Goal: Task Accomplishment & Management: Manage account settings

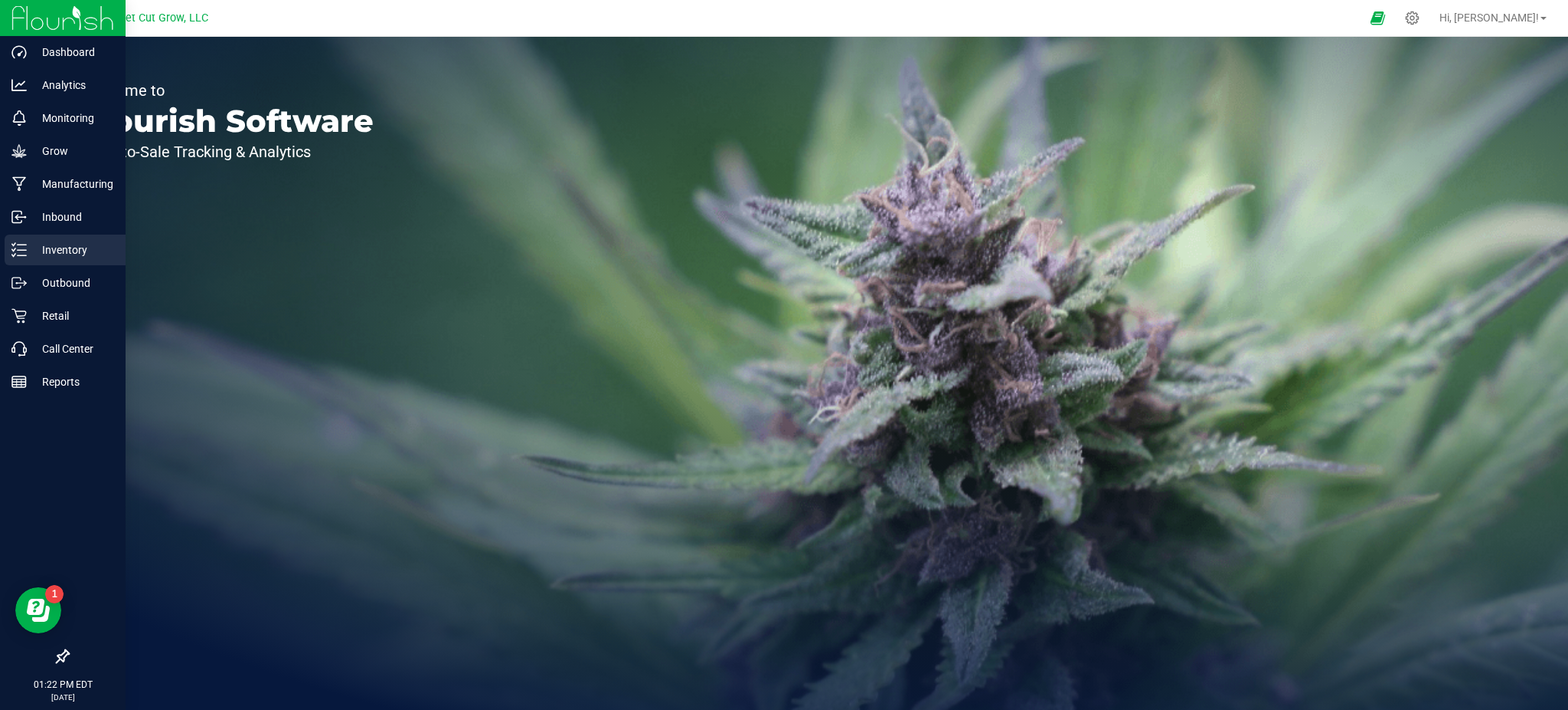
click at [58, 256] on p "Inventory" at bounding box center [72, 249] width 92 height 19
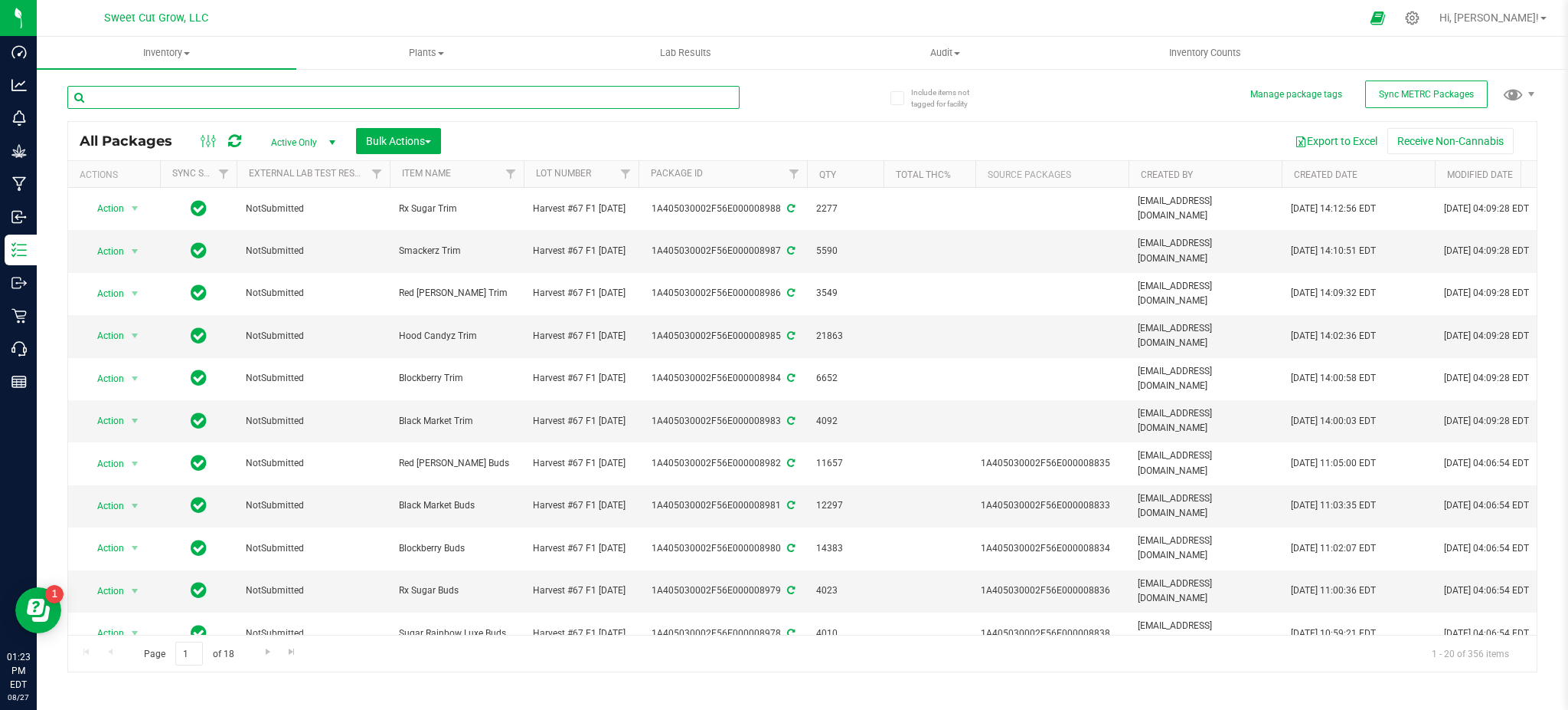
click at [264, 98] on input "text" at bounding box center [404, 96] width 673 height 23
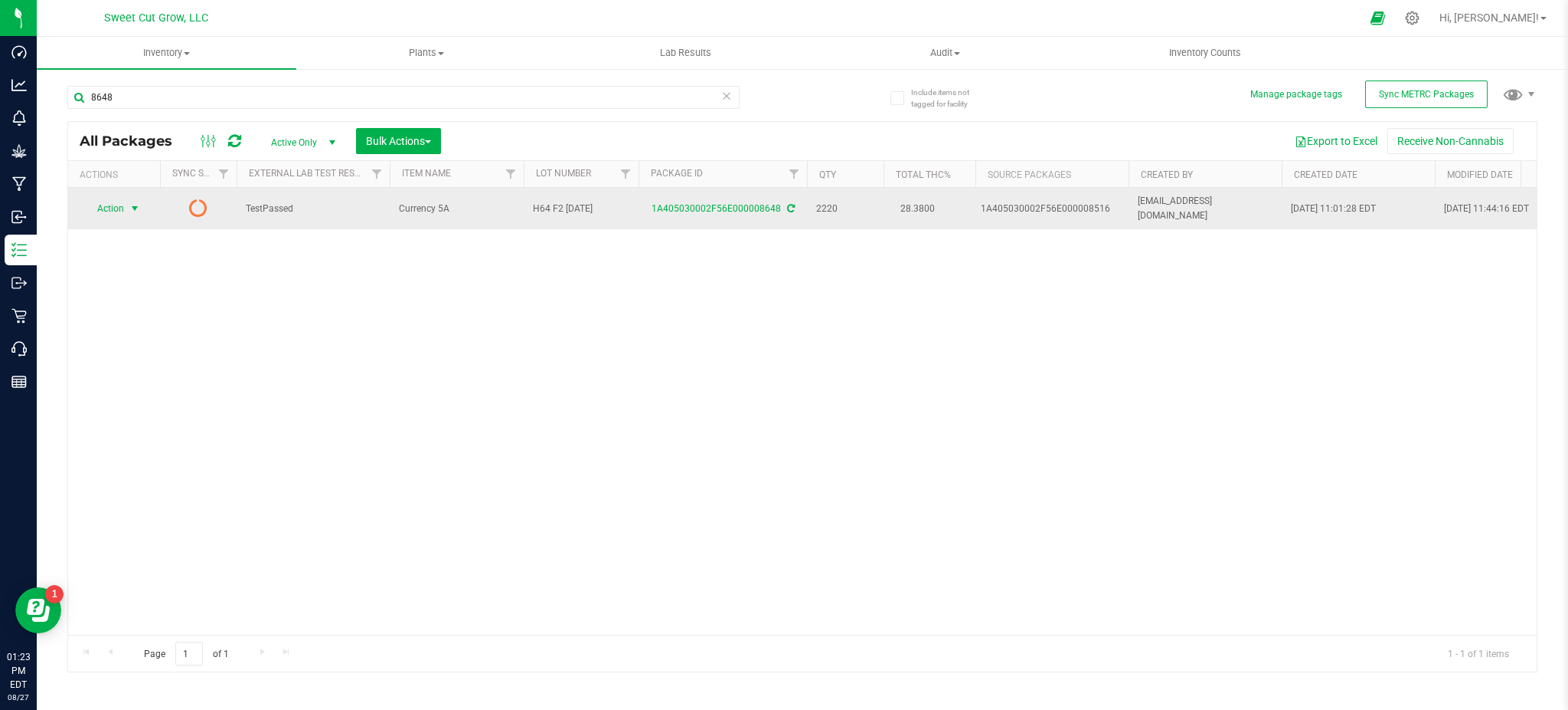
click at [120, 207] on span "Action" at bounding box center [104, 209] width 42 height 22
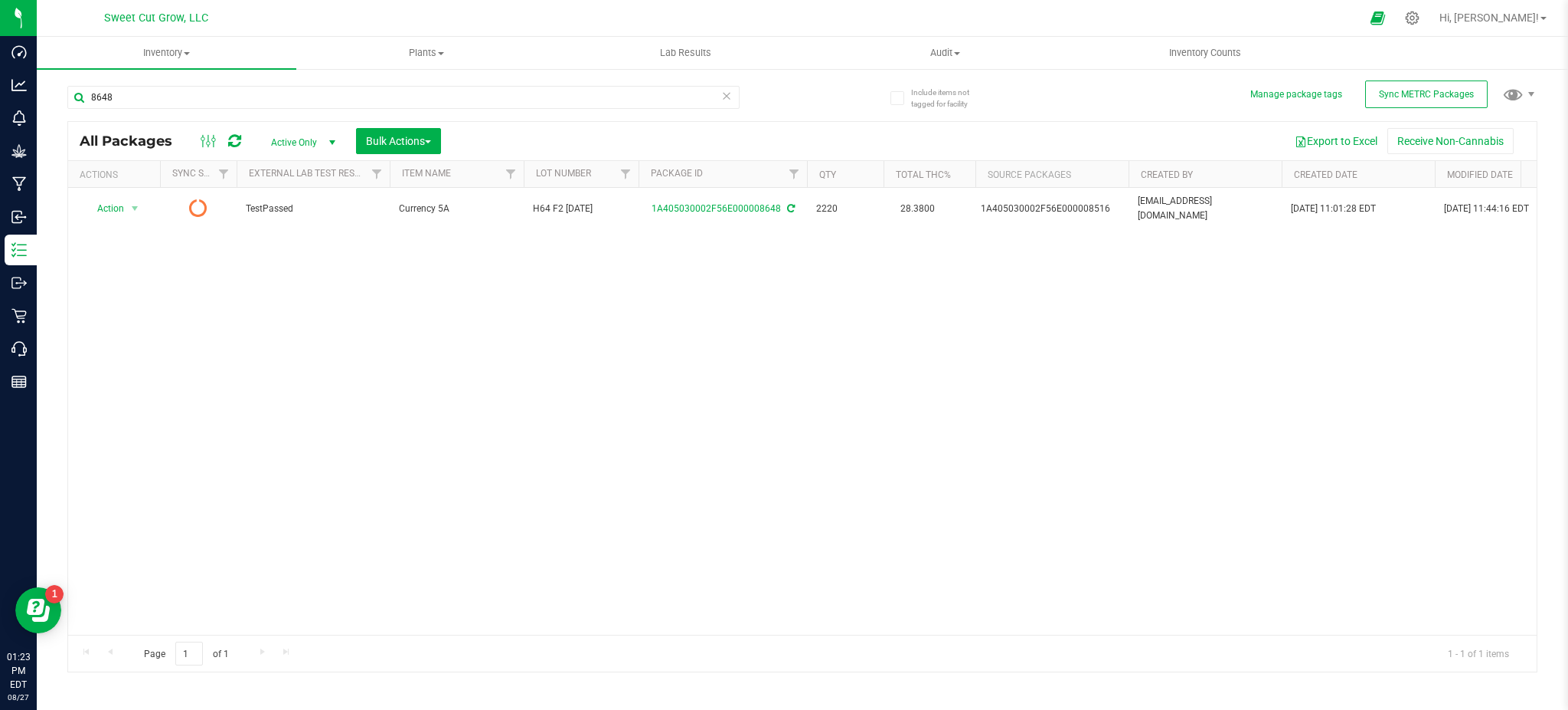
click at [467, 135] on div "Export to Excel Receive Non-Cannabis" at bounding box center [988, 141] width 1073 height 26
click at [1403, 98] on span "Sync METRC Packages" at bounding box center [1427, 94] width 95 height 11
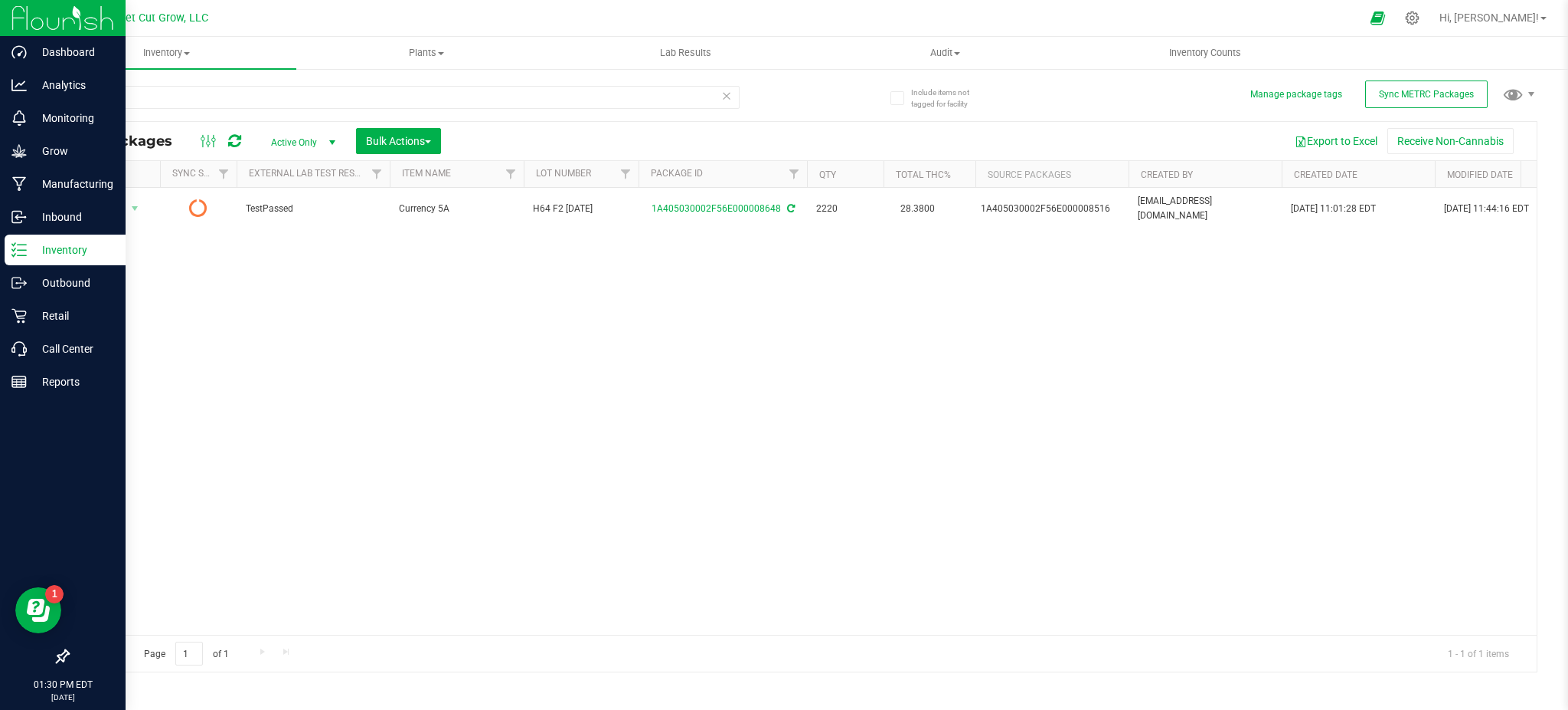
click at [60, 236] on div "Inventory" at bounding box center [65, 249] width 121 height 31
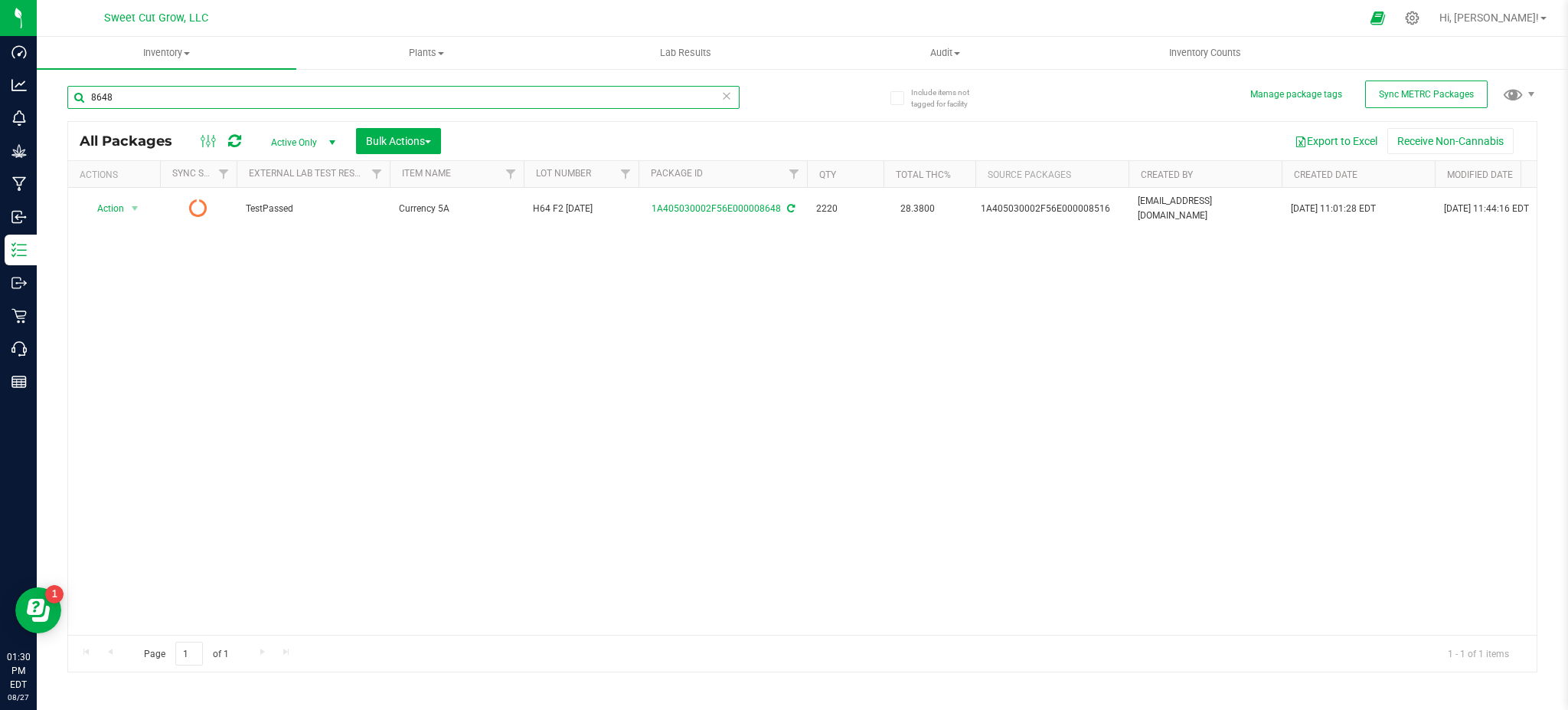
click at [559, 105] on input "8648" at bounding box center [404, 96] width 673 height 23
type input "8"
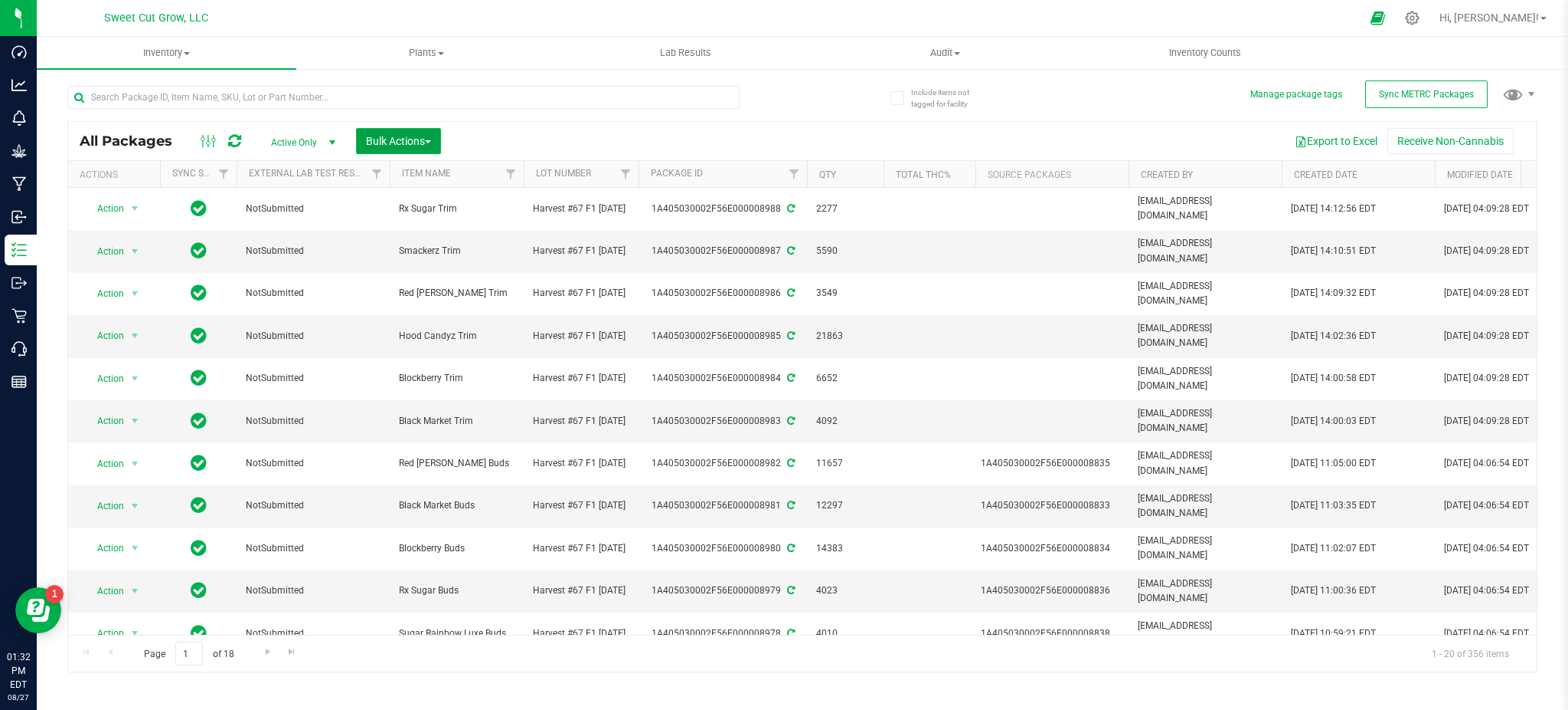
click at [398, 141] on span "Bulk Actions" at bounding box center [399, 141] width 65 height 12
click at [425, 202] on span "Add to outbound order" at bounding box center [417, 203] width 104 height 12
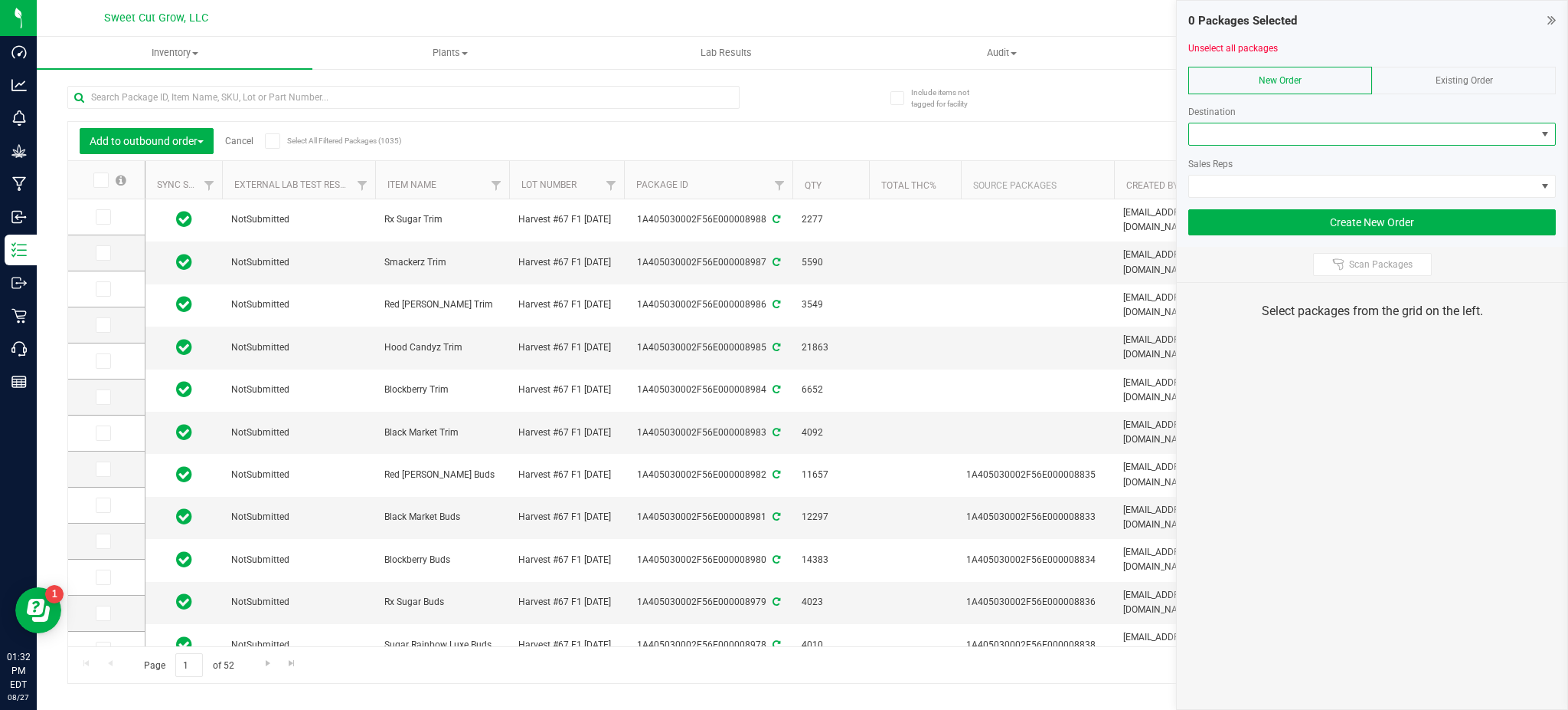
click at [1280, 127] on span at bounding box center [1363, 134] width 347 height 22
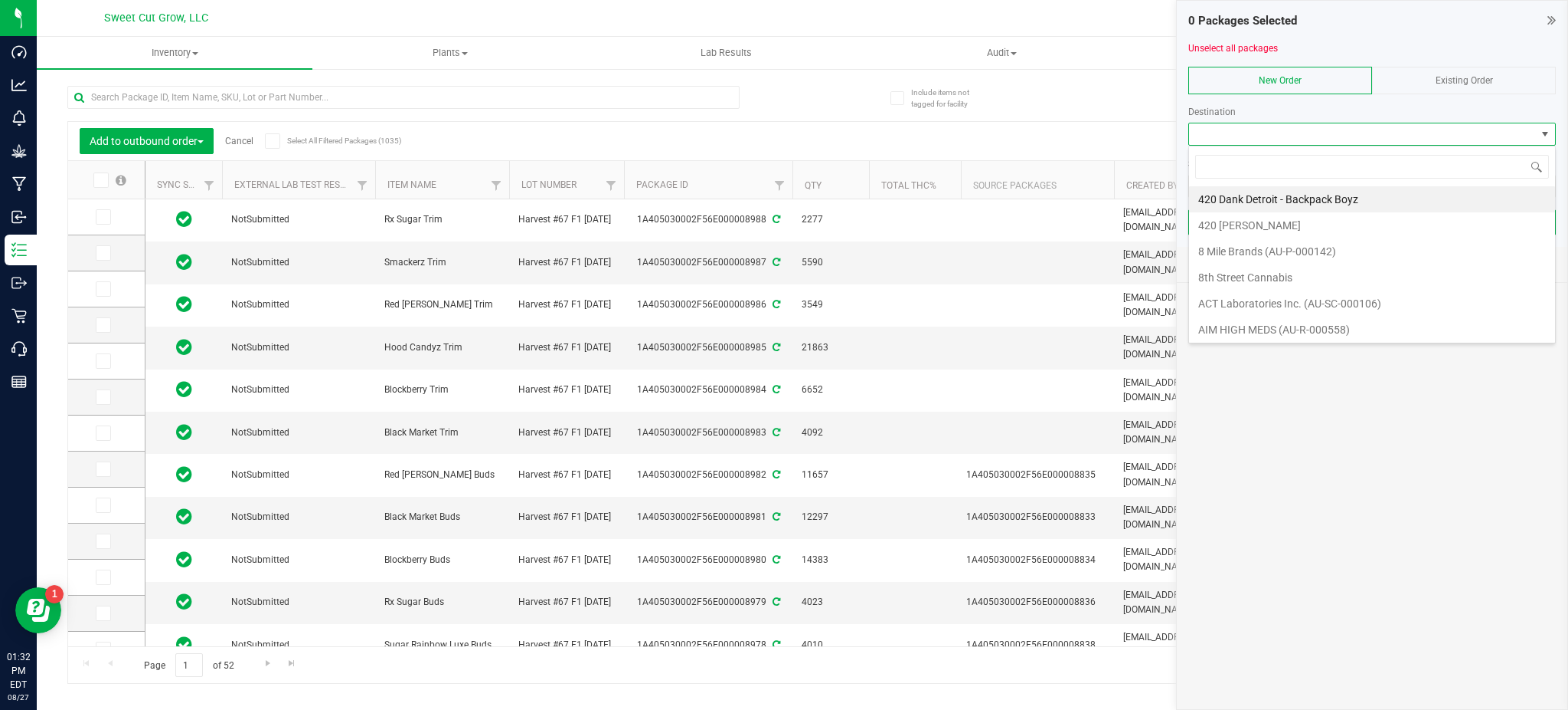
scroll to position [23, 367]
type input "bhl"
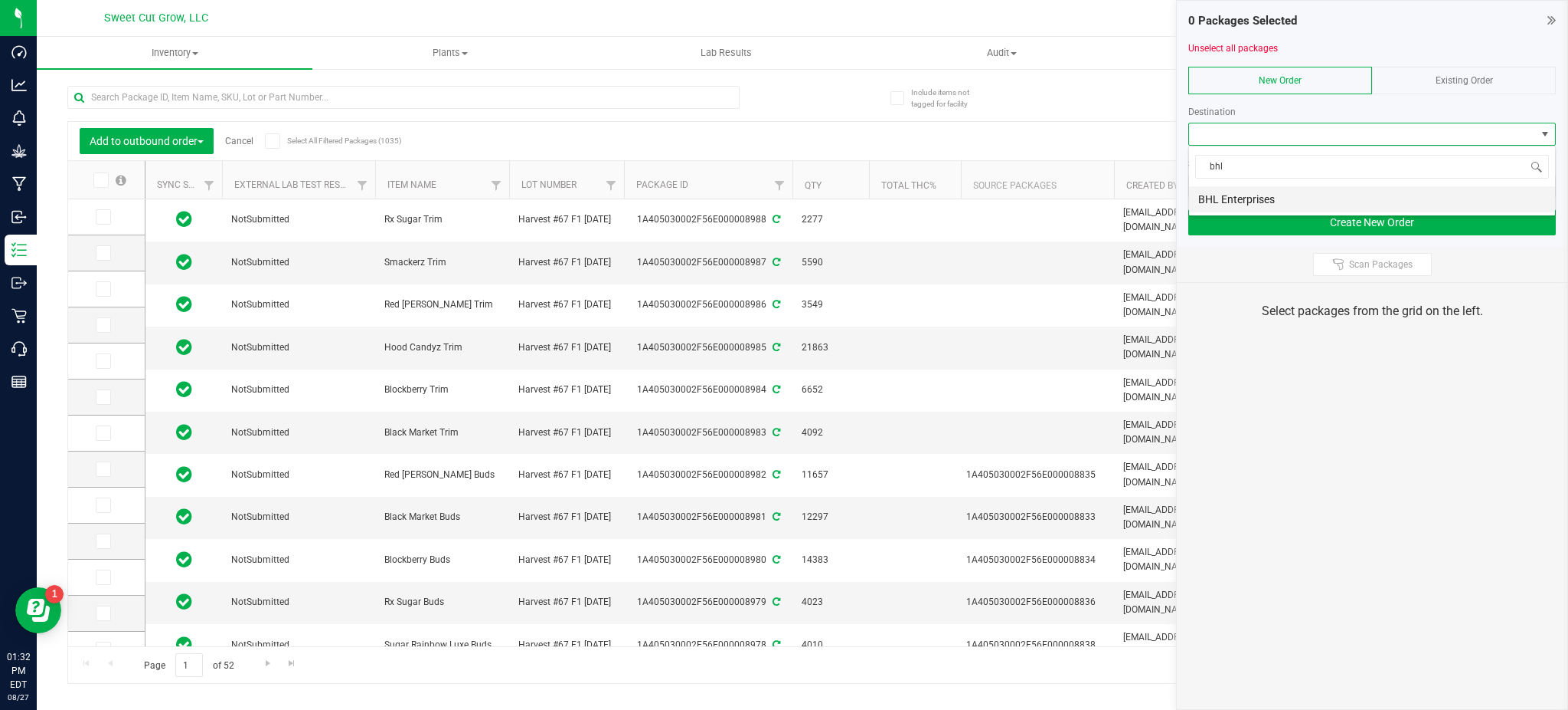
click at [1293, 200] on li "BHL Enterprises" at bounding box center [1372, 200] width 366 height 26
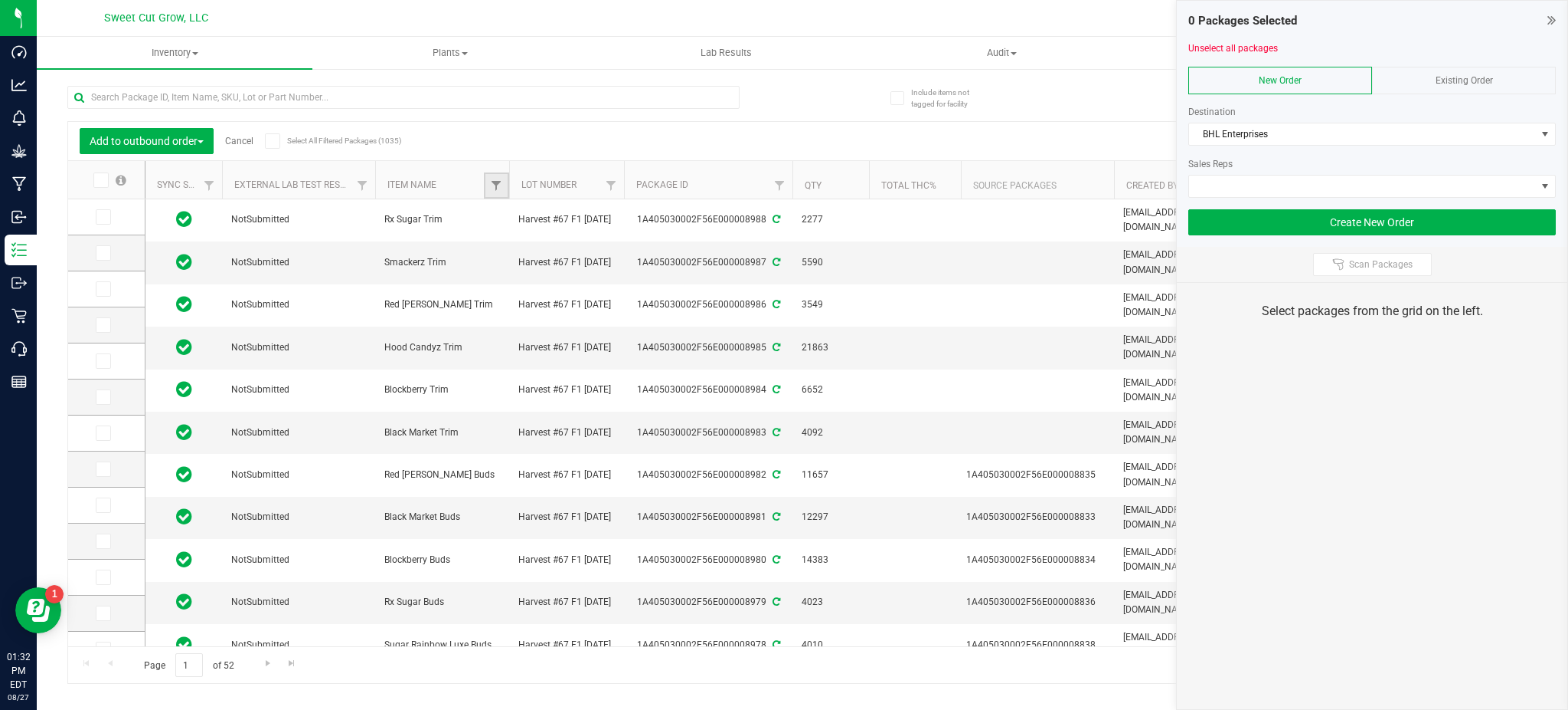
click at [488, 185] on link "Filter" at bounding box center [496, 186] width 25 height 26
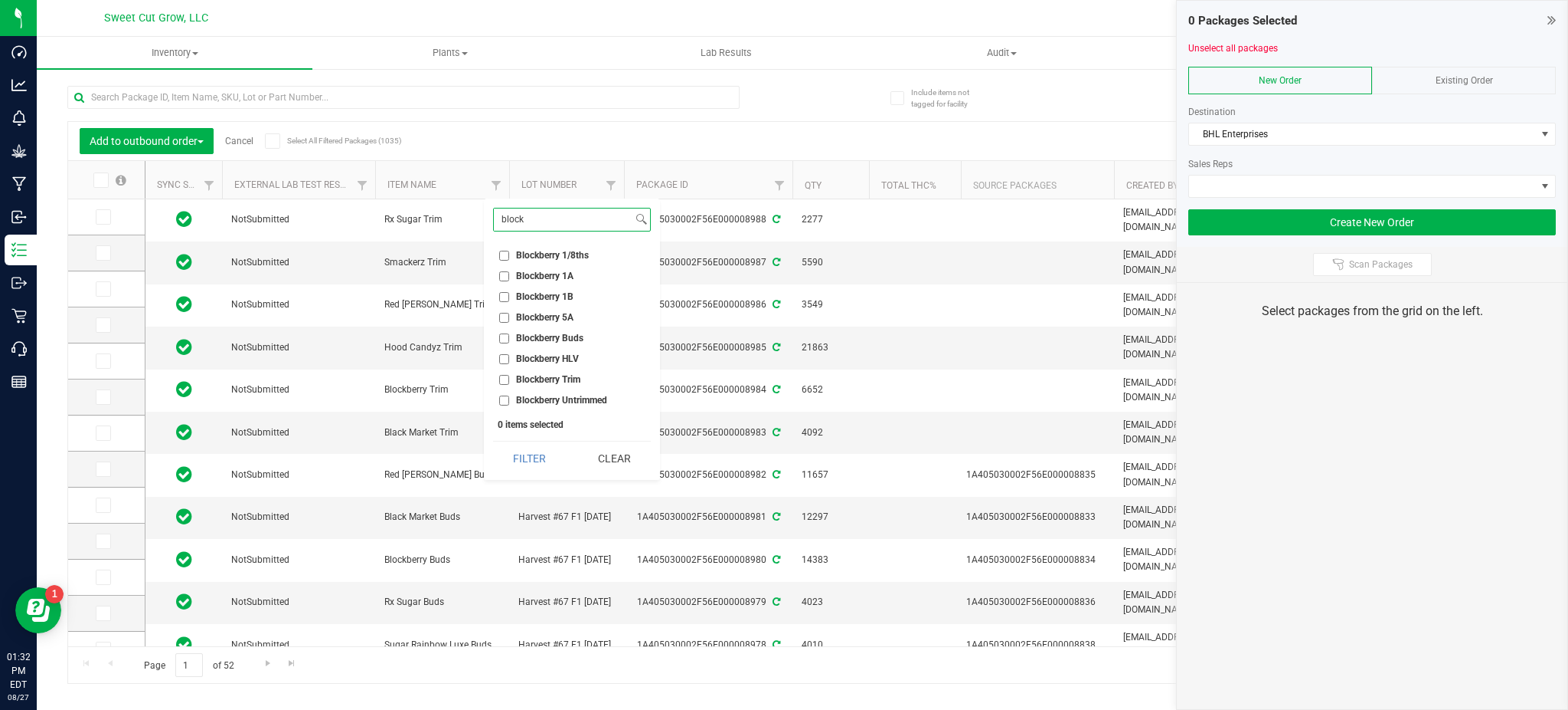
type input "block"
click at [532, 318] on span "Blockberry 5A" at bounding box center [545, 317] width 58 height 9
click at [509, 318] on input "Blockberry 5A" at bounding box center [504, 318] width 10 height 10
click at [542, 463] on button "Filter" at bounding box center [530, 458] width 73 height 34
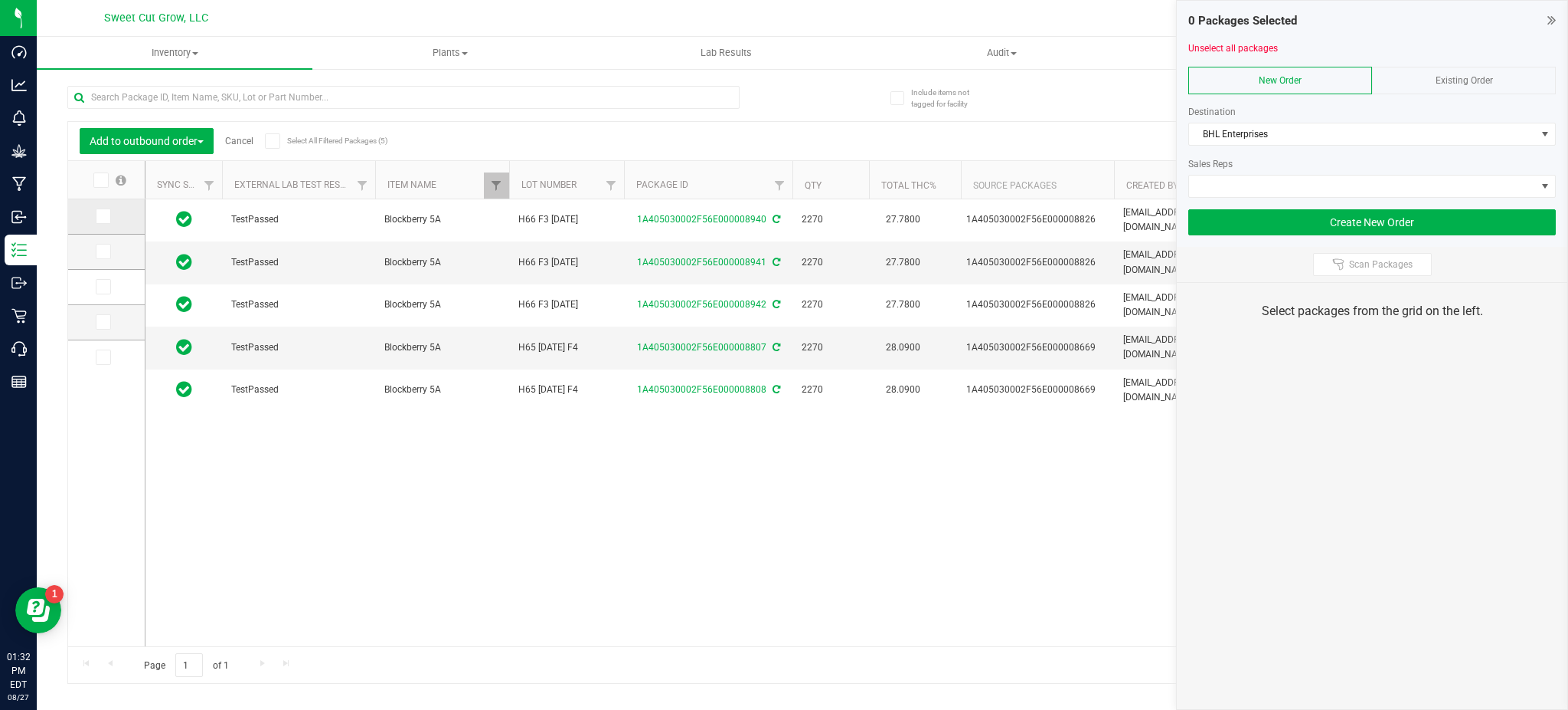
click at [102, 216] on icon at bounding box center [102, 216] width 10 height 0
click at [0, 0] on input "checkbox" at bounding box center [0, 0] width 0 height 0
click at [109, 254] on span at bounding box center [102, 250] width 15 height 15
click at [0, 0] on input "checkbox" at bounding box center [0, 0] width 0 height 0
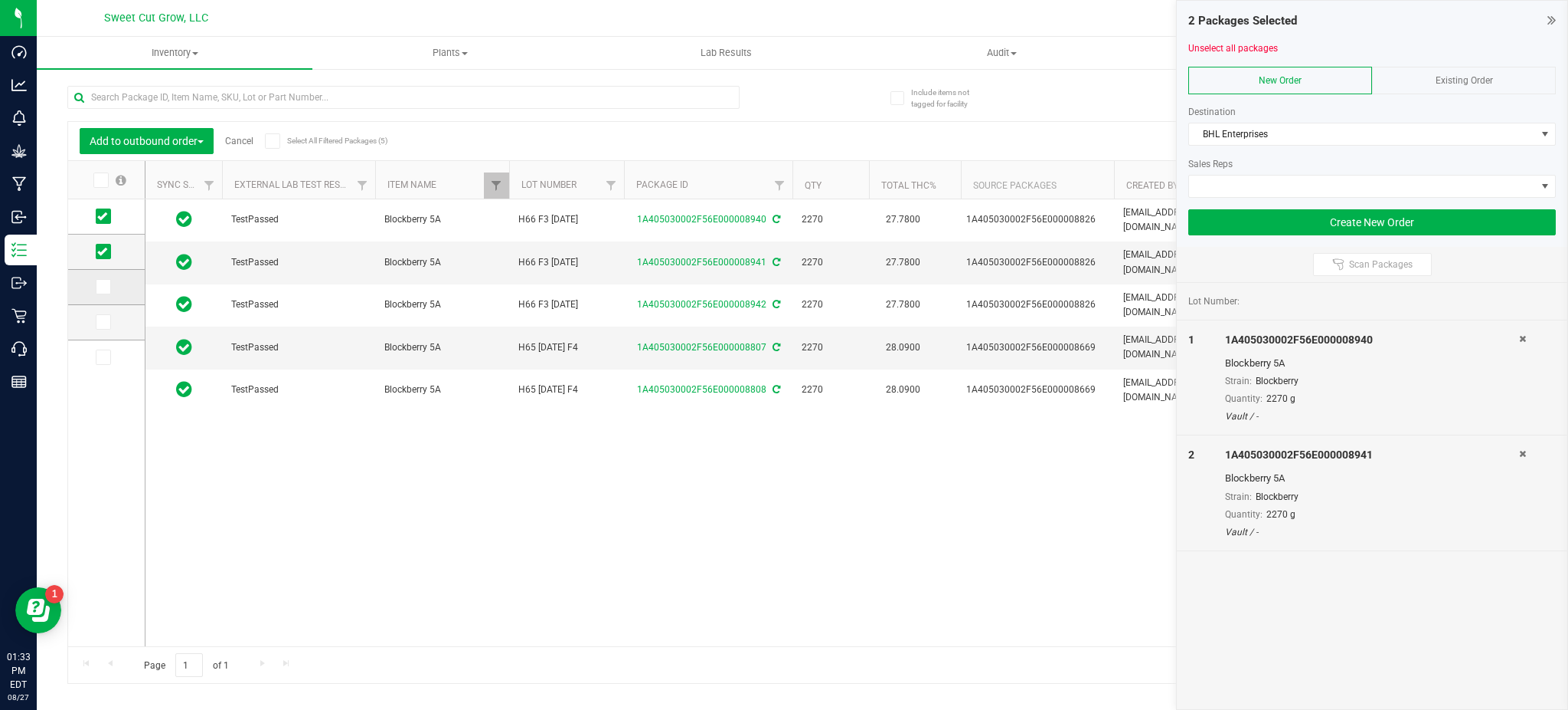
click at [111, 294] on label at bounding box center [106, 286] width 22 height 15
click at [0, 0] on input "checkbox" at bounding box center [0, 0] width 0 height 0
click at [504, 187] on link "Filter" at bounding box center [496, 186] width 25 height 26
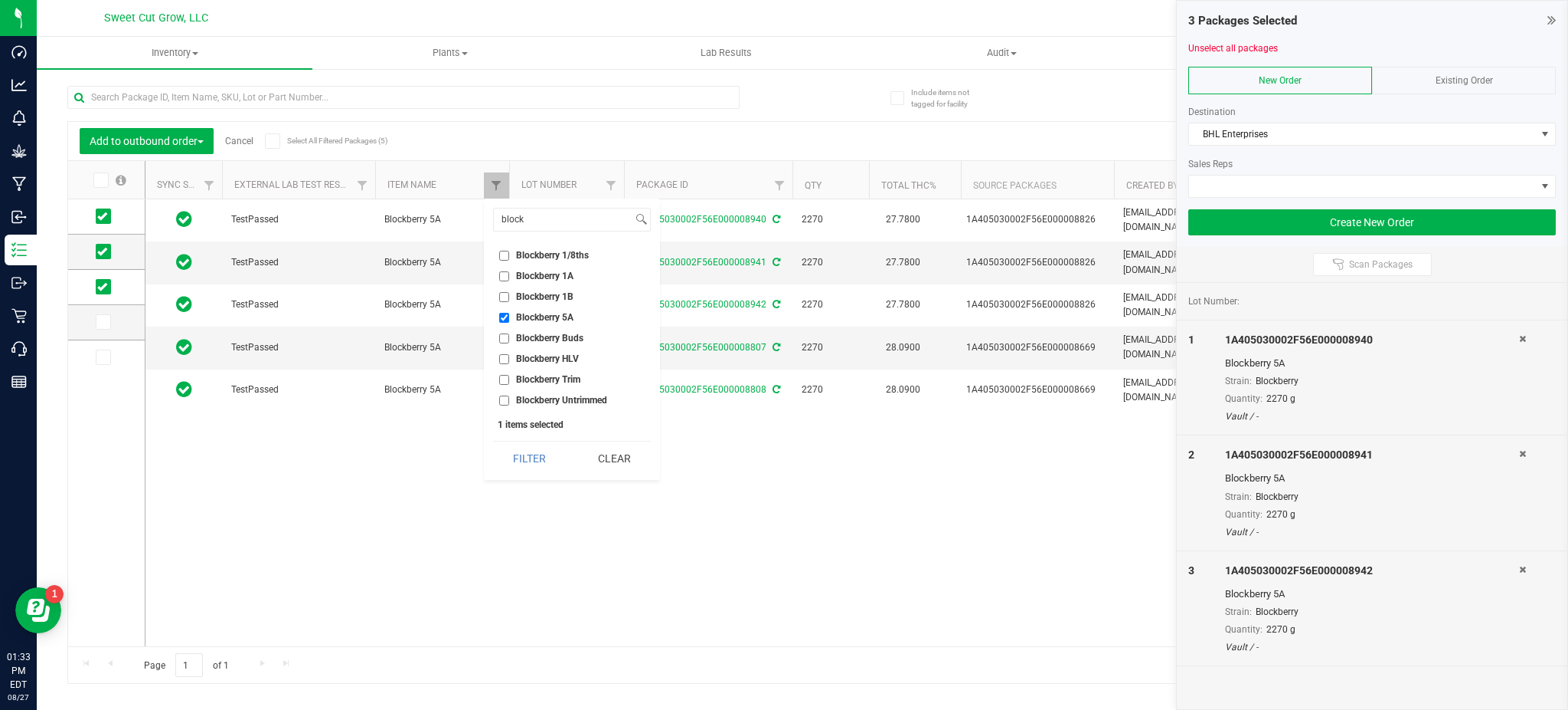
click at [524, 317] on span "Blockberry 5A" at bounding box center [545, 317] width 58 height 9
click at [509, 317] on input "Blockberry 5A" at bounding box center [504, 318] width 10 height 10
checkbox input "false"
click at [535, 271] on span "Blockberry 1A" at bounding box center [545, 275] width 58 height 9
click at [509, 271] on input "Blockberry 1A" at bounding box center [504, 276] width 10 height 10
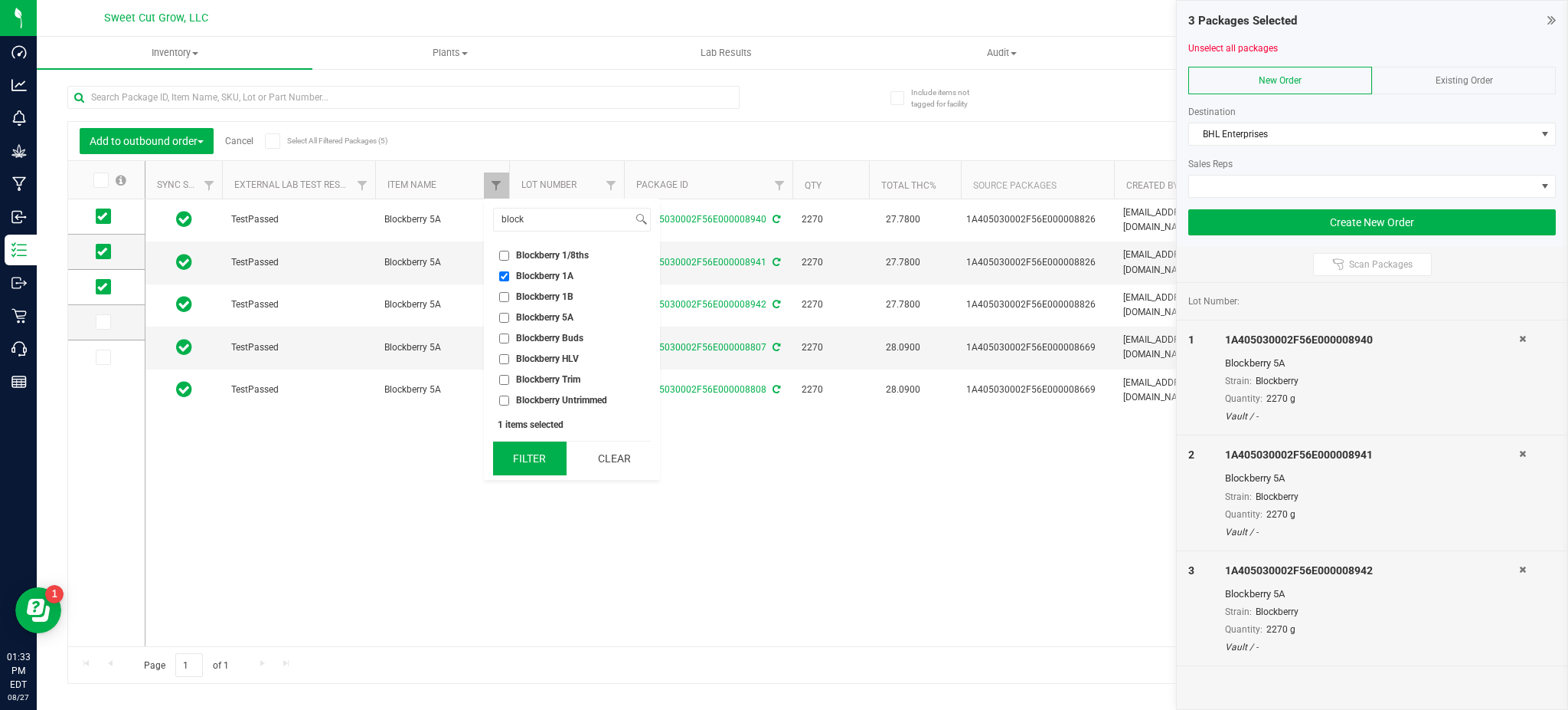
click at [545, 462] on button "Filter" at bounding box center [530, 458] width 73 height 34
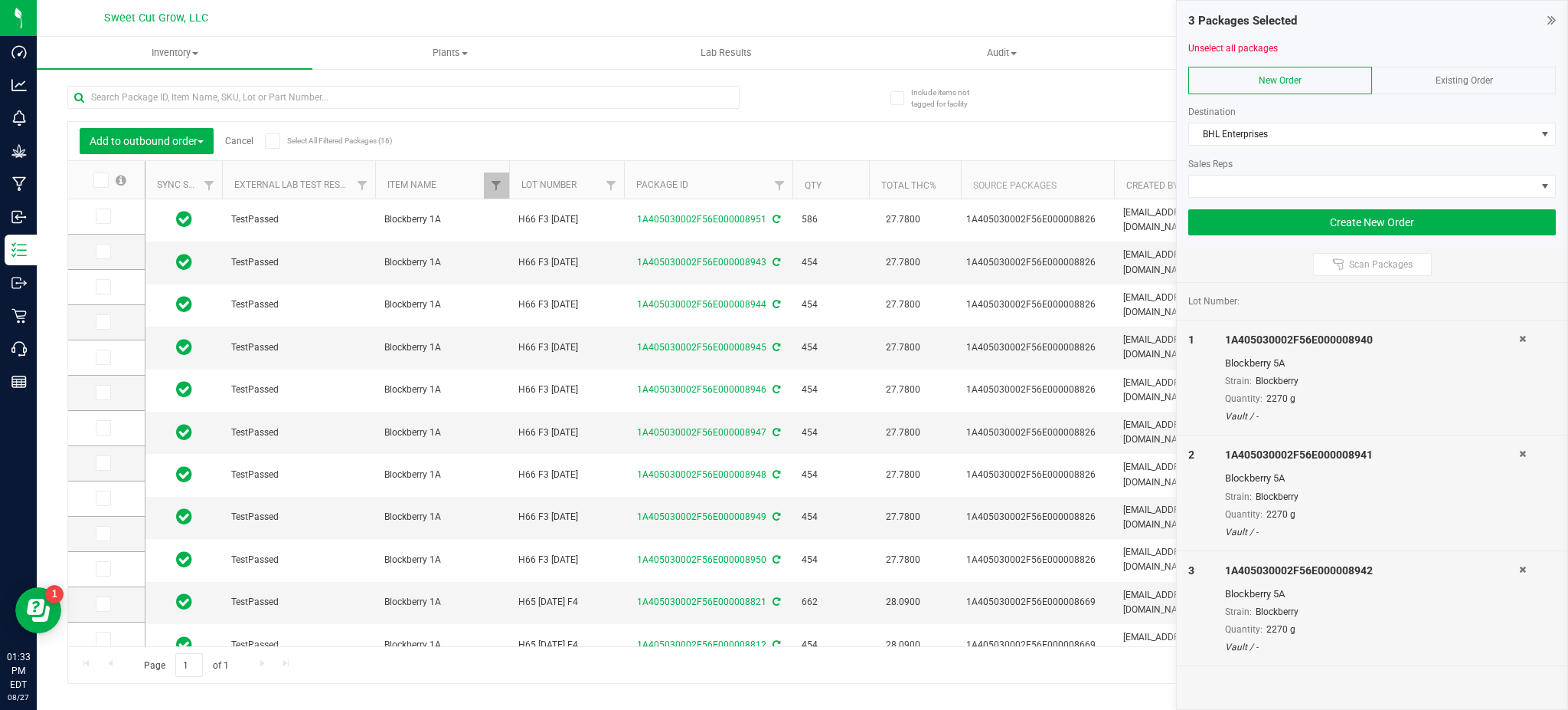
click at [582, 169] on th "Lot Number" at bounding box center [567, 180] width 115 height 39
click at [105, 216] on icon at bounding box center [102, 216] width 10 height 0
click at [0, 0] on input "checkbox" at bounding box center [0, 0] width 0 height 0
click at [103, 251] on icon at bounding box center [102, 251] width 10 height 0
click at [0, 0] on input "checkbox" at bounding box center [0, 0] width 0 height 0
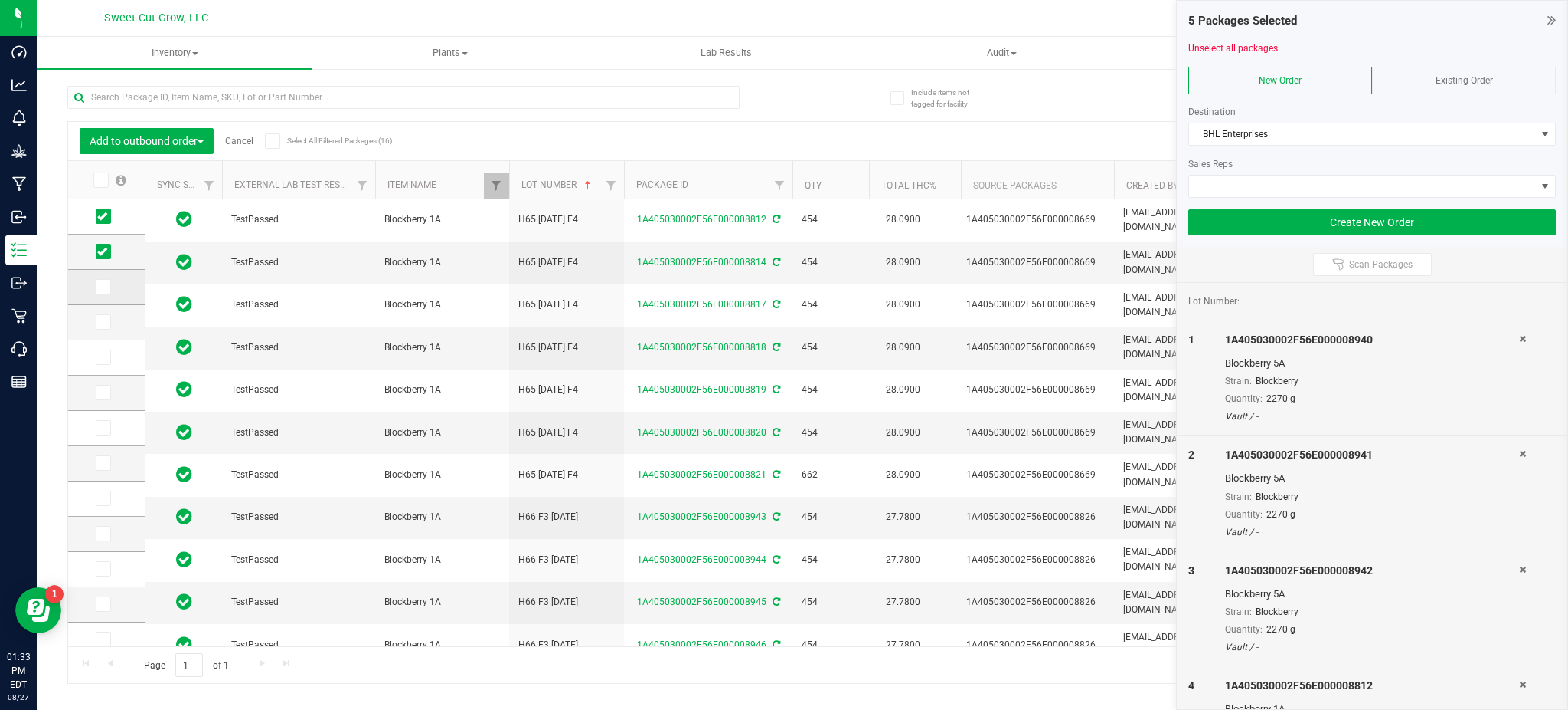
click at [100, 287] on icon at bounding box center [102, 287] width 10 height 0
click at [0, 0] on input "checkbox" at bounding box center [0, 0] width 0 height 0
click at [102, 322] on icon at bounding box center [102, 322] width 10 height 0
click at [0, 0] on input "checkbox" at bounding box center [0, 0] width 0 height 0
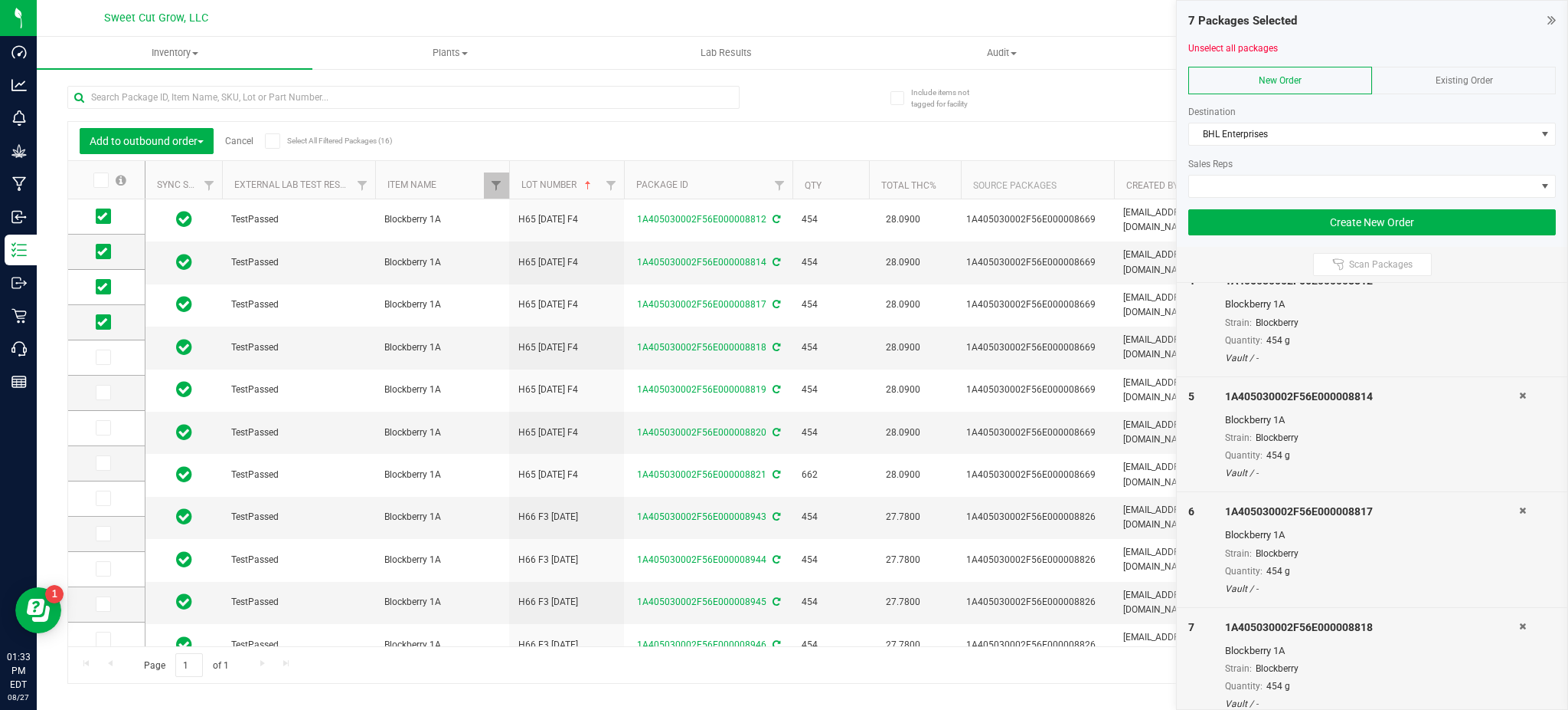
scroll to position [418, 0]
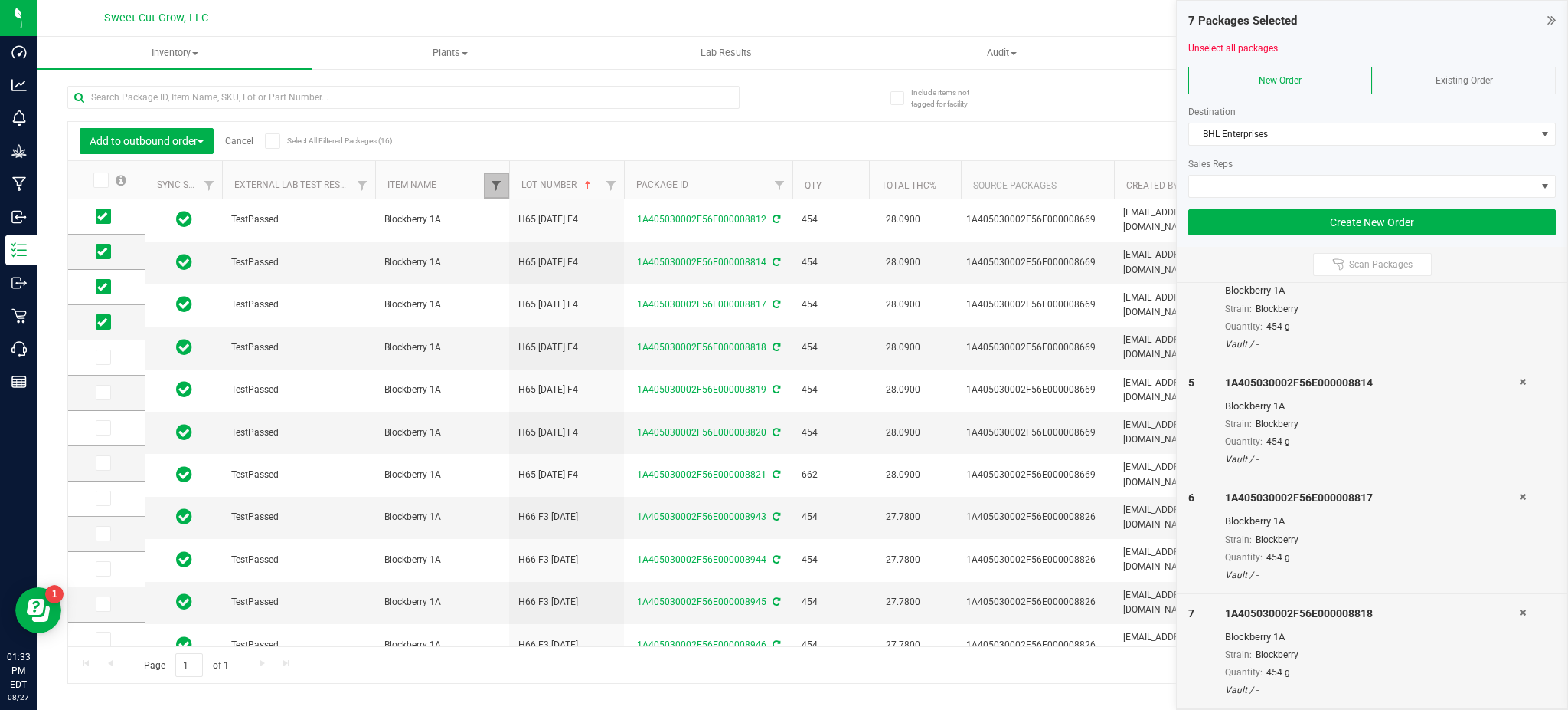
click at [499, 190] on span "Filter" at bounding box center [496, 186] width 12 height 12
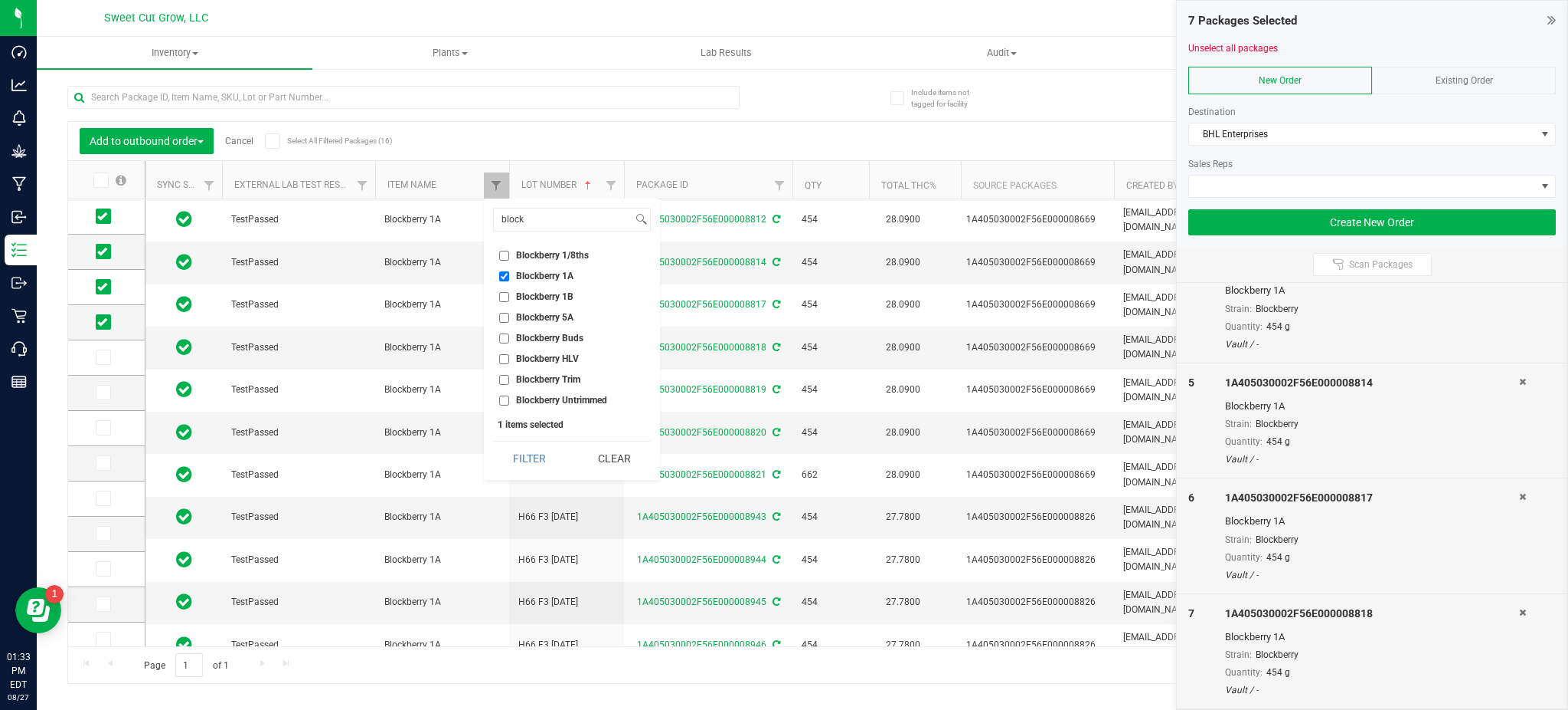
click at [523, 268] on li "Blockberry 1A" at bounding box center [572, 276] width 158 height 16
click at [528, 280] on span "Blockberry 1A" at bounding box center [545, 275] width 58 height 9
click at [509, 280] on input "Blockberry 1A" at bounding box center [504, 276] width 10 height 10
checkbox input "false"
click at [548, 222] on input "block" at bounding box center [564, 219] width 139 height 22
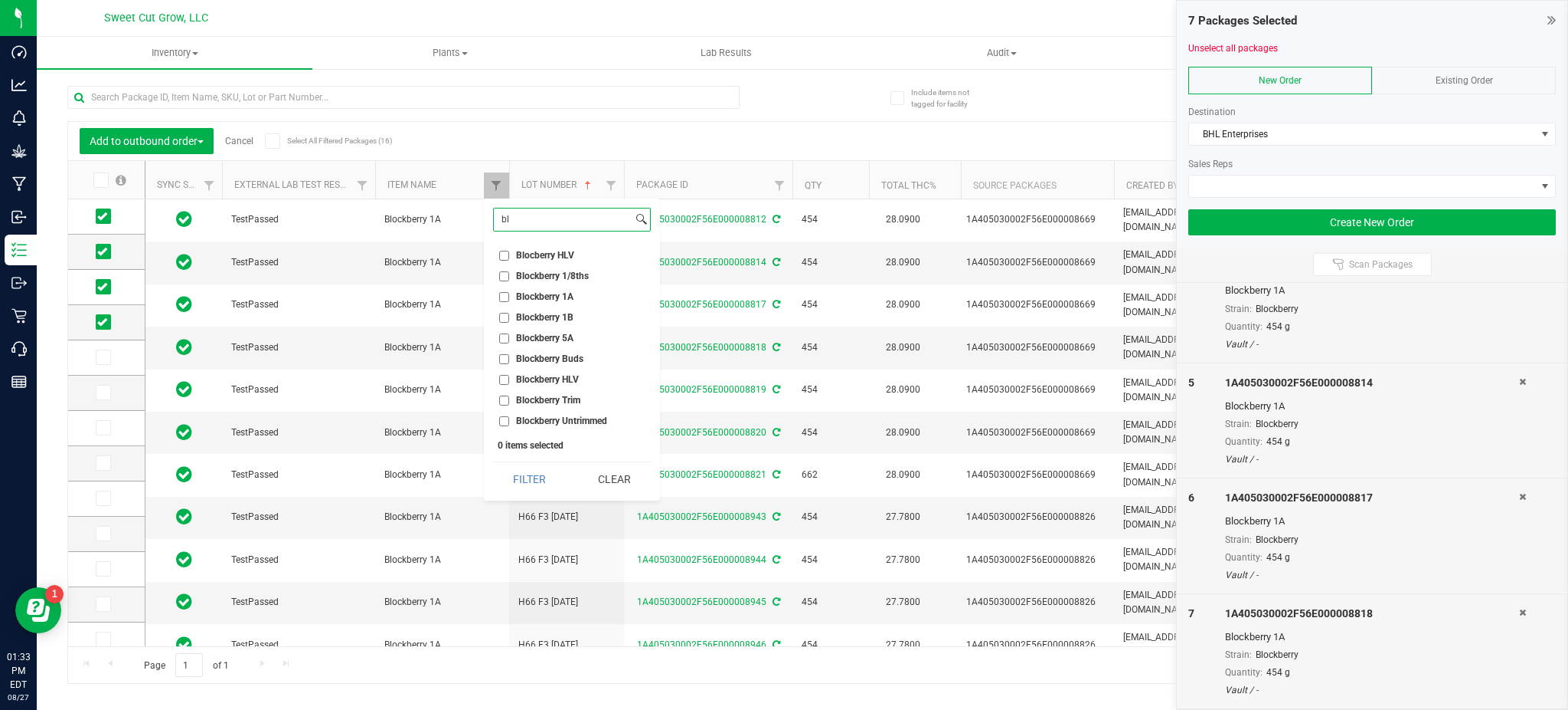
type input "b"
type input "curre"
click at [530, 317] on span "Currency 5A" at bounding box center [541, 312] width 51 height 9
click at [509, 317] on input "Currency 5A" at bounding box center [504, 313] width 10 height 10
checkbox input "true"
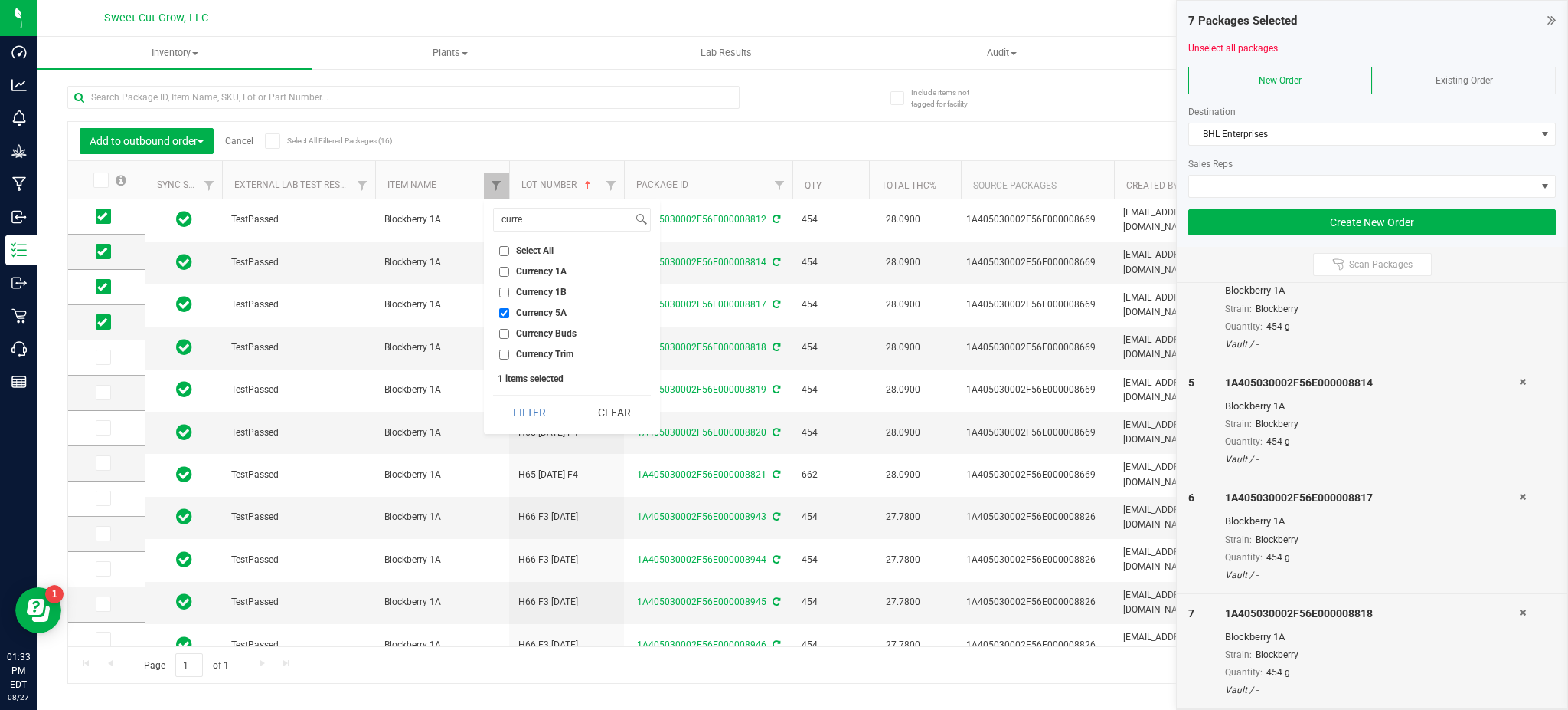
click at [542, 269] on span "Currency 1A" at bounding box center [541, 271] width 51 height 9
click at [509, 269] on input "Currency 1A" at bounding box center [504, 272] width 10 height 10
checkbox input "true"
click at [539, 404] on button "Filter" at bounding box center [530, 412] width 73 height 34
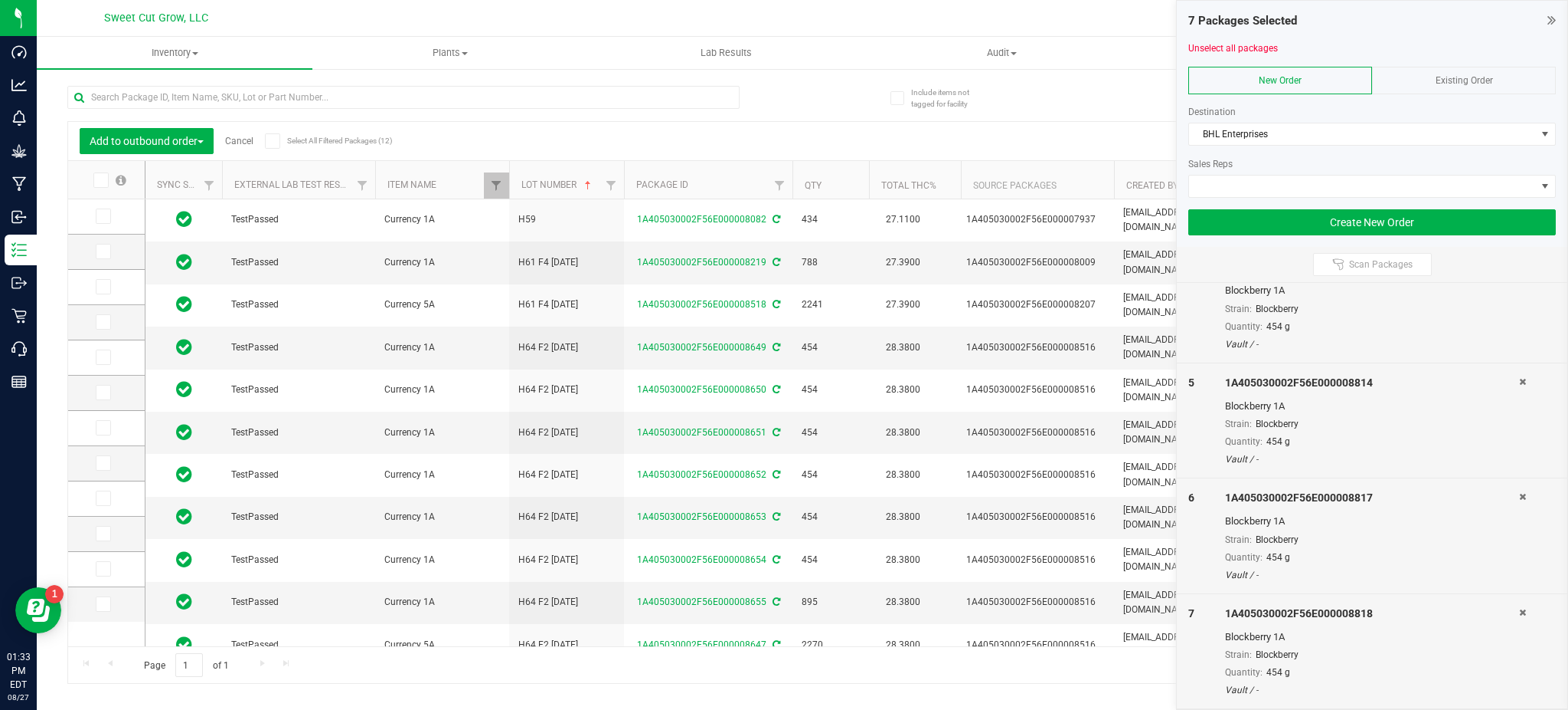
click at [832, 175] on th "Qty" at bounding box center [831, 180] width 76 height 39
click at [100, 216] on icon at bounding box center [102, 216] width 10 height 0
click at [0, 0] on input "checkbox" at bounding box center [0, 0] width 0 height 0
click at [105, 251] on icon at bounding box center [102, 251] width 10 height 0
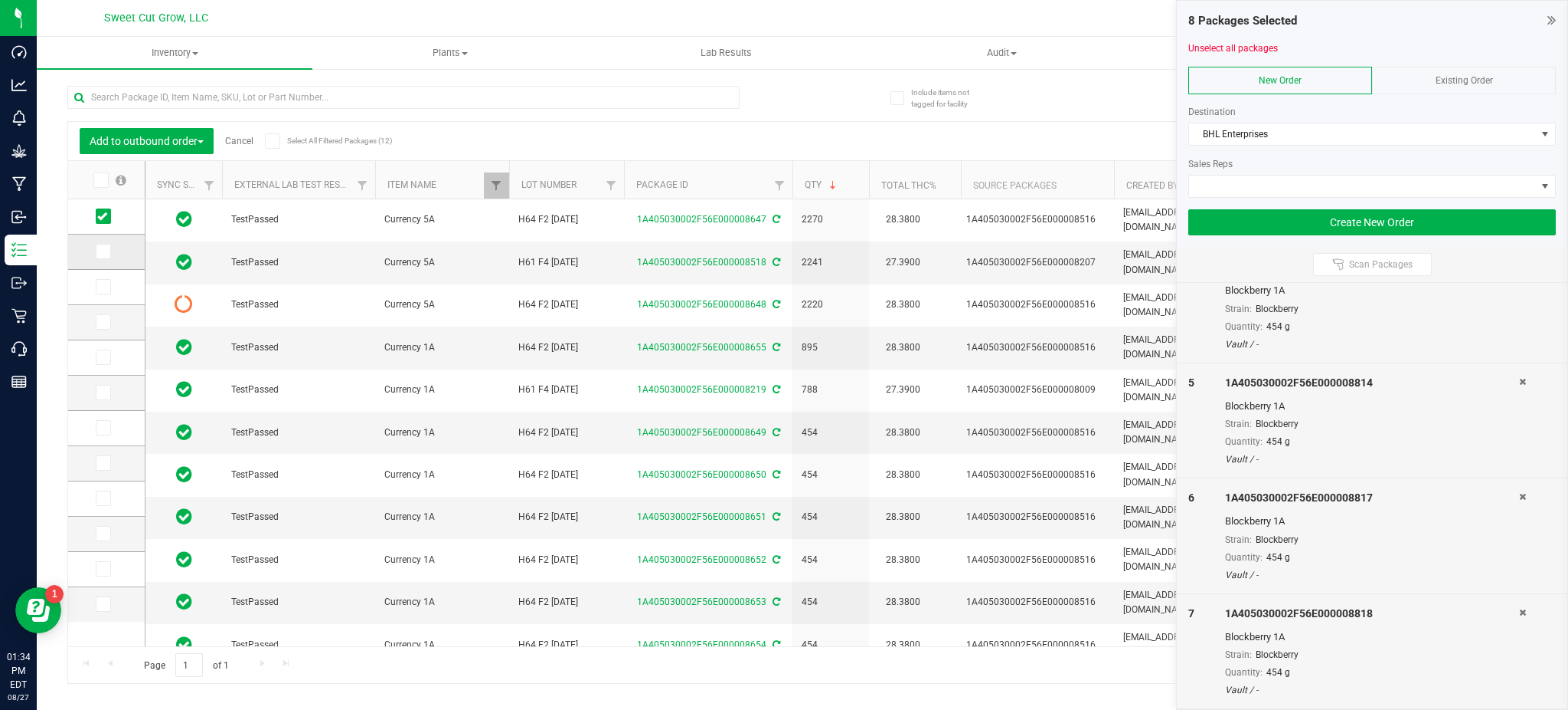
click at [0, 0] on input "checkbox" at bounding box center [0, 0] width 0 height 0
click at [105, 392] on icon at bounding box center [102, 392] width 10 height 0
click at [0, 0] on input "checkbox" at bounding box center [0, 0] width 0 height 0
click at [105, 428] on icon at bounding box center [102, 428] width 10 height 0
click at [0, 0] on input "checkbox" at bounding box center [0, 0] width 0 height 0
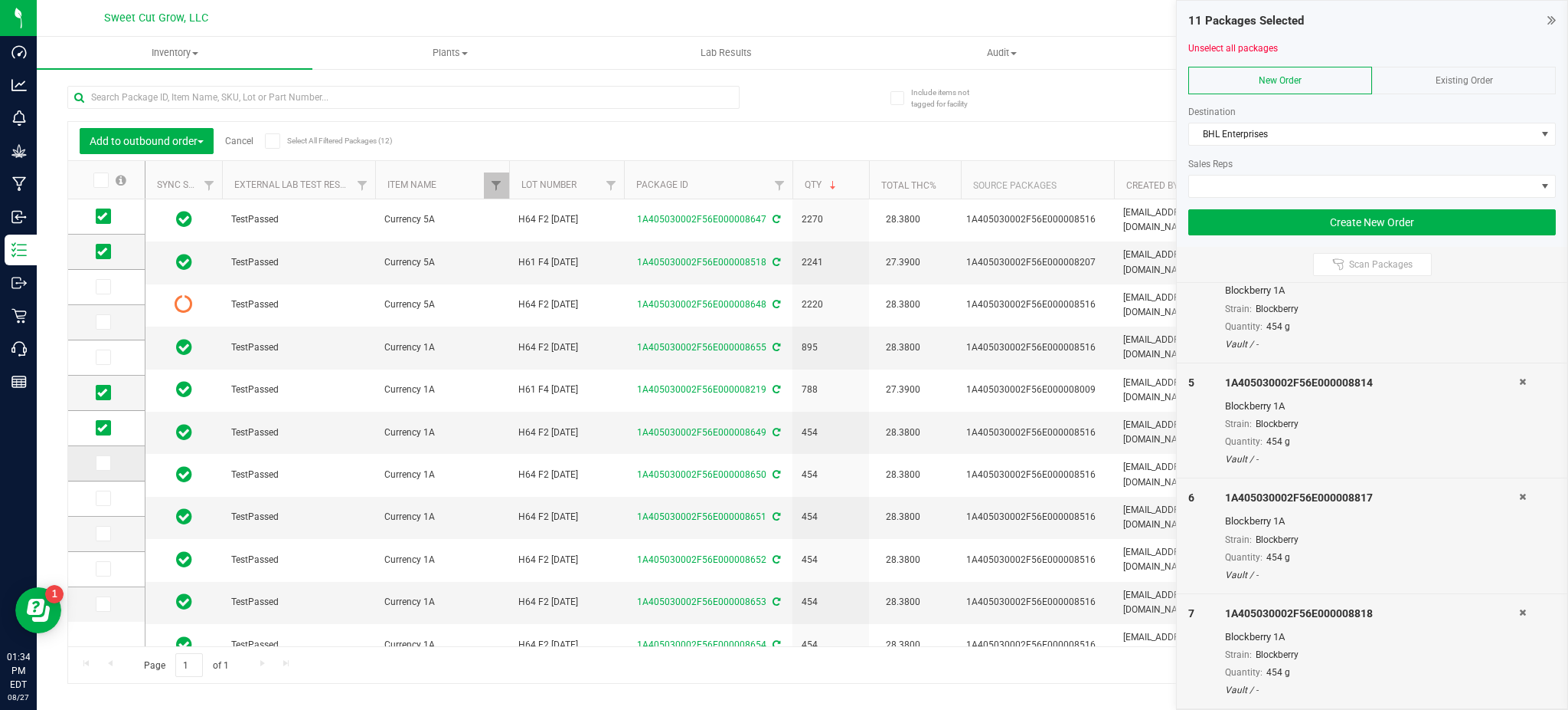
click at [103, 463] on icon at bounding box center [102, 463] width 10 height 0
click at [0, 0] on input "checkbox" at bounding box center [0, 0] width 0 height 0
click at [106, 500] on span at bounding box center [102, 497] width 15 height 15
click at [0, 0] on input "checkbox" at bounding box center [0, 0] width 0 height 0
click at [106, 532] on span at bounding box center [102, 532] width 15 height 15
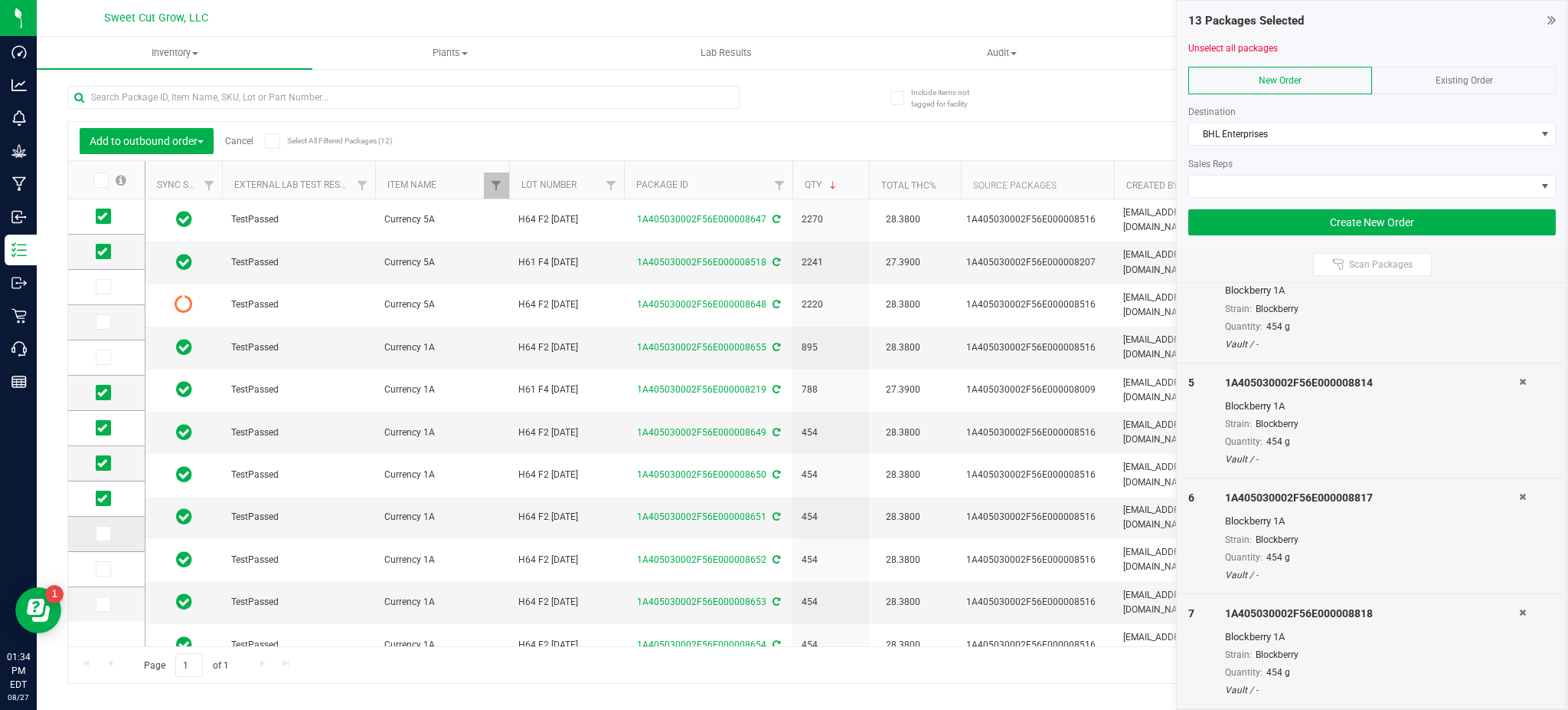
click at [0, 0] on input "checkbox" at bounding box center [0, 0] width 0 height 0
click at [106, 569] on span at bounding box center [102, 568] width 15 height 15
click at [0, 0] on input "checkbox" at bounding box center [0, 0] width 0 height 0
click at [103, 604] on icon at bounding box center [102, 604] width 10 height 0
click at [0, 0] on input "checkbox" at bounding box center [0, 0] width 0 height 0
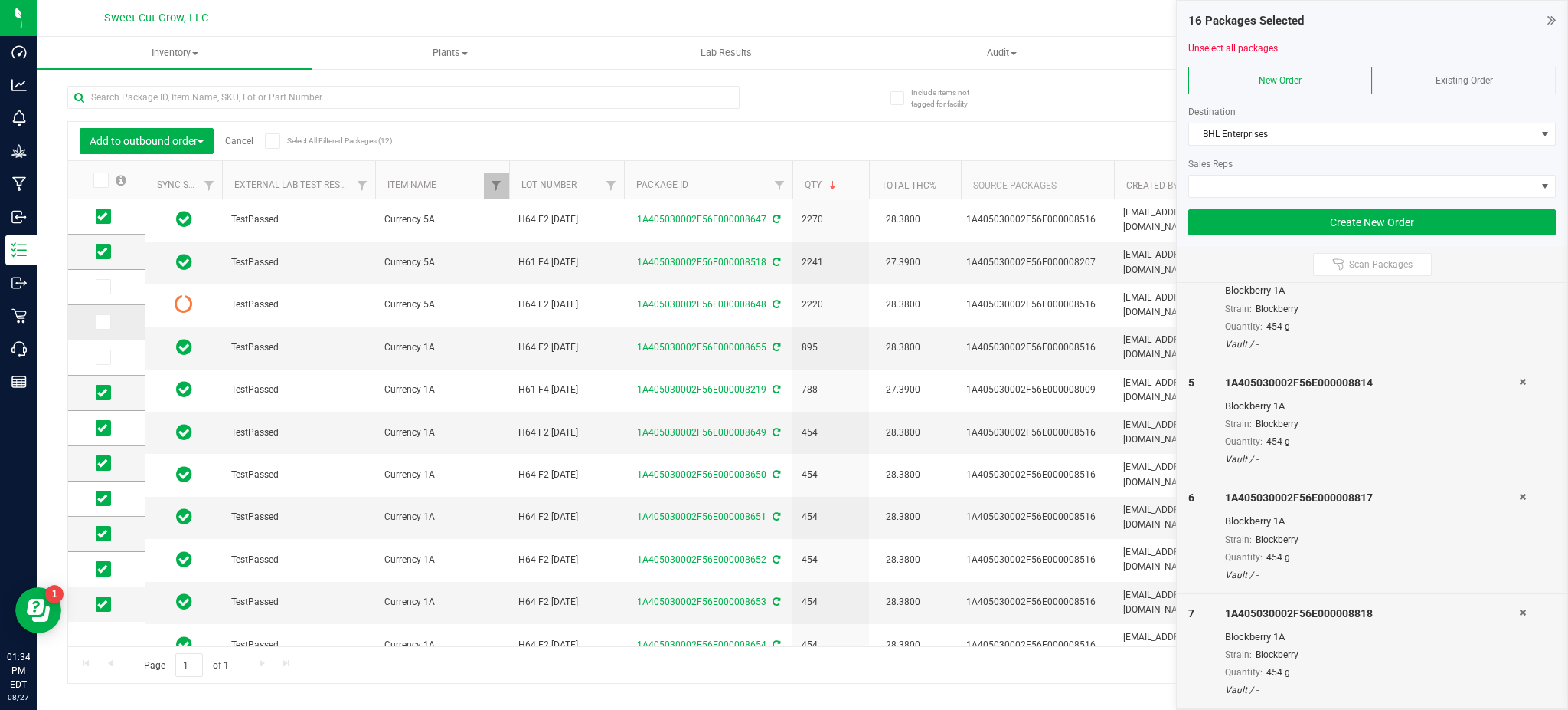
click at [100, 322] on icon at bounding box center [102, 322] width 10 height 0
click at [0, 0] on input "checkbox" at bounding box center [0, 0] width 0 height 0
click at [105, 357] on icon at bounding box center [102, 357] width 10 height 0
click at [0, 0] on input "checkbox" at bounding box center [0, 0] width 0 height 0
click at [1243, 196] on span at bounding box center [1363, 187] width 347 height 22
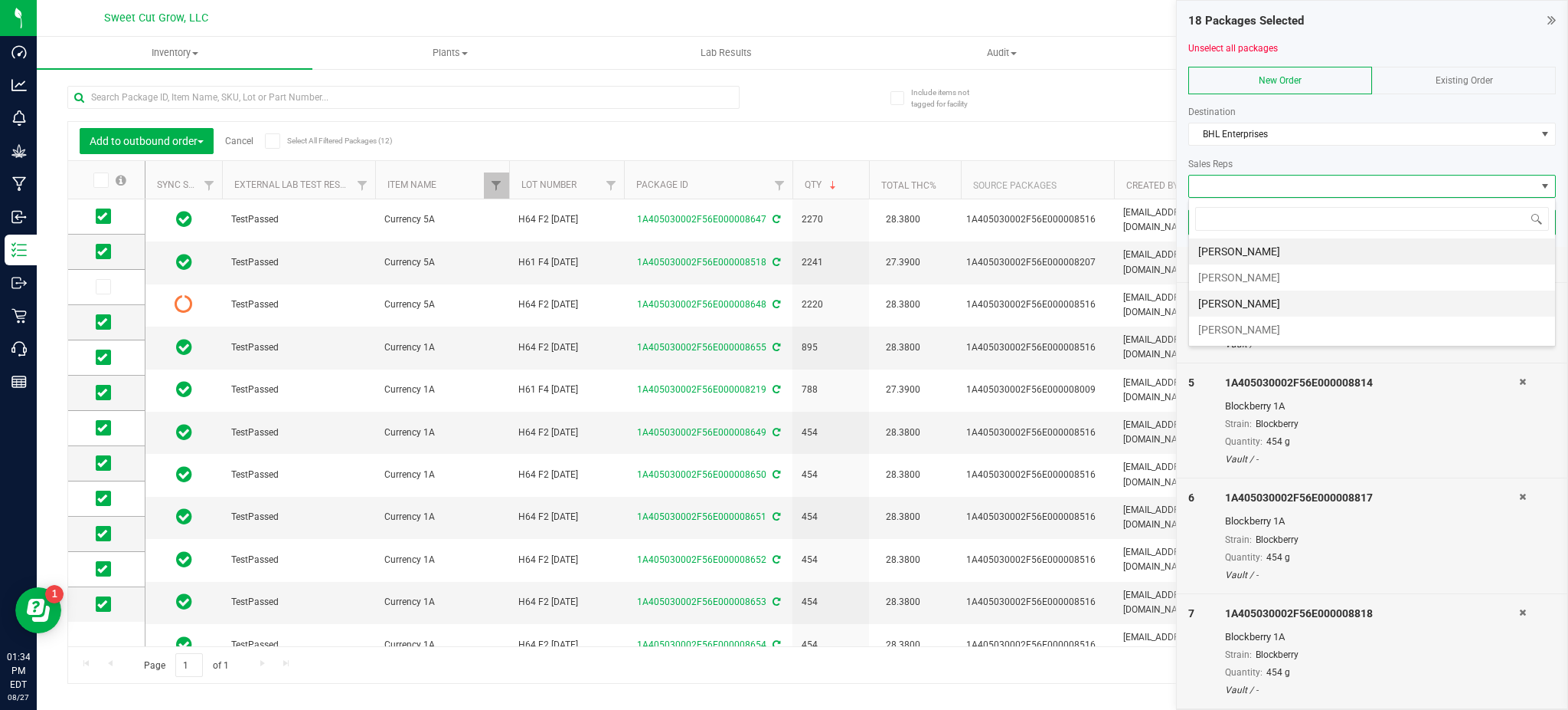
scroll to position [23, 367]
click at [1230, 323] on li "[PERSON_NAME]" at bounding box center [1372, 330] width 366 height 26
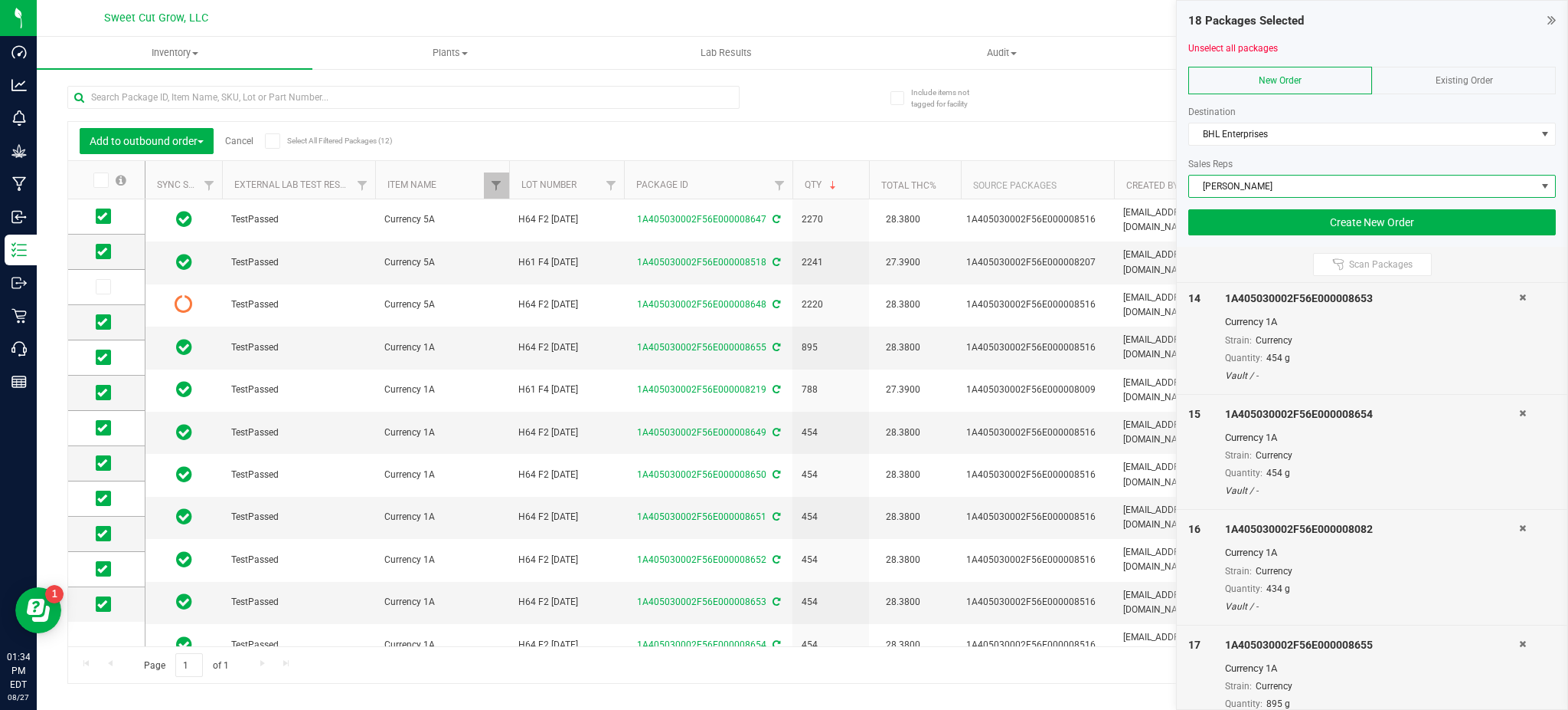
scroll to position [1687, 0]
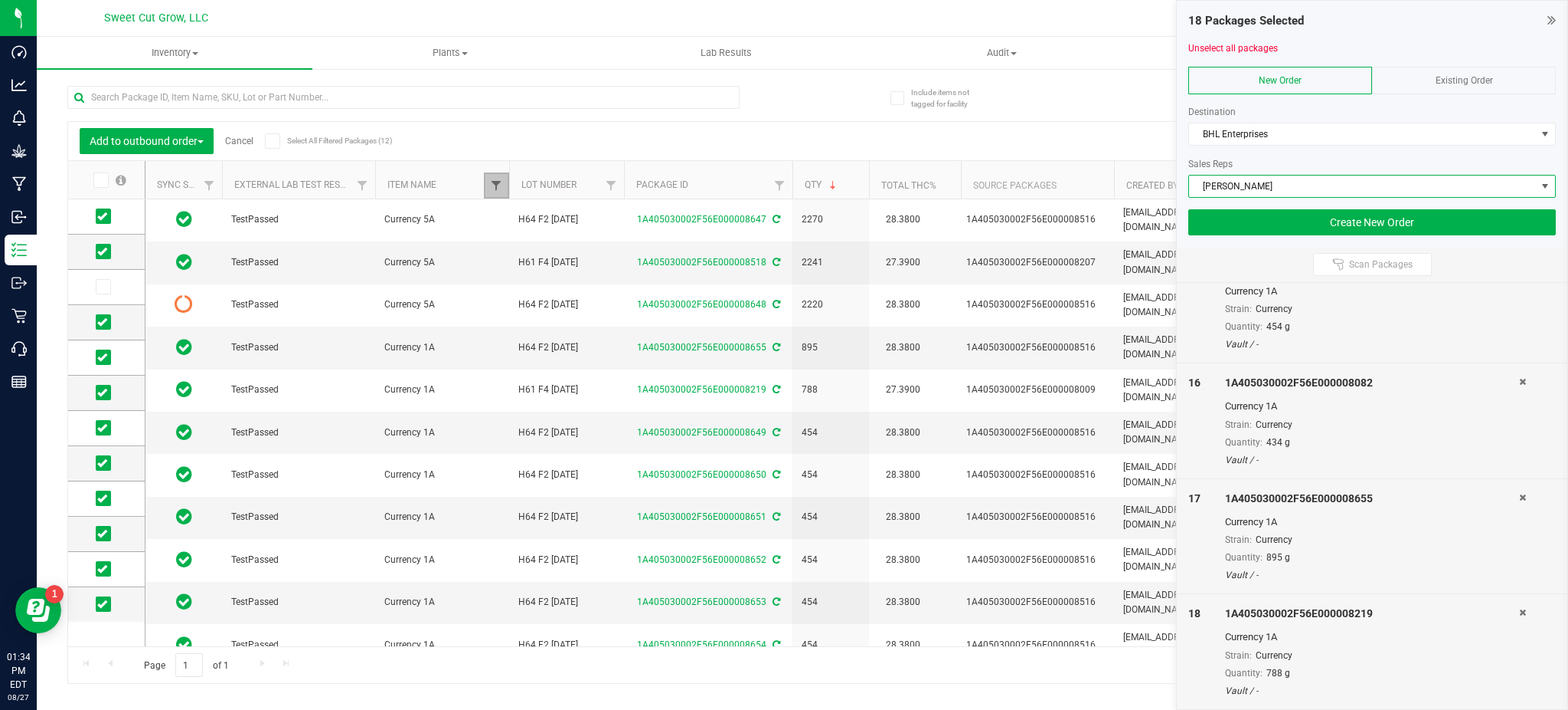
click at [493, 186] on span "Filter" at bounding box center [496, 186] width 12 height 12
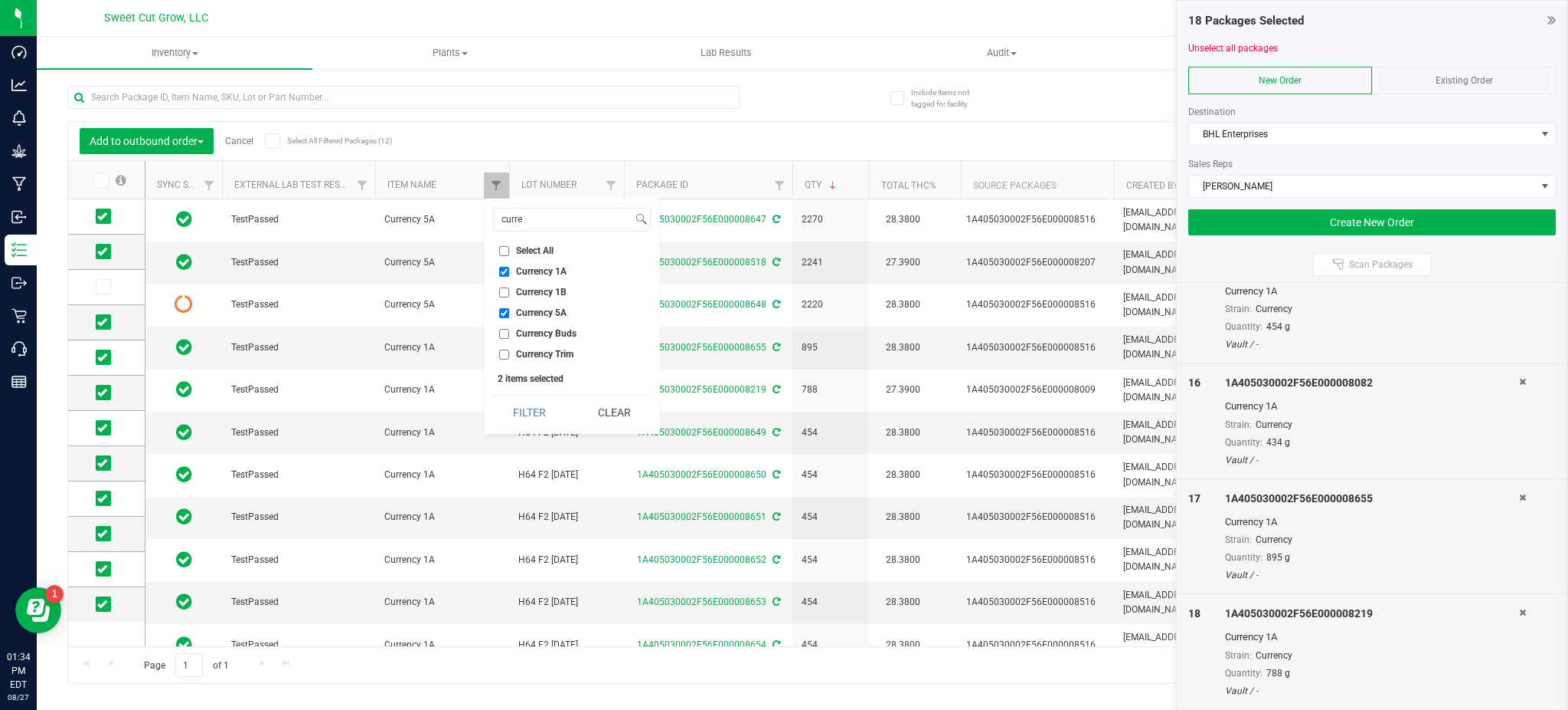
click at [545, 308] on span "Currency 5A" at bounding box center [541, 312] width 51 height 9
click at [509, 308] on input "Currency 5A" at bounding box center [504, 313] width 10 height 10
checkbox input "false"
click at [528, 273] on span "Currency 1A" at bounding box center [541, 271] width 51 height 9
click at [509, 273] on input "Currency 1A" at bounding box center [504, 272] width 10 height 10
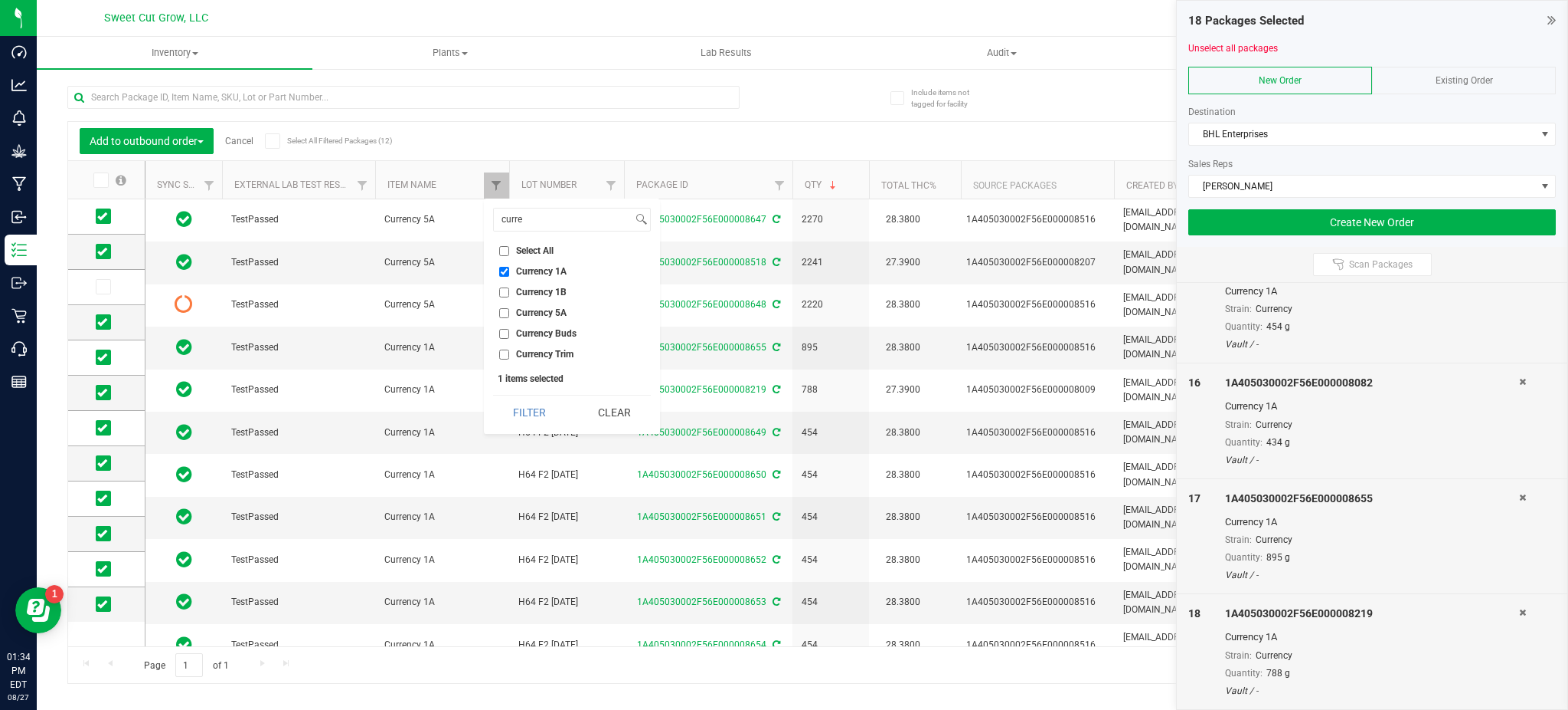
checkbox input "false"
click at [566, 219] on input "curre" at bounding box center [564, 219] width 139 height 22
type input "c"
type input "smack"
click at [518, 333] on span "Smackerz 5A" at bounding box center [542, 333] width 53 height 9
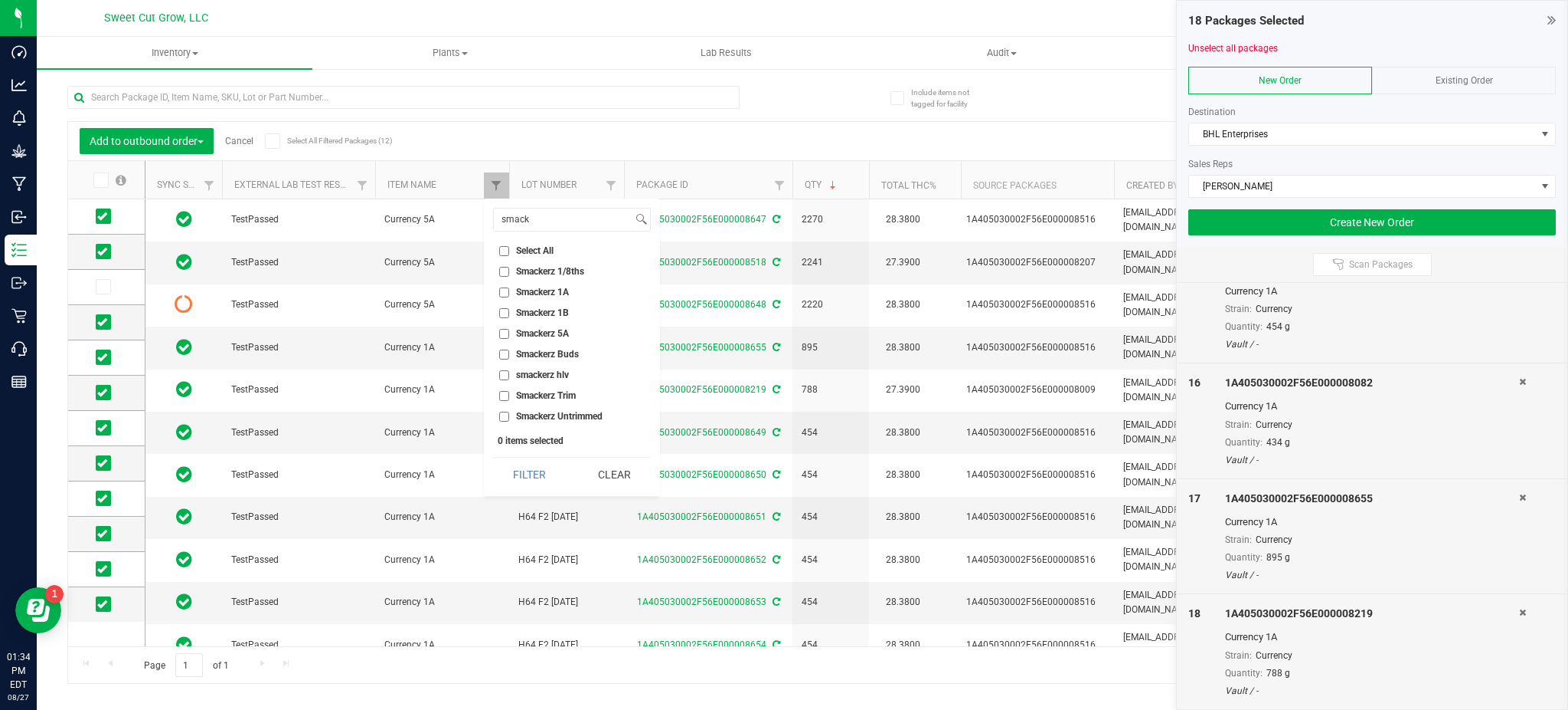
click at [509, 333] on input "Smackerz 5A" at bounding box center [504, 334] width 10 height 10
checkbox input "true"
click at [532, 292] on span "Smackerz 1A" at bounding box center [542, 291] width 53 height 9
click at [509, 292] on input "Smackerz 1A" at bounding box center [504, 292] width 10 height 10
click at [542, 474] on button "Filter" at bounding box center [530, 475] width 73 height 34
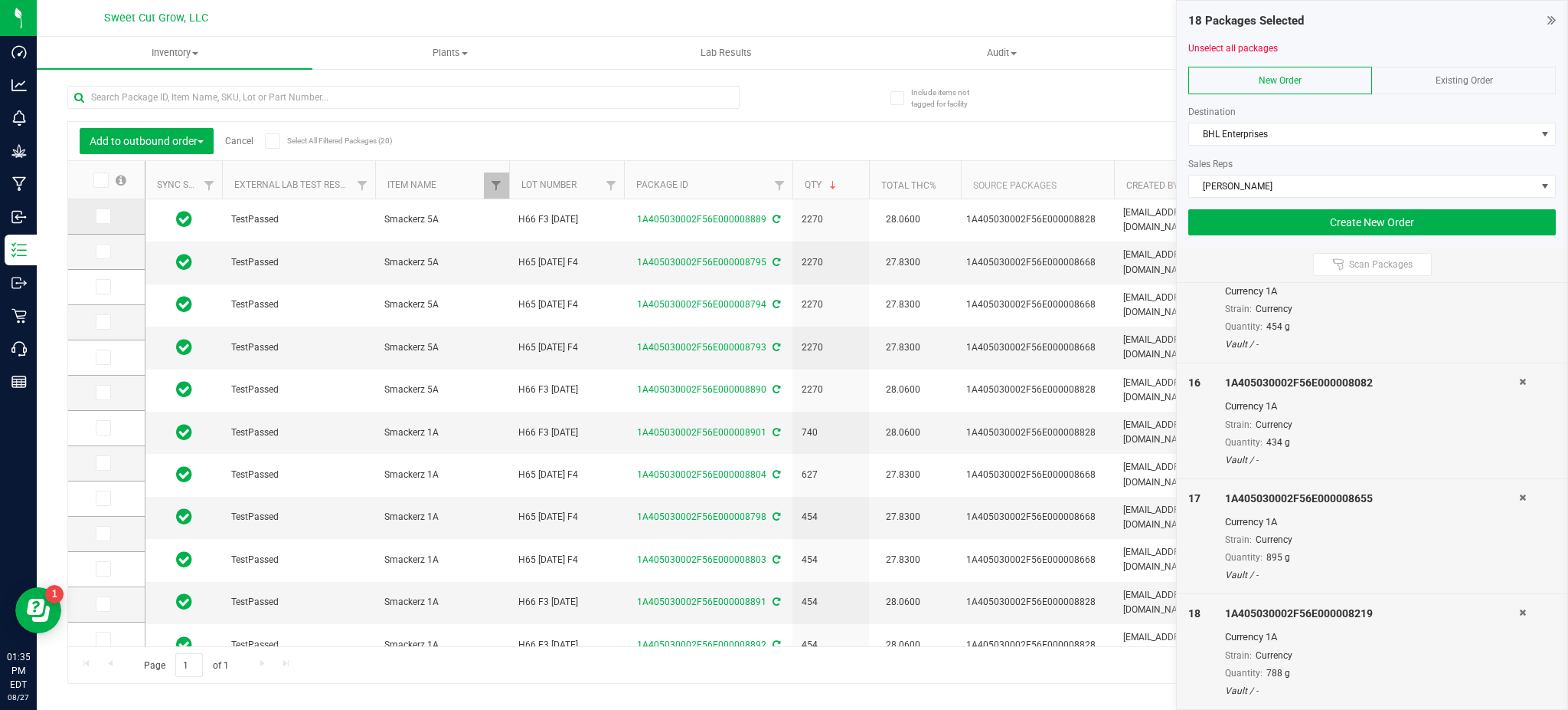
click at [110, 219] on span at bounding box center [102, 215] width 15 height 15
click at [0, 0] on input "checkbox" at bounding box center [0, 0] width 0 height 0
click at [103, 223] on span at bounding box center [102, 215] width 15 height 15
click at [0, 0] on input "checkbox" at bounding box center [0, 0] width 0 height 0
click at [578, 164] on th "Lot Number" at bounding box center [567, 180] width 115 height 39
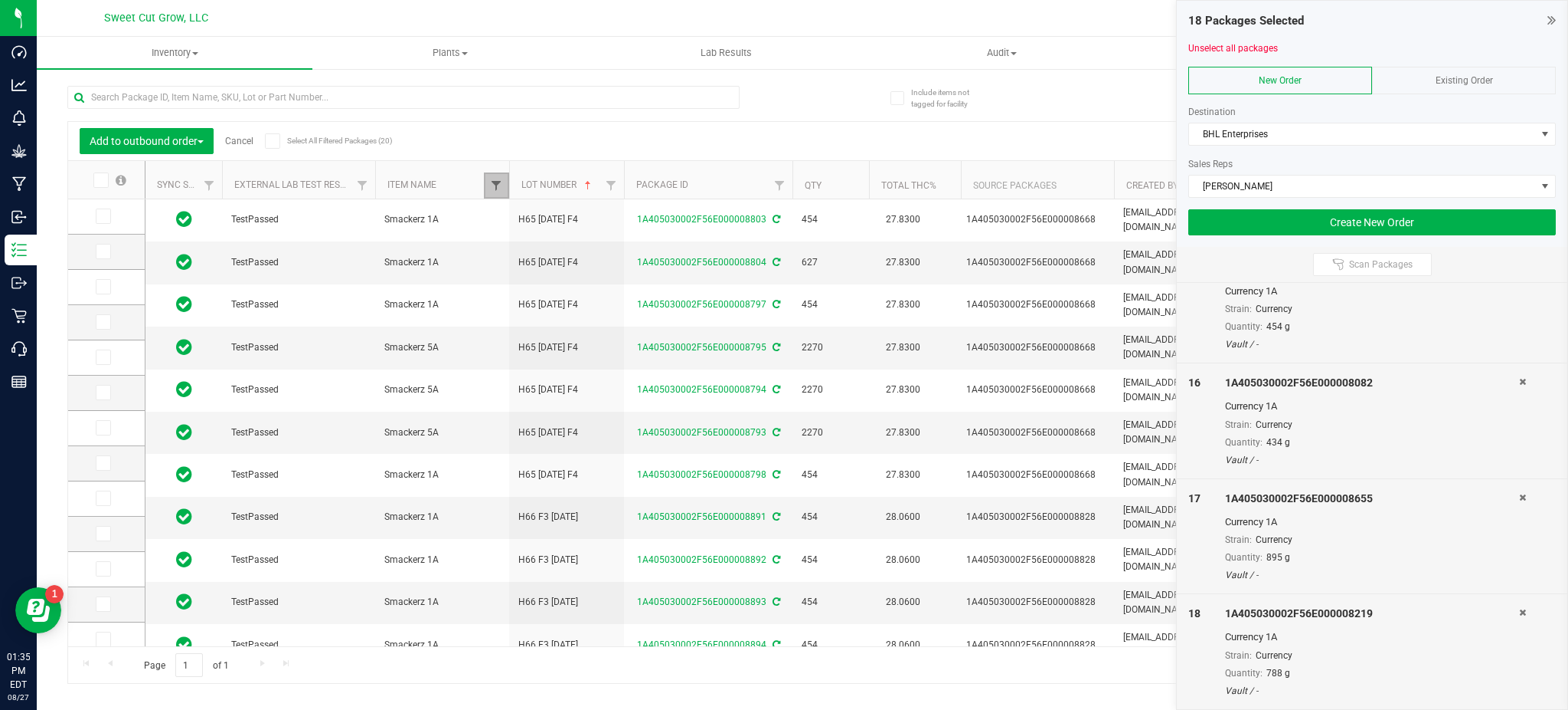
click at [497, 191] on span "Filter" at bounding box center [496, 186] width 12 height 12
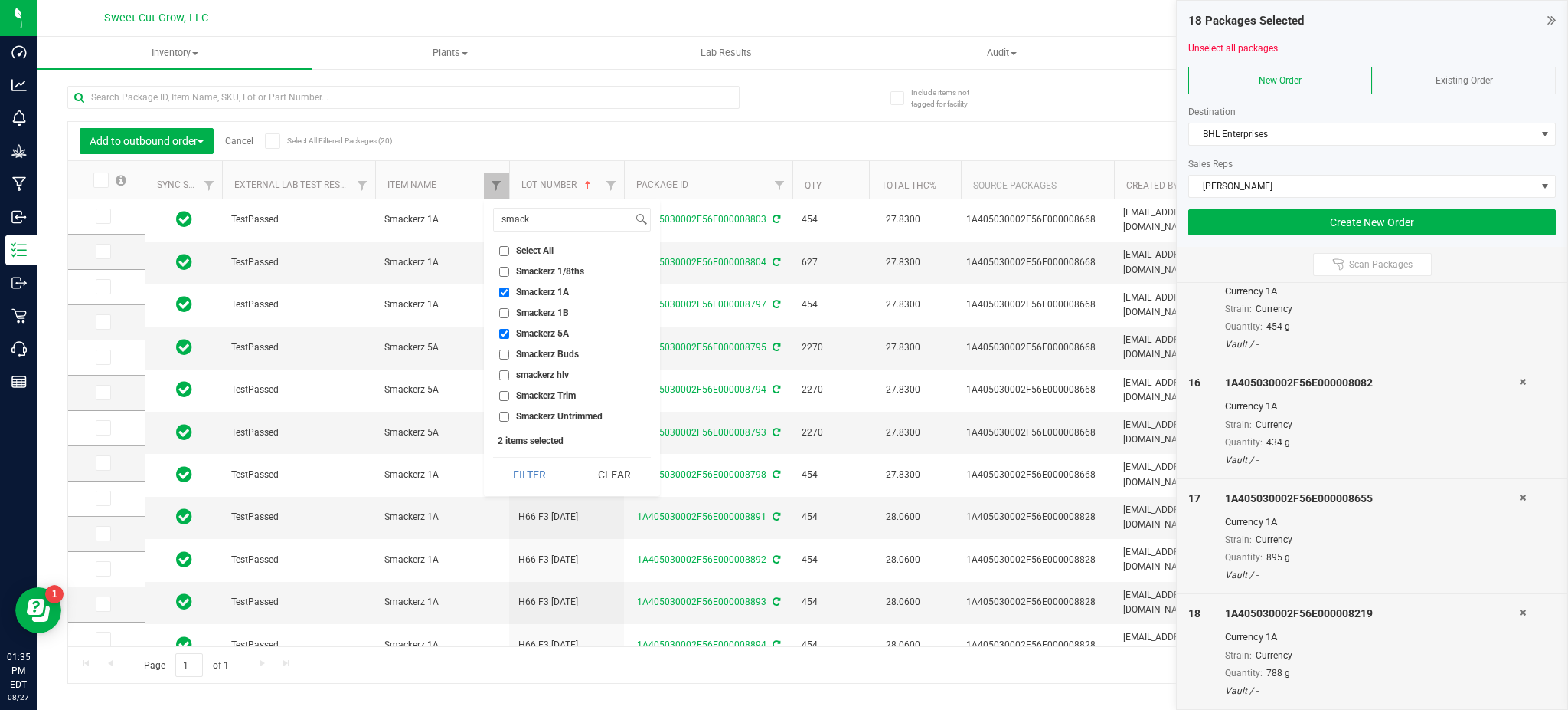
click at [522, 288] on span "Smackerz 1A" at bounding box center [542, 291] width 53 height 9
click at [509, 288] on input "Smackerz 1A" at bounding box center [504, 292] width 10 height 10
checkbox input "false"
click at [538, 469] on button "Filter" at bounding box center [530, 475] width 73 height 34
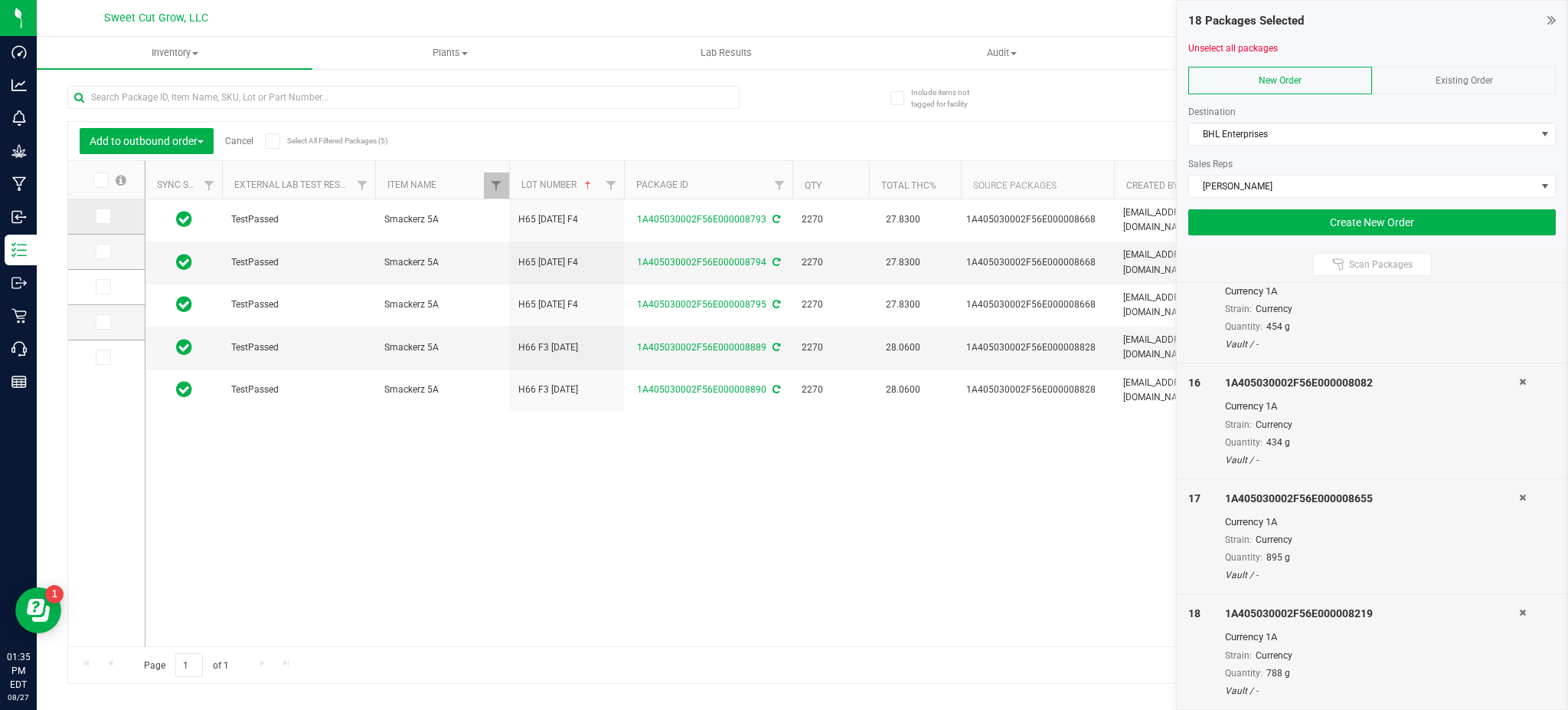
click at [106, 217] on span at bounding box center [102, 215] width 15 height 15
click at [0, 0] on input "checkbox" at bounding box center [0, 0] width 0 height 0
click at [105, 251] on icon at bounding box center [102, 251] width 10 height 0
click at [0, 0] on input "checkbox" at bounding box center [0, 0] width 0 height 0
click at [105, 287] on icon at bounding box center [102, 287] width 10 height 0
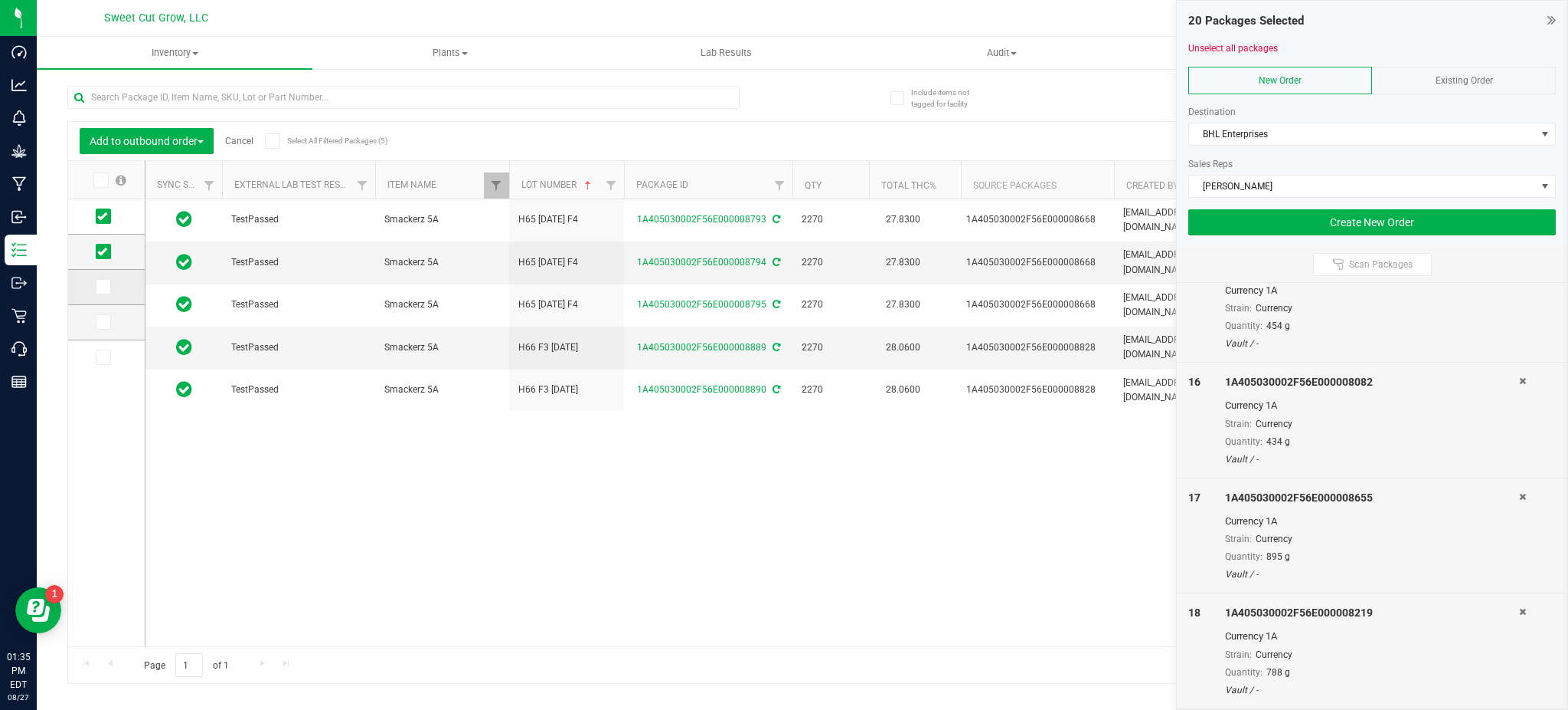
click at [0, 0] on input "checkbox" at bounding box center [0, 0] width 0 height 0
click at [105, 322] on icon at bounding box center [102, 322] width 10 height 0
click at [0, 0] on input "checkbox" at bounding box center [0, 0] width 0 height 0
click at [105, 357] on icon at bounding box center [102, 357] width 10 height 0
click at [0, 0] on input "checkbox" at bounding box center [0, 0] width 0 height 0
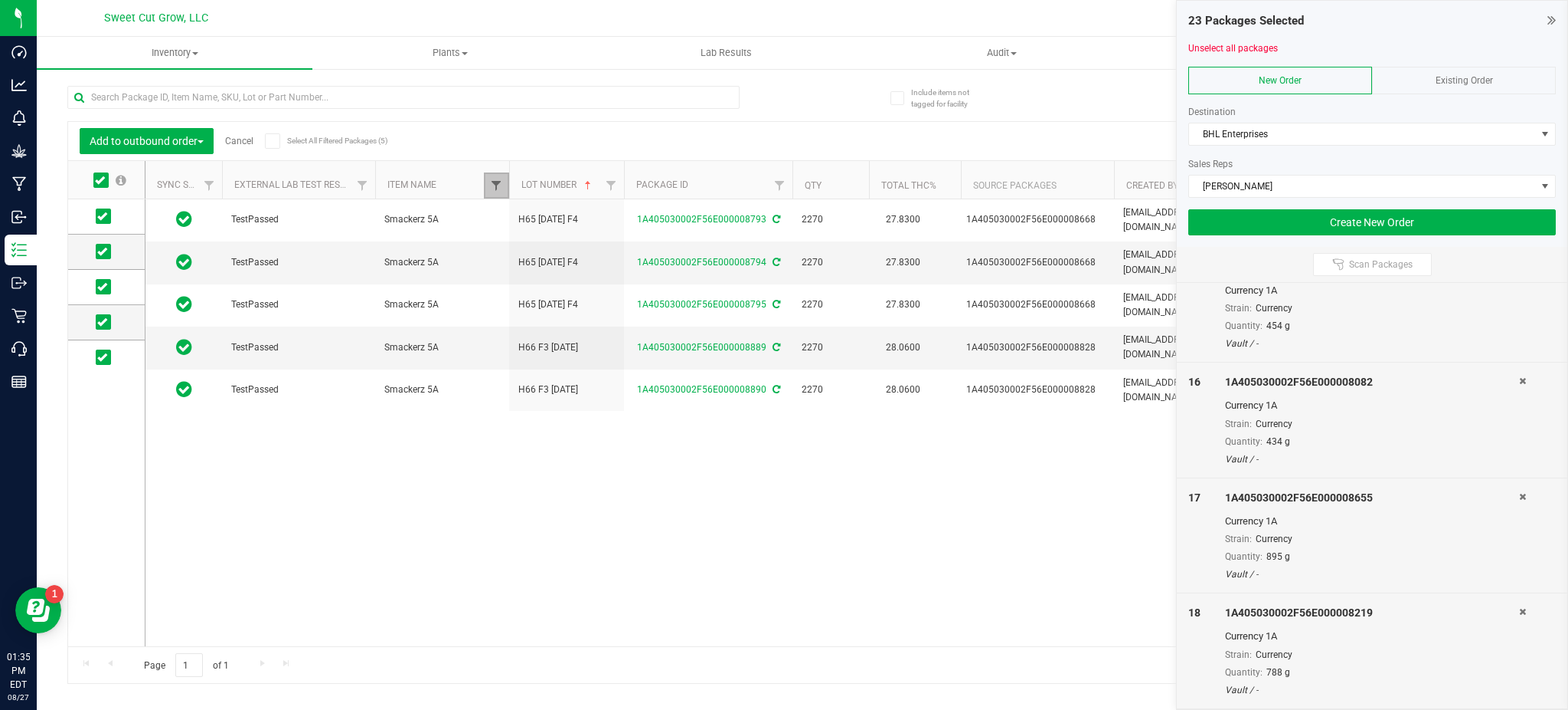
click at [495, 183] on span "Filter" at bounding box center [496, 186] width 12 height 12
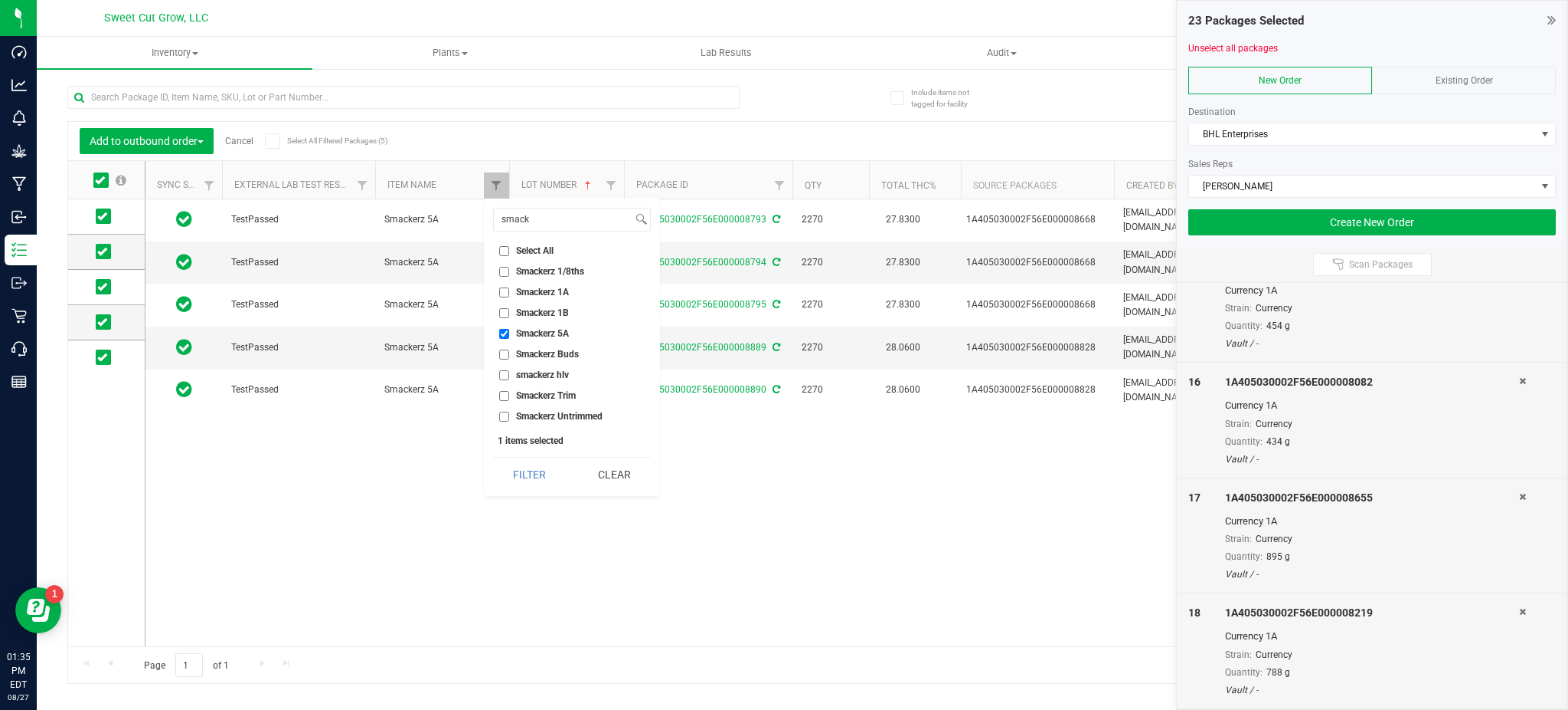
click at [528, 334] on span "Smackerz 5A" at bounding box center [542, 333] width 53 height 9
click at [509, 334] on input "Smackerz 5A" at bounding box center [504, 334] width 10 height 10
checkbox input "false"
click at [531, 292] on span "Smackerz 1A" at bounding box center [542, 291] width 53 height 9
click at [509, 292] on input "Smackerz 1A" at bounding box center [504, 292] width 10 height 10
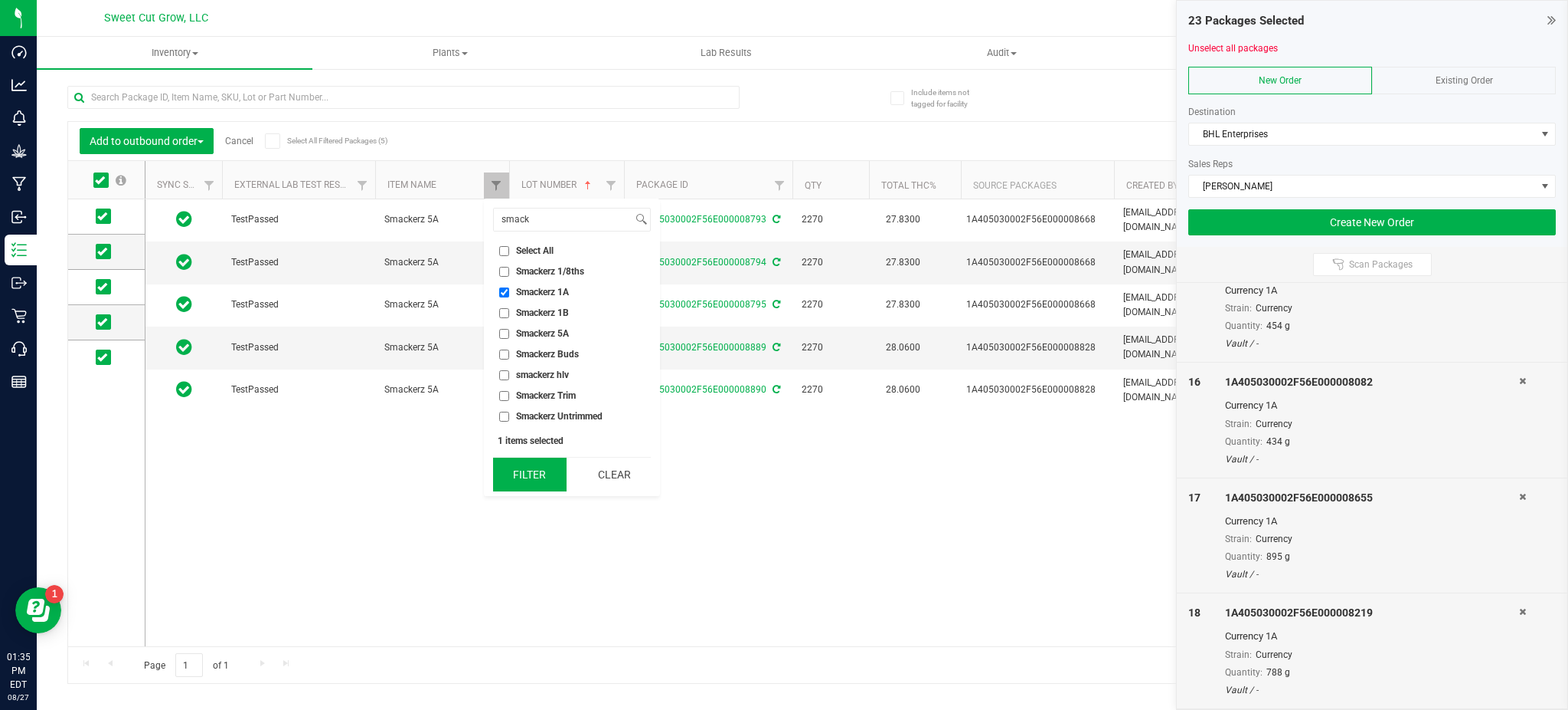
click at [529, 472] on button "Filter" at bounding box center [530, 475] width 73 height 34
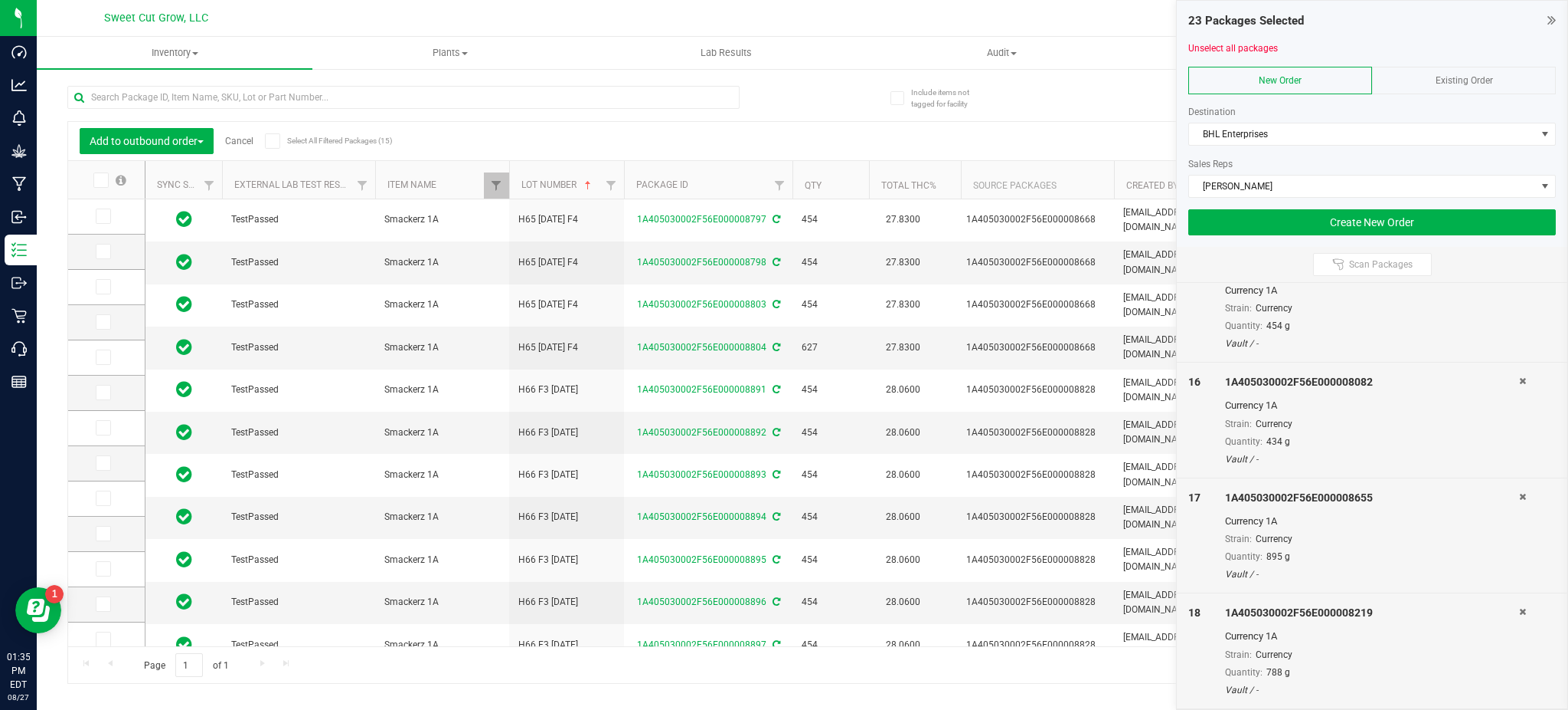
click at [841, 173] on th "Qty" at bounding box center [831, 180] width 76 height 39
click at [587, 172] on th "Lot Number" at bounding box center [567, 180] width 115 height 39
click at [103, 216] on icon at bounding box center [102, 216] width 10 height 0
click at [0, 0] on input "checkbox" at bounding box center [0, 0] width 0 height 0
click at [103, 251] on icon at bounding box center [102, 251] width 10 height 0
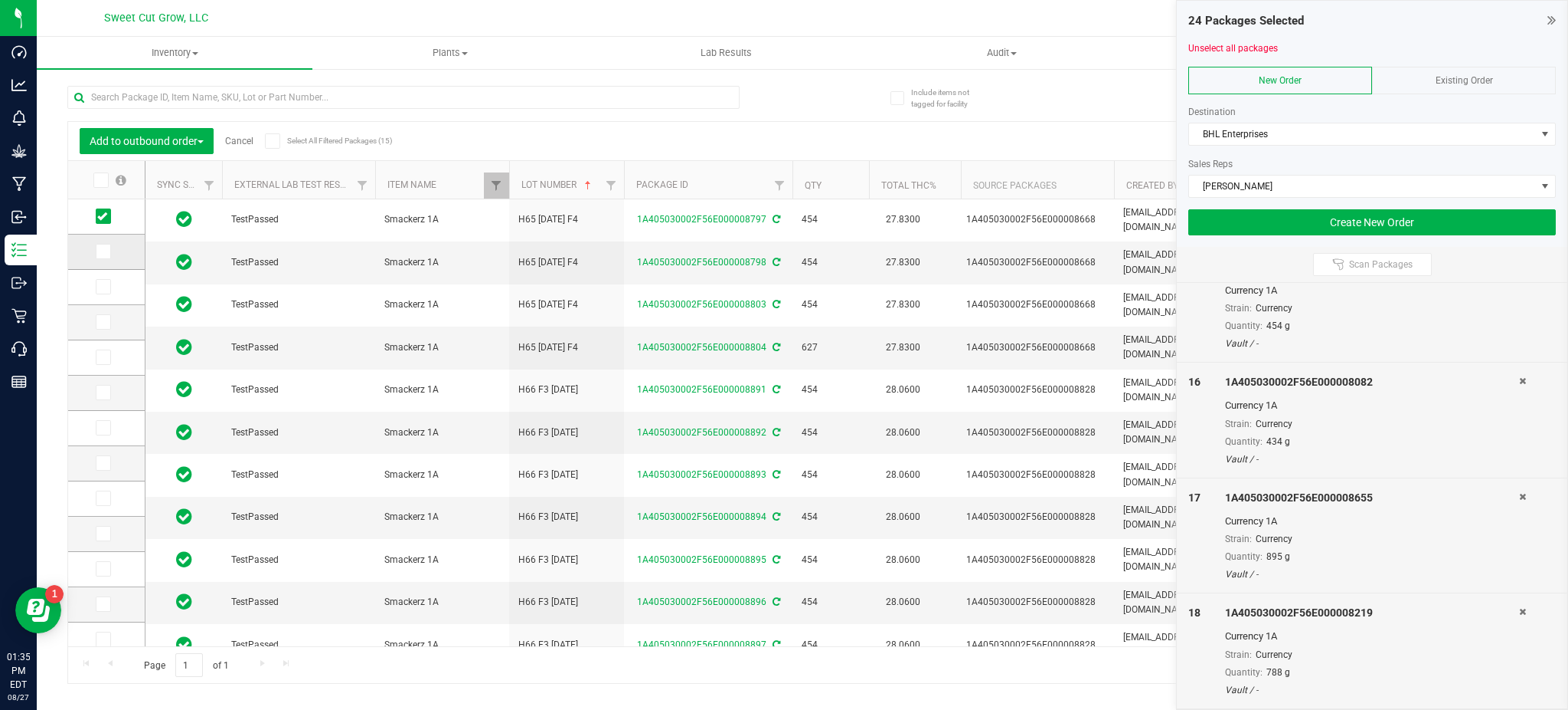
click at [0, 0] on input "checkbox" at bounding box center [0, 0] width 0 height 0
click at [110, 281] on span at bounding box center [102, 286] width 15 height 15
click at [0, 0] on input "checkbox" at bounding box center [0, 0] width 0 height 0
click at [105, 357] on icon at bounding box center [102, 357] width 10 height 0
click at [0, 0] on input "checkbox" at bounding box center [0, 0] width 0 height 0
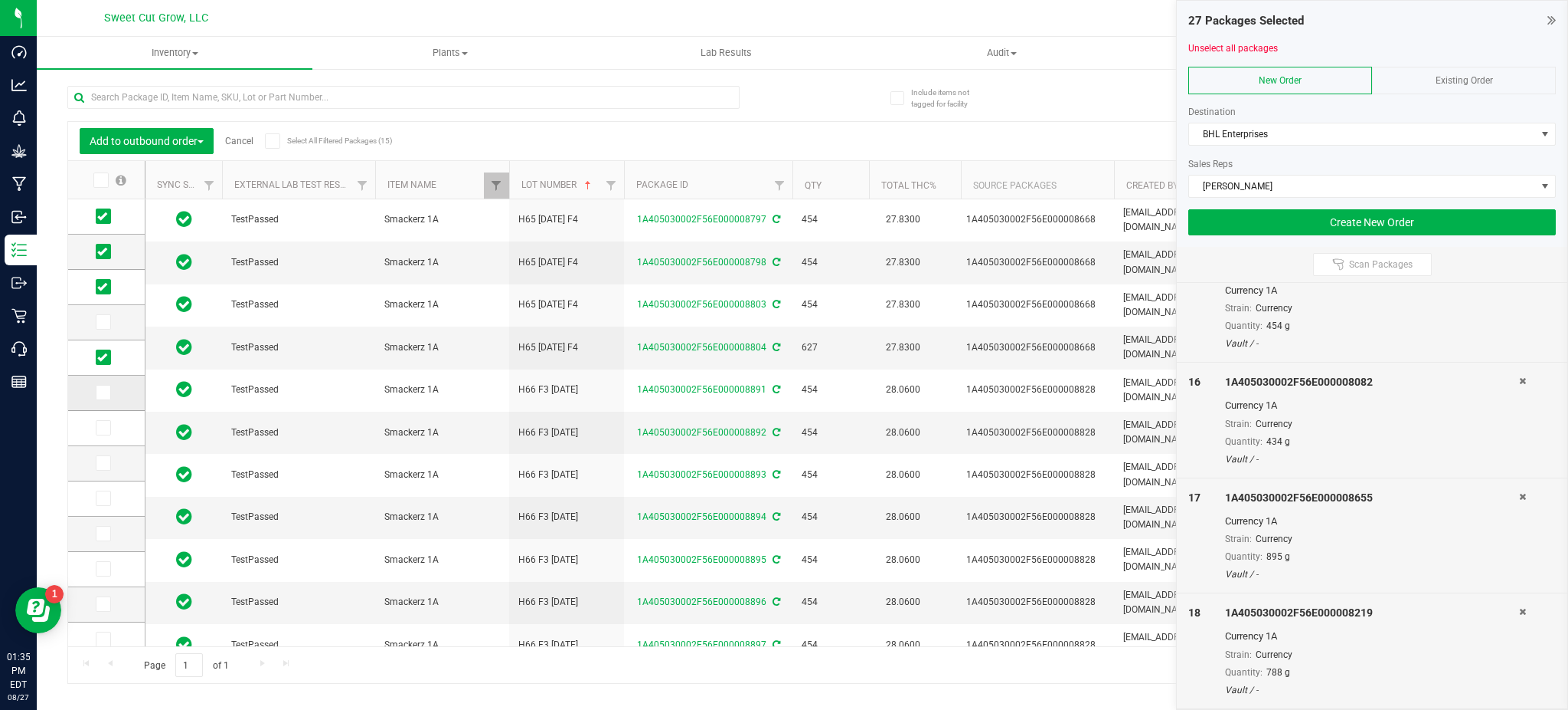
click at [108, 390] on span at bounding box center [102, 391] width 15 height 15
click at [0, 0] on input "checkbox" at bounding box center [0, 0] width 0 height 0
click at [102, 428] on icon at bounding box center [102, 428] width 10 height 0
click at [0, 0] on input "checkbox" at bounding box center [0, 0] width 0 height 0
click at [102, 463] on icon at bounding box center [102, 463] width 10 height 0
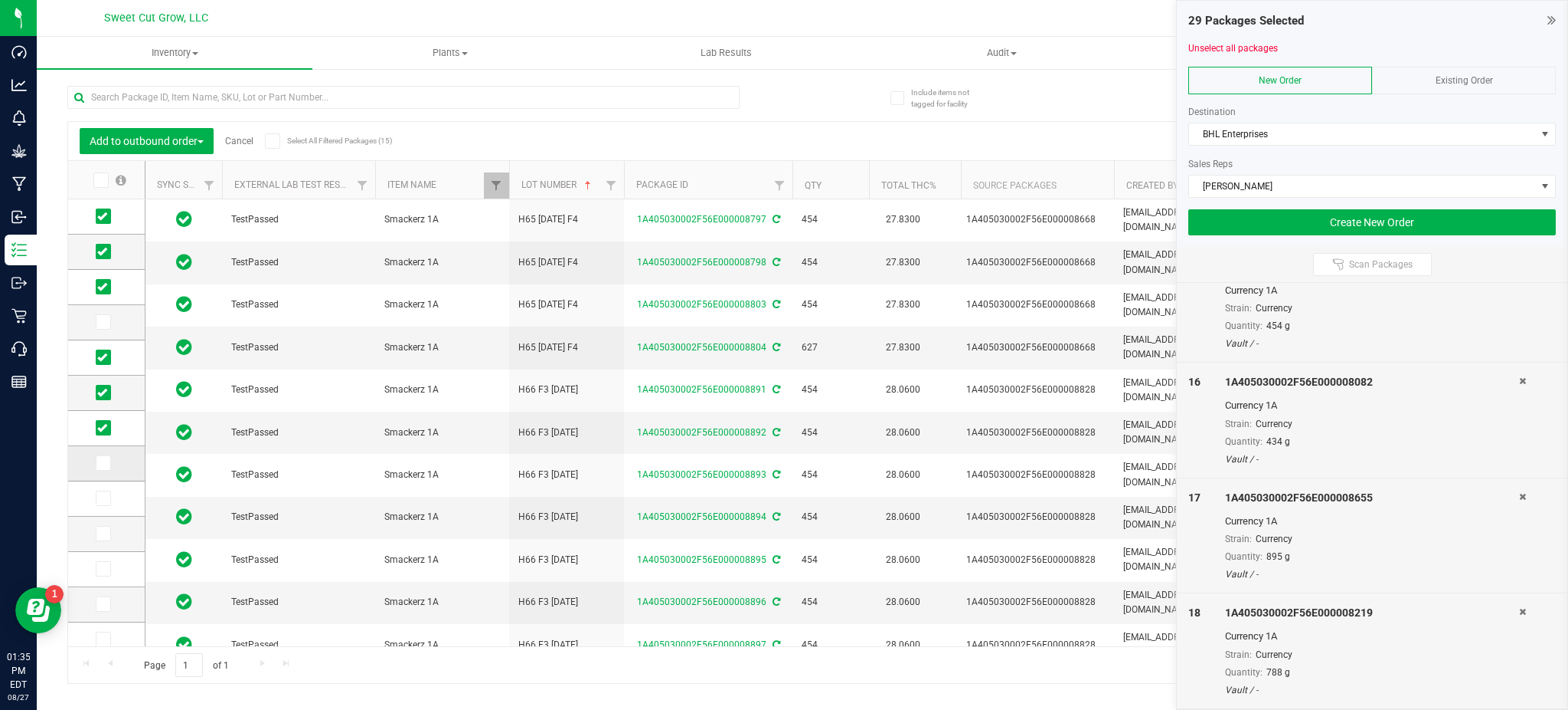
click at [0, 0] on input "checkbox" at bounding box center [0, 0] width 0 height 0
click at [106, 498] on span at bounding box center [102, 497] width 15 height 15
click at [0, 0] on input "checkbox" at bounding box center [0, 0] width 0 height 0
click at [107, 533] on span at bounding box center [102, 532] width 15 height 15
click at [0, 0] on input "checkbox" at bounding box center [0, 0] width 0 height 0
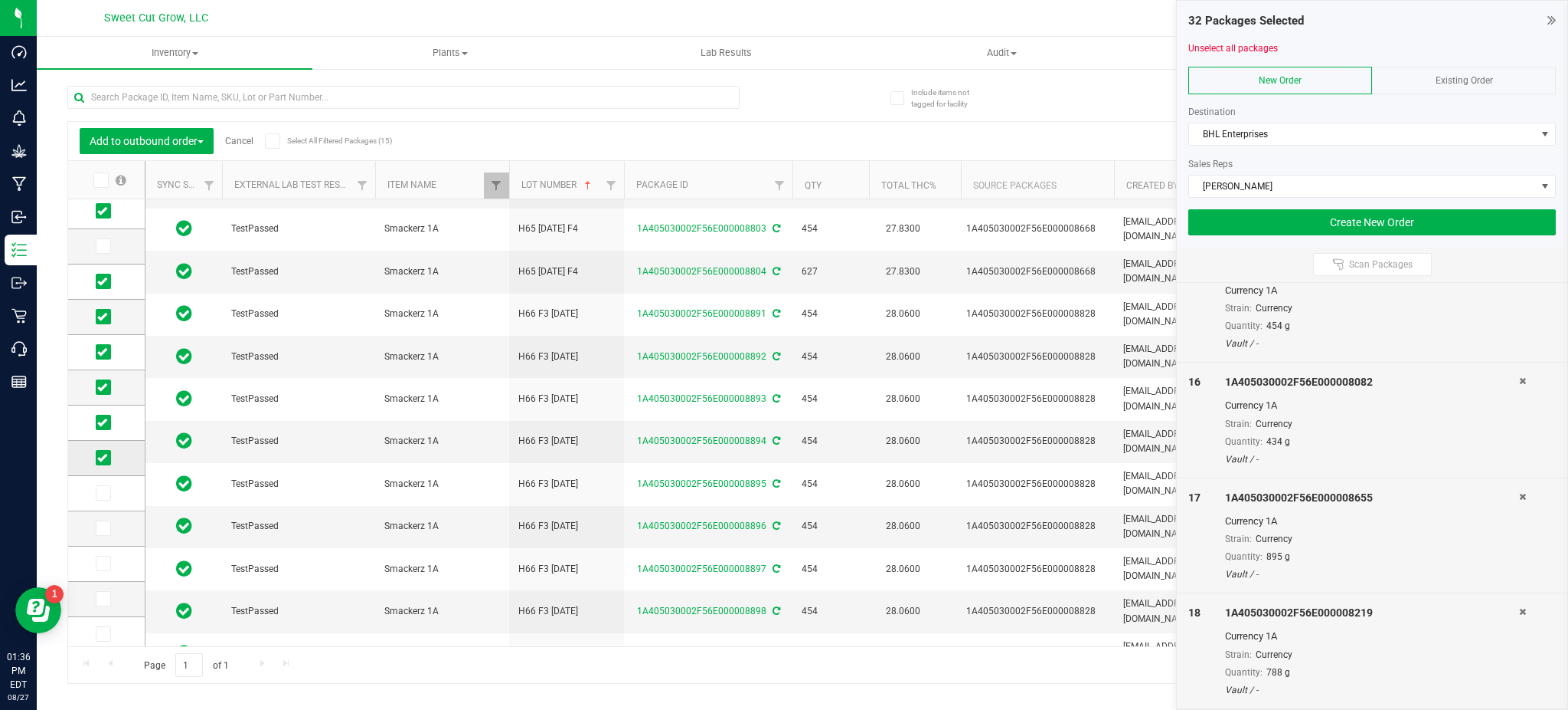
scroll to position [82, 0]
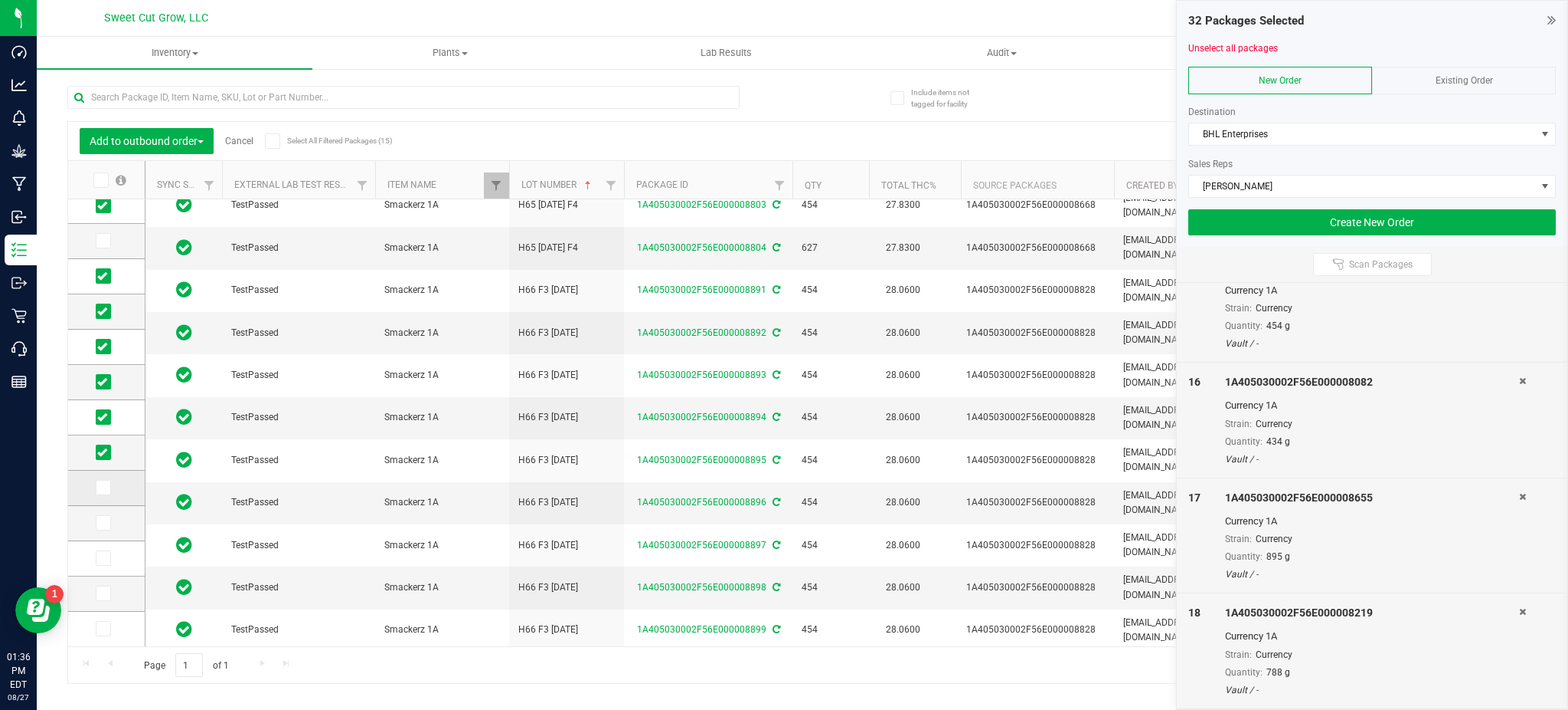
click at [103, 488] on icon at bounding box center [102, 488] width 10 height 0
click at [0, 0] on input "checkbox" at bounding box center [0, 0] width 0 height 0
click at [104, 522] on icon at bounding box center [102, 522] width 10 height 0
click at [0, 0] on input "checkbox" at bounding box center [0, 0] width 0 height 0
click at [105, 549] on td at bounding box center [106, 558] width 76 height 35
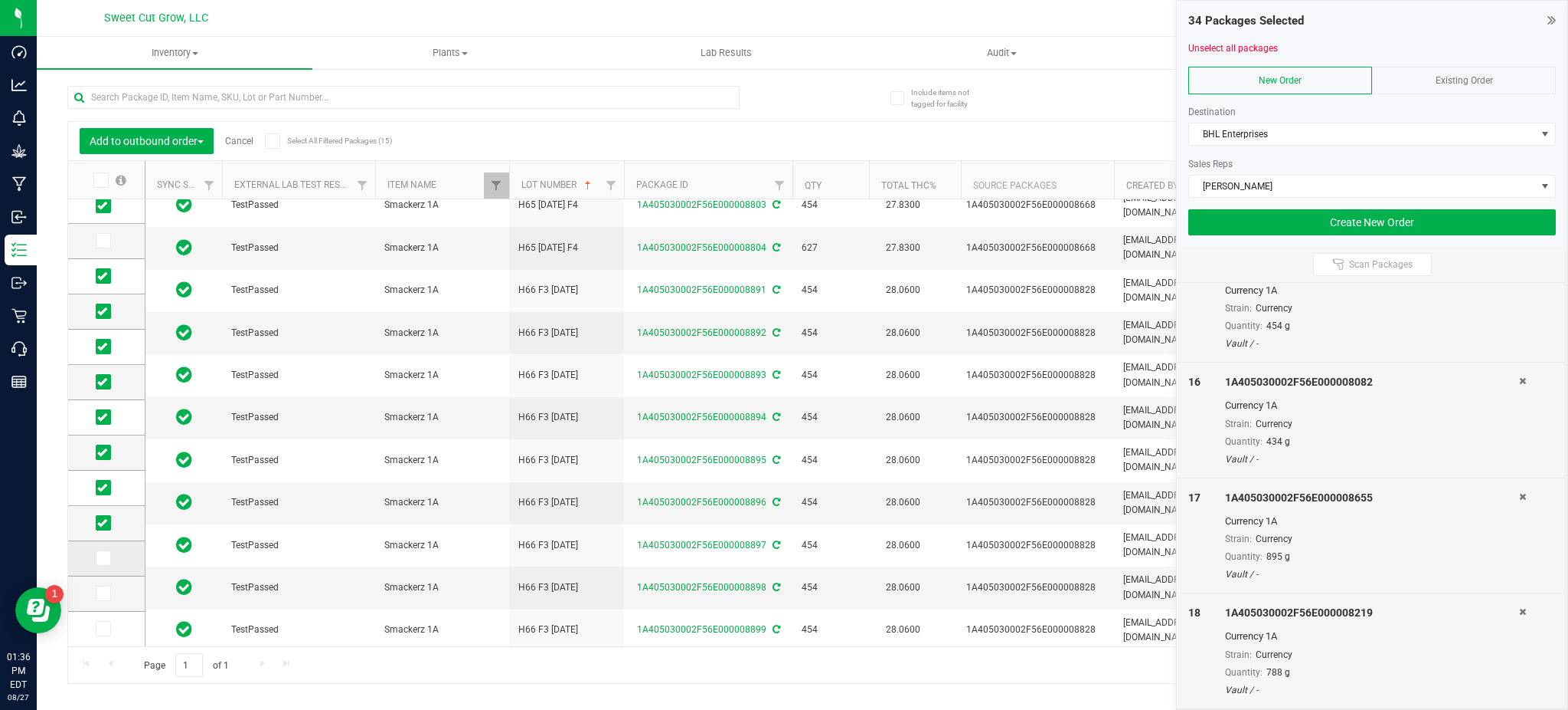
click at [102, 558] on icon at bounding box center [102, 558] width 10 height 0
click at [0, 0] on input "checkbox" at bounding box center [0, 0] width 0 height 0
click at [104, 593] on icon at bounding box center [102, 593] width 10 height 0
click at [0, 0] on input "checkbox" at bounding box center [0, 0] width 0 height 0
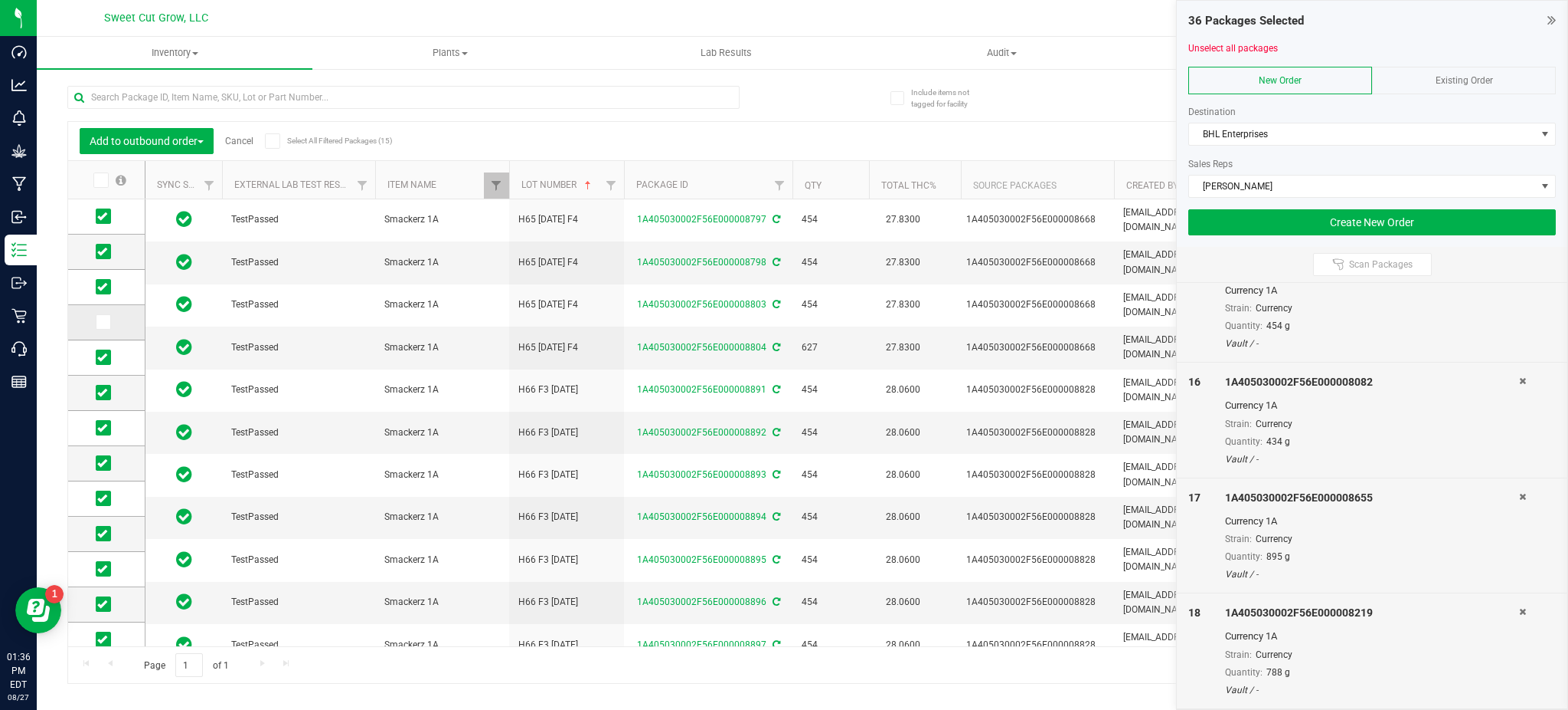
click at [105, 322] on icon at bounding box center [102, 322] width 10 height 0
click at [0, 0] on input "checkbox" at bounding box center [0, 0] width 0 height 0
click at [493, 183] on span "Filter" at bounding box center [496, 186] width 12 height 12
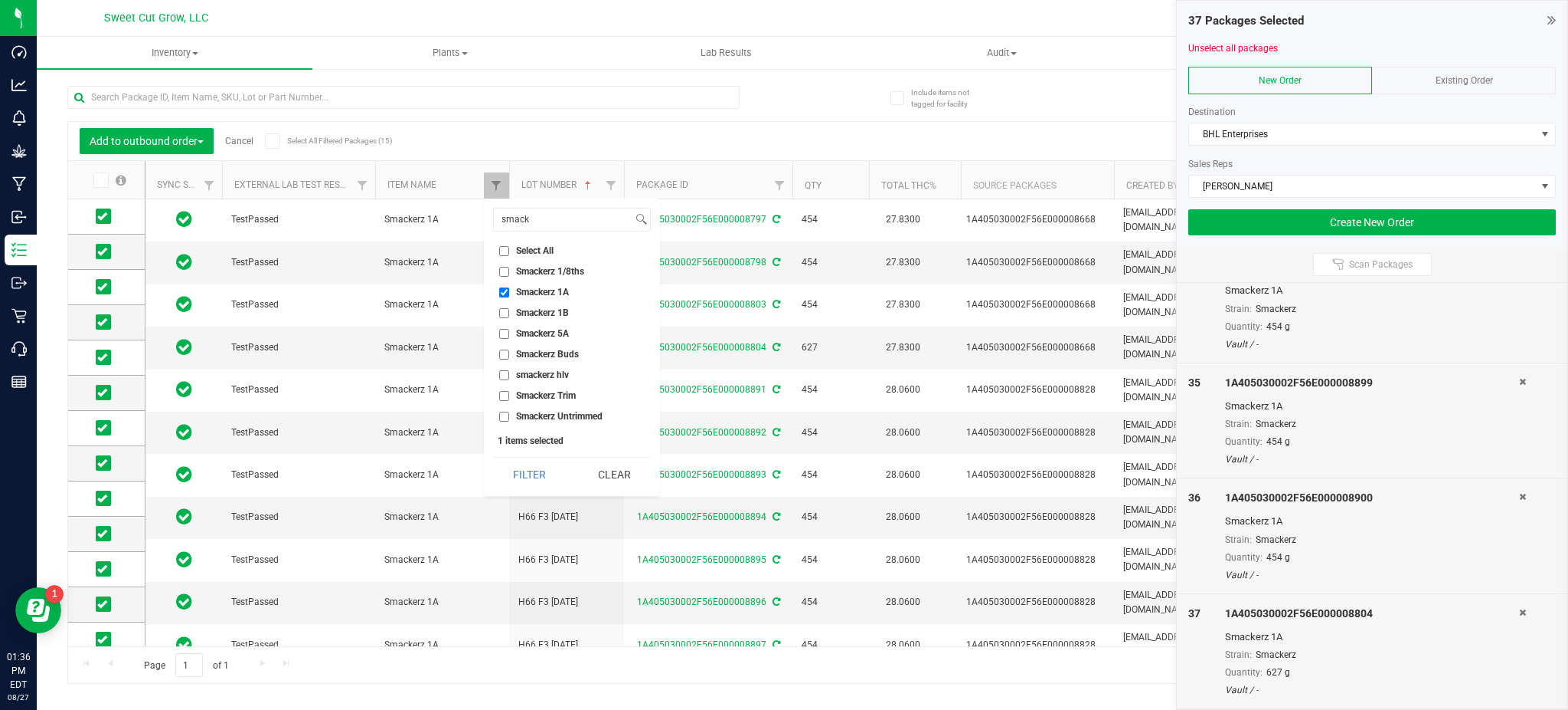
click at [531, 287] on span "Smackerz 1A" at bounding box center [542, 291] width 53 height 9
click at [509, 287] on input "Smackerz 1A" at bounding box center [504, 292] width 10 height 10
checkbox input "false"
click at [548, 219] on input "smack" at bounding box center [564, 219] width 139 height 22
type input "s"
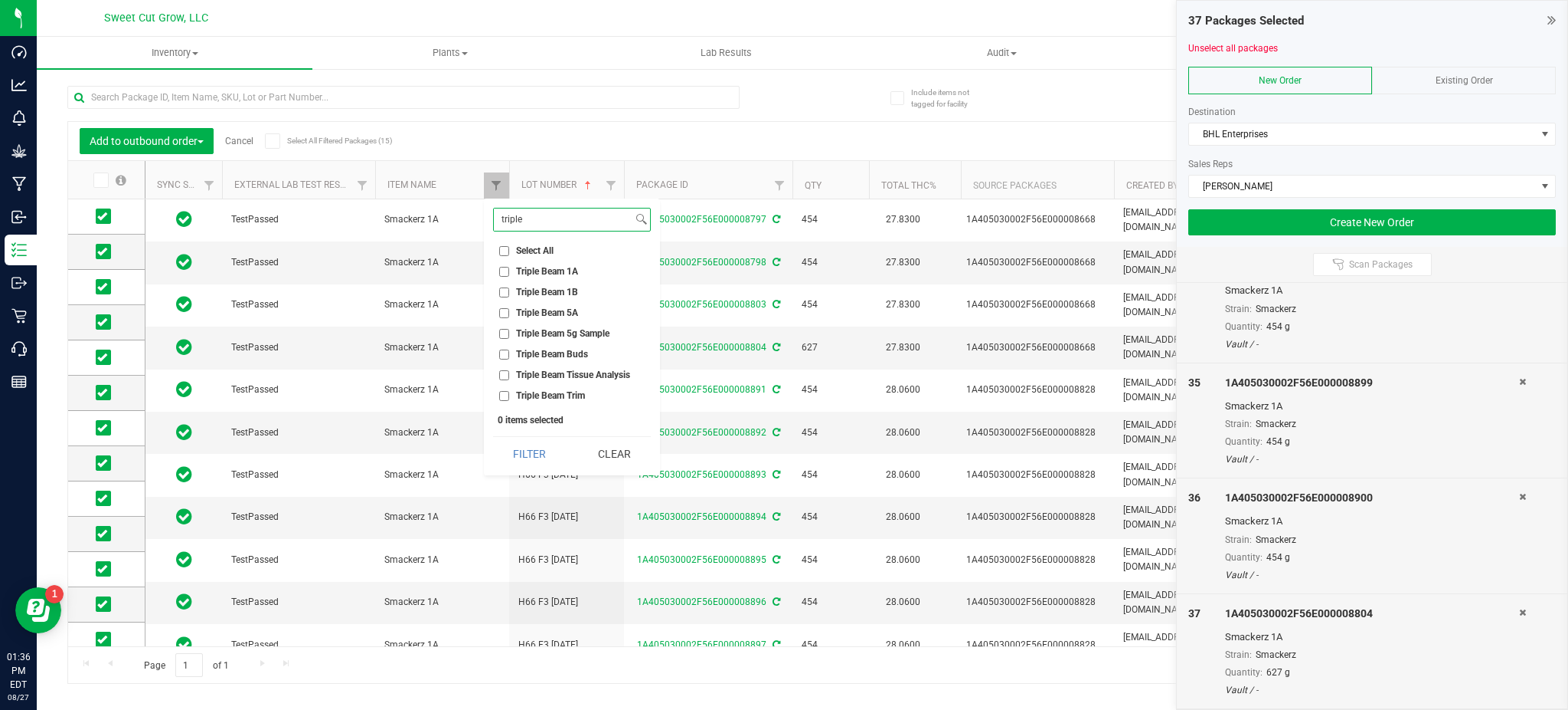
type input "triple"
click at [566, 270] on span "Triple Beam 1A" at bounding box center [547, 271] width 63 height 9
click at [509, 270] on input "Triple Beam 1A" at bounding box center [504, 272] width 10 height 10
click at [546, 457] on button "Filter" at bounding box center [530, 454] width 73 height 34
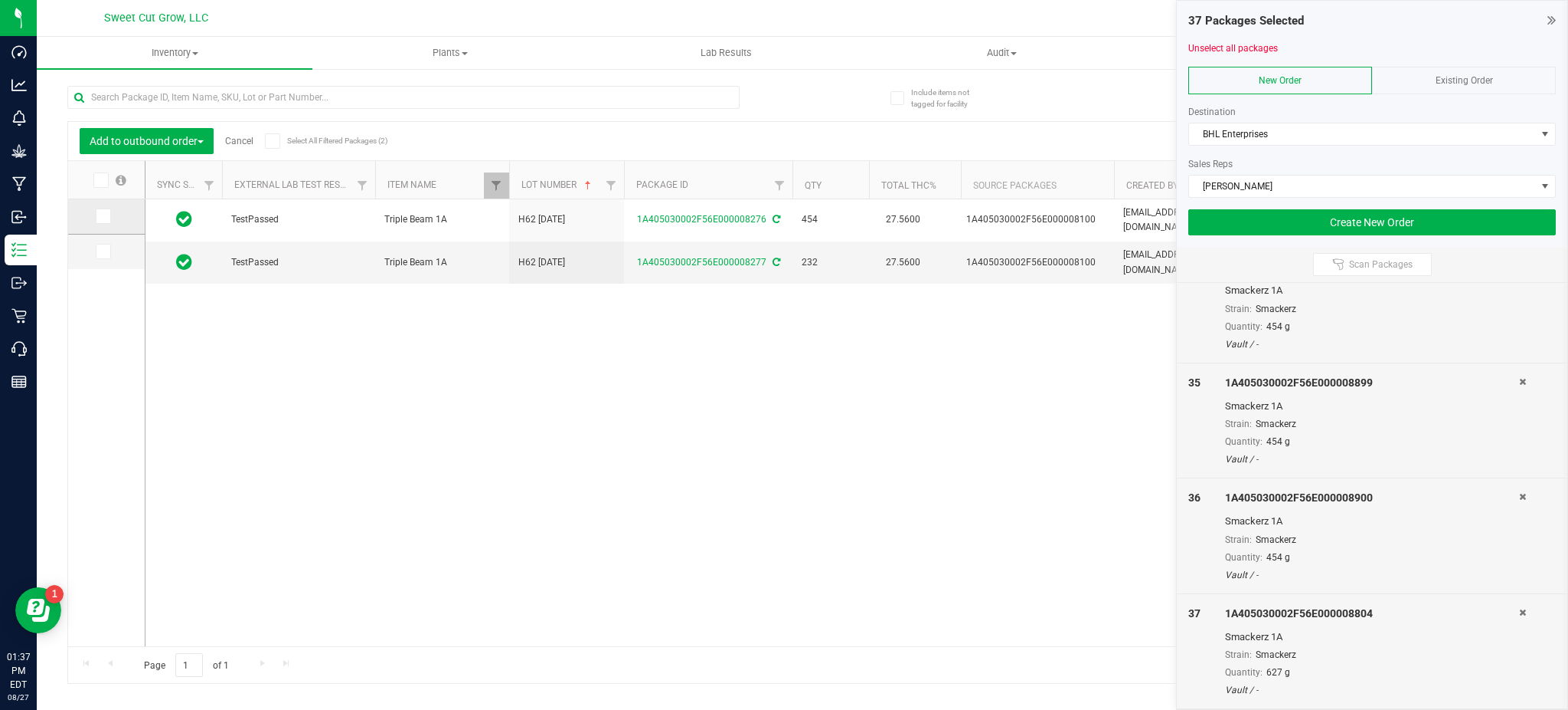
click at [102, 216] on icon at bounding box center [102, 216] width 10 height 0
click at [0, 0] on input "checkbox" at bounding box center [0, 0] width 0 height 0
click at [492, 186] on span "Filter" at bounding box center [496, 186] width 12 height 12
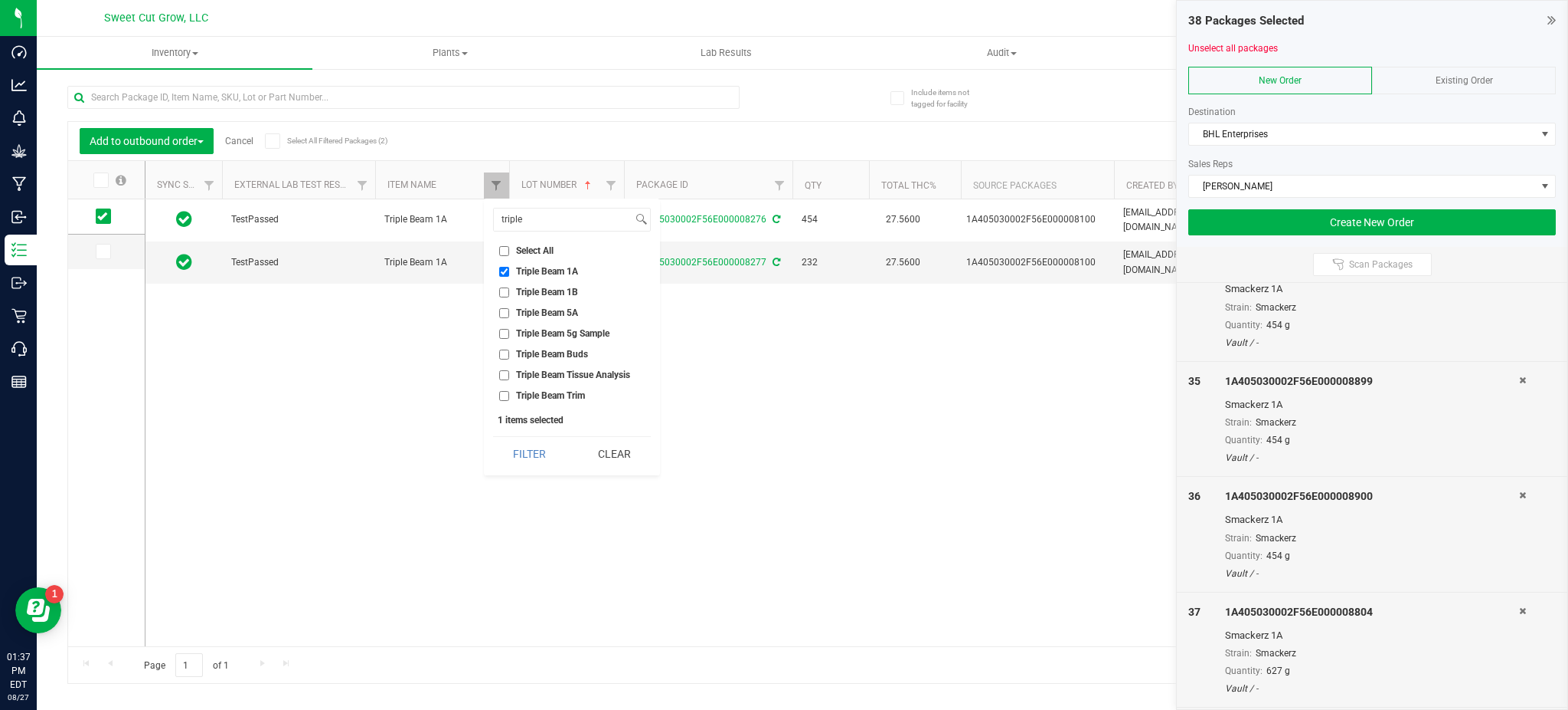
click at [534, 268] on span "Triple Beam 1A" at bounding box center [547, 271] width 63 height 9
click at [509, 268] on input "Triple Beam 1A" at bounding box center [504, 272] width 10 height 10
checkbox input "false"
click at [550, 216] on input "triple" at bounding box center [564, 219] width 139 height 22
type input "t"
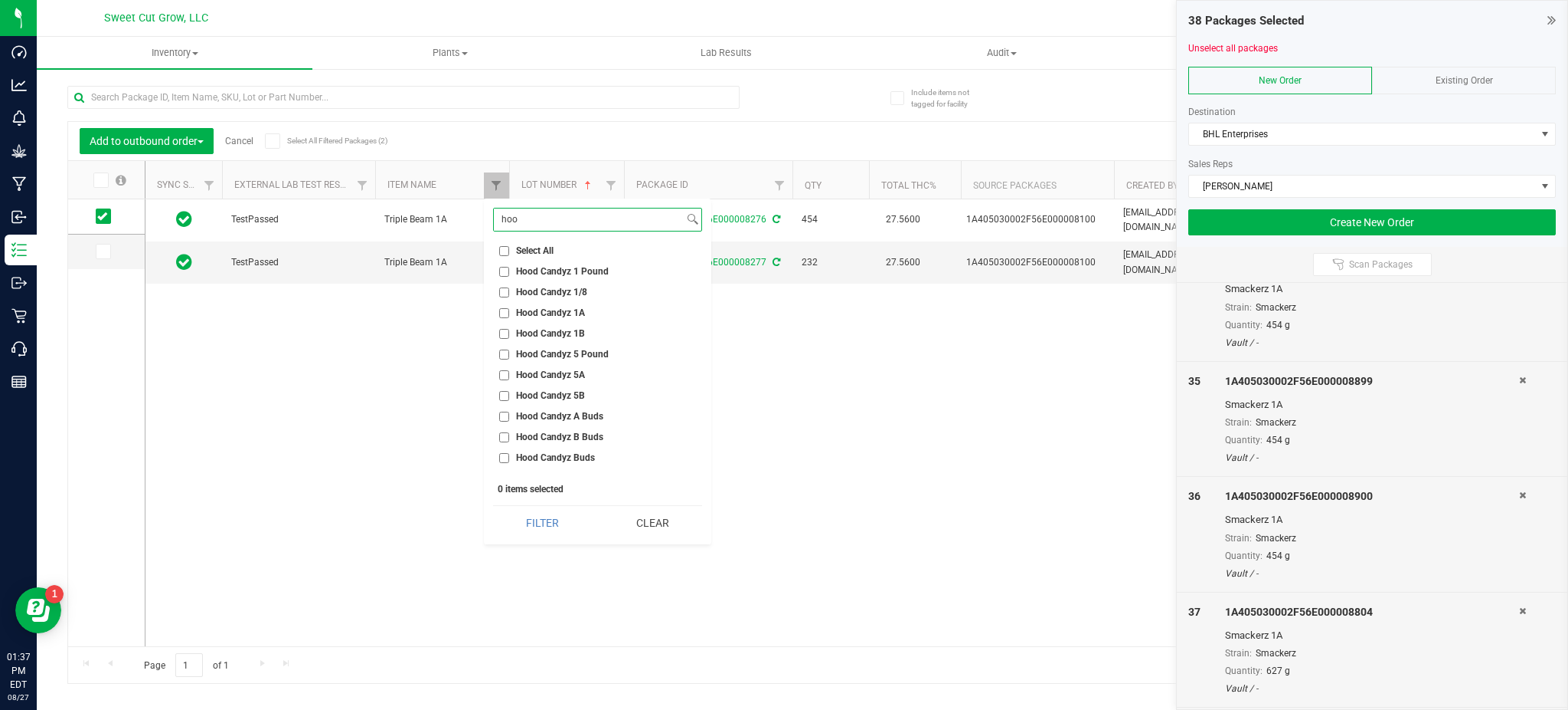
type input "hoo"
click at [541, 370] on span "Hood Candyz 5A" at bounding box center [550, 374] width 68 height 9
click at [509, 370] on input "Hood Candyz 5A" at bounding box center [504, 375] width 10 height 10
click at [545, 512] on button "Filter" at bounding box center [543, 522] width 99 height 34
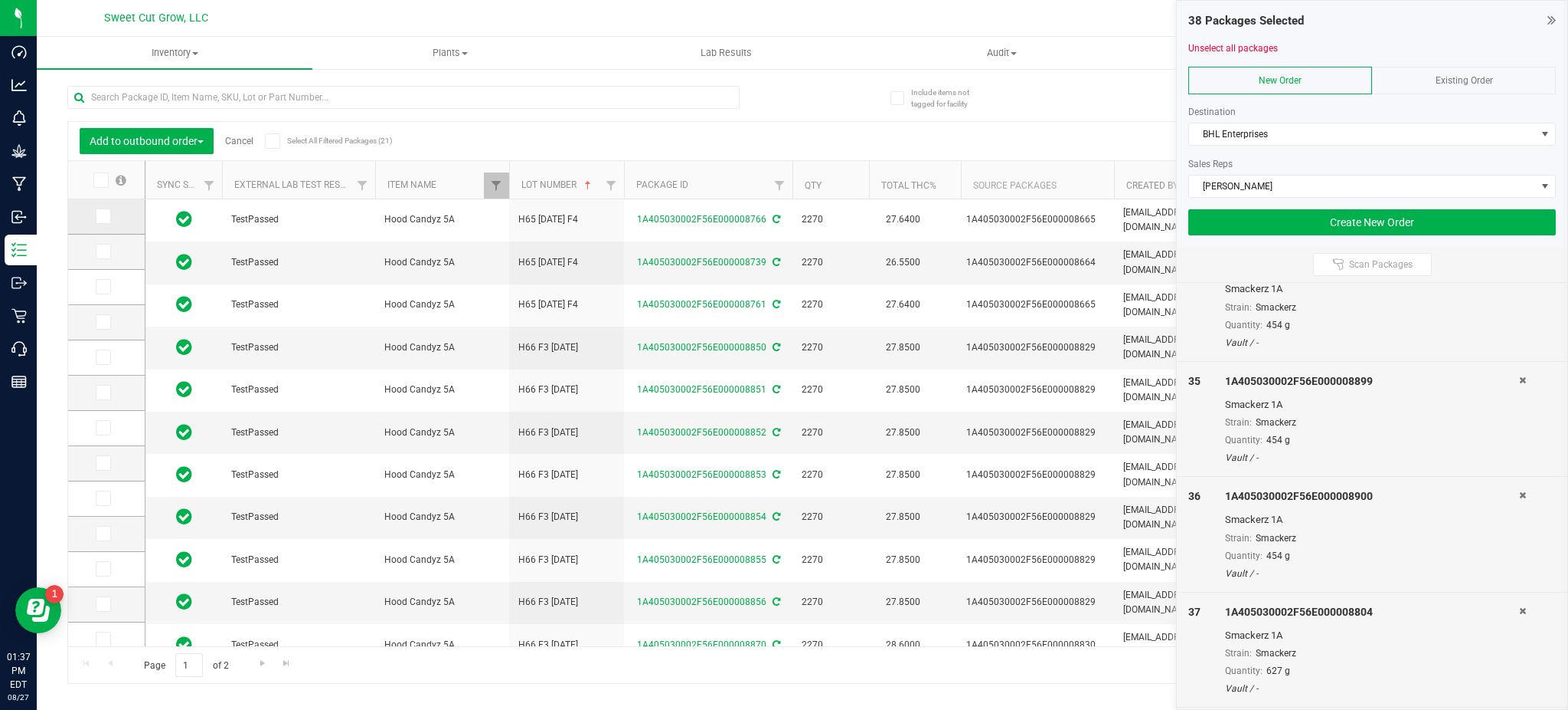
click at [105, 210] on span at bounding box center [102, 215] width 15 height 15
click at [0, 0] on input "checkbox" at bounding box center [0, 0] width 0 height 0
click at [104, 251] on icon at bounding box center [102, 251] width 10 height 0
click at [0, 0] on input "checkbox" at bounding box center [0, 0] width 0 height 0
click at [103, 287] on icon at bounding box center [102, 287] width 10 height 0
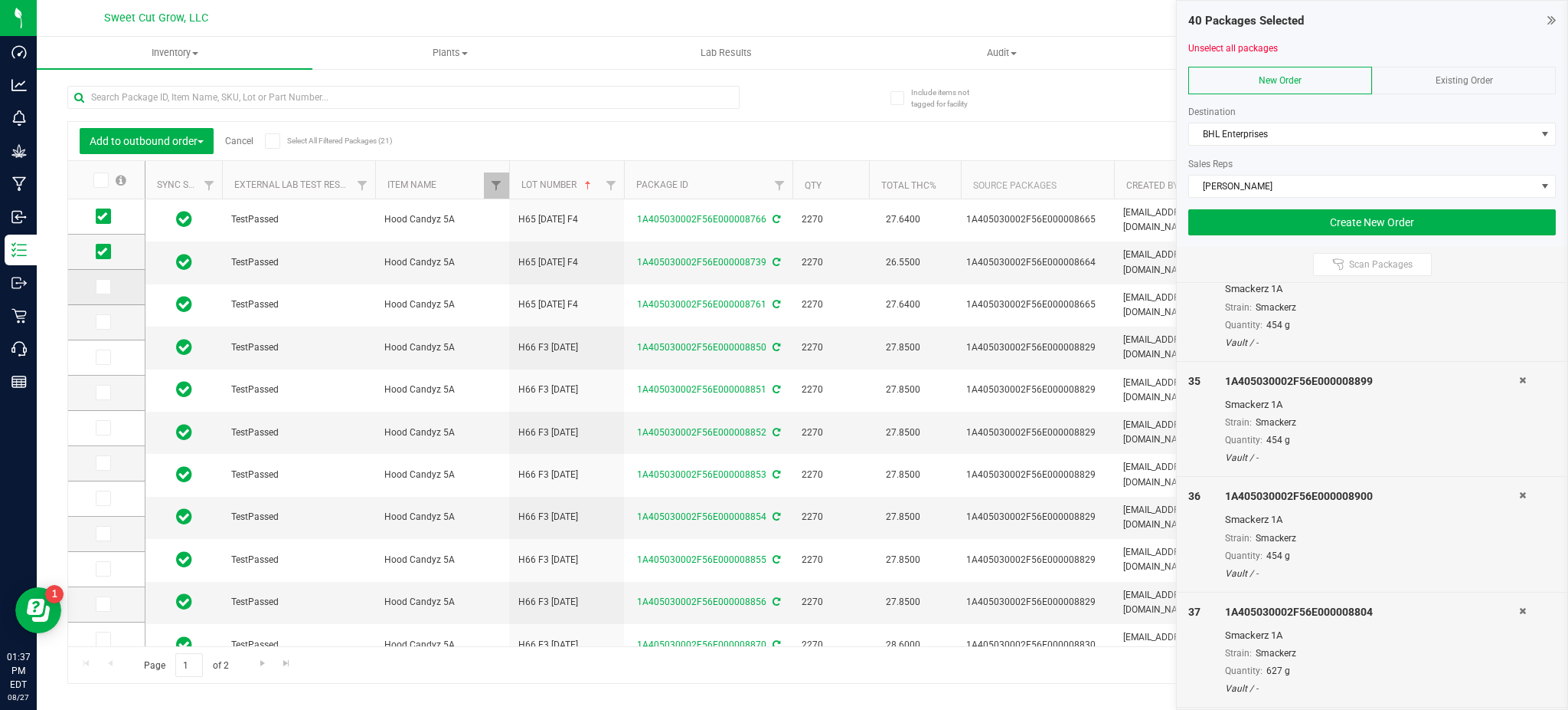
click at [0, 0] on input "checkbox" at bounding box center [0, 0] width 0 height 0
click at [103, 322] on icon at bounding box center [102, 322] width 10 height 0
click at [0, 0] on input "checkbox" at bounding box center [0, 0] width 0 height 0
click at [110, 359] on span at bounding box center [102, 356] width 15 height 15
click at [0, 0] on input "checkbox" at bounding box center [0, 0] width 0 height 0
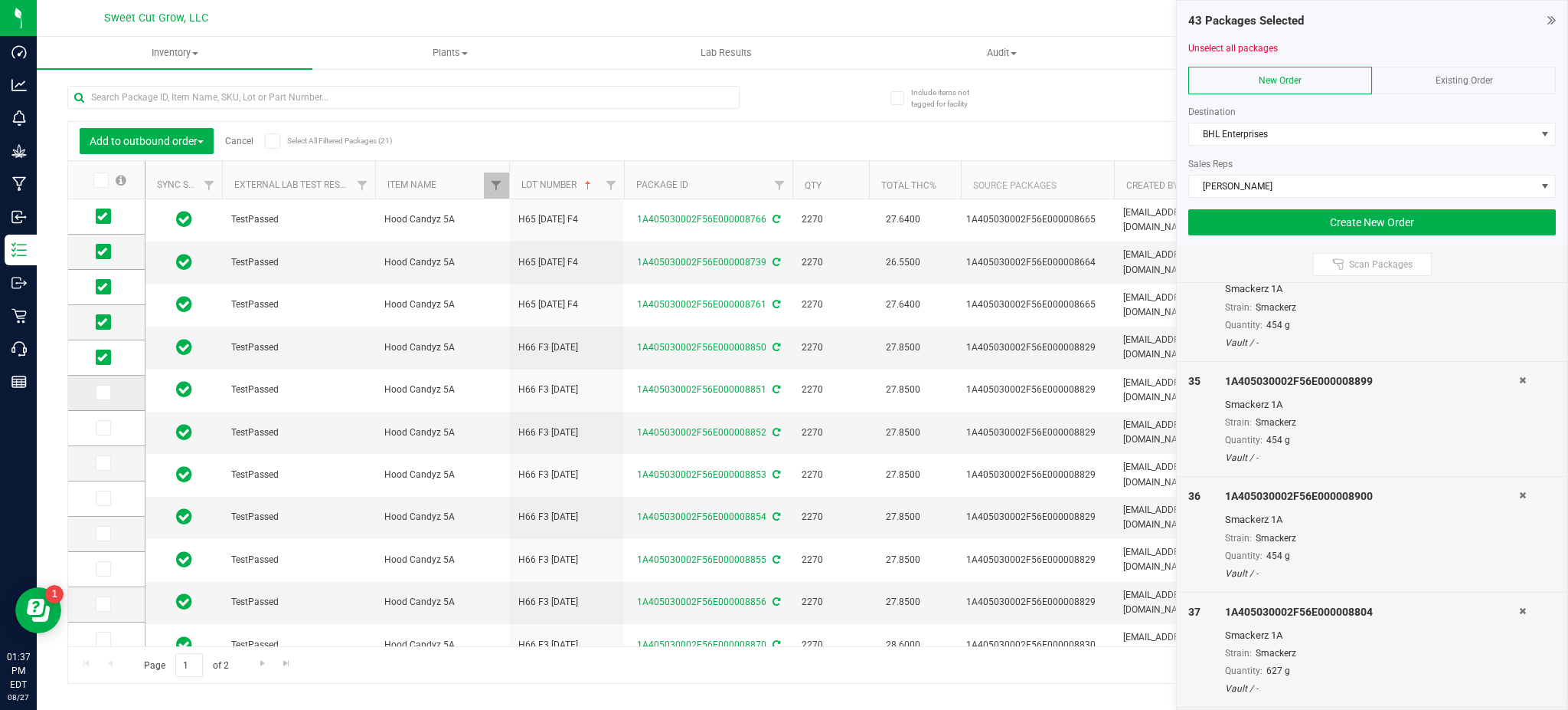
click at [109, 394] on span at bounding box center [102, 391] width 15 height 15
click at [0, 0] on input "checkbox" at bounding box center [0, 0] width 0 height 0
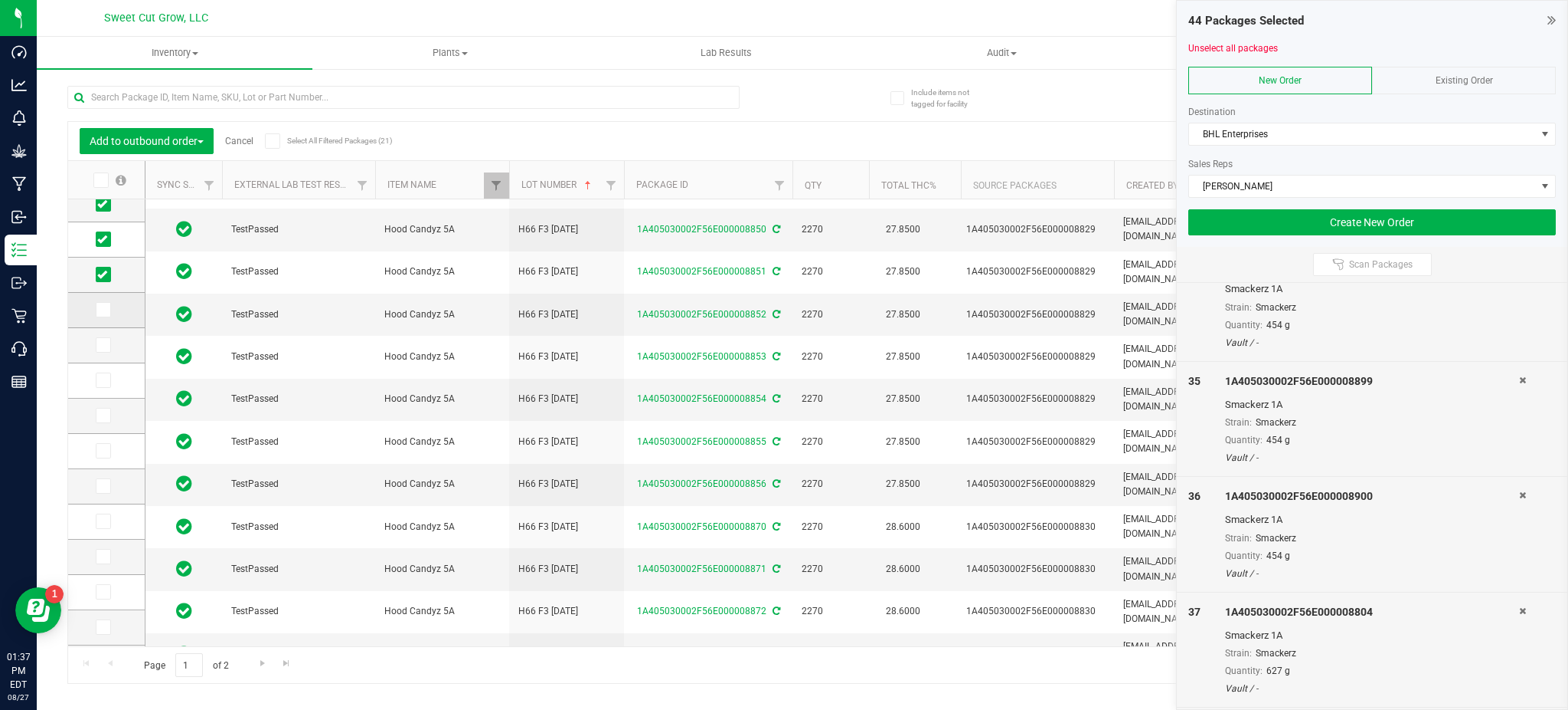
drag, startPoint x: 105, startPoint y: 310, endPoint x: 83, endPoint y: 321, distance: 24.6
click at [83, 321] on td at bounding box center [106, 310] width 76 height 35
click at [102, 303] on span at bounding box center [102, 309] width 15 height 15
click at [0, 0] on input "checkbox" at bounding box center [0, 0] width 0 height 0
click at [100, 345] on icon at bounding box center [102, 345] width 10 height 0
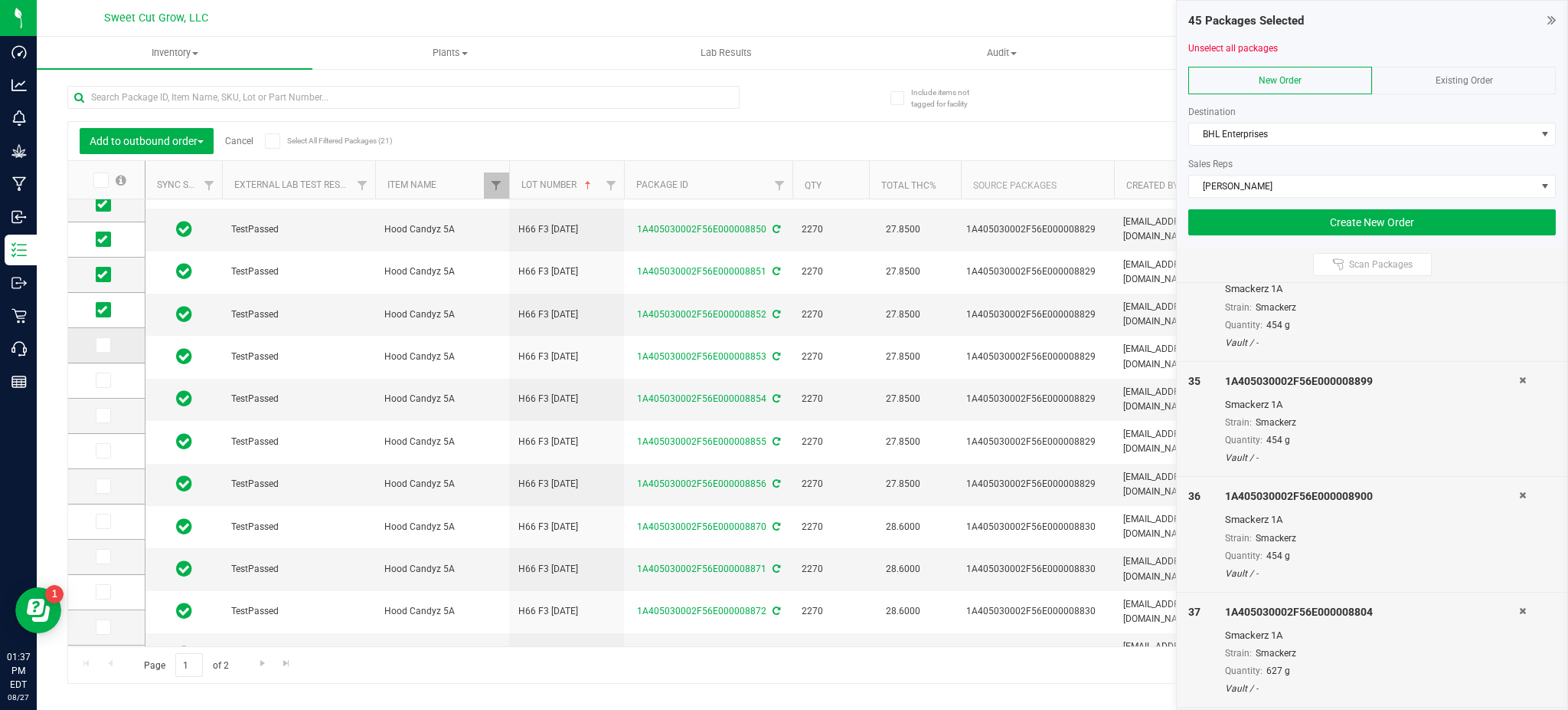
click at [0, 0] on input "checkbox" at bounding box center [0, 0] width 0 height 0
click at [105, 380] on icon at bounding box center [102, 380] width 10 height 0
click at [0, 0] on input "checkbox" at bounding box center [0, 0] width 0 height 0
click at [105, 415] on icon at bounding box center [102, 415] width 10 height 0
click at [0, 0] on input "checkbox" at bounding box center [0, 0] width 0 height 0
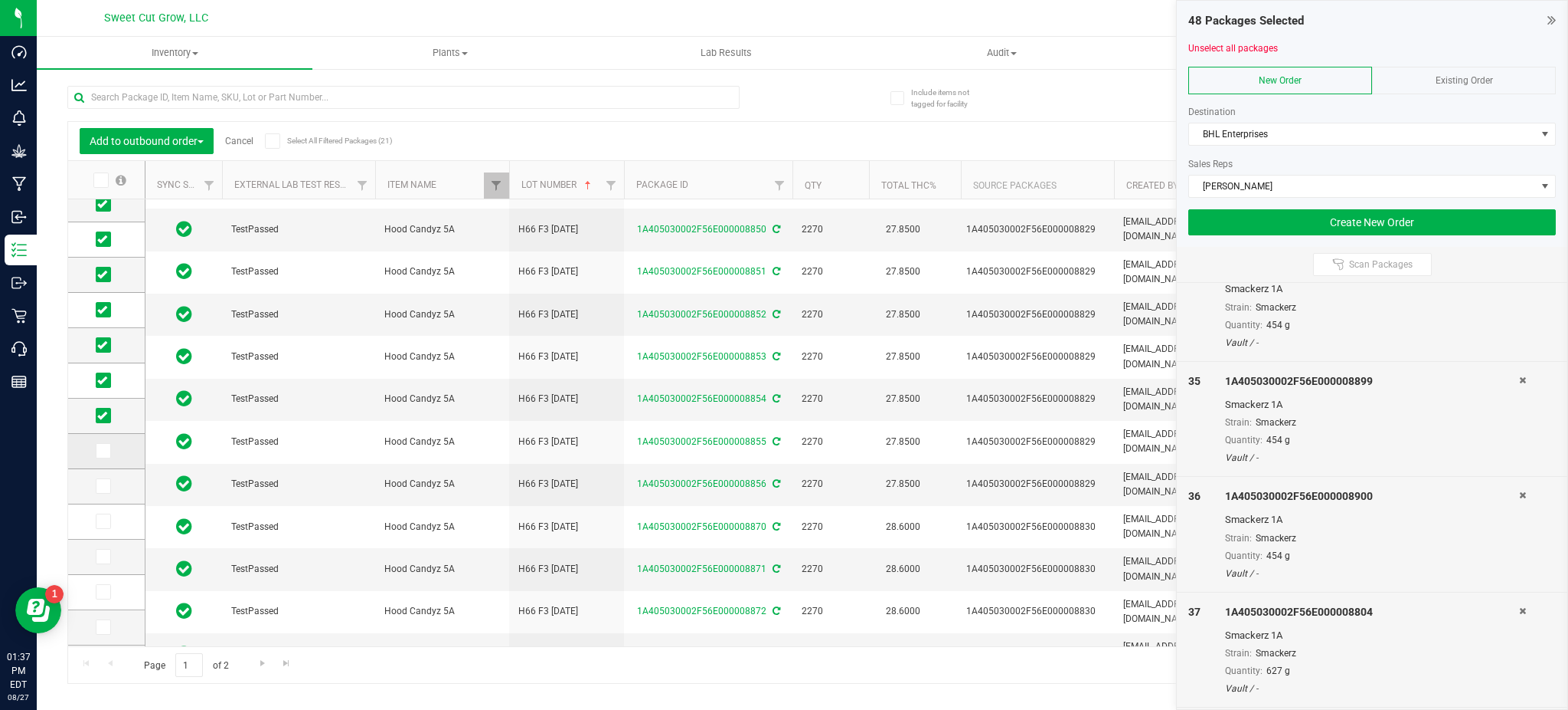
click at [104, 451] on icon at bounding box center [102, 451] width 10 height 0
click at [0, 0] on input "checkbox" at bounding box center [0, 0] width 0 height 0
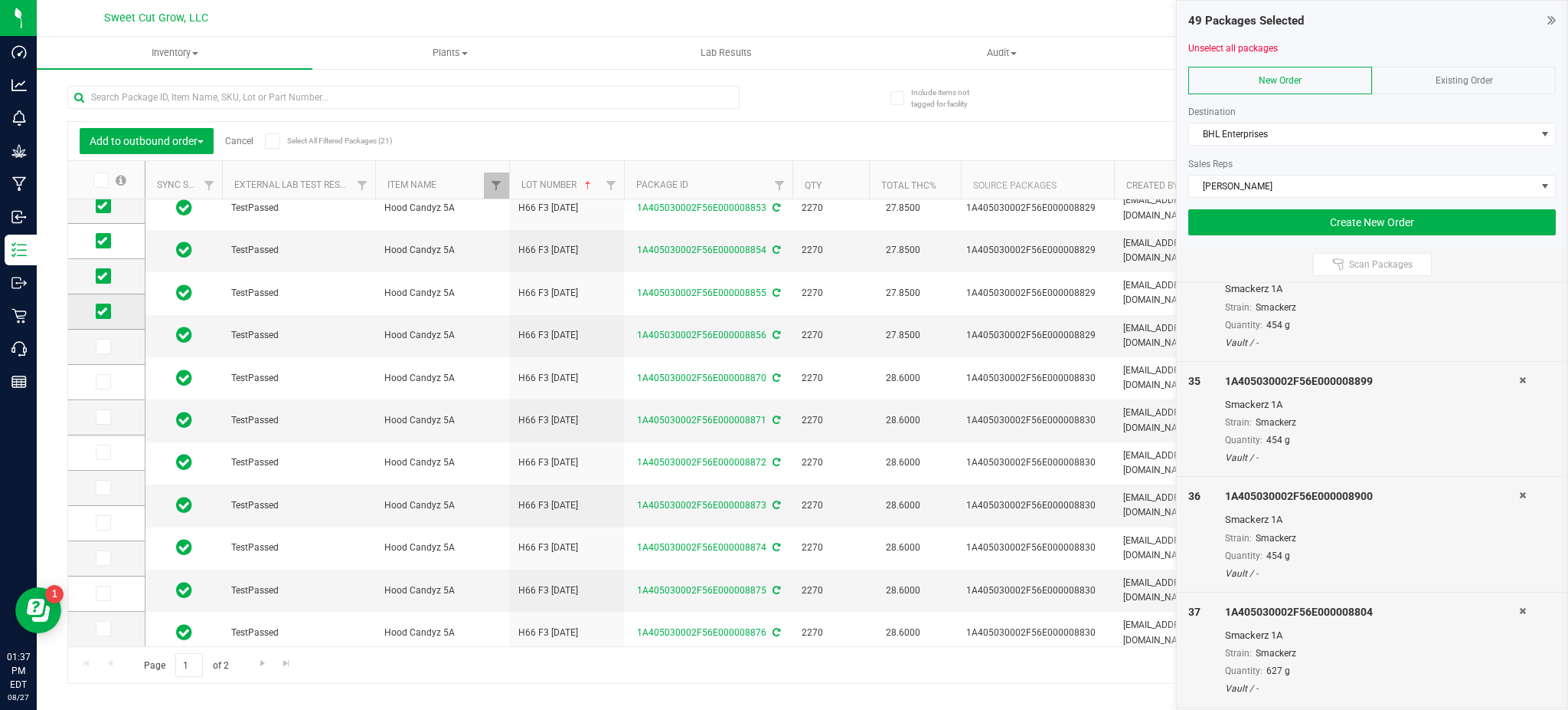
scroll to position [277, 0]
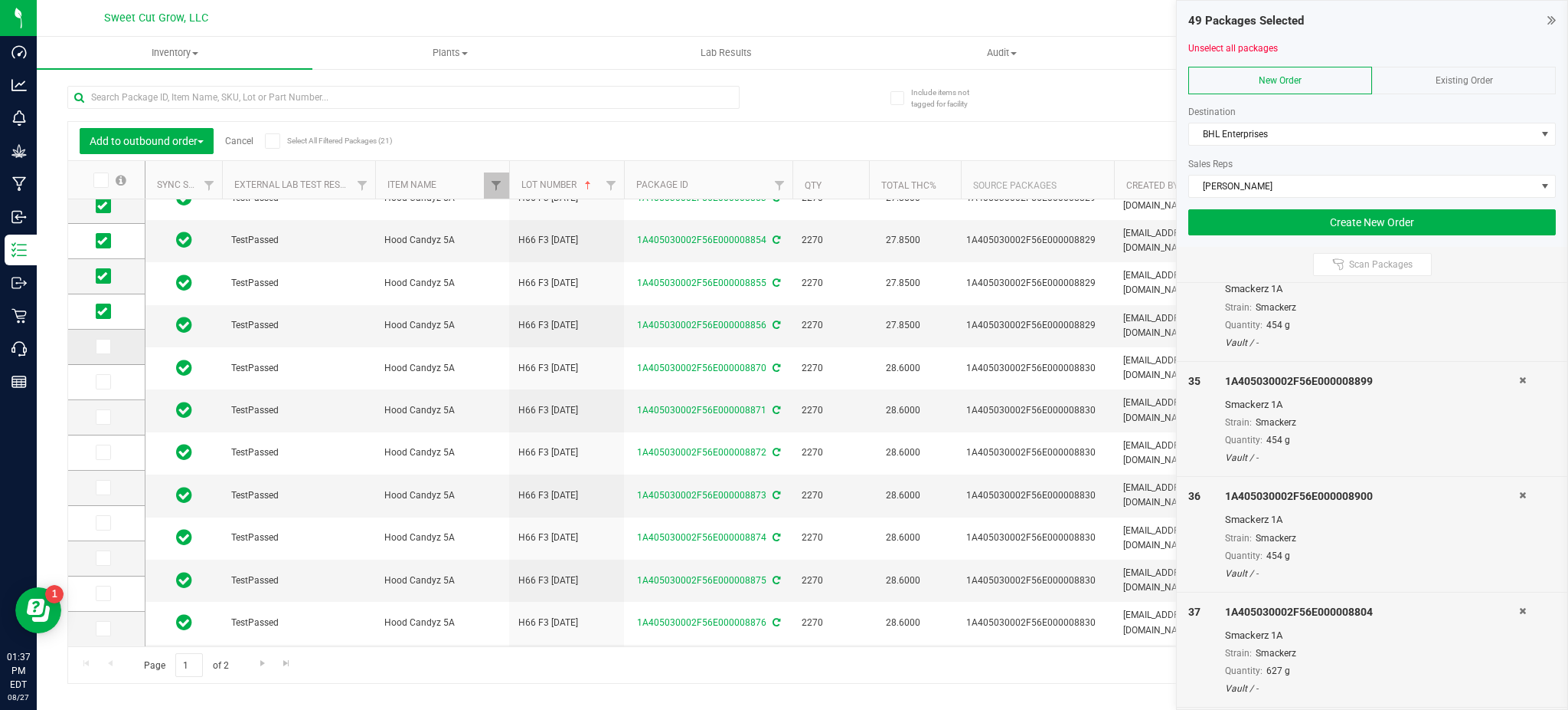
click at [99, 347] on icon at bounding box center [102, 347] width 10 height 0
click at [0, 0] on input "checkbox" at bounding box center [0, 0] width 0 height 0
click at [102, 381] on icon at bounding box center [102, 381] width 10 height 0
click at [0, 0] on input "checkbox" at bounding box center [0, 0] width 0 height 0
click at [108, 412] on span at bounding box center [102, 416] width 15 height 15
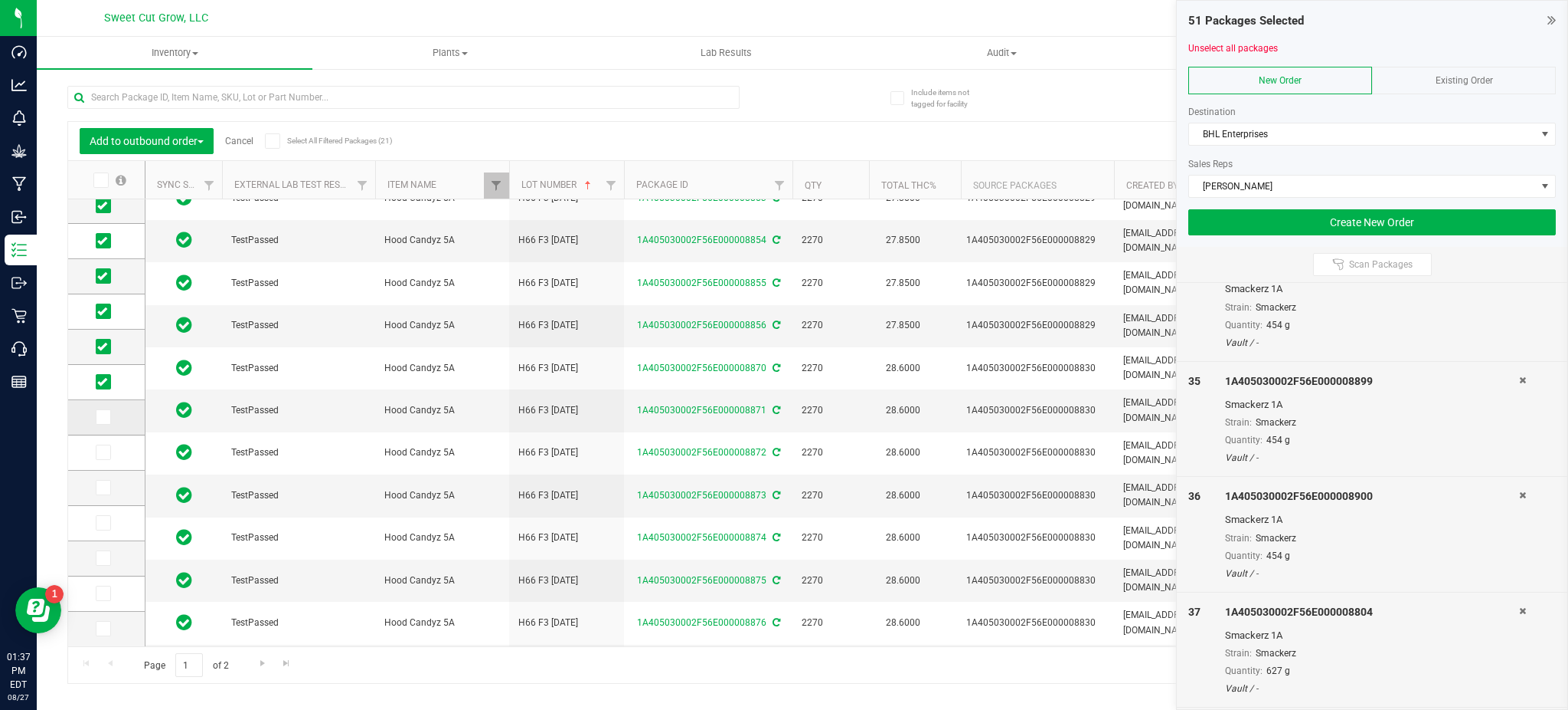
click at [0, 0] on input "checkbox" at bounding box center [0, 0] width 0 height 0
click at [105, 452] on icon at bounding box center [102, 452] width 10 height 0
click at [0, 0] on input "checkbox" at bounding box center [0, 0] width 0 height 0
click at [102, 488] on icon at bounding box center [102, 488] width 10 height 0
click at [0, 0] on input "checkbox" at bounding box center [0, 0] width 0 height 0
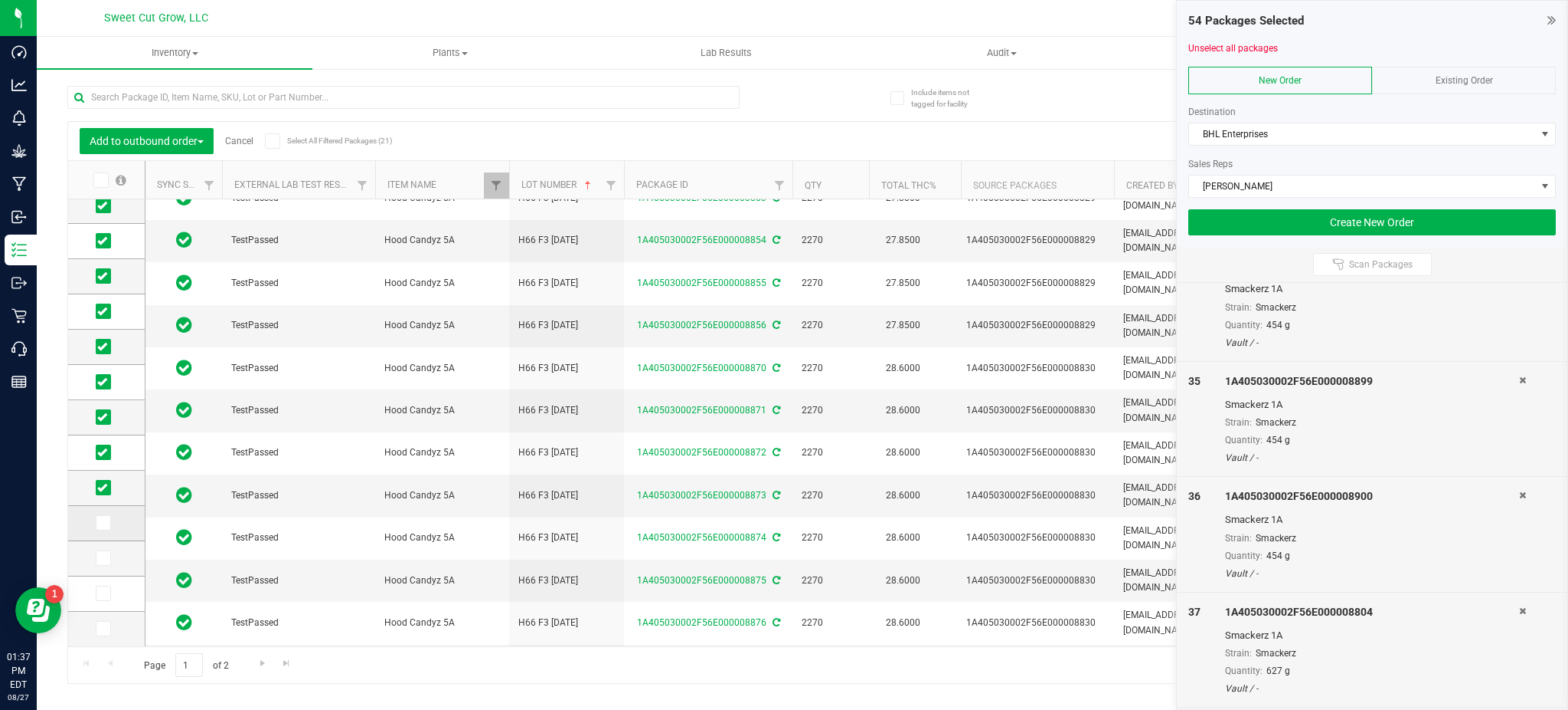
click at [105, 522] on icon at bounding box center [102, 522] width 10 height 0
click at [0, 0] on input "checkbox" at bounding box center [0, 0] width 0 height 0
click at [100, 558] on icon at bounding box center [102, 558] width 10 height 0
click at [0, 0] on input "checkbox" at bounding box center [0, 0] width 0 height 0
click at [102, 593] on icon at bounding box center [102, 593] width 10 height 0
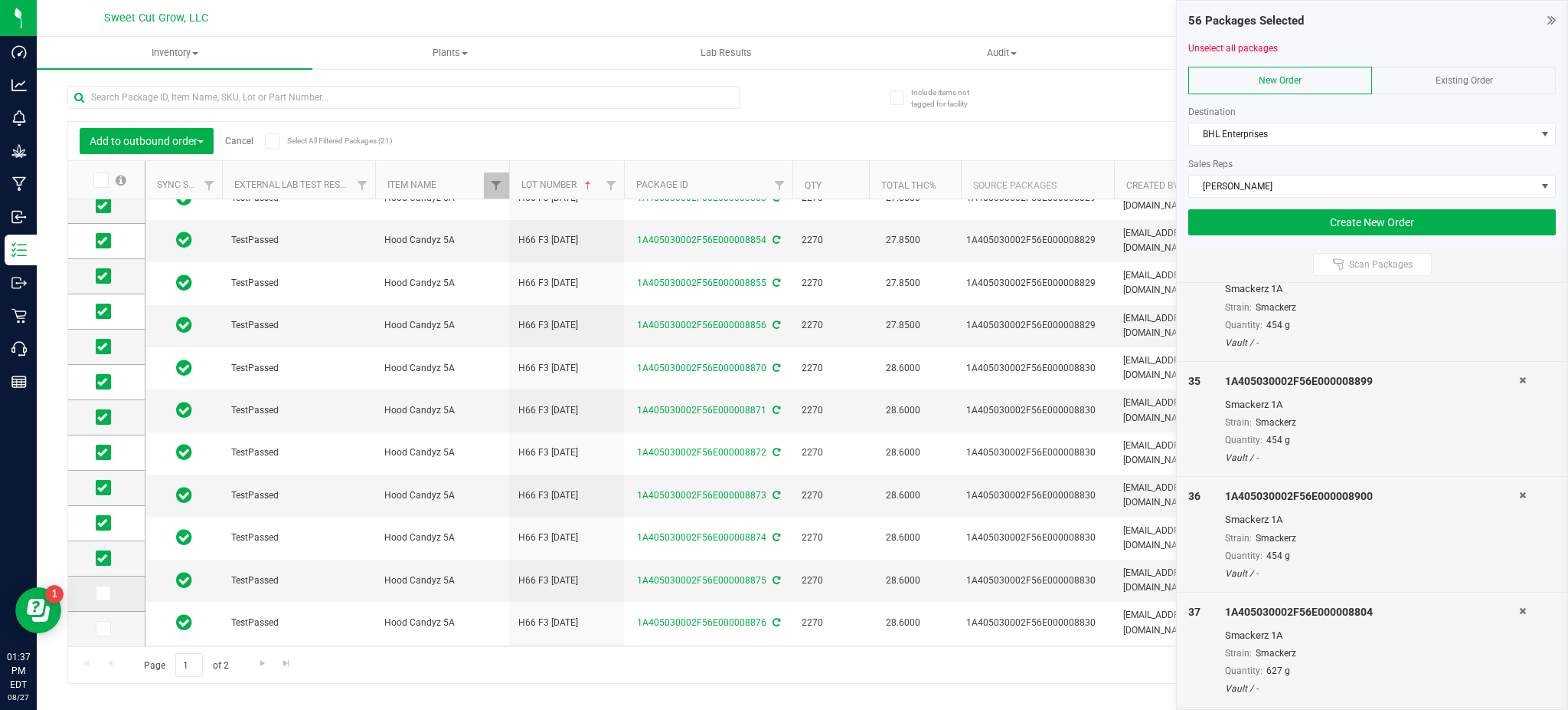
click at [0, 0] on input "checkbox" at bounding box center [0, 0] width 0 height 0
click at [105, 629] on icon at bounding box center [102, 629] width 10 height 0
click at [0, 0] on input "checkbox" at bounding box center [0, 0] width 0 height 0
click at [251, 663] on link "Go to the next page" at bounding box center [262, 662] width 22 height 21
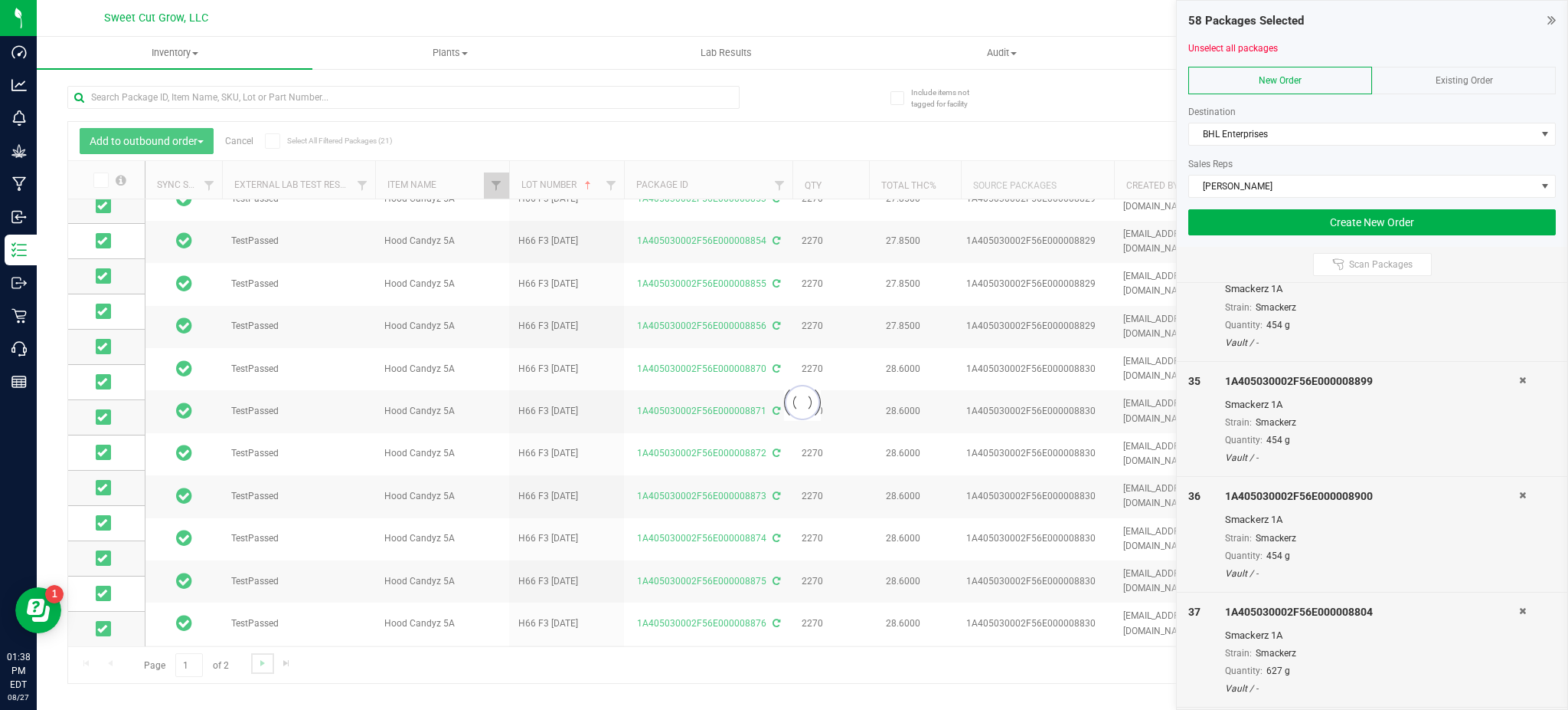
scroll to position [0, 0]
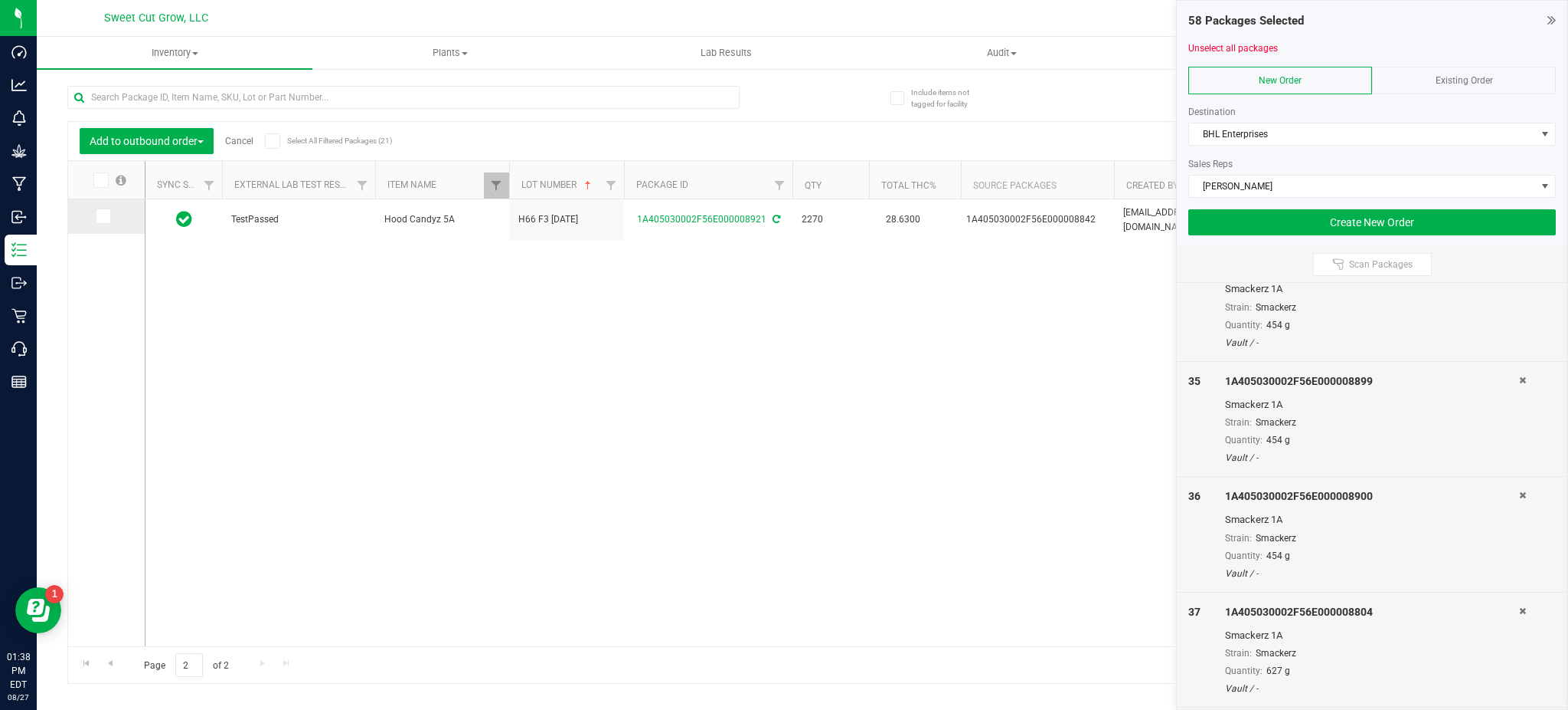
click at [102, 216] on icon at bounding box center [102, 216] width 10 height 0
click at [0, 0] on input "checkbox" at bounding box center [0, 0] width 0 height 0
click at [81, 186] on label at bounding box center [108, 180] width 59 height 15
click at [0, 0] on input "checkbox" at bounding box center [0, 0] width 0 height 0
click at [81, 186] on label at bounding box center [108, 180] width 59 height 15
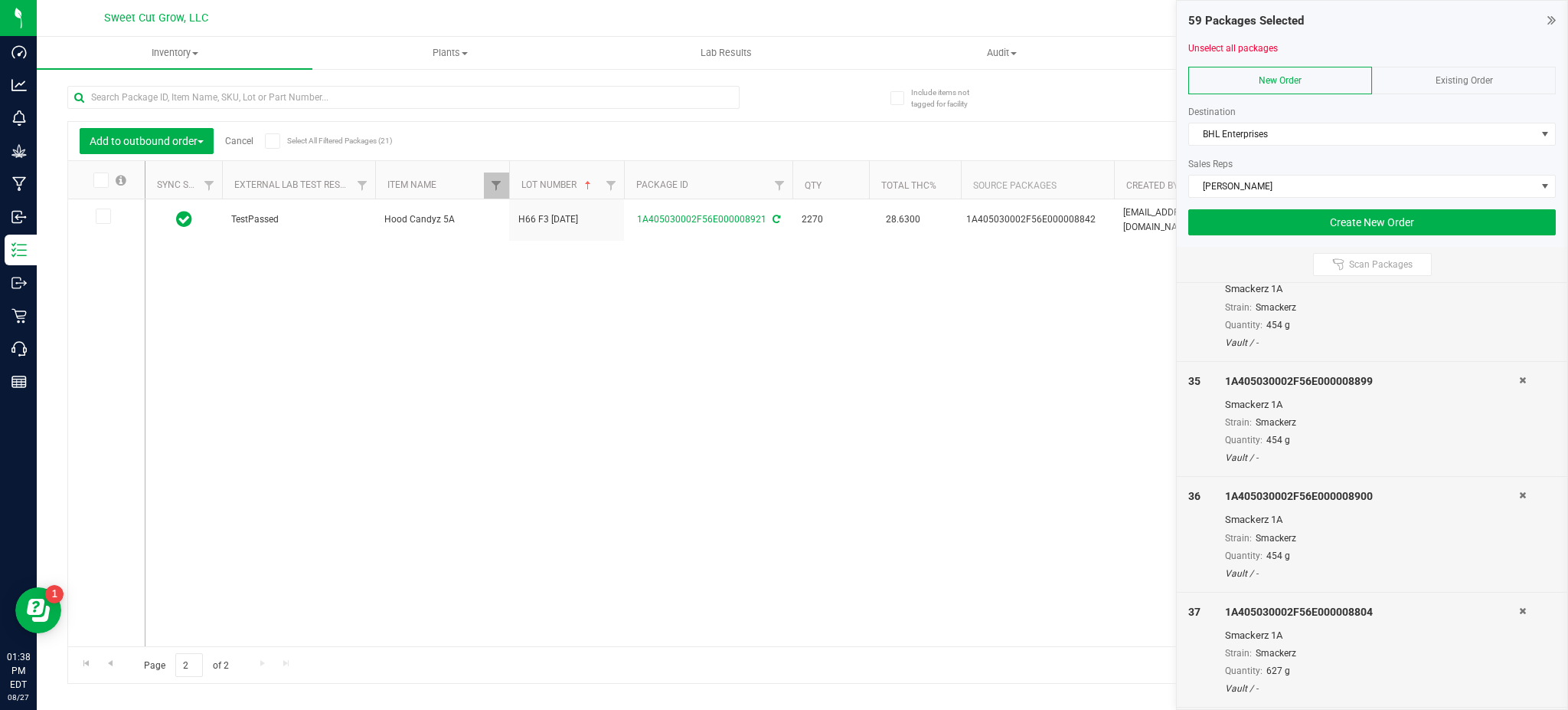
click at [0, 0] on input "checkbox" at bounding box center [0, 0] width 0 height 0
click at [493, 186] on span "Filter" at bounding box center [496, 186] width 12 height 12
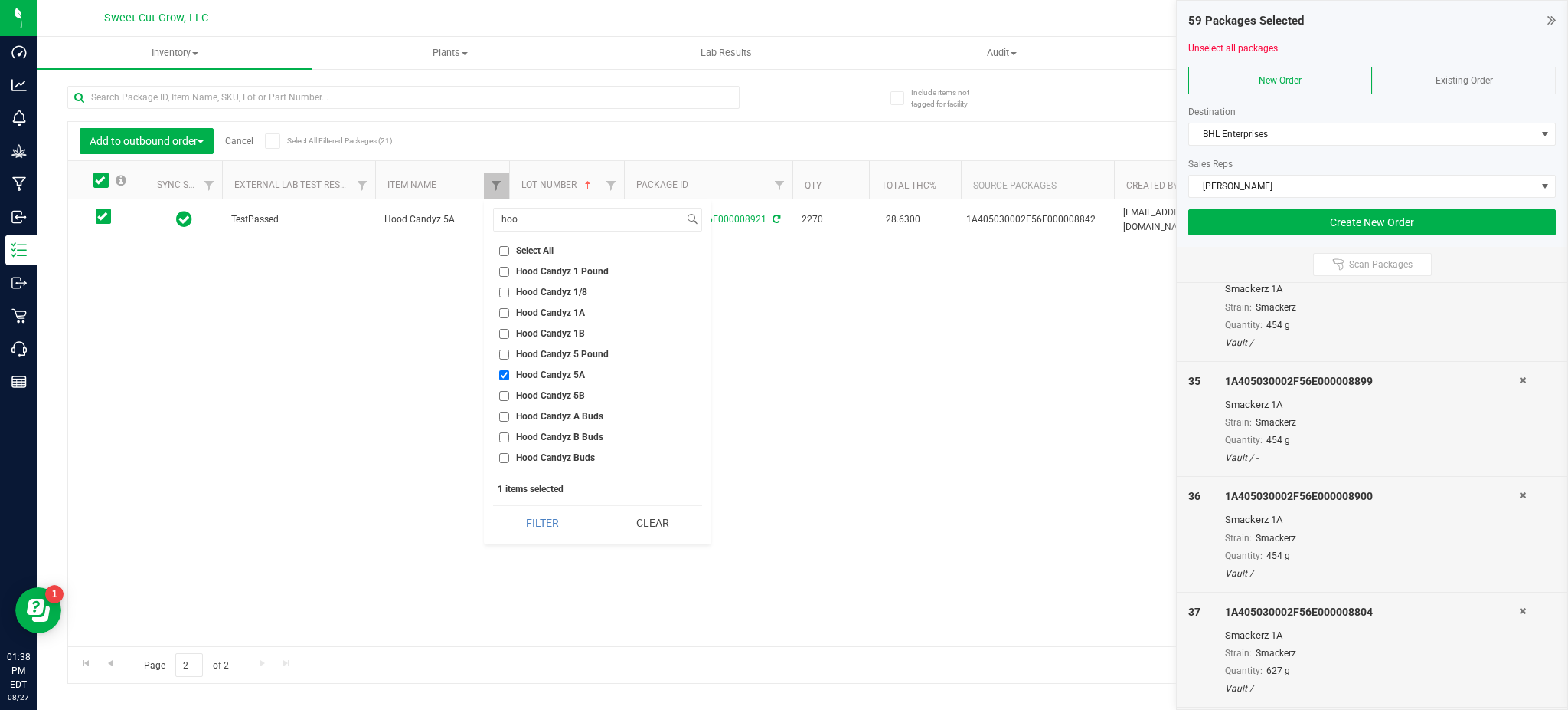
click at [528, 374] on span "Hood Candyz 5A" at bounding box center [550, 374] width 68 height 9
click at [509, 374] on input "Hood Candyz 5A" at bounding box center [504, 375] width 10 height 10
checkbox input "false"
click at [528, 314] on span "Hood Candyz 1A" at bounding box center [550, 312] width 68 height 9
click at [509, 314] on input "Hood Candyz 1A" at bounding box center [504, 313] width 10 height 10
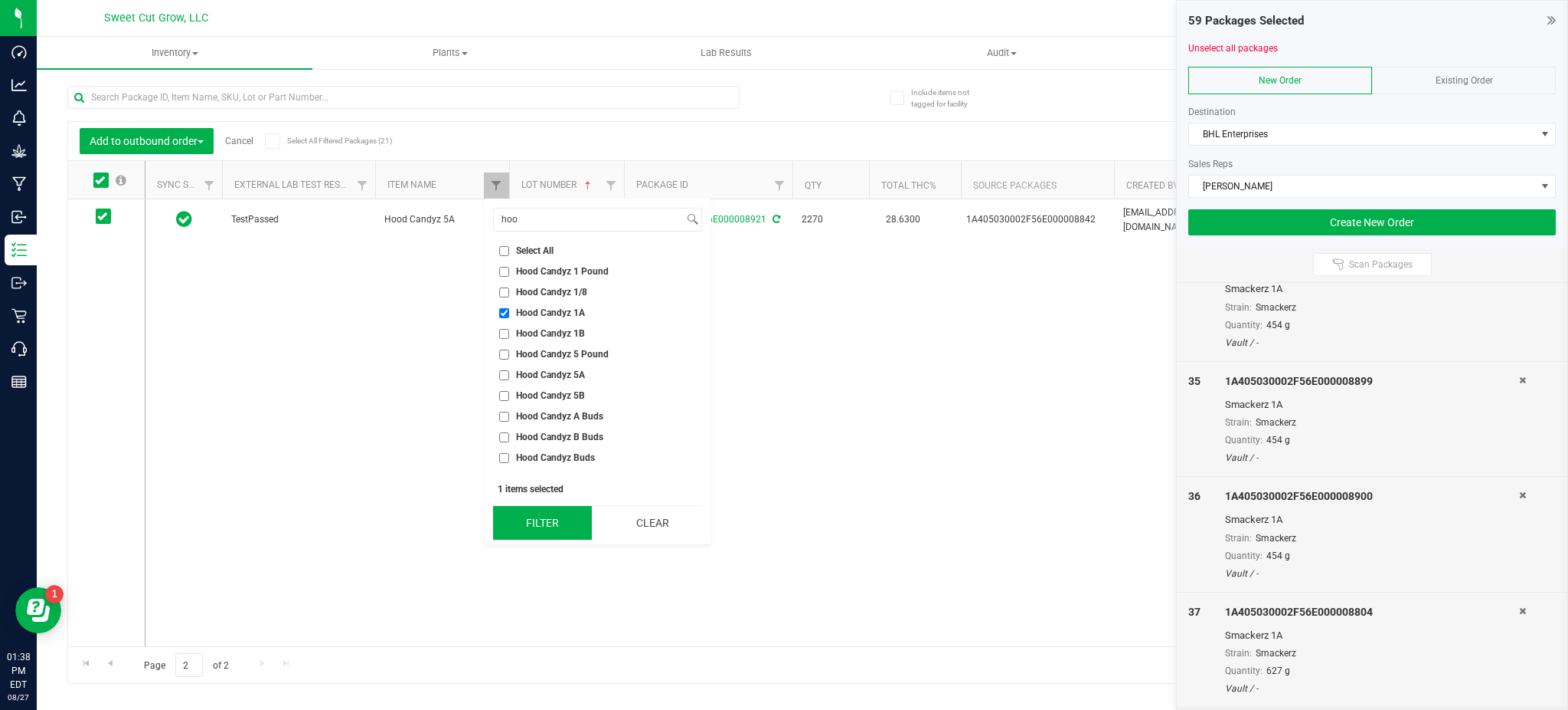
click at [549, 531] on button "Filter" at bounding box center [543, 522] width 99 height 34
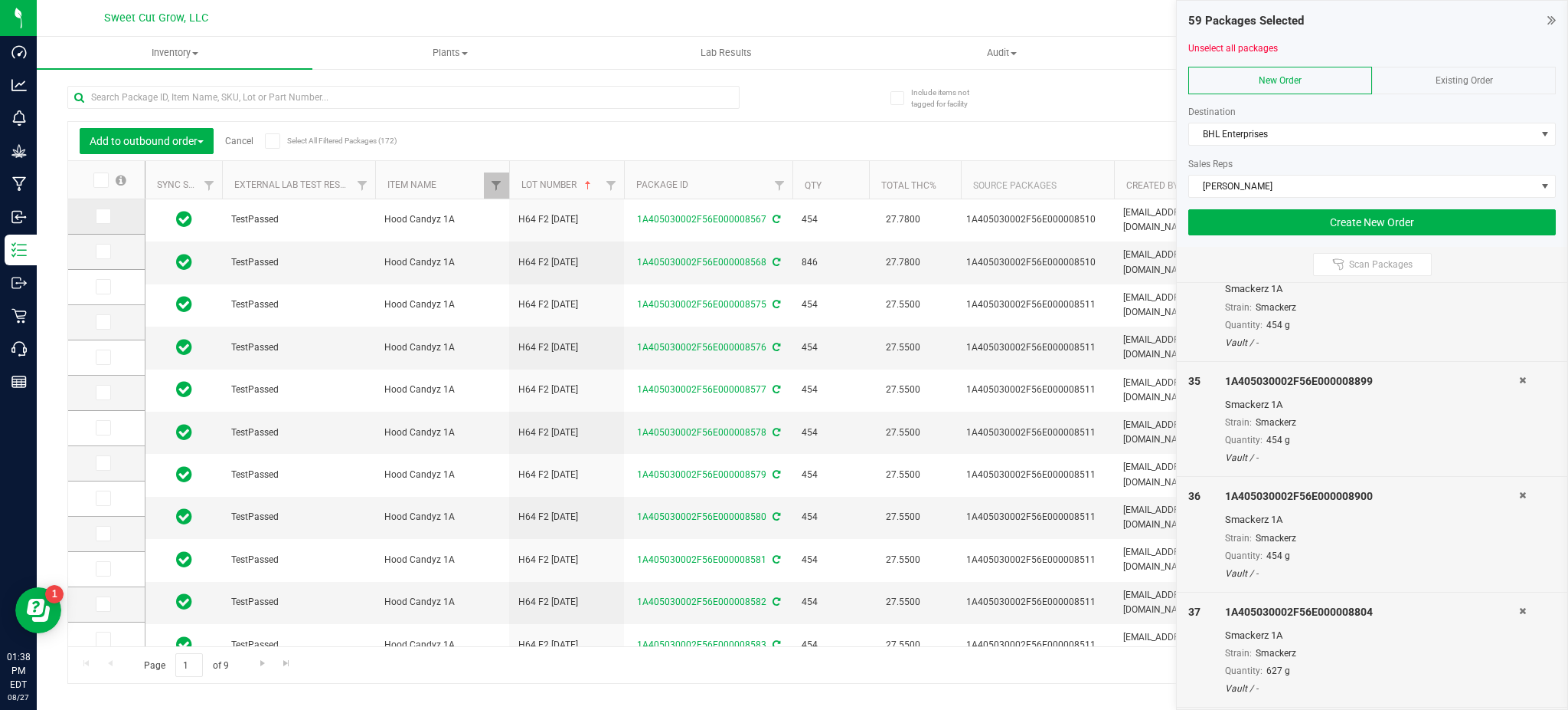
click at [104, 216] on icon at bounding box center [102, 216] width 10 height 0
click at [0, 0] on input "checkbox" at bounding box center [0, 0] width 0 height 0
click at [102, 287] on icon at bounding box center [102, 287] width 10 height 0
click at [0, 0] on input "checkbox" at bounding box center [0, 0] width 0 height 0
click at [102, 322] on icon at bounding box center [102, 322] width 10 height 0
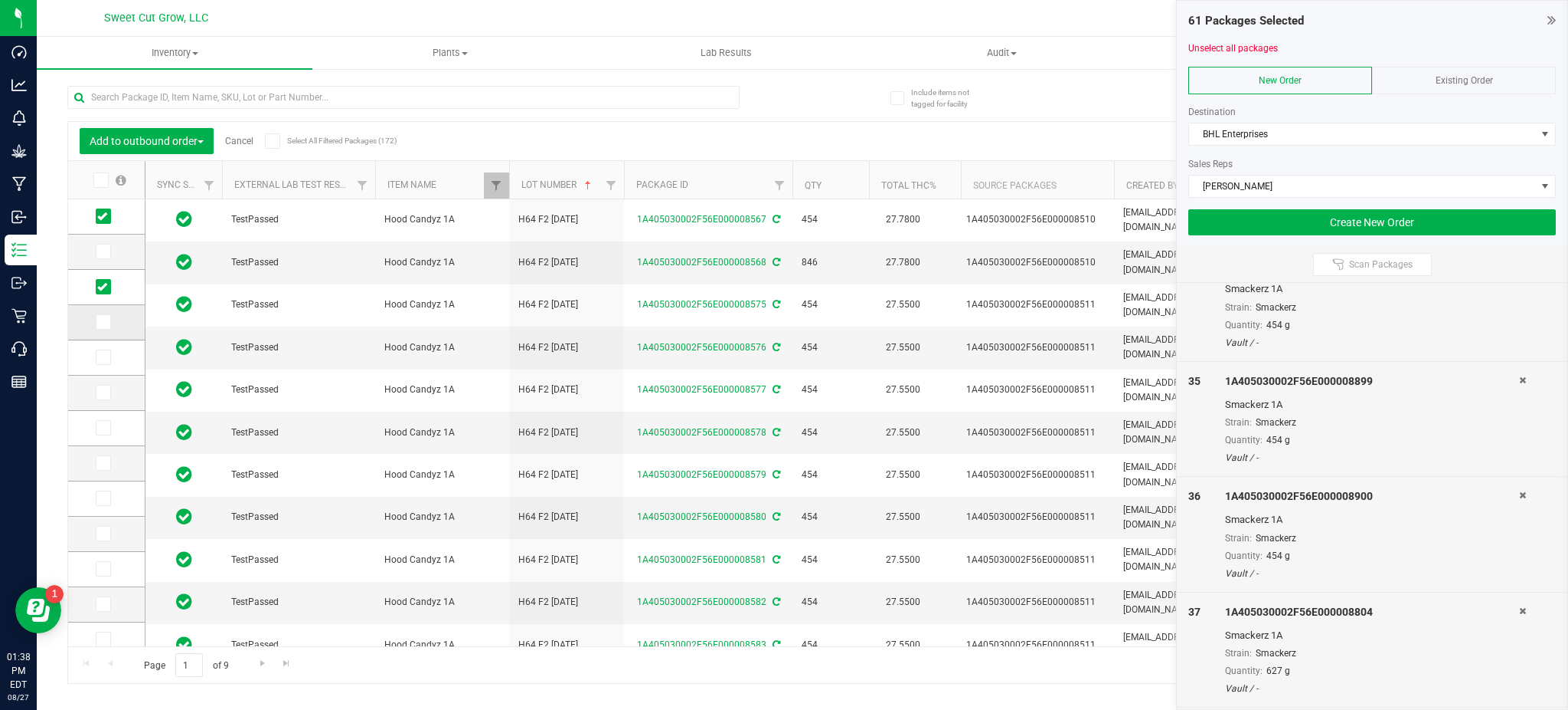
click at [0, 0] on input "checkbox" at bounding box center [0, 0] width 0 height 0
click at [102, 348] on td at bounding box center [106, 357] width 76 height 35
click at [102, 357] on icon at bounding box center [102, 357] width 10 height 0
click at [0, 0] on input "checkbox" at bounding box center [0, 0] width 0 height 0
click at [105, 392] on icon at bounding box center [102, 392] width 10 height 0
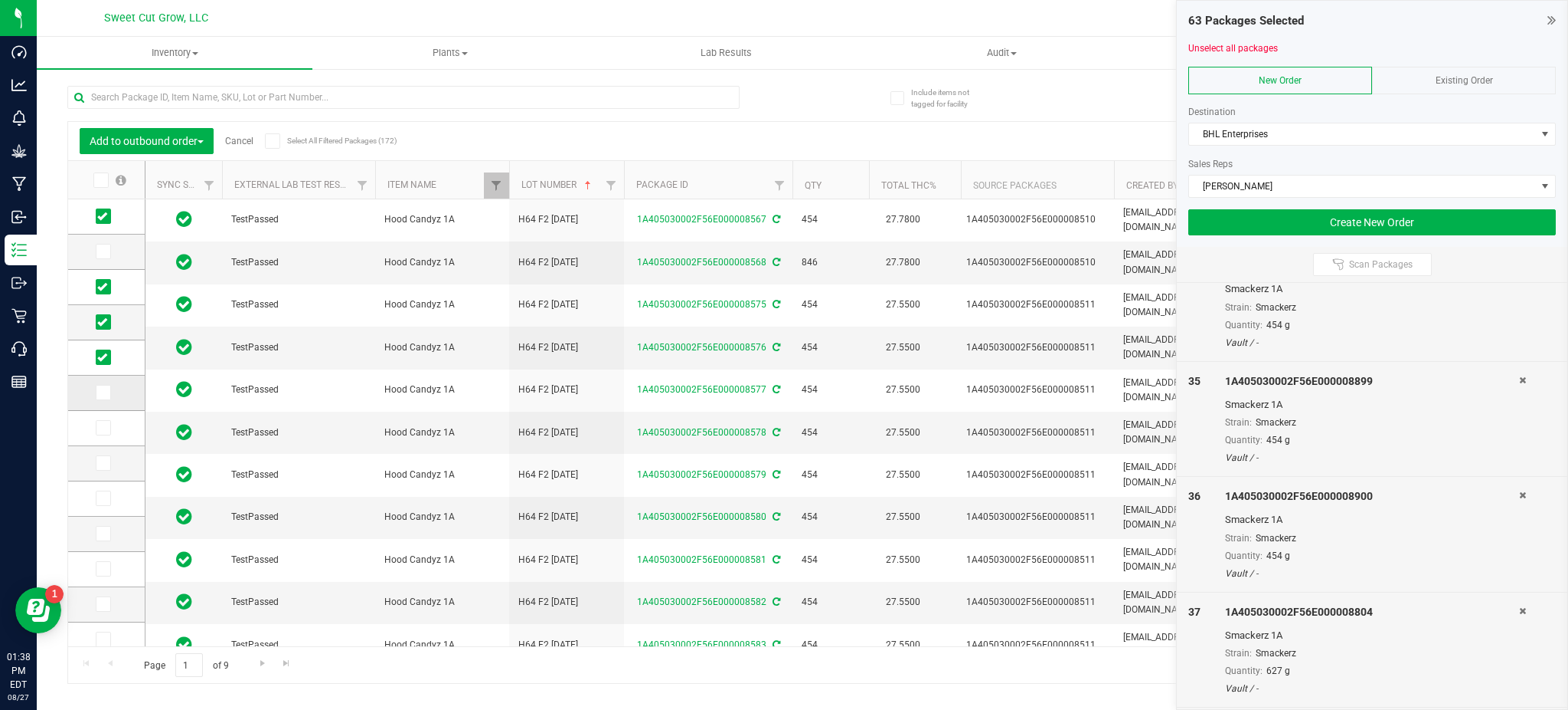
click at [0, 0] on input "checkbox" at bounding box center [0, 0] width 0 height 0
click at [104, 428] on icon at bounding box center [102, 428] width 10 height 0
click at [0, 0] on input "checkbox" at bounding box center [0, 0] width 0 height 0
click at [105, 455] on td at bounding box center [106, 463] width 76 height 35
click at [105, 463] on icon at bounding box center [102, 463] width 10 height 0
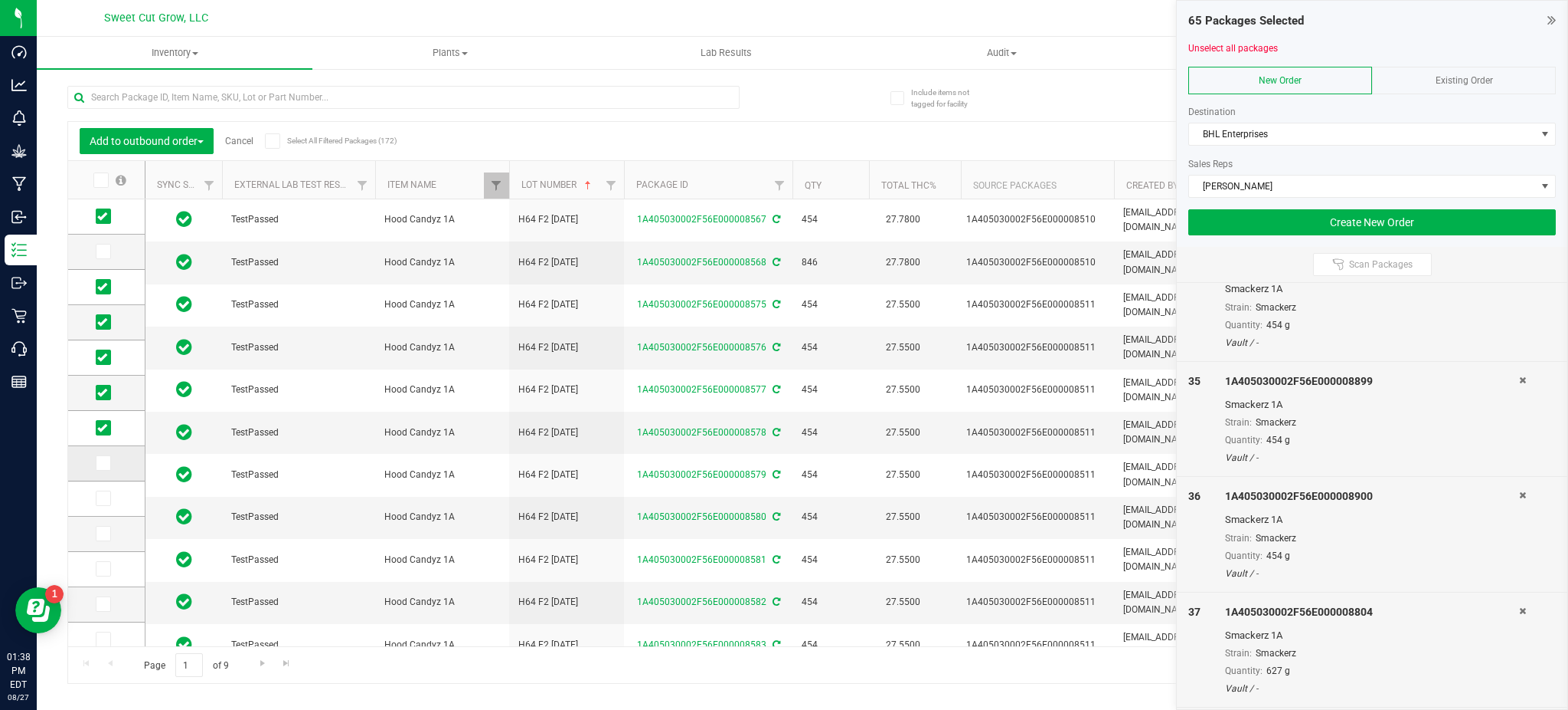
click at [0, 0] on input "checkbox" at bounding box center [0, 0] width 0 height 0
click at [106, 498] on span at bounding box center [102, 497] width 15 height 15
click at [0, 0] on input "checkbox" at bounding box center [0, 0] width 0 height 0
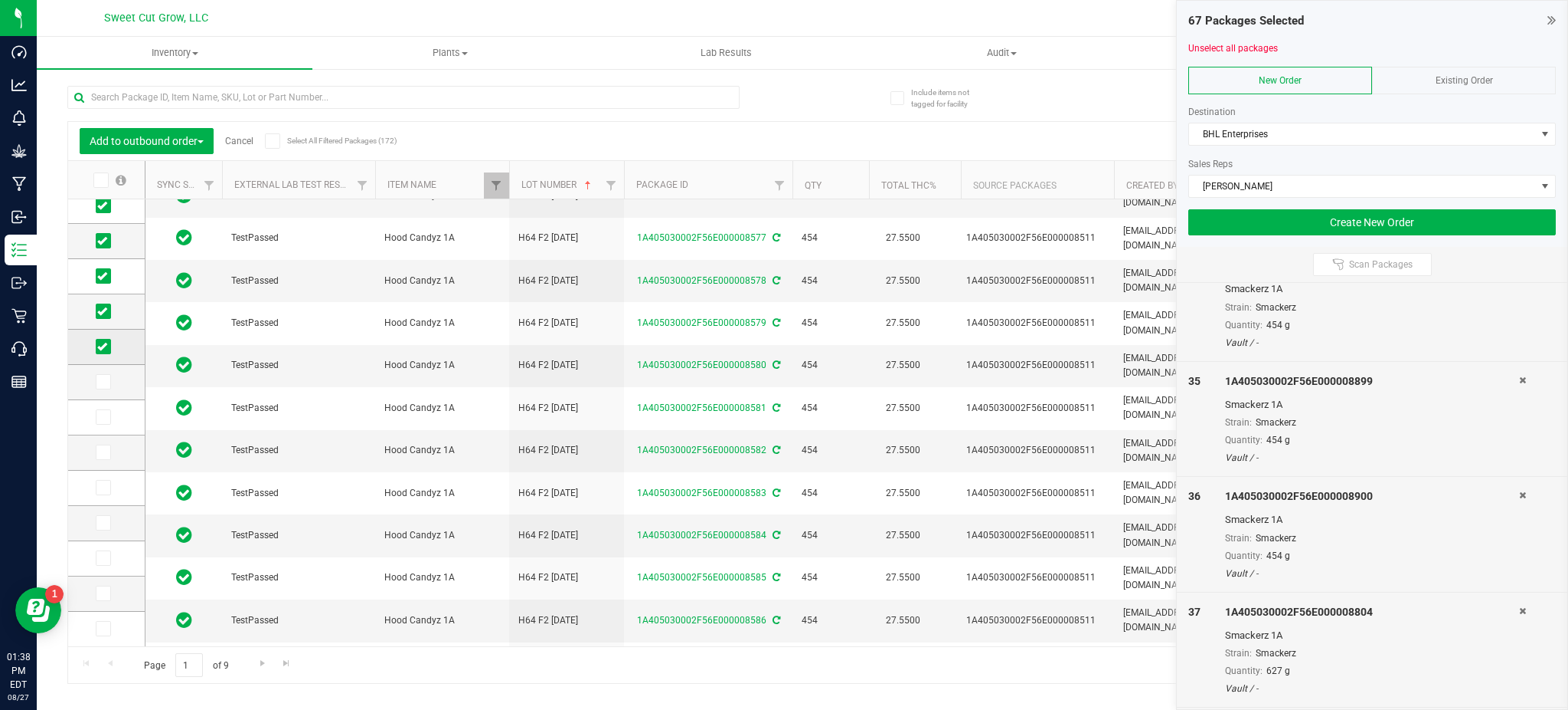
scroll to position [179, 0]
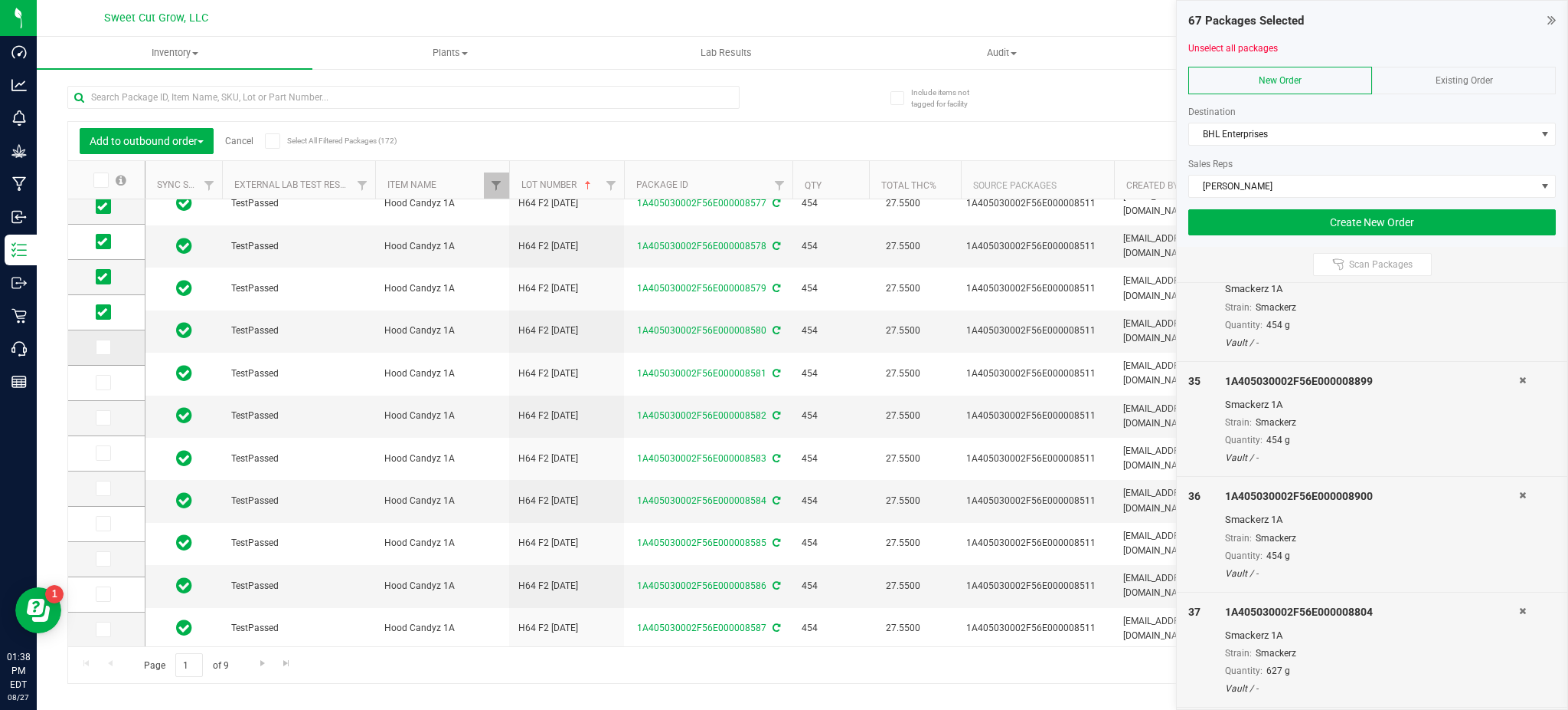
click at [104, 348] on icon at bounding box center [102, 348] width 10 height 0
click at [0, 0] on input "checkbox" at bounding box center [0, 0] width 0 height 0
click at [104, 382] on icon at bounding box center [102, 382] width 10 height 0
click at [0, 0] on input "checkbox" at bounding box center [0, 0] width 0 height 0
click at [103, 418] on icon at bounding box center [102, 418] width 10 height 0
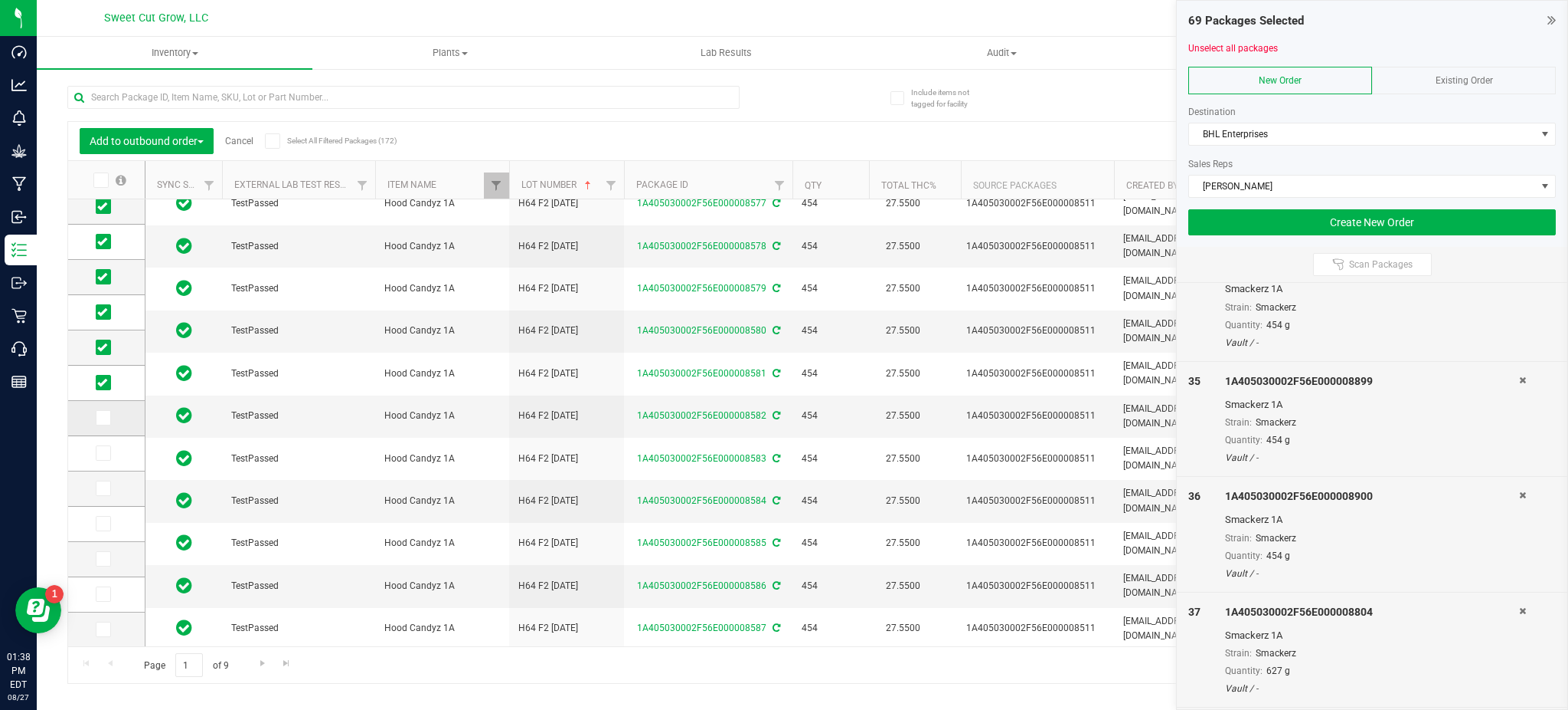
click at [0, 0] on input "checkbox" at bounding box center [0, 0] width 0 height 0
click at [103, 453] on icon at bounding box center [102, 453] width 10 height 0
click at [0, 0] on input "checkbox" at bounding box center [0, 0] width 0 height 0
click at [102, 489] on icon at bounding box center [102, 489] width 10 height 0
click at [0, 0] on input "checkbox" at bounding box center [0, 0] width 0 height 0
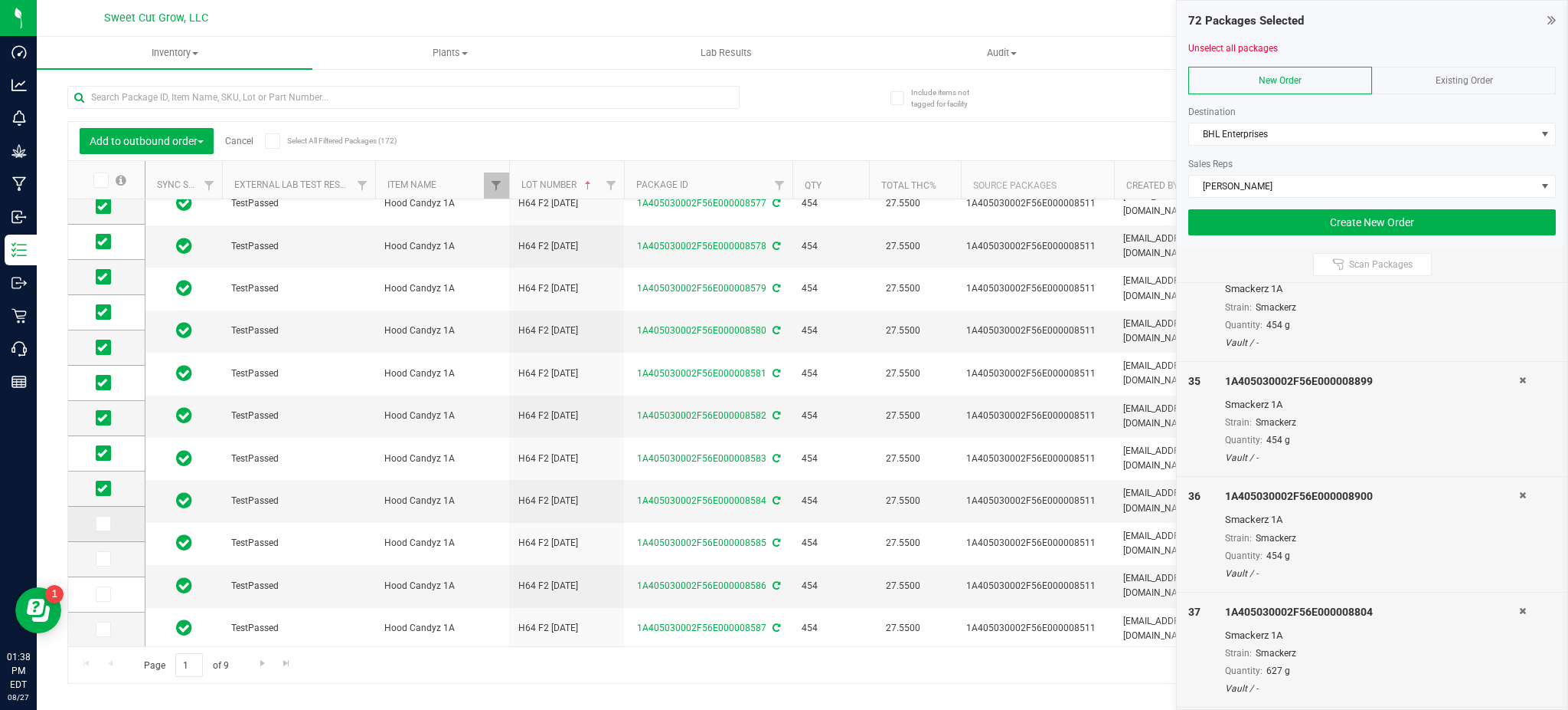
click at [102, 523] on icon at bounding box center [102, 523] width 10 height 0
click at [0, 0] on input "checkbox" at bounding box center [0, 0] width 0 height 0
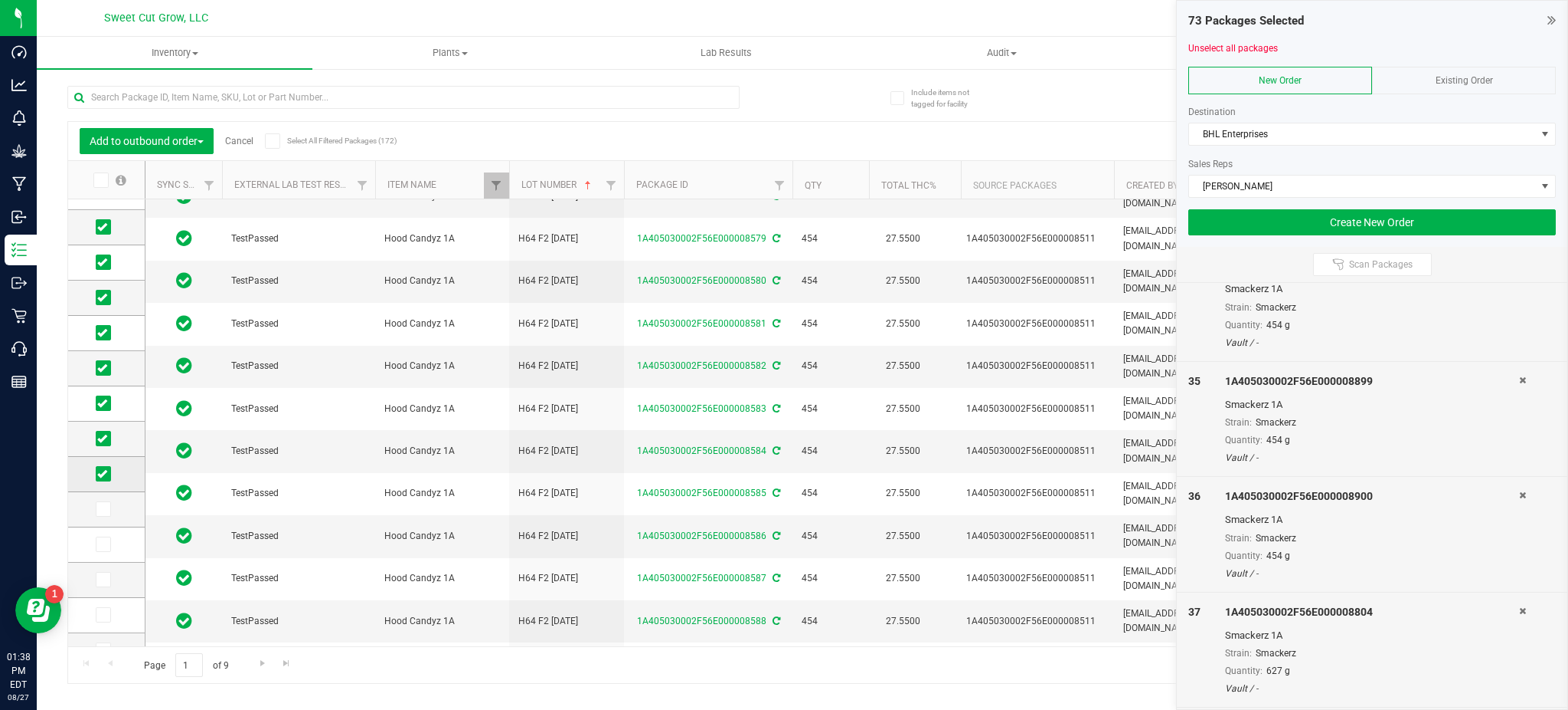
scroll to position [267, 0]
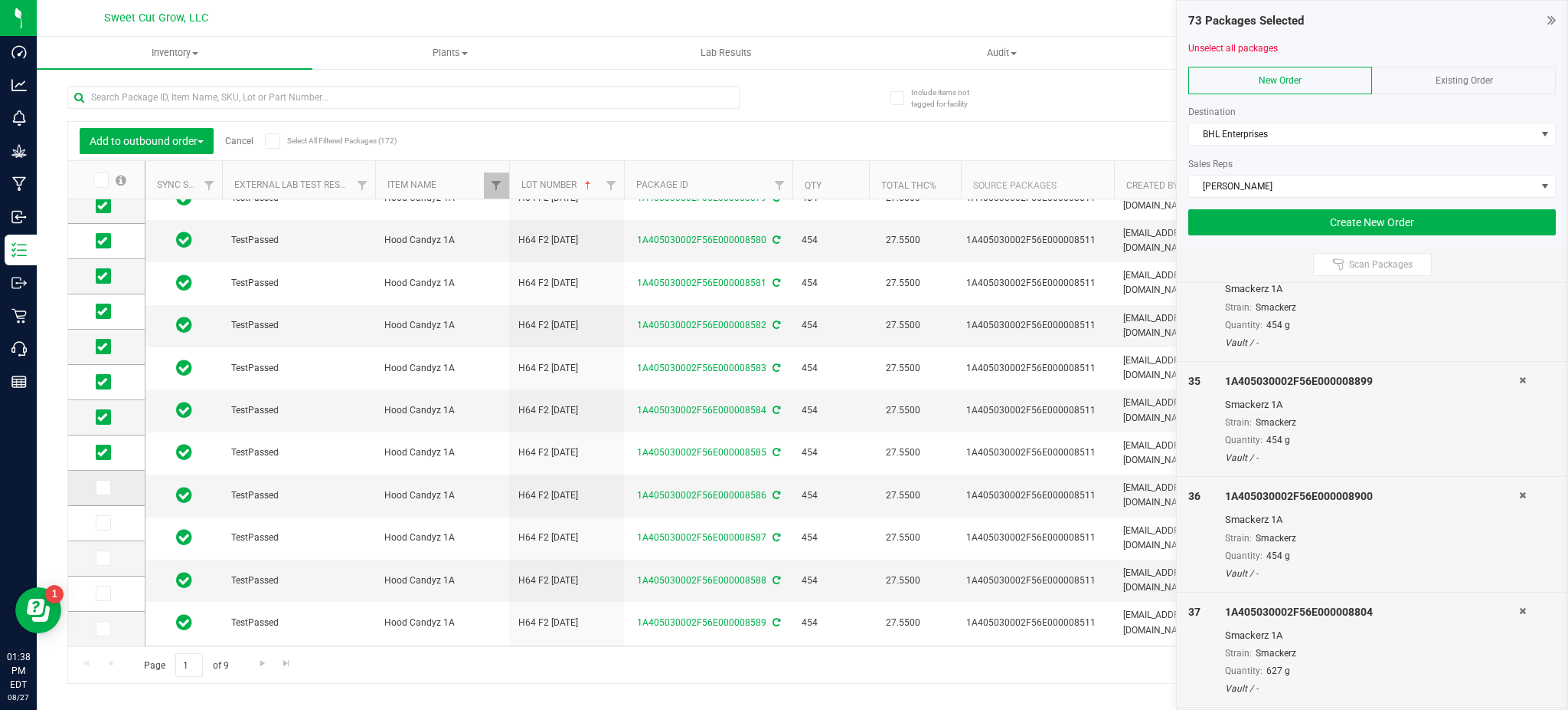
click at [102, 488] on icon at bounding box center [102, 488] width 10 height 0
click at [0, 0] on input "checkbox" at bounding box center [0, 0] width 0 height 0
click at [102, 522] on icon at bounding box center [102, 522] width 10 height 0
click at [0, 0] on input "checkbox" at bounding box center [0, 0] width 0 height 0
click at [102, 558] on icon at bounding box center [102, 558] width 10 height 0
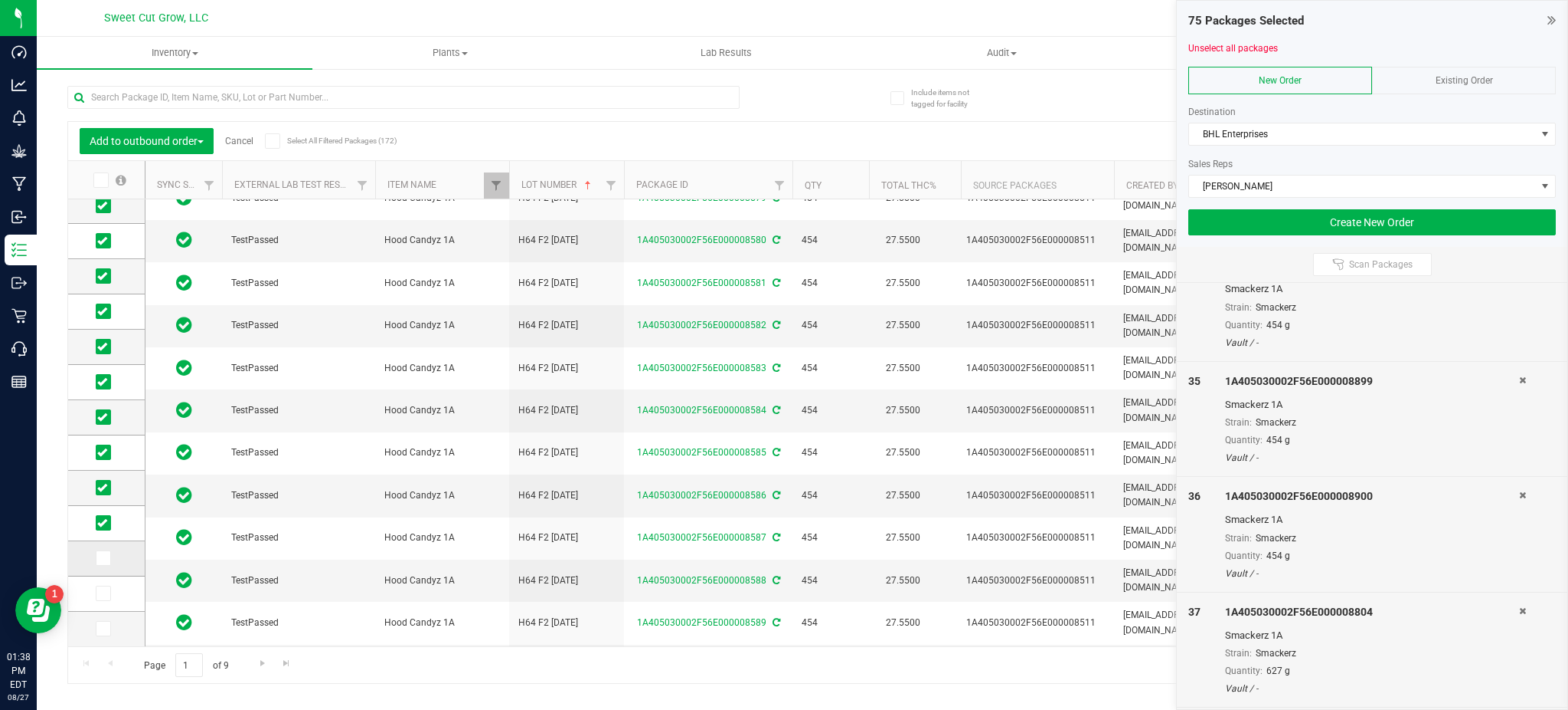
click at [0, 0] on input "checkbox" at bounding box center [0, 0] width 0 height 0
click at [92, 629] on td at bounding box center [106, 629] width 76 height 35
click at [101, 629] on icon at bounding box center [102, 629] width 10 height 0
click at [0, 0] on input "checkbox" at bounding box center [0, 0] width 0 height 0
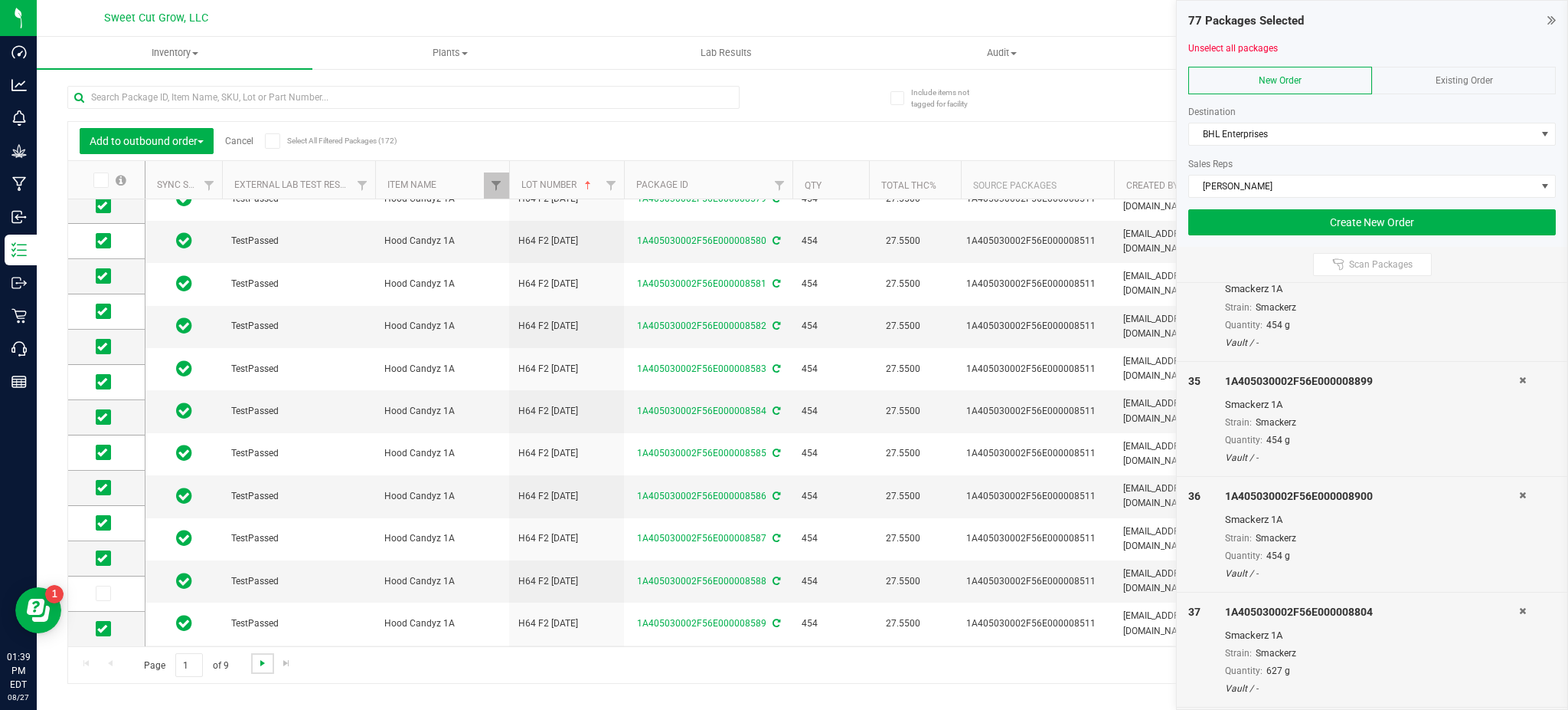
click at [263, 658] on span "Go to the next page" at bounding box center [263, 662] width 12 height 12
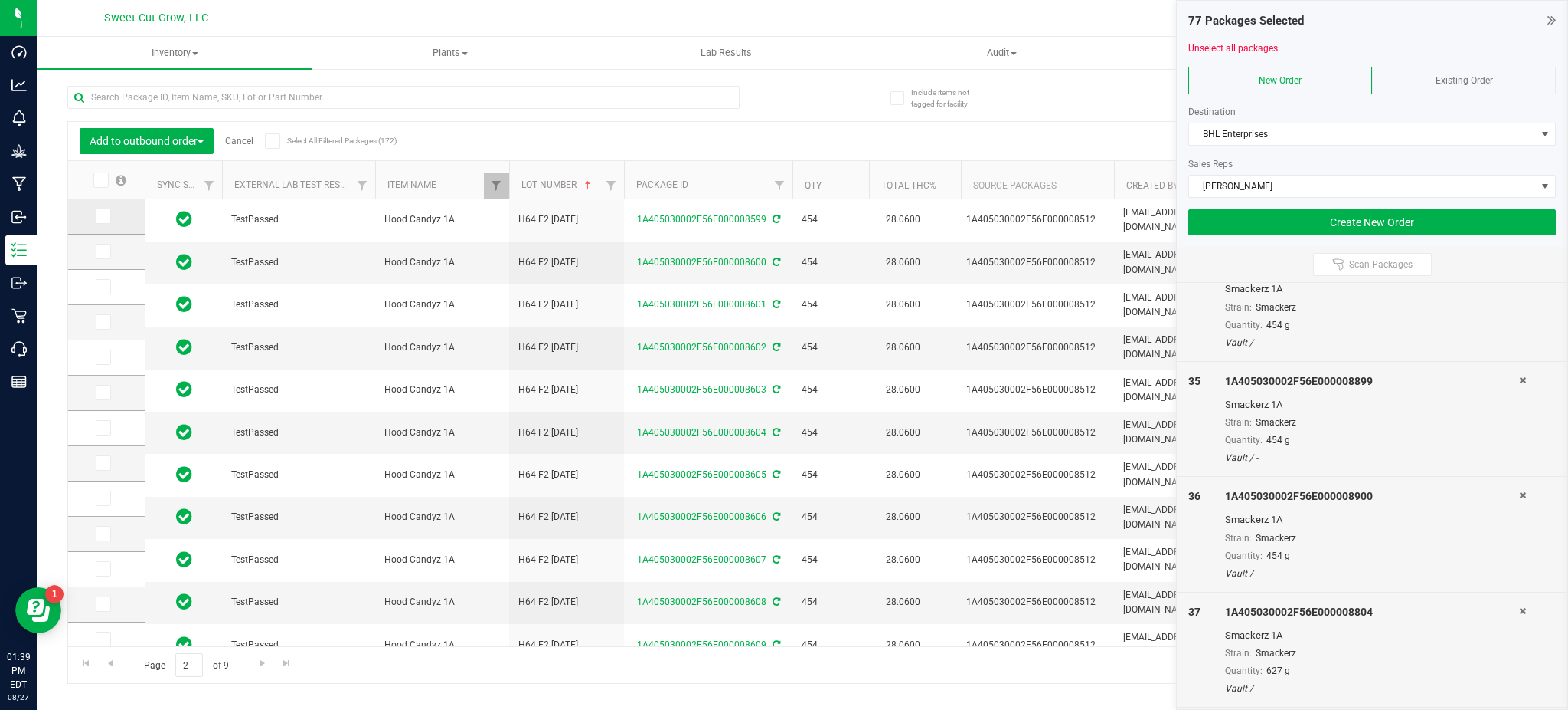
click at [111, 213] on label at bounding box center [106, 215] width 22 height 15
click at [0, 0] on input "checkbox" at bounding box center [0, 0] width 0 height 0
click at [102, 251] on icon at bounding box center [102, 251] width 10 height 0
click at [0, 0] on input "checkbox" at bounding box center [0, 0] width 0 height 0
click at [104, 287] on icon at bounding box center [102, 287] width 10 height 0
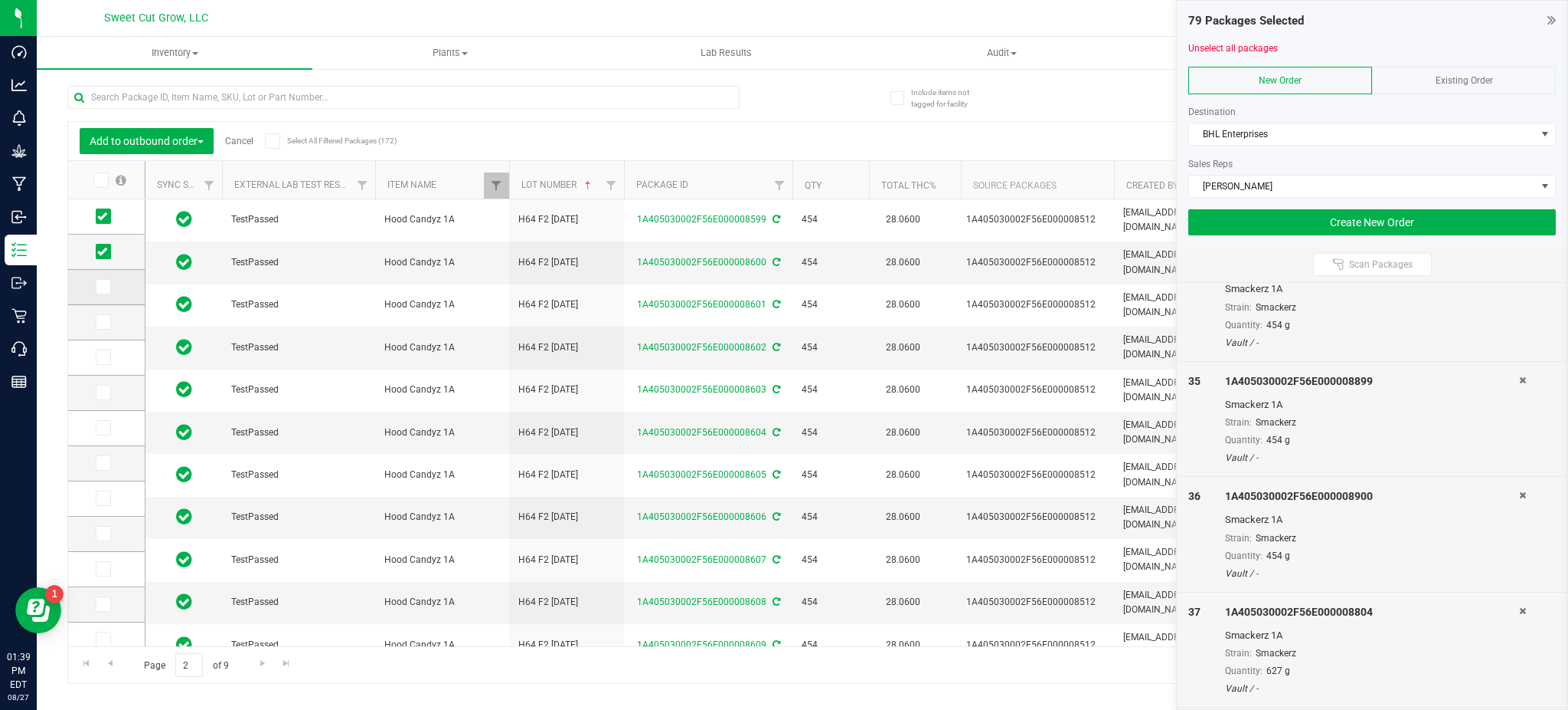
click at [0, 0] on input "checkbox" at bounding box center [0, 0] width 0 height 0
click at [104, 322] on icon at bounding box center [102, 322] width 10 height 0
click at [0, 0] on input "checkbox" at bounding box center [0, 0] width 0 height 0
click at [105, 357] on icon at bounding box center [102, 357] width 10 height 0
click at [0, 0] on input "checkbox" at bounding box center [0, 0] width 0 height 0
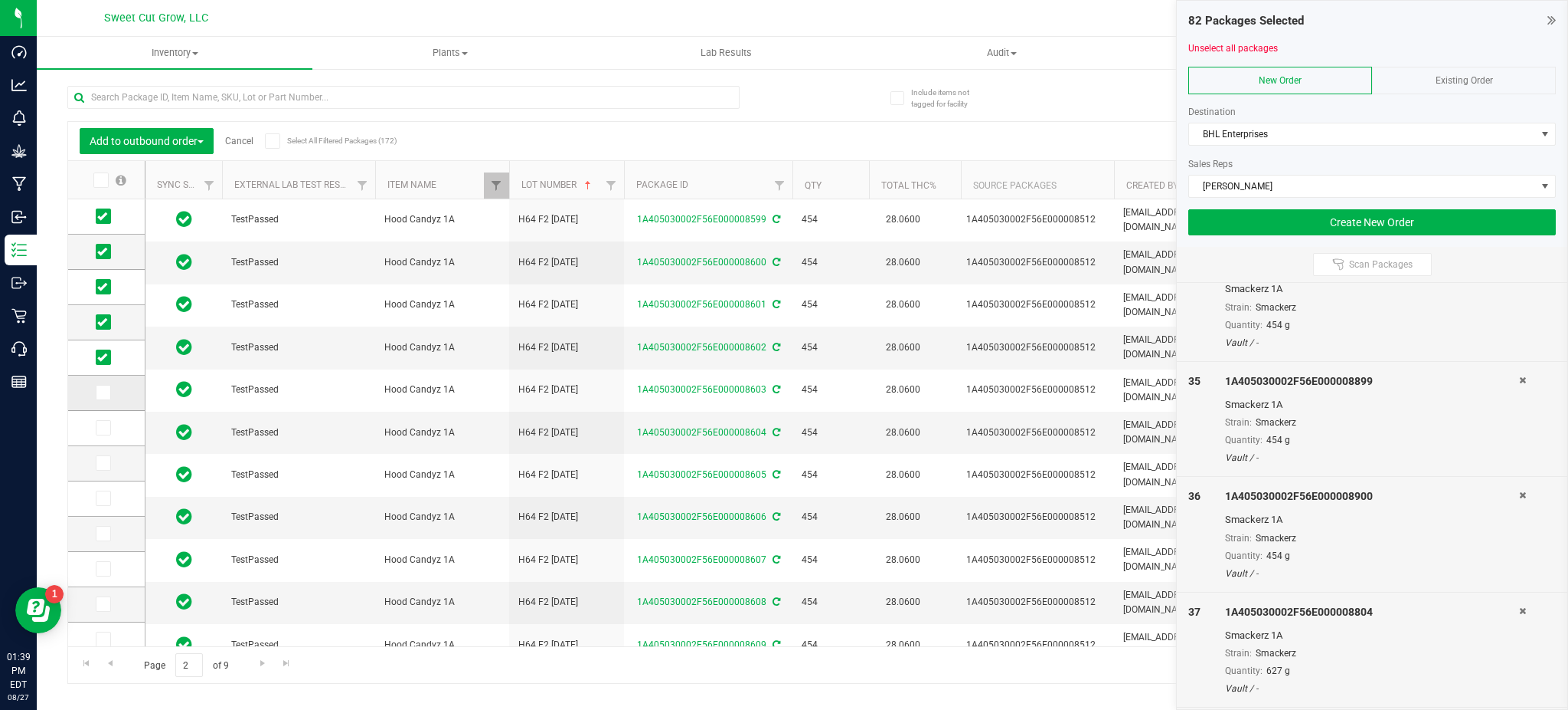
click at [105, 392] on icon at bounding box center [102, 392] width 10 height 0
click at [0, 0] on input "checkbox" at bounding box center [0, 0] width 0 height 0
click at [105, 428] on icon at bounding box center [102, 428] width 10 height 0
click at [0, 0] on input "checkbox" at bounding box center [0, 0] width 0 height 0
click at [112, 290] on label at bounding box center [106, 294] width 22 height 15
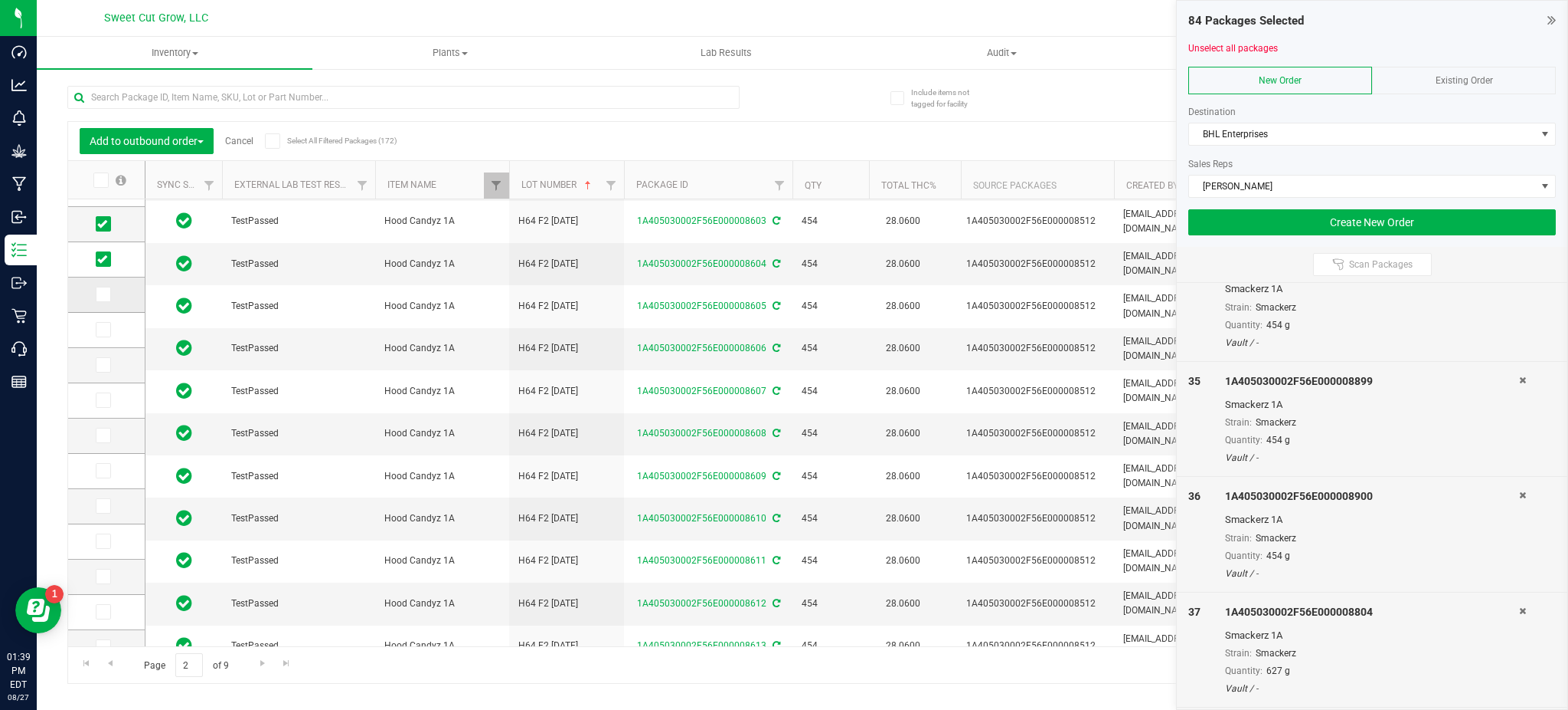
click at [0, 0] on input "checkbox" at bounding box center [0, 0] width 0 height 0
click at [108, 331] on span at bounding box center [102, 329] width 15 height 15
click at [0, 0] on input "checkbox" at bounding box center [0, 0] width 0 height 0
click at [102, 364] on icon at bounding box center [102, 364] width 10 height 0
click at [0, 0] on input "checkbox" at bounding box center [0, 0] width 0 height 0
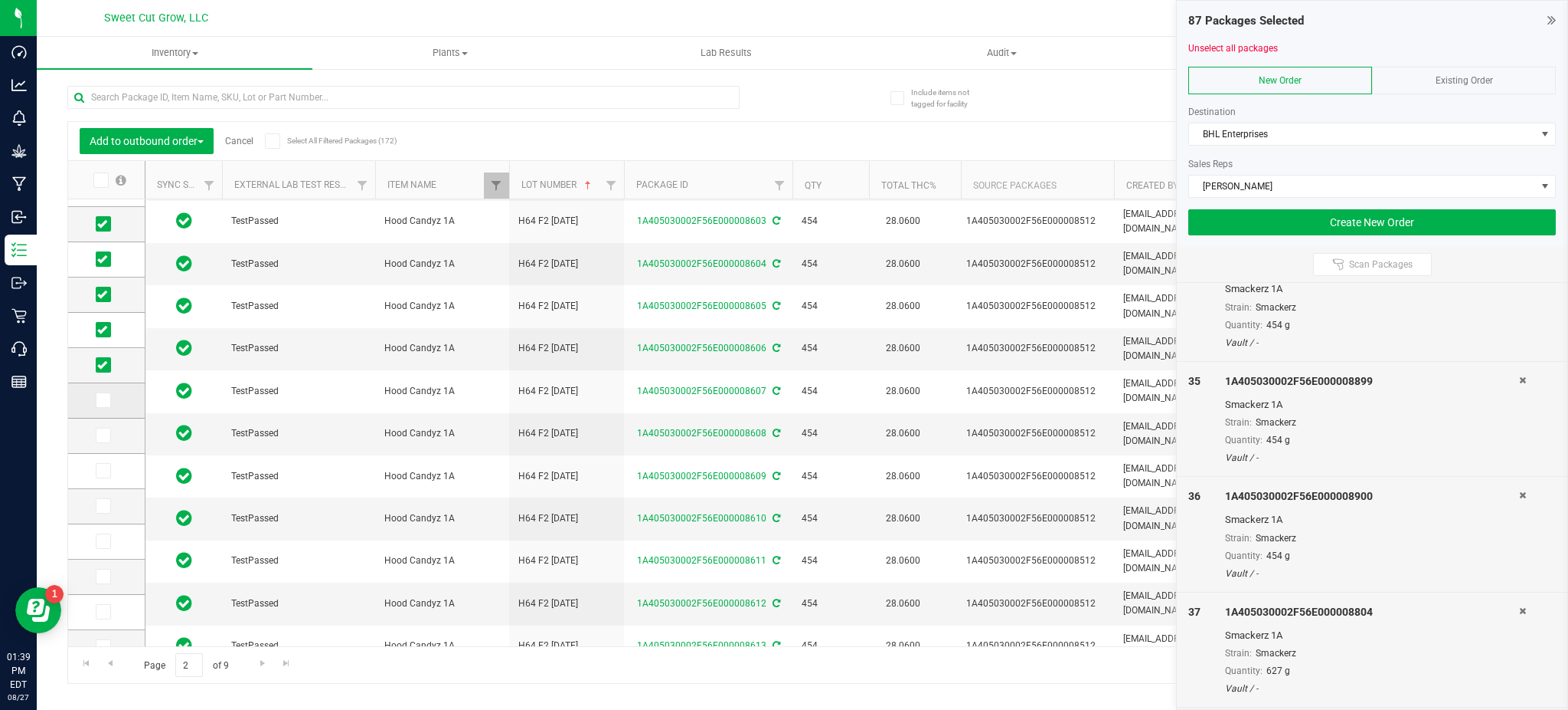
click at [106, 397] on span at bounding box center [102, 399] width 15 height 15
click at [0, 0] on input "checkbox" at bounding box center [0, 0] width 0 height 0
click at [102, 435] on icon at bounding box center [102, 435] width 10 height 0
click at [0, 0] on input "checkbox" at bounding box center [0, 0] width 0 height 0
click at [102, 471] on icon at bounding box center [102, 471] width 10 height 0
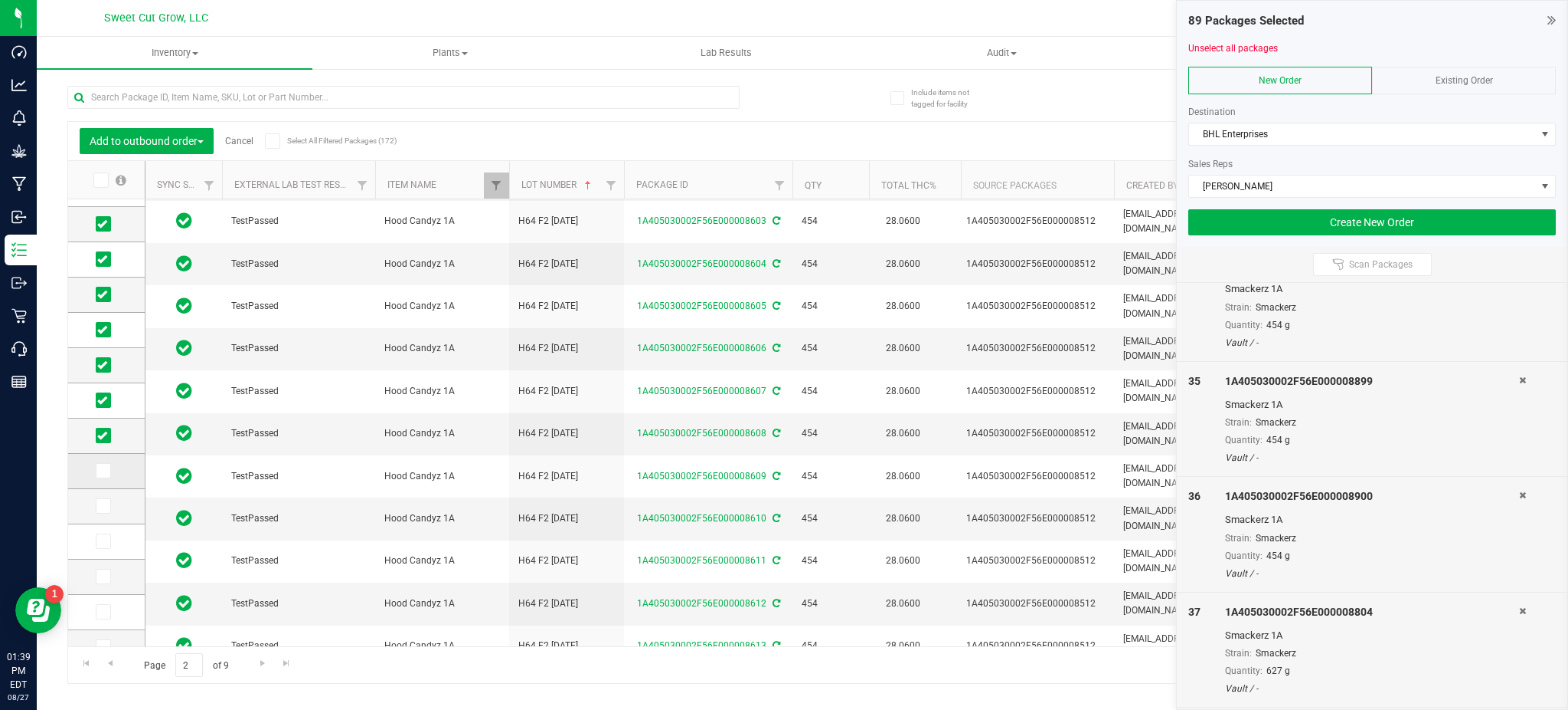
click at [0, 0] on input "checkbox" at bounding box center [0, 0] width 0 height 0
click at [104, 505] on icon at bounding box center [102, 505] width 10 height 0
click at [0, 0] on input "checkbox" at bounding box center [0, 0] width 0 height 0
click at [106, 539] on span at bounding box center [102, 540] width 15 height 15
click at [0, 0] on input "checkbox" at bounding box center [0, 0] width 0 height 0
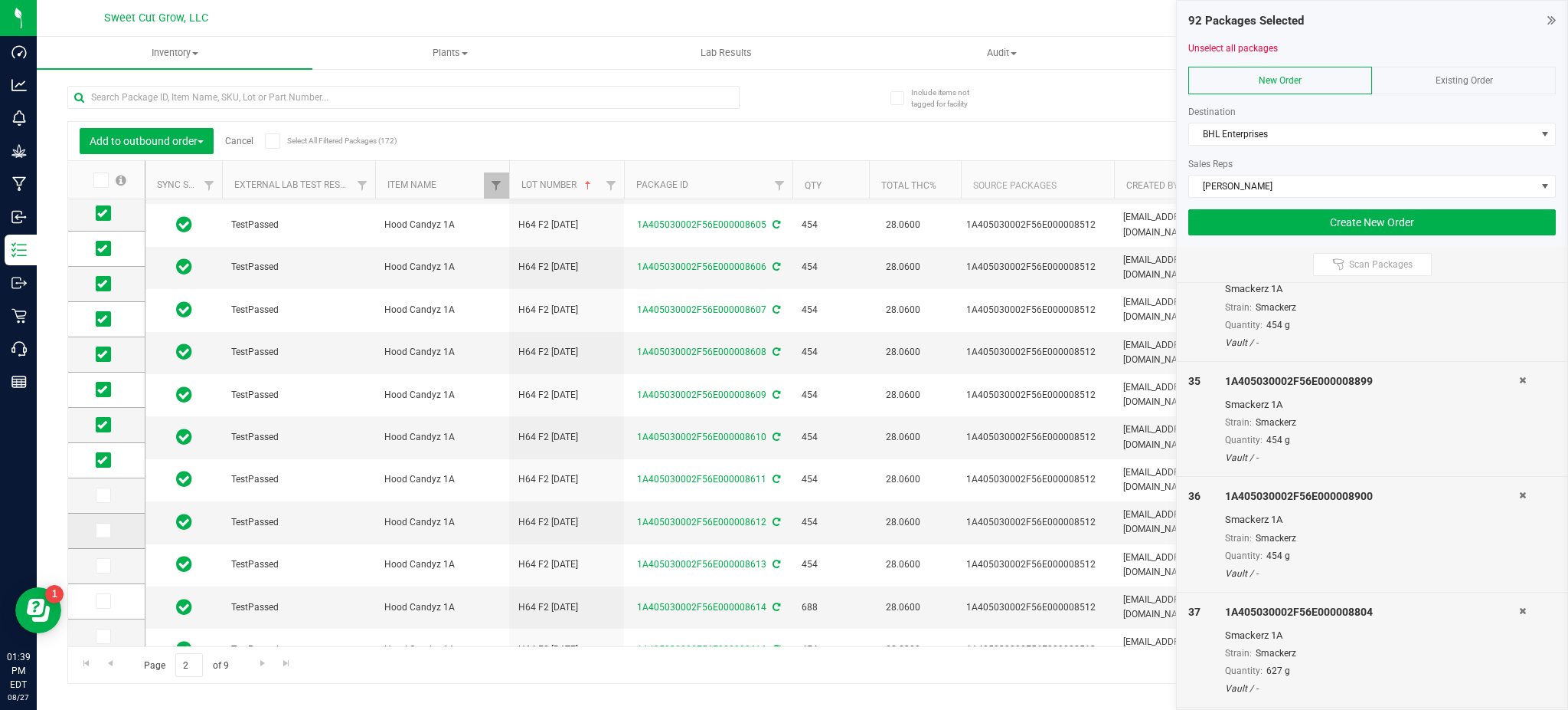
click at [99, 530] on icon at bounding box center [102, 530] width 10 height 0
click at [0, 0] on input "checkbox" at bounding box center [0, 0] width 0 height 0
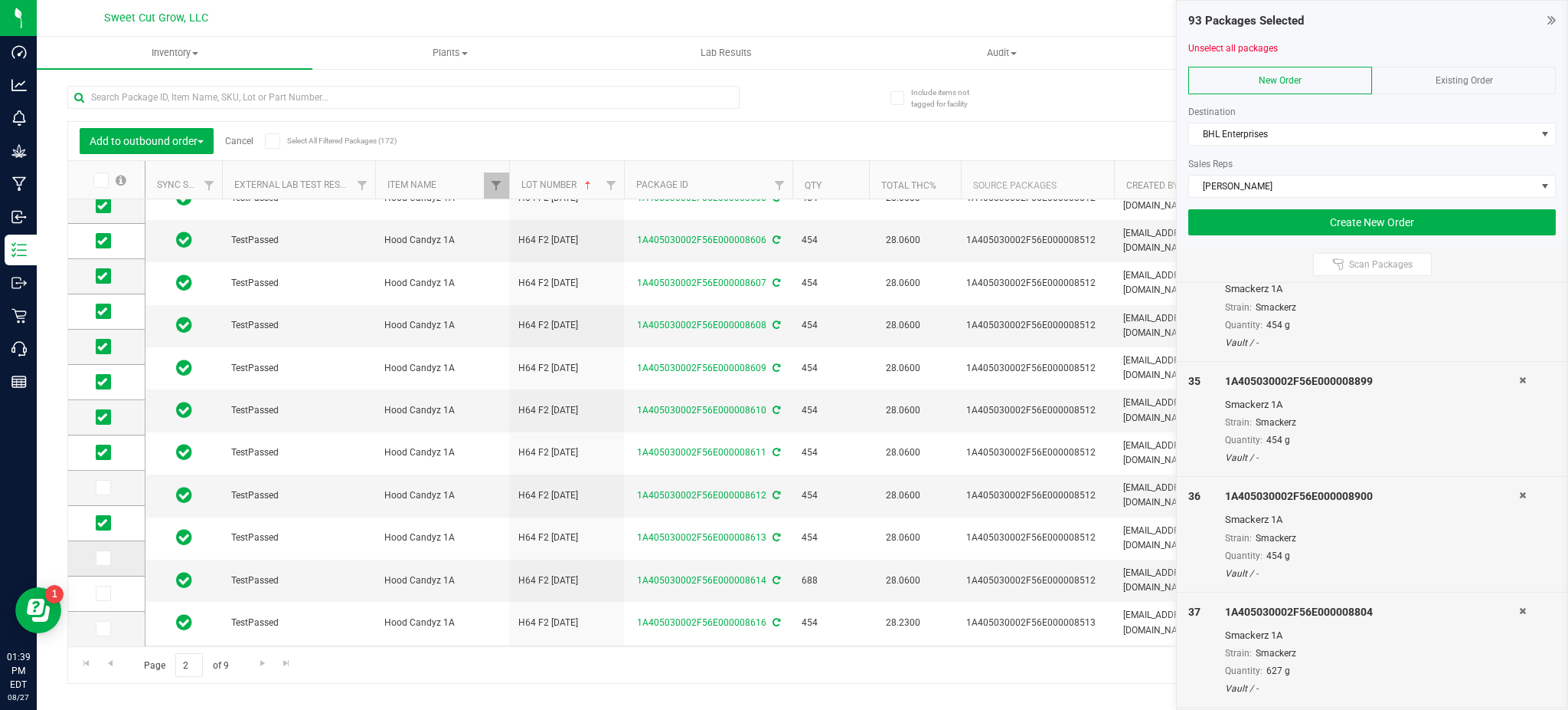
click at [106, 559] on span at bounding box center [102, 557] width 15 height 15
click at [0, 0] on input "checkbox" at bounding box center [0, 0] width 0 height 0
click at [102, 593] on icon at bounding box center [102, 593] width 10 height 0
click at [0, 0] on input "checkbox" at bounding box center [0, 0] width 0 height 0
click at [107, 626] on span at bounding box center [102, 628] width 15 height 15
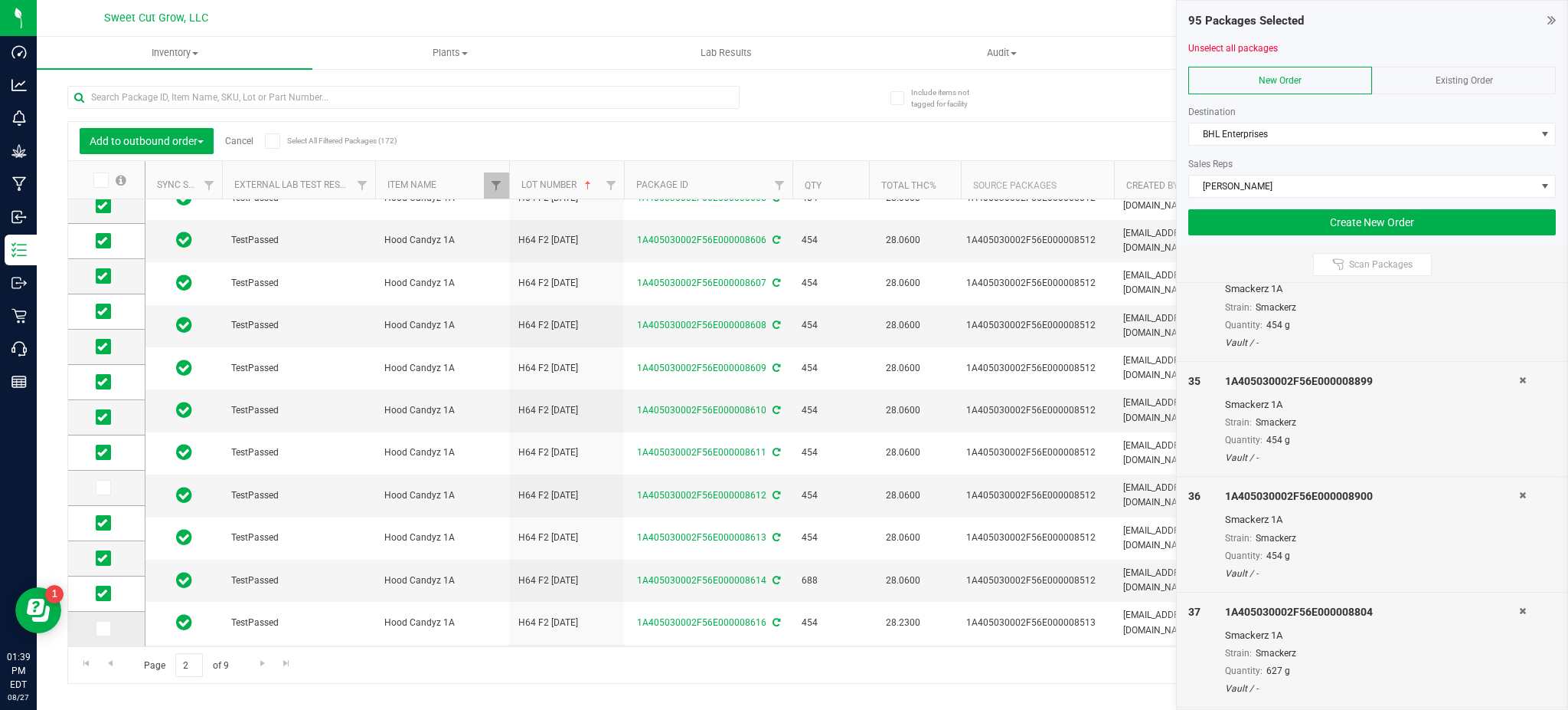
click at [0, 0] on input "checkbox" at bounding box center [0, 0] width 0 height 0
click at [258, 660] on span "Go to the next page" at bounding box center [263, 662] width 12 height 12
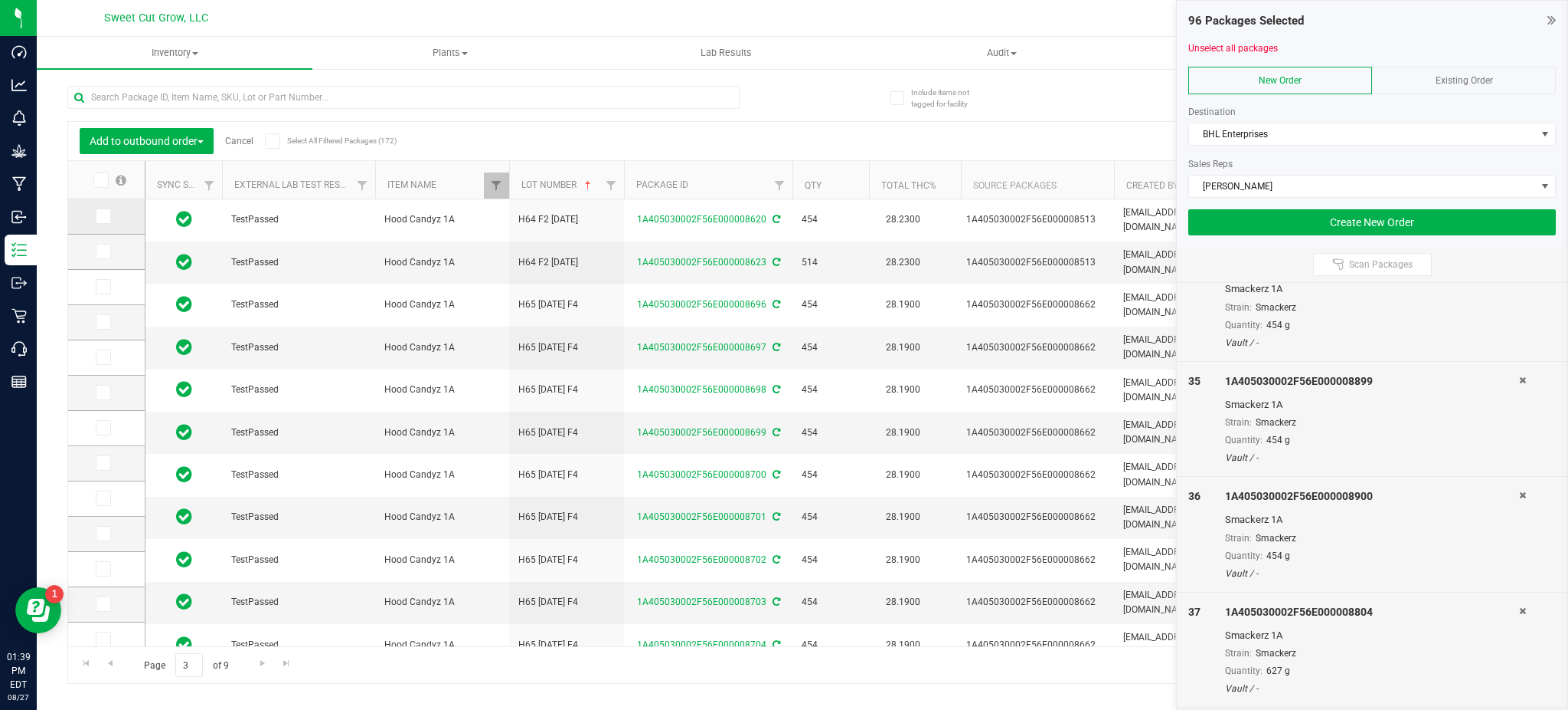
click at [105, 216] on icon at bounding box center [102, 216] width 10 height 0
click at [0, 0] on input "checkbox" at bounding box center [0, 0] width 0 height 0
click at [102, 287] on icon at bounding box center [102, 287] width 10 height 0
click at [0, 0] on input "checkbox" at bounding box center [0, 0] width 0 height 0
click at [108, 323] on span at bounding box center [102, 321] width 15 height 15
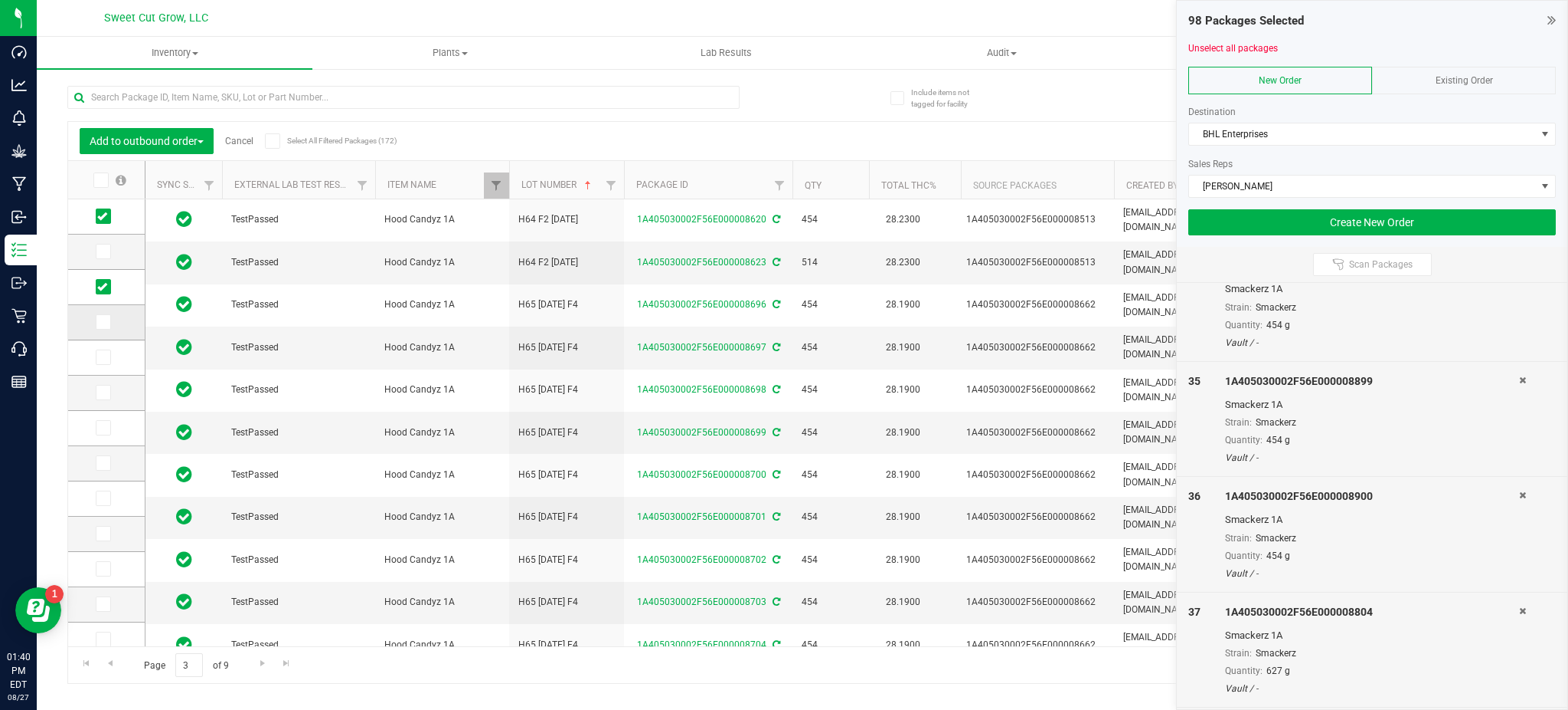
click at [0, 0] on input "checkbox" at bounding box center [0, 0] width 0 height 0
click at [108, 355] on span at bounding box center [102, 356] width 15 height 15
click at [0, 0] on input "checkbox" at bounding box center [0, 0] width 0 height 0
click at [106, 387] on span at bounding box center [102, 391] width 15 height 15
click at [0, 0] on input "checkbox" at bounding box center [0, 0] width 0 height 0
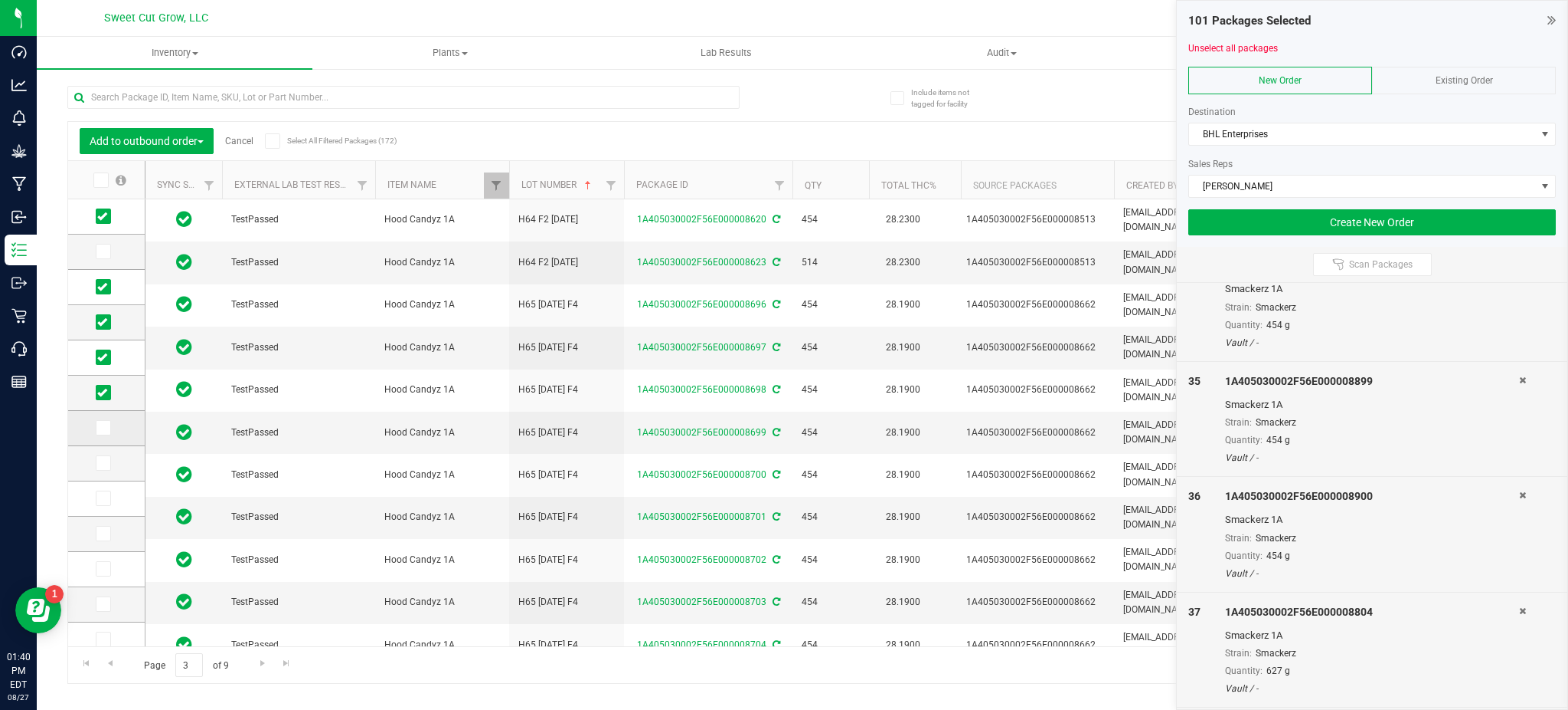
click at [104, 428] on icon at bounding box center [102, 428] width 10 height 0
click at [0, 0] on input "checkbox" at bounding box center [0, 0] width 0 height 0
click at [102, 463] on icon at bounding box center [102, 463] width 10 height 0
click at [0, 0] on input "checkbox" at bounding box center [0, 0] width 0 height 0
click at [104, 494] on span at bounding box center [102, 497] width 15 height 15
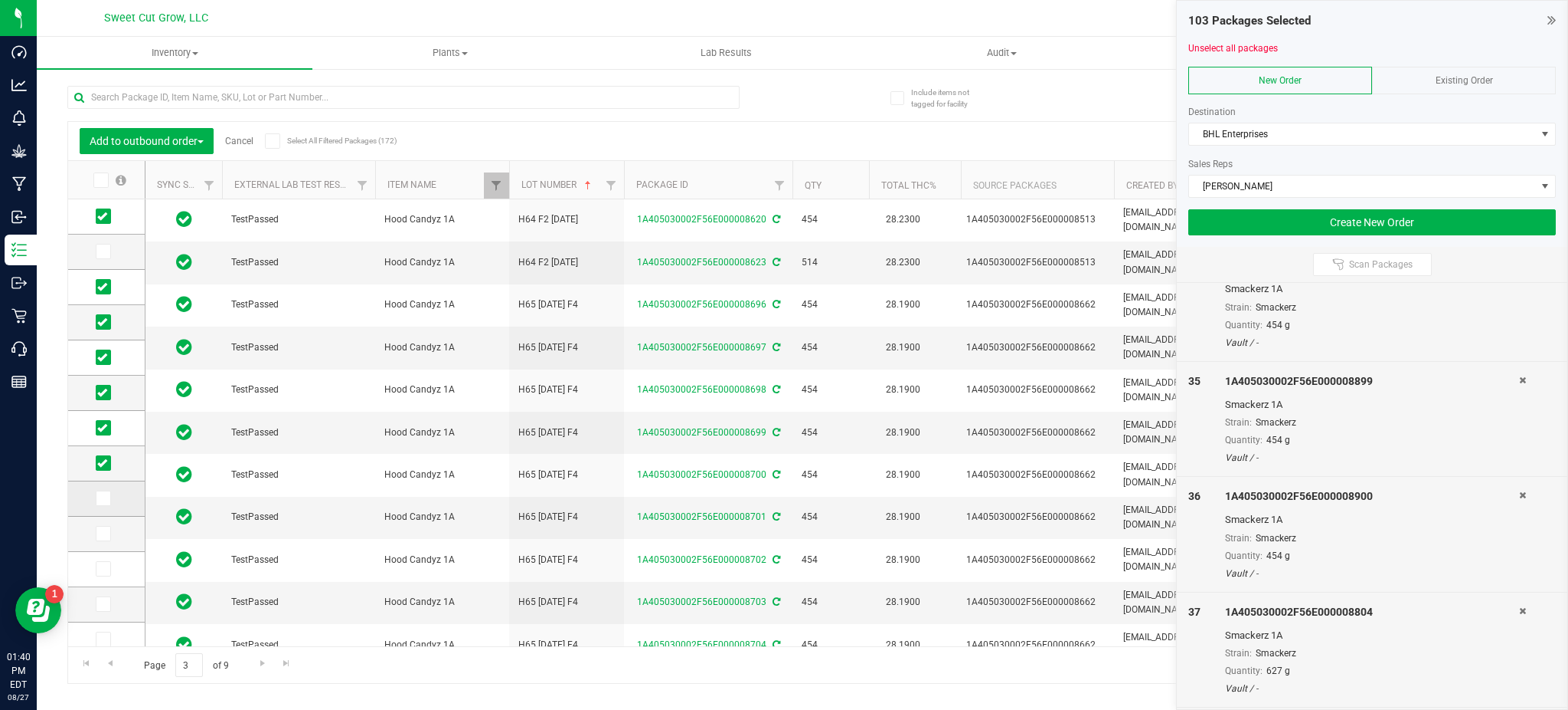
click at [0, 0] on input "checkbox" at bounding box center [0, 0] width 0 height 0
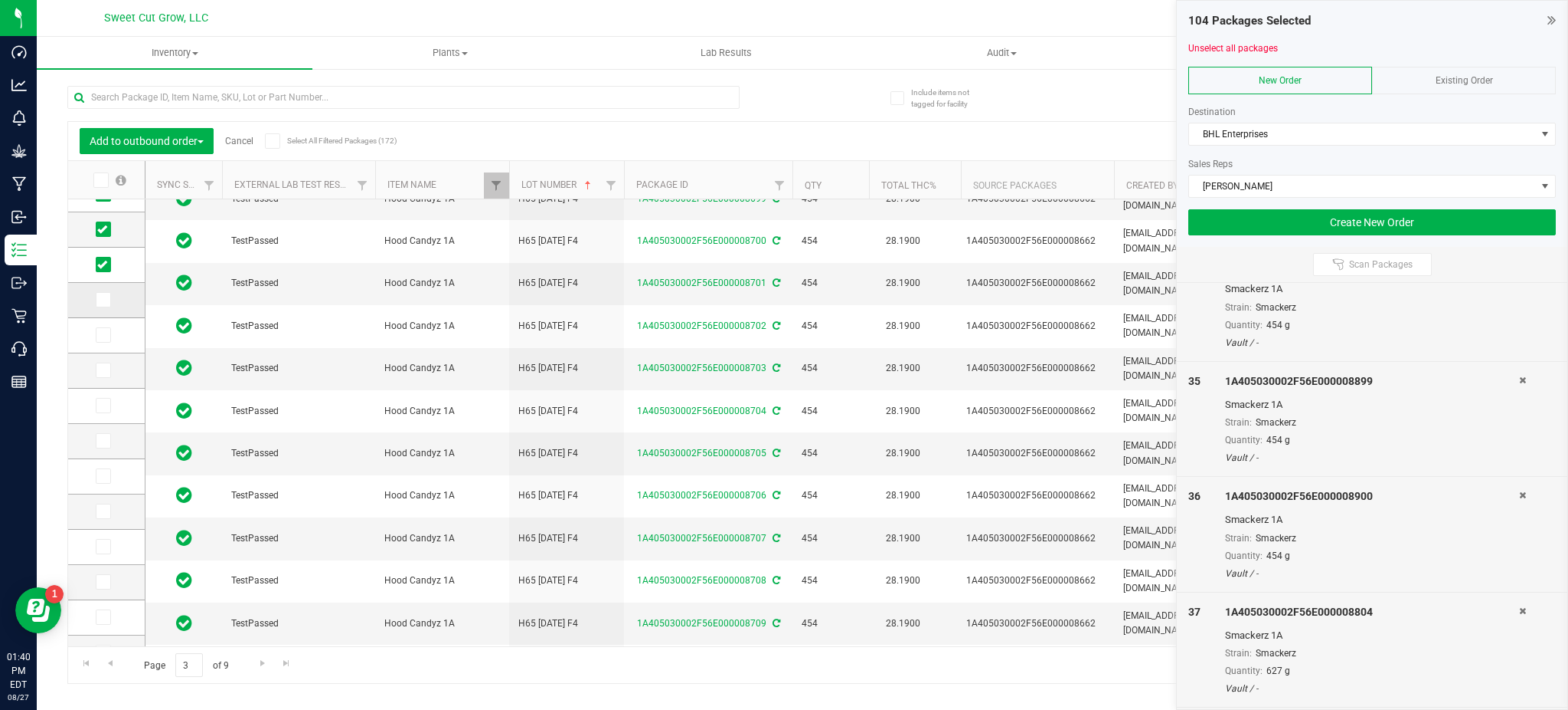
click at [109, 298] on span at bounding box center [102, 299] width 15 height 15
click at [0, 0] on input "checkbox" at bounding box center [0, 0] width 0 height 0
click at [106, 336] on span at bounding box center [102, 335] width 15 height 15
click at [0, 0] on input "checkbox" at bounding box center [0, 0] width 0 height 0
click at [100, 370] on icon at bounding box center [102, 370] width 10 height 0
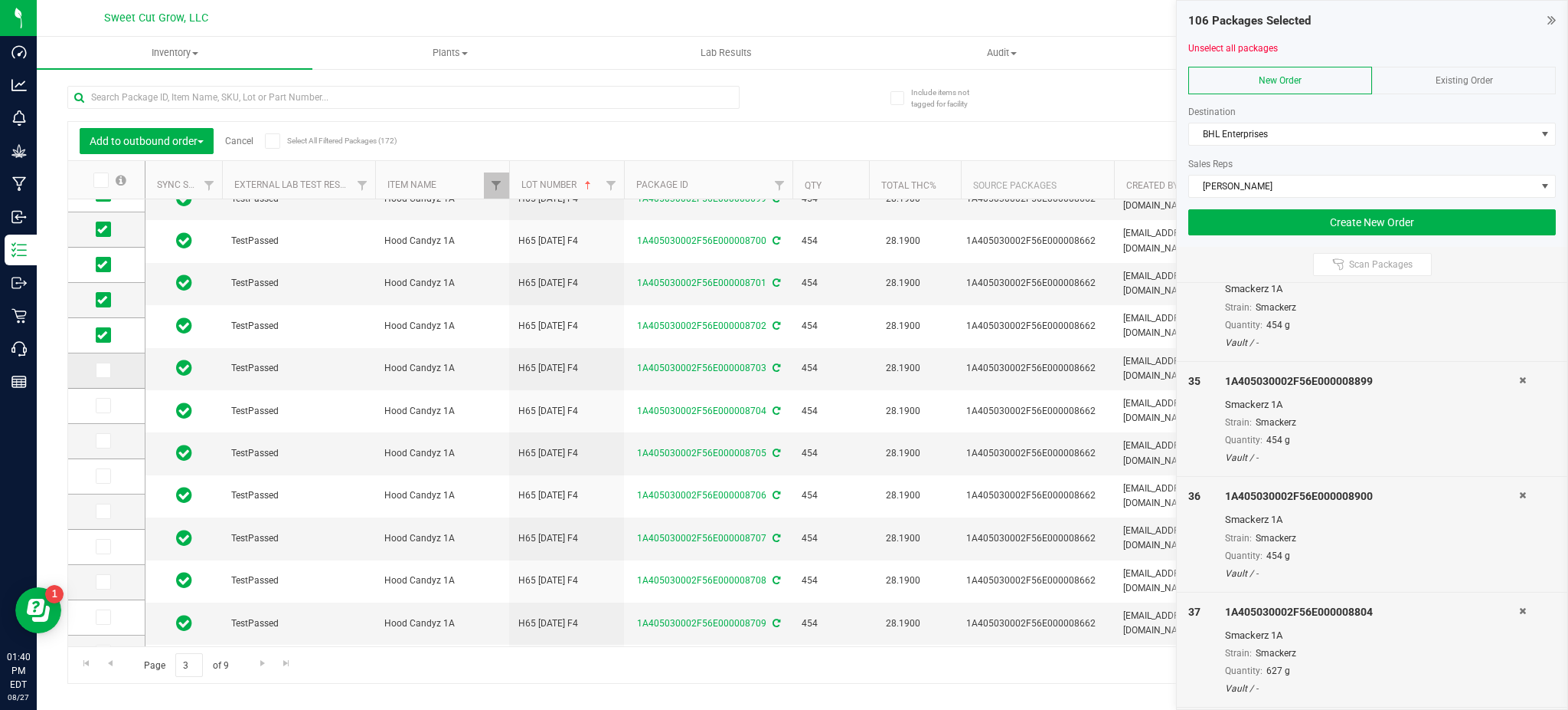
click at [0, 0] on input "checkbox" at bounding box center [0, 0] width 0 height 0
click at [102, 405] on icon at bounding box center [102, 405] width 10 height 0
click at [0, 0] on input "checkbox" at bounding box center [0, 0] width 0 height 0
click at [102, 441] on icon at bounding box center [102, 441] width 10 height 0
click at [0, 0] on input "checkbox" at bounding box center [0, 0] width 0 height 0
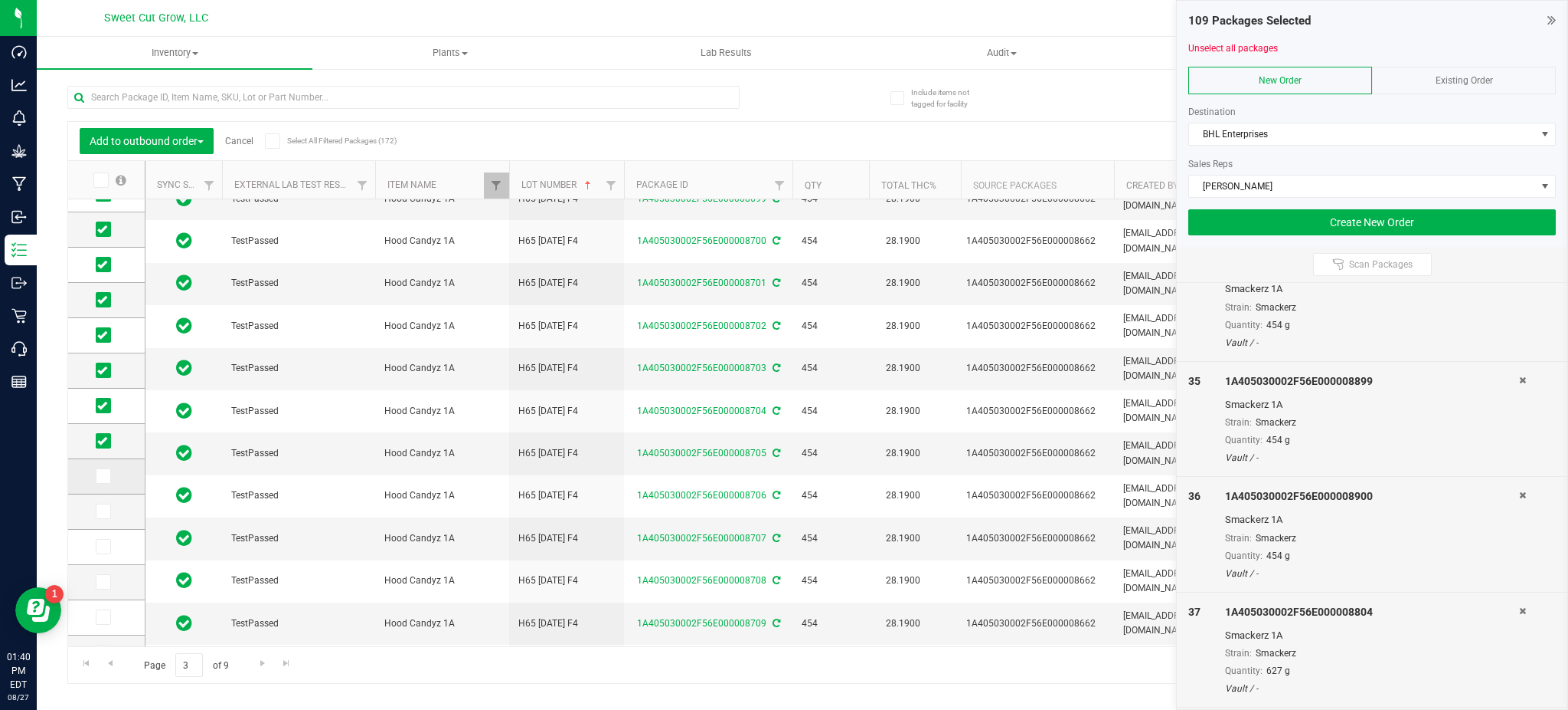
click at [103, 476] on icon at bounding box center [102, 476] width 10 height 0
click at [0, 0] on input "checkbox" at bounding box center [0, 0] width 0 height 0
click at [107, 522] on td at bounding box center [106, 511] width 76 height 35
click at [102, 511] on icon at bounding box center [102, 511] width 10 height 0
click at [0, 0] on input "checkbox" at bounding box center [0, 0] width 0 height 0
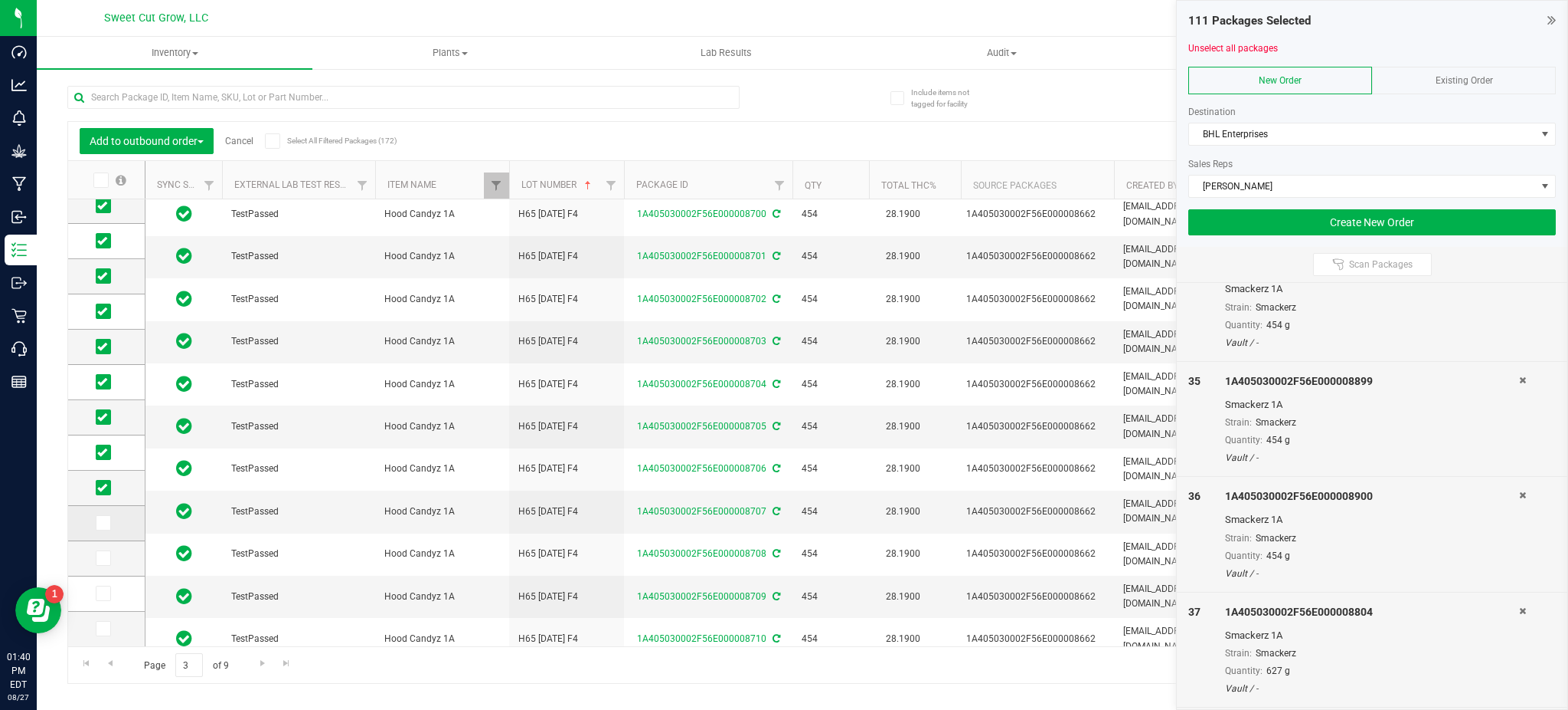
click at [110, 516] on span at bounding box center [102, 522] width 15 height 15
click at [0, 0] on input "checkbox" at bounding box center [0, 0] width 0 height 0
click at [103, 558] on icon at bounding box center [102, 558] width 10 height 0
click at [0, 0] on input "checkbox" at bounding box center [0, 0] width 0 height 0
click at [105, 593] on icon at bounding box center [102, 593] width 10 height 0
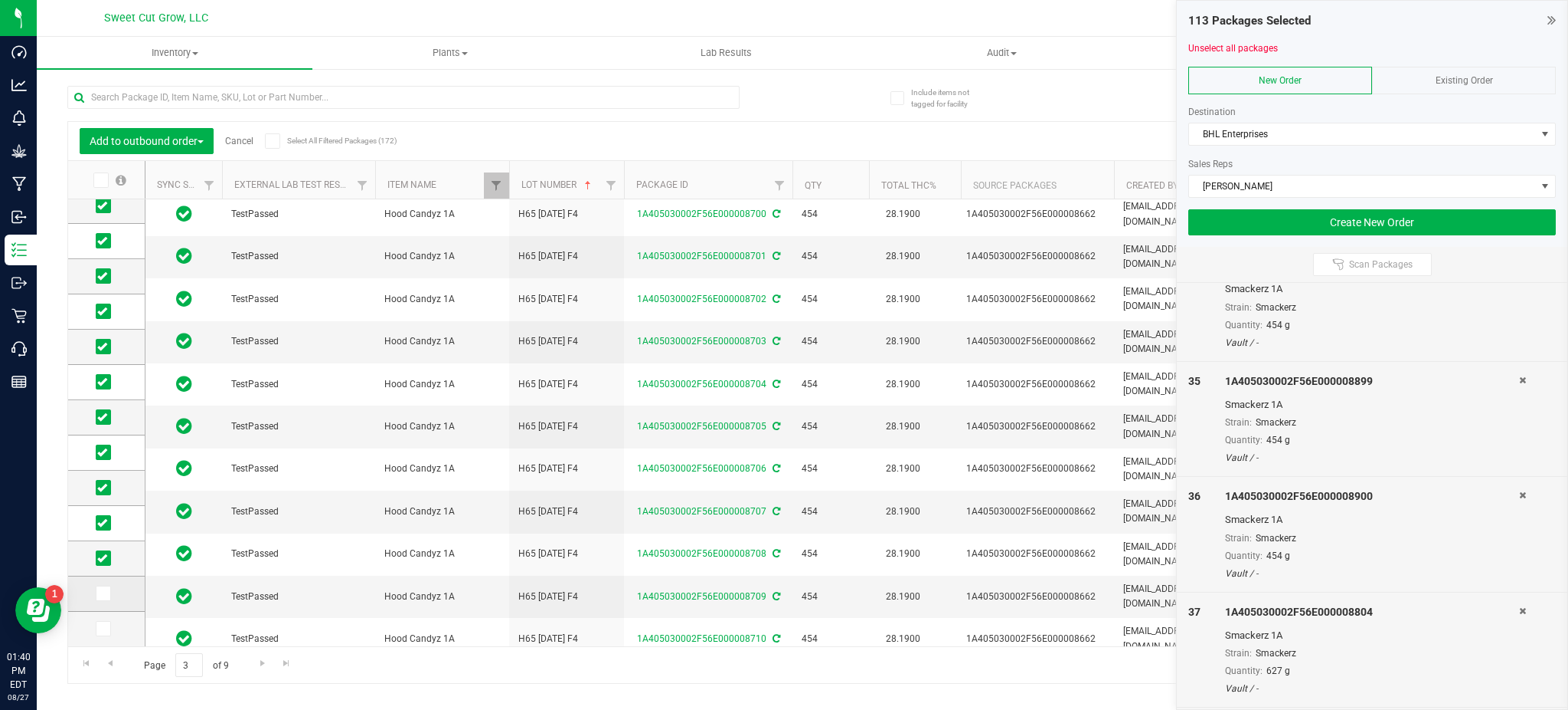
click at [0, 0] on input "checkbox" at bounding box center [0, 0] width 0 height 0
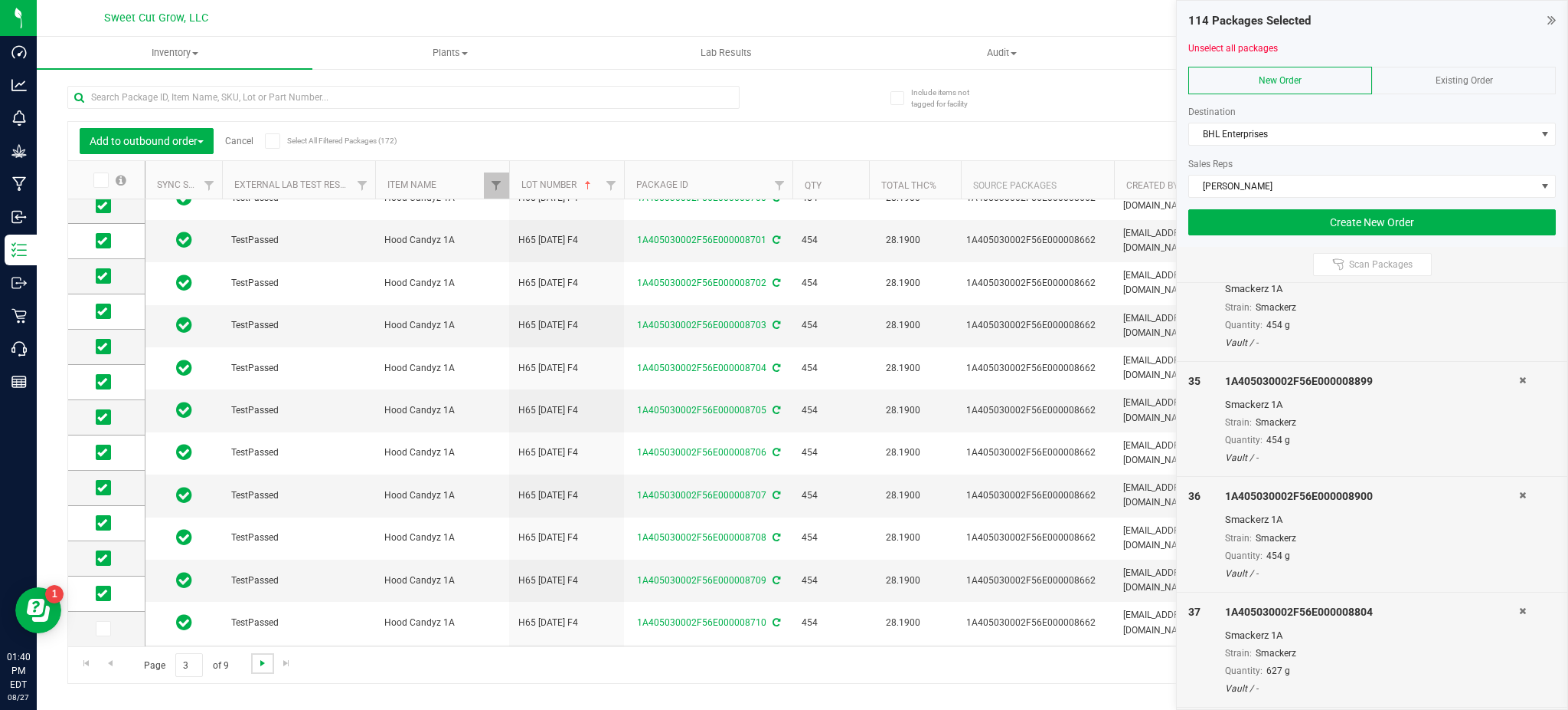
click at [257, 663] on span "Go to the next page" at bounding box center [263, 662] width 12 height 12
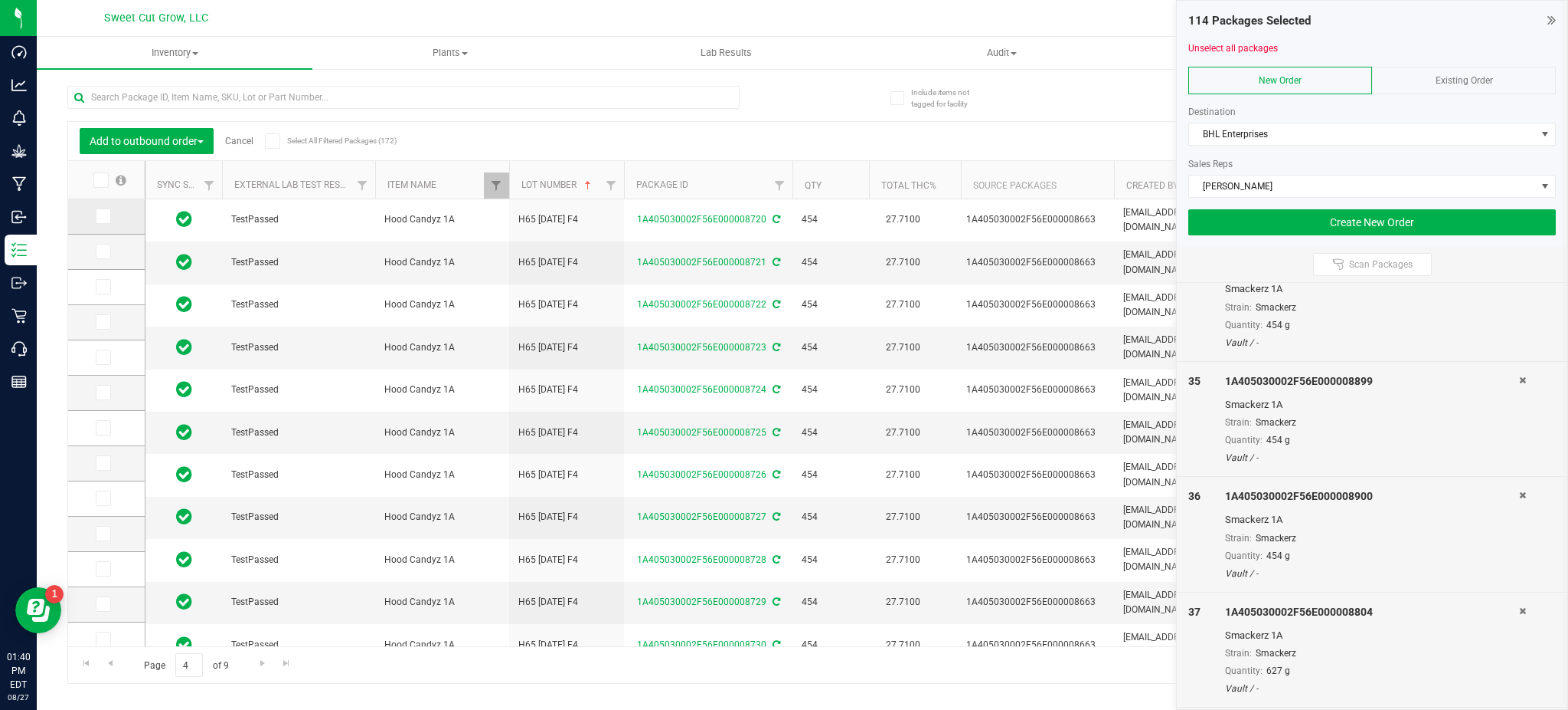
click at [104, 216] on icon at bounding box center [102, 216] width 10 height 0
click at [0, 0] on input "checkbox" at bounding box center [0, 0] width 0 height 0
click at [106, 252] on span at bounding box center [102, 250] width 15 height 15
click at [0, 0] on input "checkbox" at bounding box center [0, 0] width 0 height 0
click at [103, 287] on icon at bounding box center [102, 287] width 10 height 0
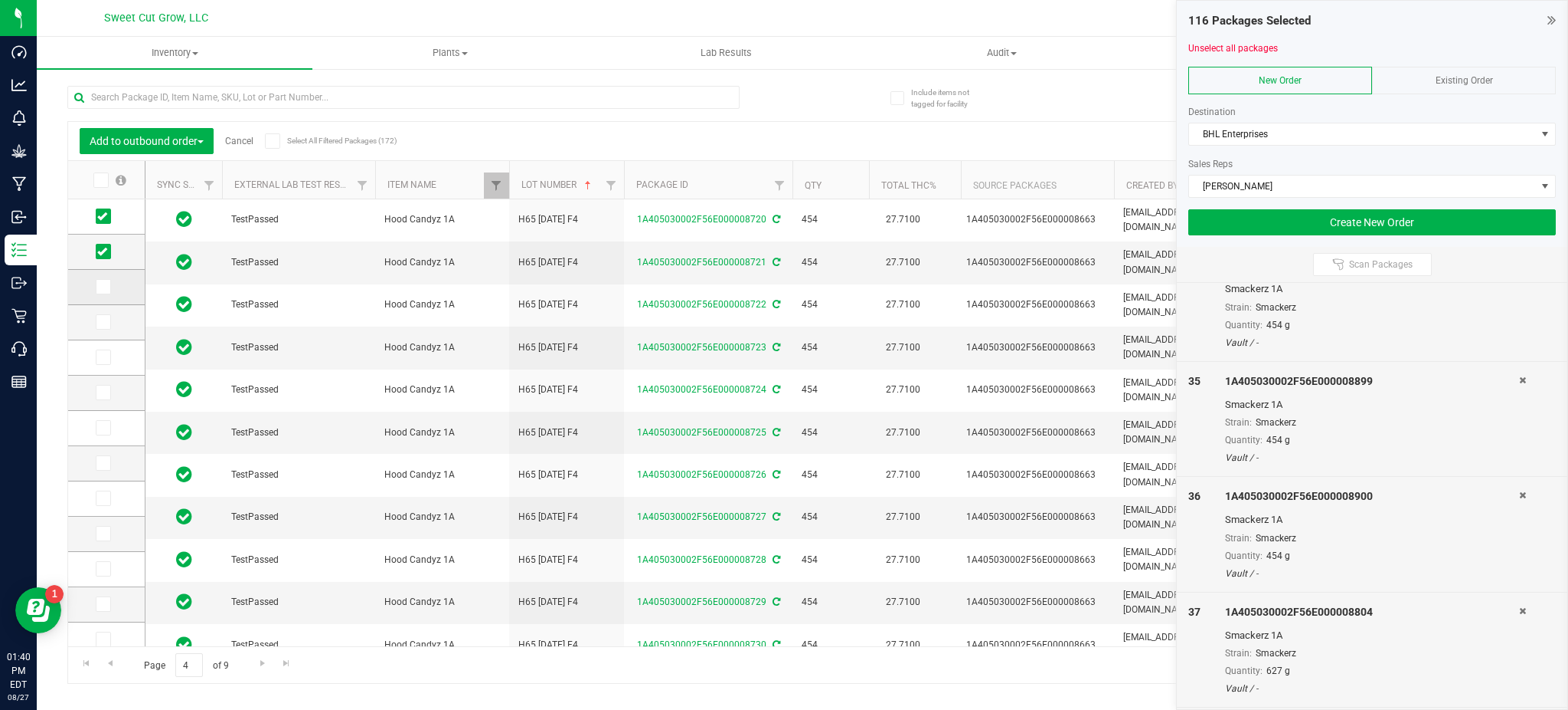
click at [0, 0] on input "checkbox" at bounding box center [0, 0] width 0 height 0
click at [102, 322] on icon at bounding box center [102, 322] width 10 height 0
click at [0, 0] on input "checkbox" at bounding box center [0, 0] width 0 height 0
click at [104, 357] on icon at bounding box center [102, 357] width 10 height 0
click at [0, 0] on input "checkbox" at bounding box center [0, 0] width 0 height 0
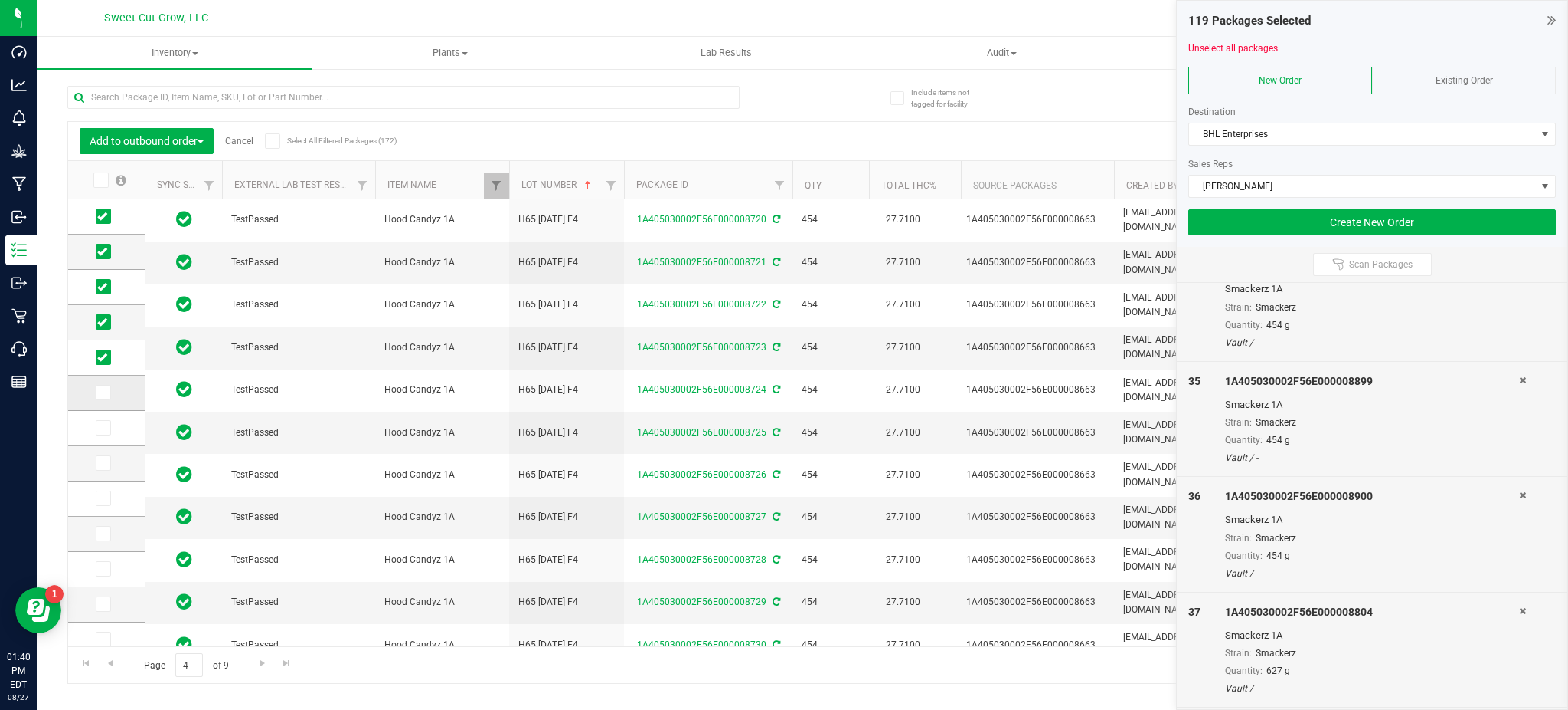
click at [110, 392] on span at bounding box center [102, 391] width 15 height 15
click at [0, 0] on input "checkbox" at bounding box center [0, 0] width 0 height 0
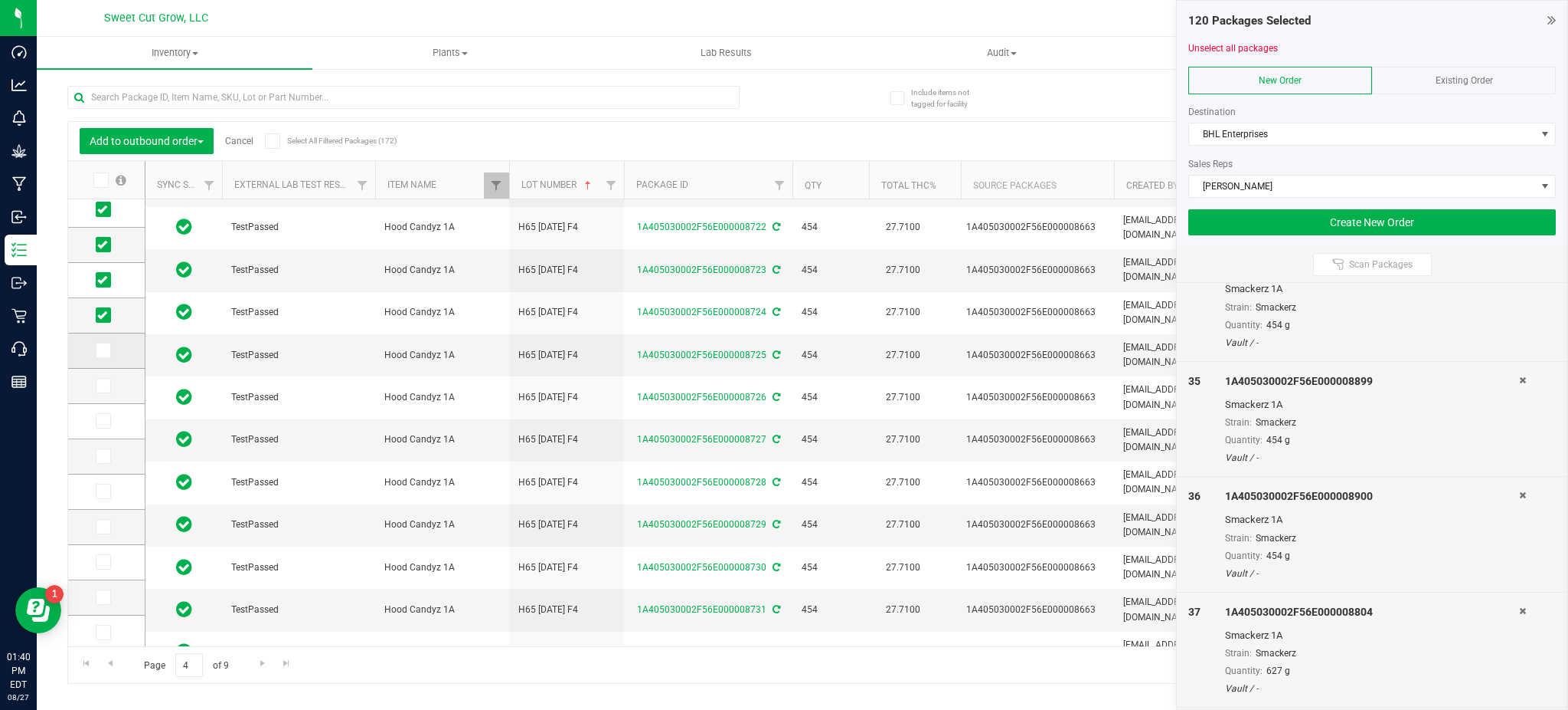
click at [104, 351] on icon at bounding box center [102, 351] width 10 height 0
click at [0, 0] on input "checkbox" at bounding box center [0, 0] width 0 height 0
click at [102, 385] on icon at bounding box center [102, 385] width 10 height 0
click at [0, 0] on input "checkbox" at bounding box center [0, 0] width 0 height 0
click at [103, 421] on icon at bounding box center [102, 421] width 10 height 0
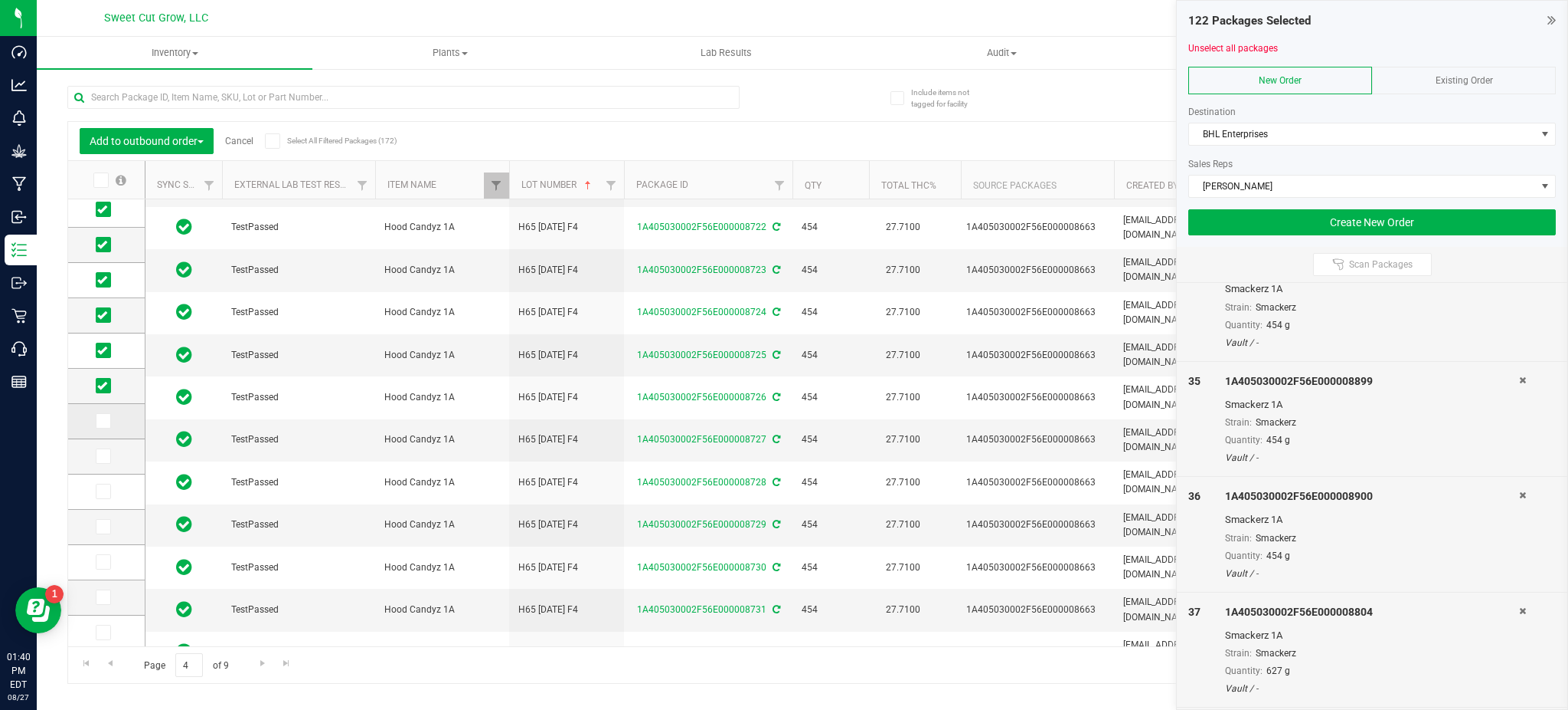
click at [0, 0] on input "checkbox" at bounding box center [0, 0] width 0 height 0
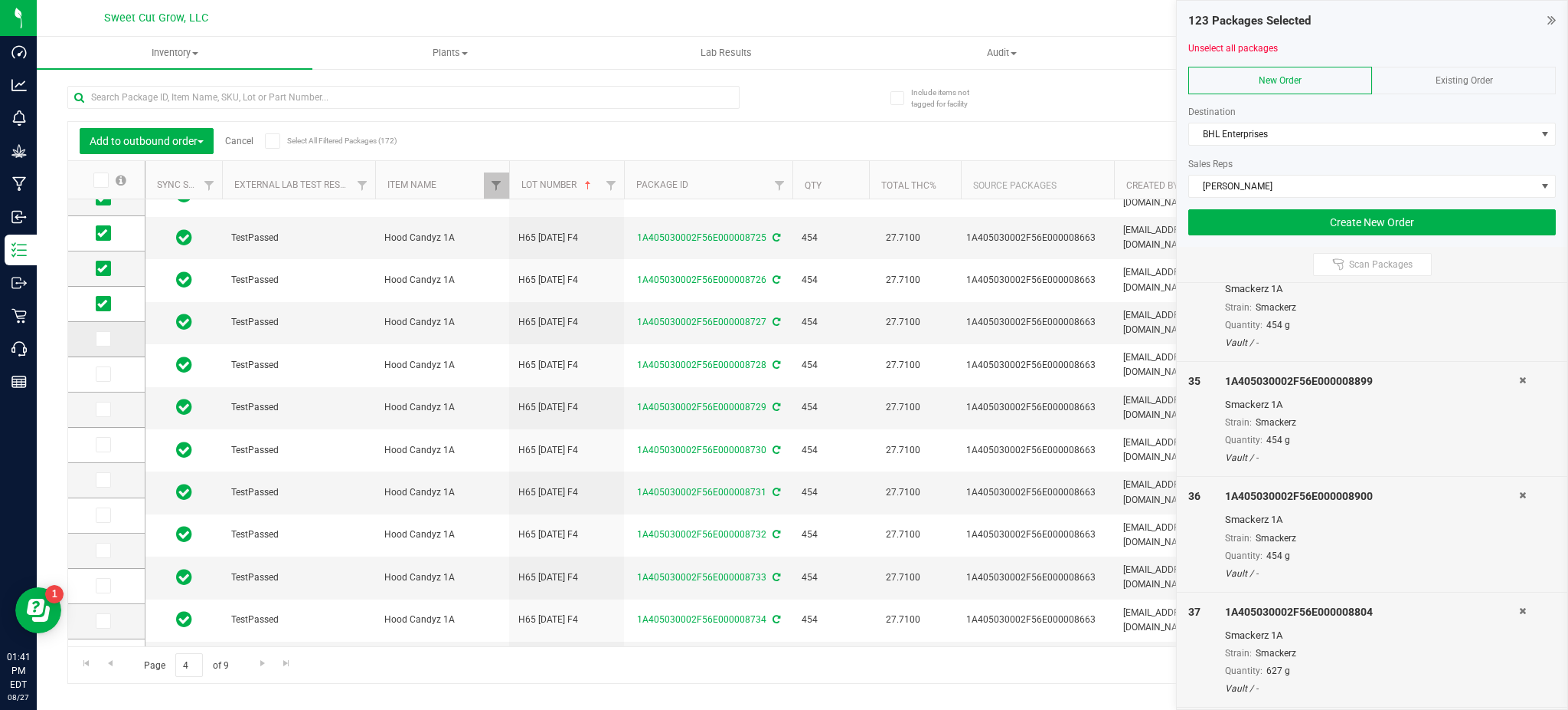
click at [102, 339] on icon at bounding box center [102, 339] width 10 height 0
click at [0, 0] on input "checkbox" at bounding box center [0, 0] width 0 height 0
click at [102, 366] on label at bounding box center [106, 373] width 22 height 15
click at [0, 0] on input "checkbox" at bounding box center [0, 0] width 0 height 0
click at [103, 409] on icon at bounding box center [102, 409] width 10 height 0
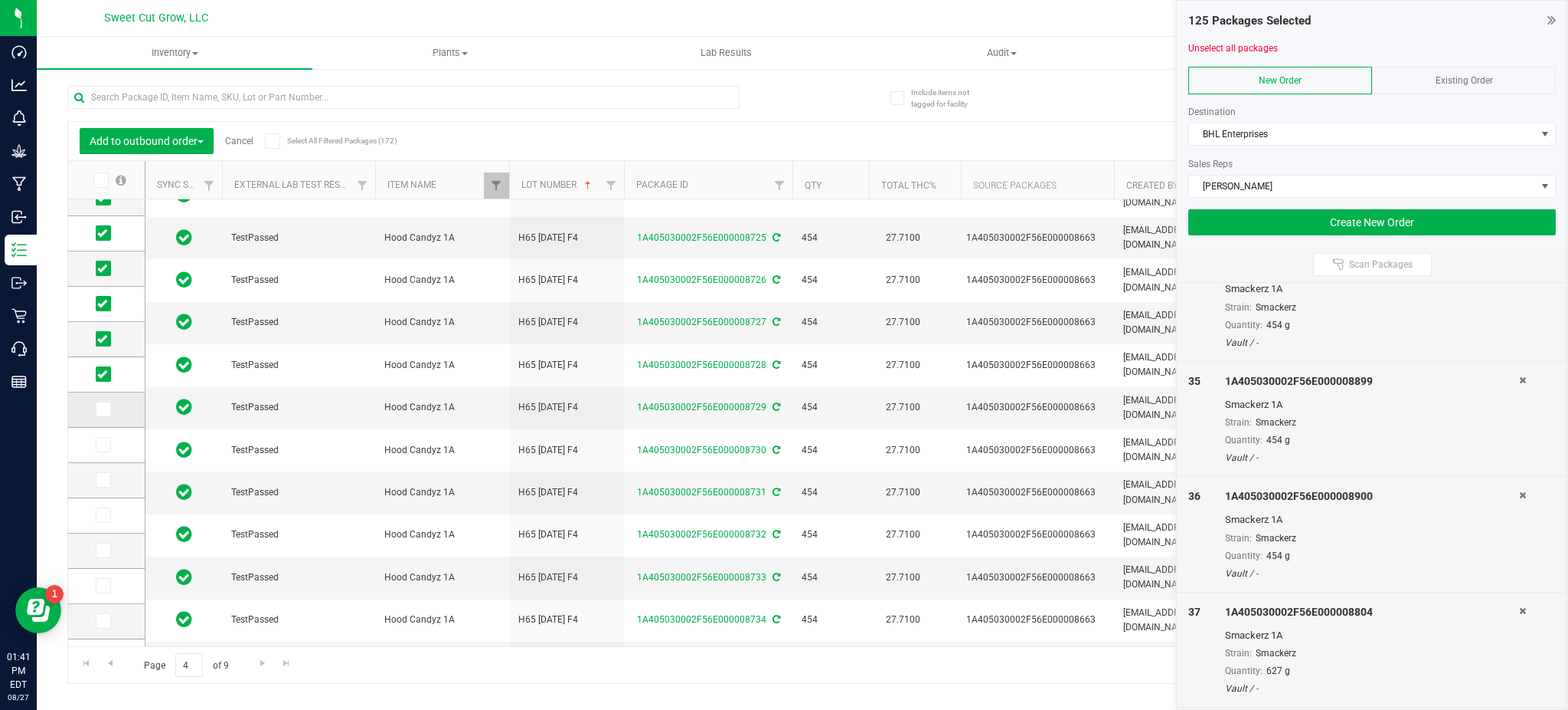
click at [0, 0] on input "checkbox" at bounding box center [0, 0] width 0 height 0
click at [108, 443] on span at bounding box center [102, 444] width 15 height 15
click at [0, 0] on input "checkbox" at bounding box center [0, 0] width 0 height 0
click at [107, 480] on span at bounding box center [102, 479] width 15 height 15
click at [0, 0] on input "checkbox" at bounding box center [0, 0] width 0 height 0
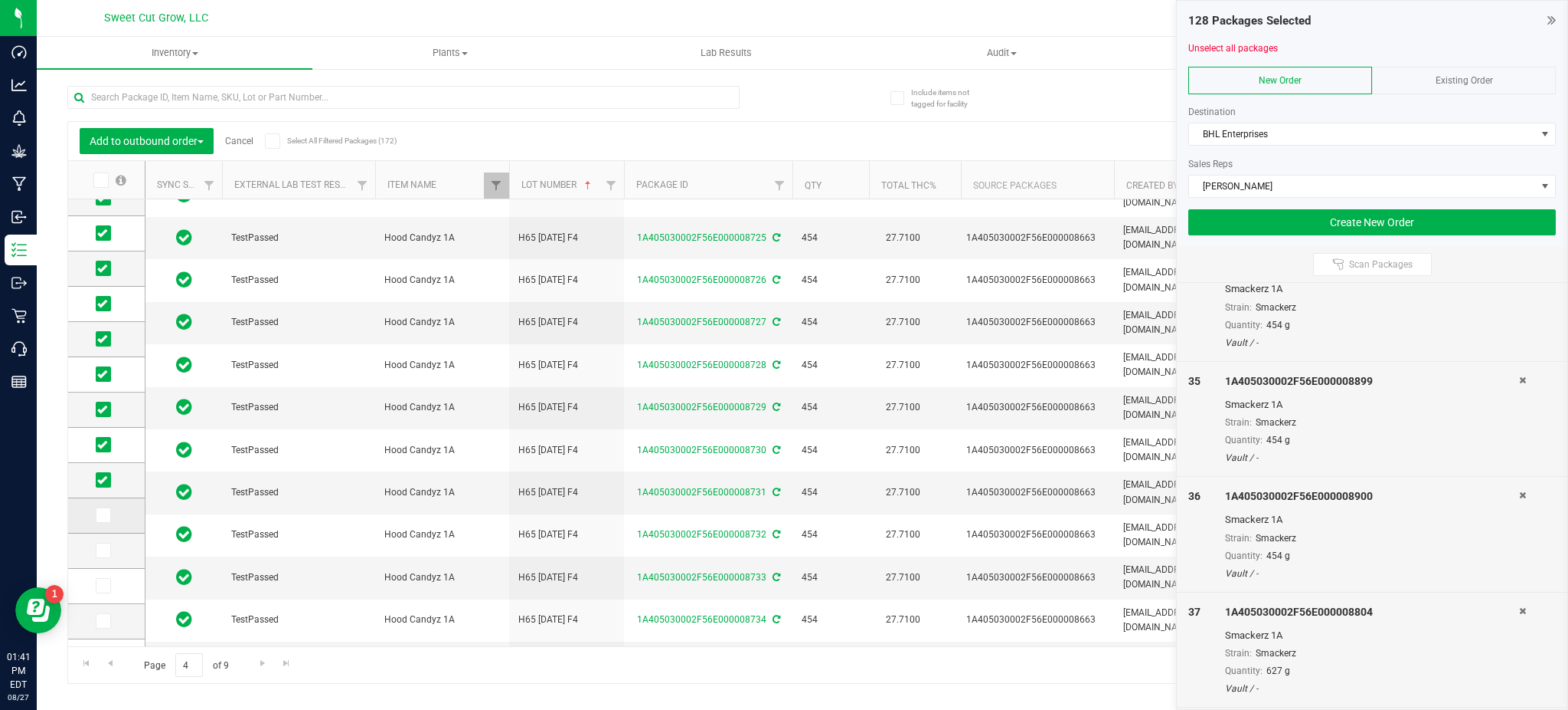
click at [105, 515] on icon at bounding box center [102, 515] width 10 height 0
click at [0, 0] on input "checkbox" at bounding box center [0, 0] width 0 height 0
click at [105, 550] on icon at bounding box center [102, 550] width 10 height 0
click at [0, 0] on input "checkbox" at bounding box center [0, 0] width 0 height 0
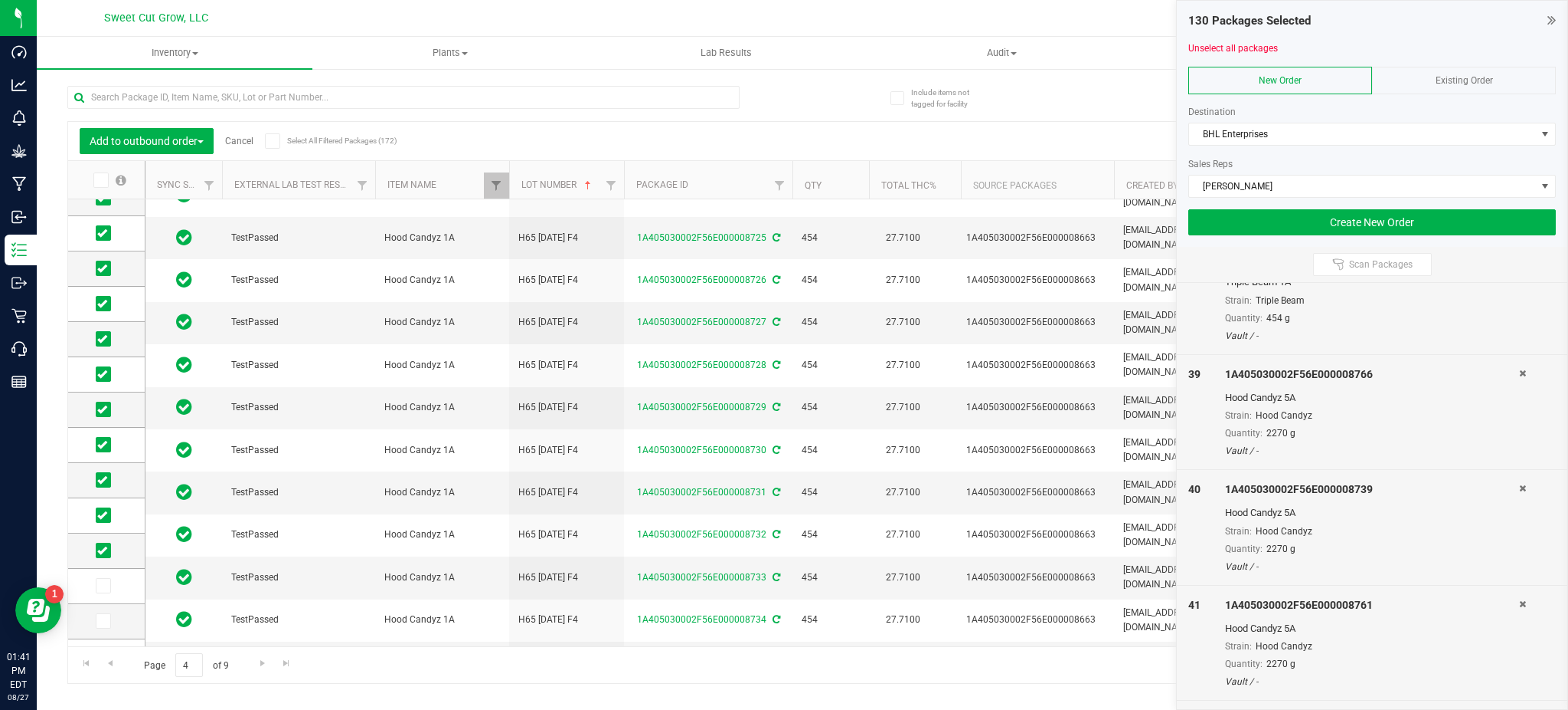
click at [1286, 503] on div at bounding box center [1372, 503] width 294 height 4
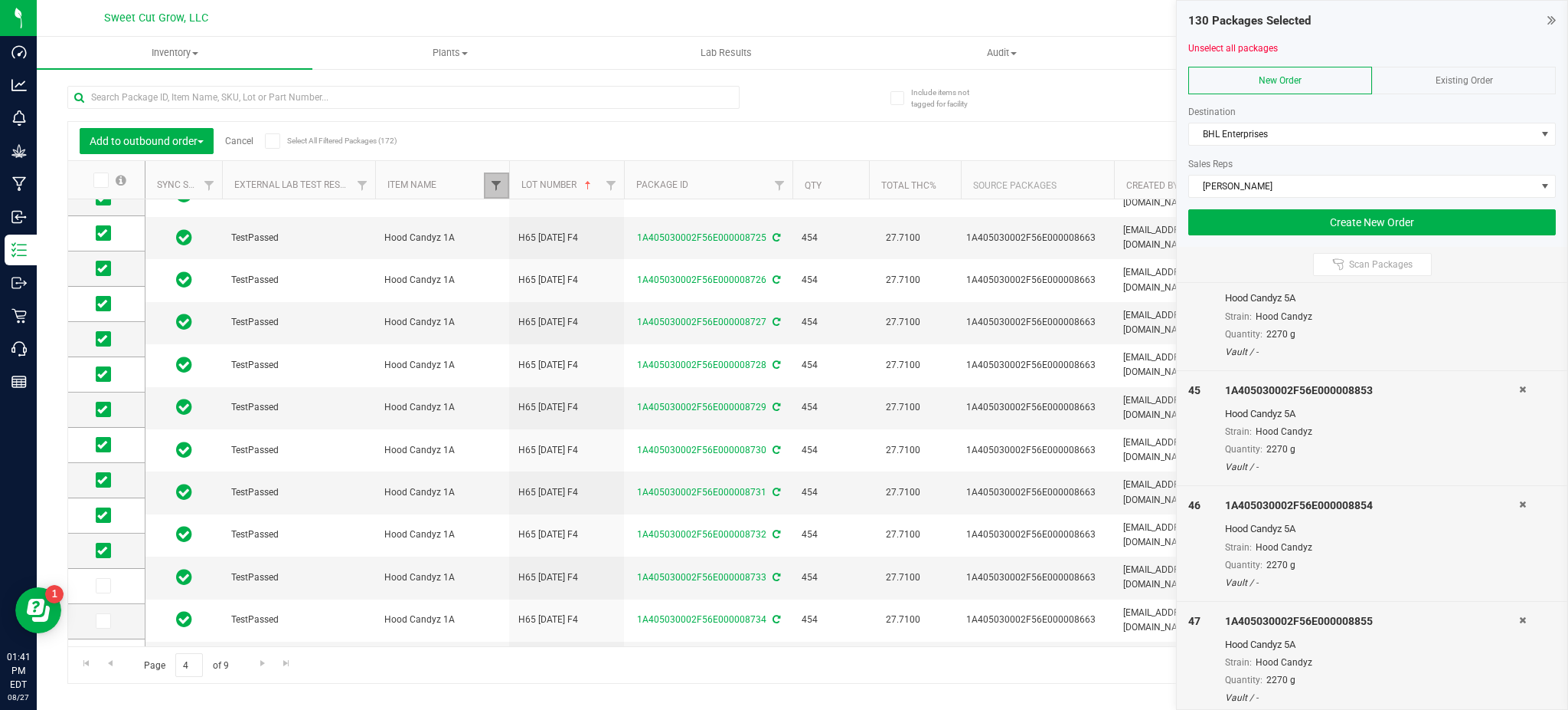
click at [494, 182] on span "Filter" at bounding box center [496, 186] width 12 height 12
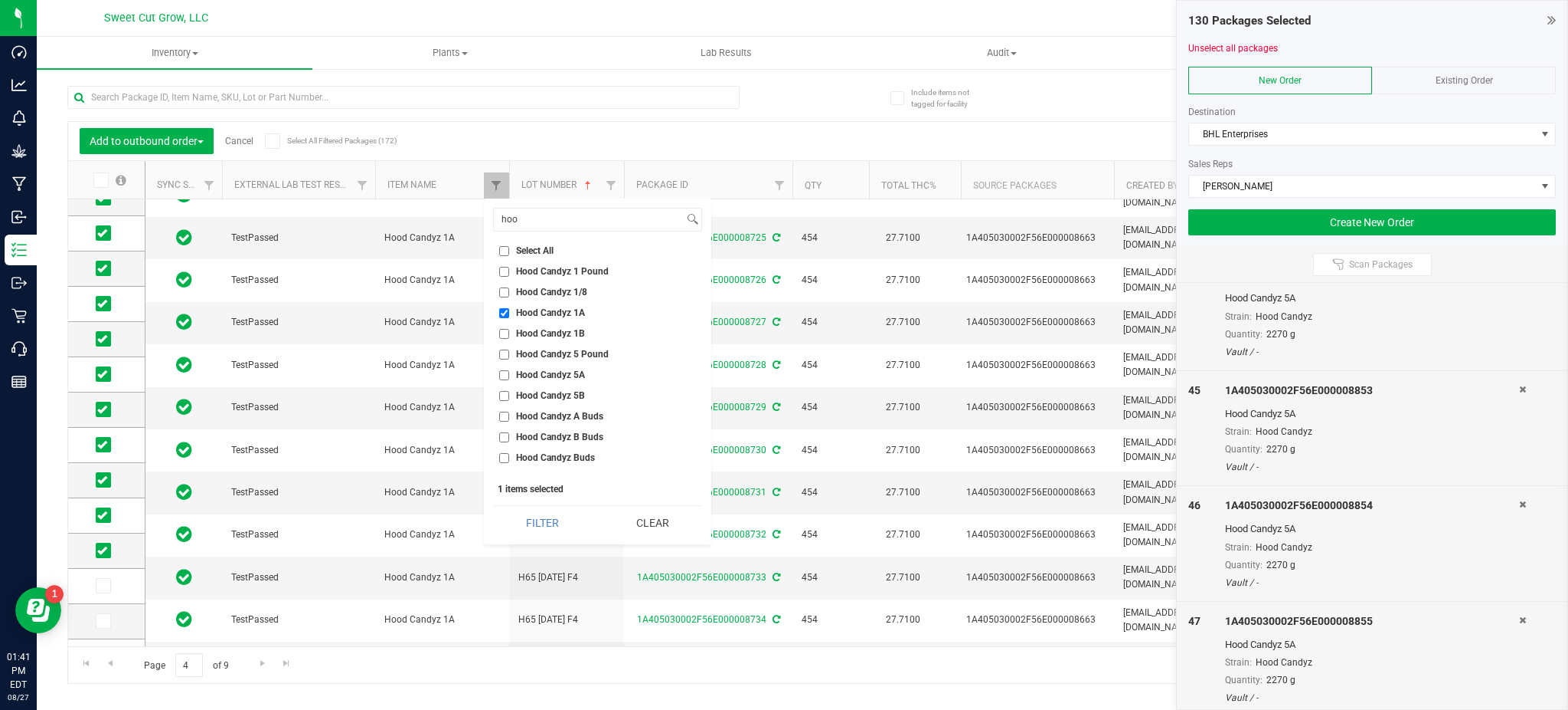
click at [524, 311] on span "Hood Candyz 1A" at bounding box center [550, 312] width 68 height 9
click at [509, 311] on input "Hood Candyz 1A" at bounding box center [504, 313] width 10 height 10
checkbox input "false"
click at [569, 215] on input "hoo" at bounding box center [588, 219] width 190 height 22
type input "h"
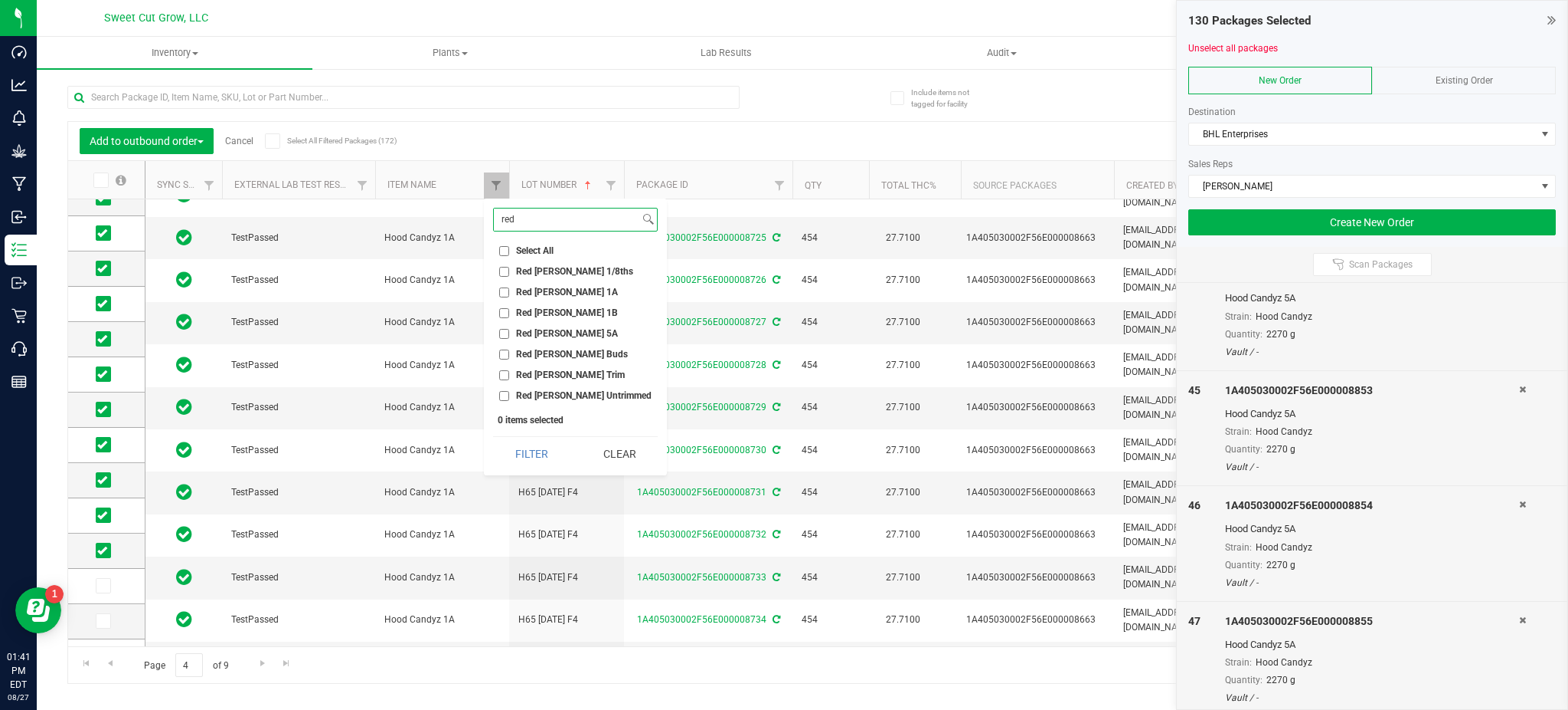
type input "red"
click at [547, 287] on span "Red [PERSON_NAME] 1A" at bounding box center [567, 291] width 102 height 9
click at [509, 287] on input "Red [PERSON_NAME] 1A" at bounding box center [504, 292] width 10 height 10
click at [534, 455] on button "Filter" at bounding box center [531, 454] width 76 height 34
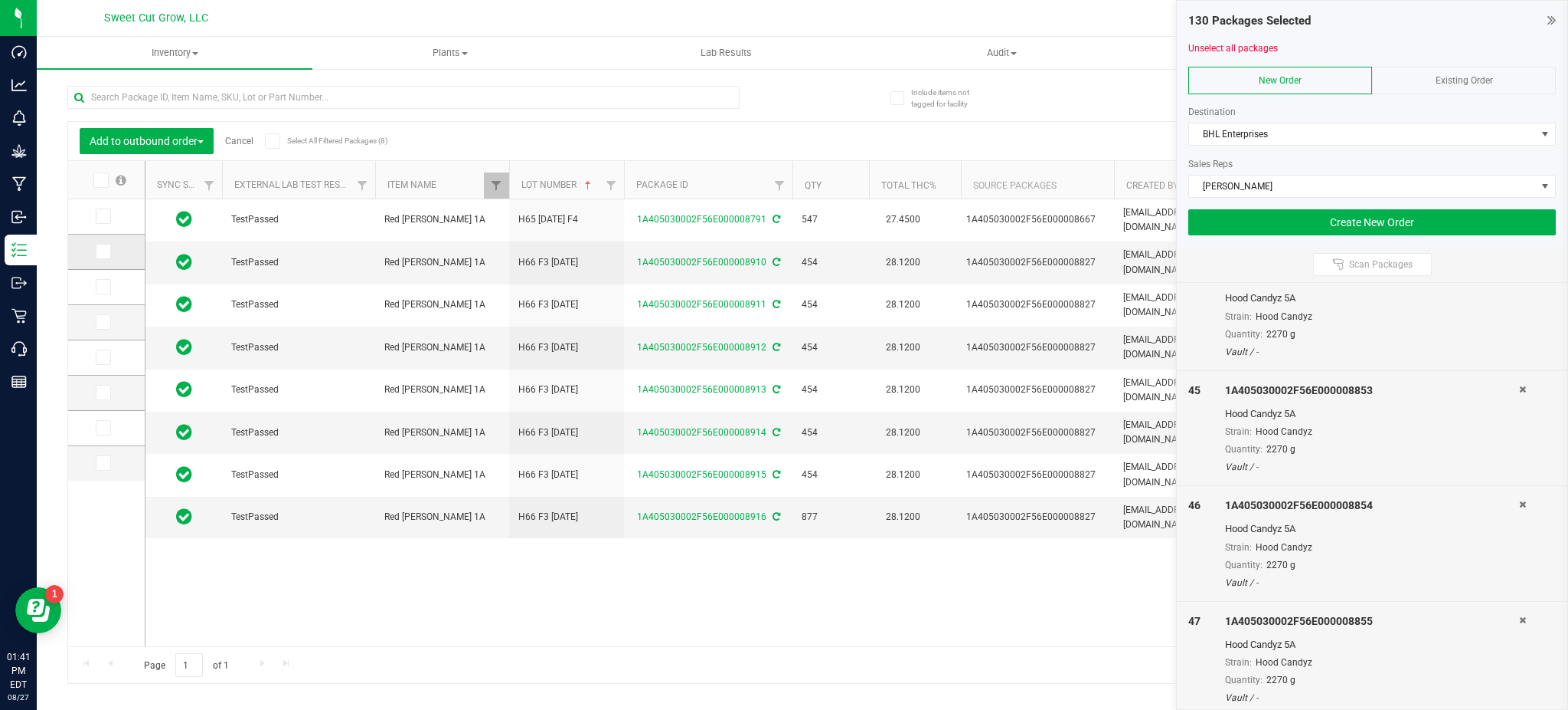
click at [106, 256] on span at bounding box center [102, 250] width 15 height 15
click at [0, 0] on input "checkbox" at bounding box center [0, 0] width 0 height 0
click at [108, 286] on span at bounding box center [102, 286] width 15 height 15
click at [0, 0] on input "checkbox" at bounding box center [0, 0] width 0 height 0
click at [494, 190] on span "Filter" at bounding box center [496, 186] width 12 height 12
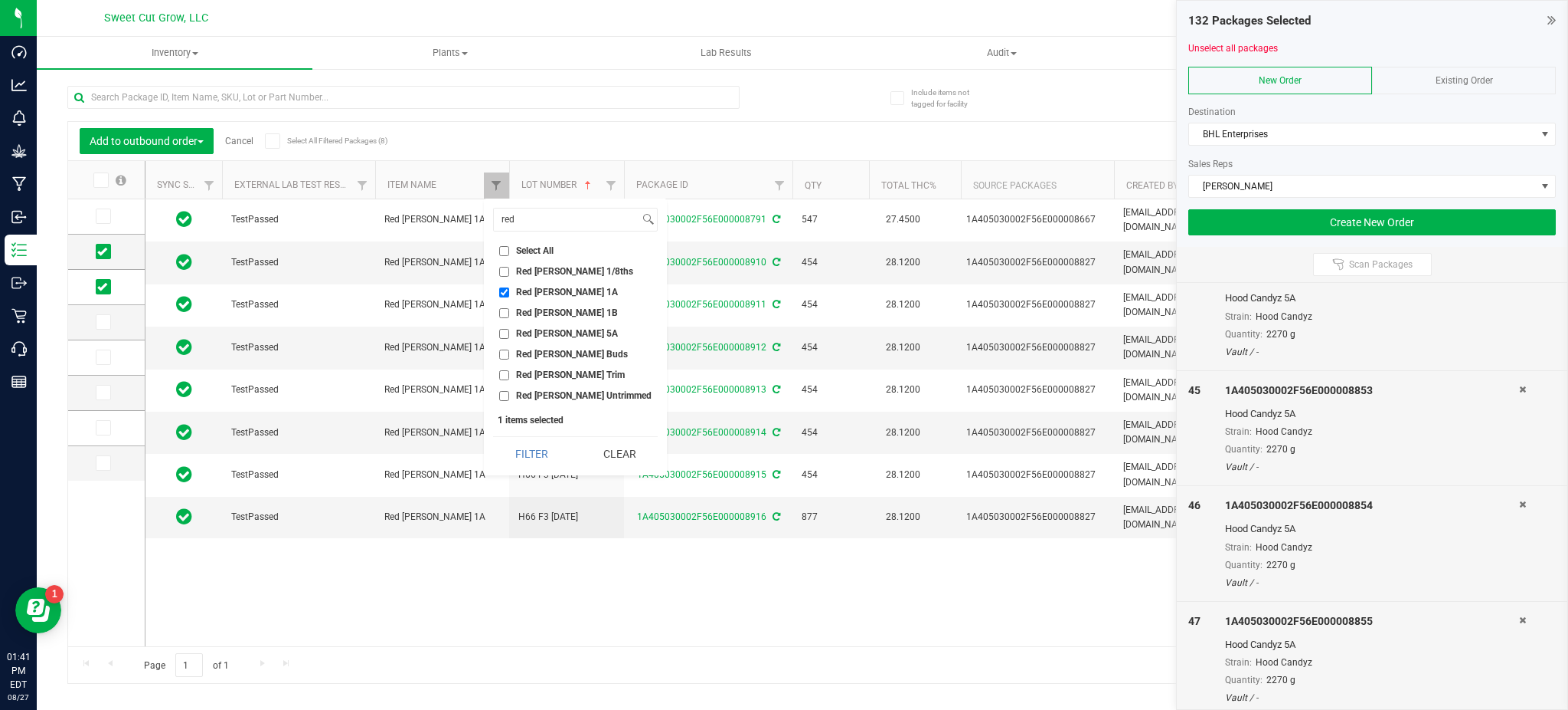
click at [524, 294] on span "Red [PERSON_NAME] 1A" at bounding box center [567, 291] width 102 height 9
click at [509, 294] on input "Red [PERSON_NAME] 1A" at bounding box center [504, 292] width 10 height 10
checkbox input "false"
click at [552, 225] on input "red" at bounding box center [567, 219] width 146 height 22
type input "r"
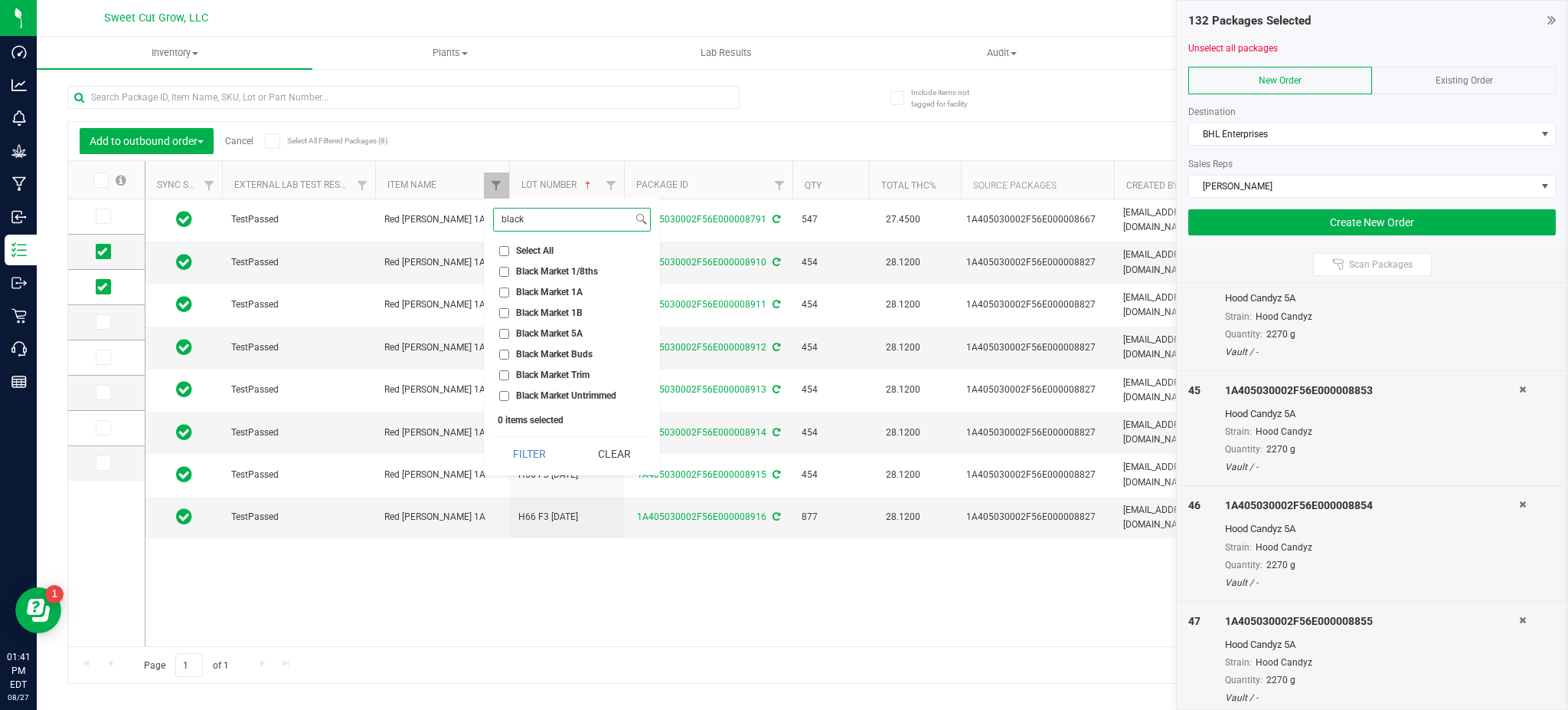
type input "black"
click at [519, 331] on span "Black Market 5A" at bounding box center [549, 333] width 66 height 9
click at [509, 331] on input "Black Market 5A" at bounding box center [504, 334] width 10 height 10
checkbox input "true"
click at [533, 453] on button "Filter" at bounding box center [530, 454] width 73 height 34
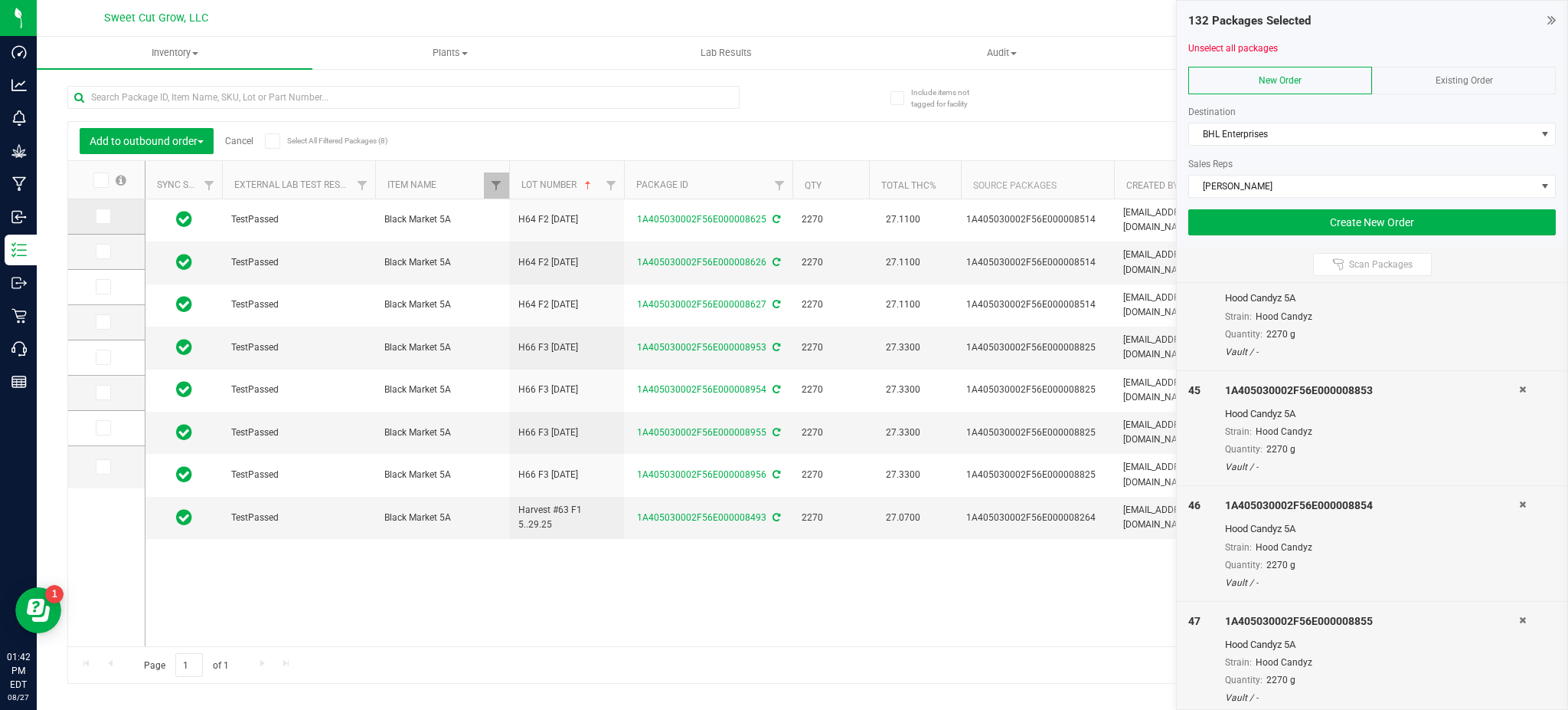
click at [95, 214] on span at bounding box center [102, 215] width 15 height 15
click at [0, 0] on input "checkbox" at bounding box center [0, 0] width 0 height 0
click at [104, 251] on icon at bounding box center [102, 251] width 10 height 0
click at [0, 0] on input "checkbox" at bounding box center [0, 0] width 0 height 0
click at [106, 284] on span at bounding box center [102, 286] width 15 height 15
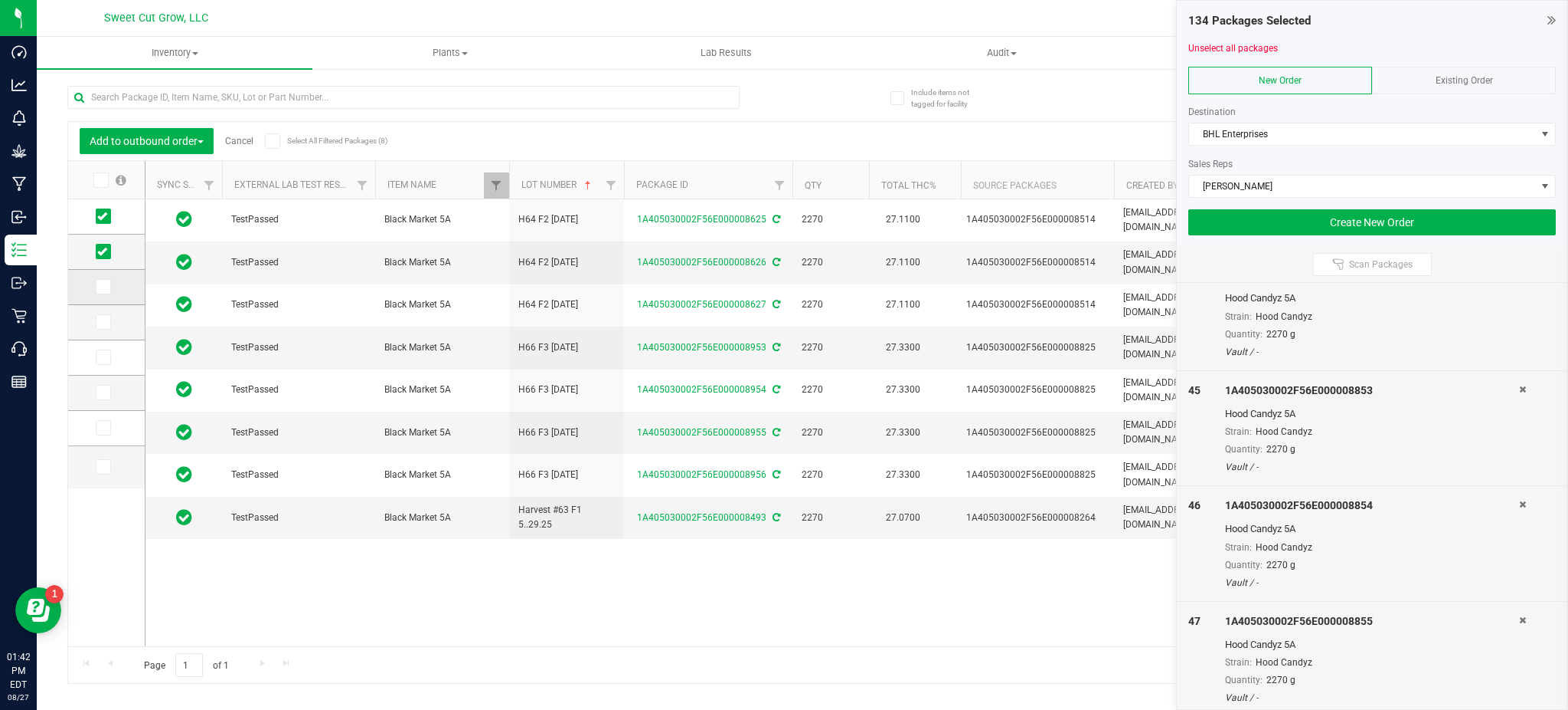
click at [0, 0] on input "checkbox" at bounding box center [0, 0] width 0 height 0
click at [104, 322] on icon at bounding box center [102, 322] width 10 height 0
click at [0, 0] on input "checkbox" at bounding box center [0, 0] width 0 height 0
click at [109, 352] on span at bounding box center [102, 356] width 15 height 15
click at [0, 0] on input "checkbox" at bounding box center [0, 0] width 0 height 0
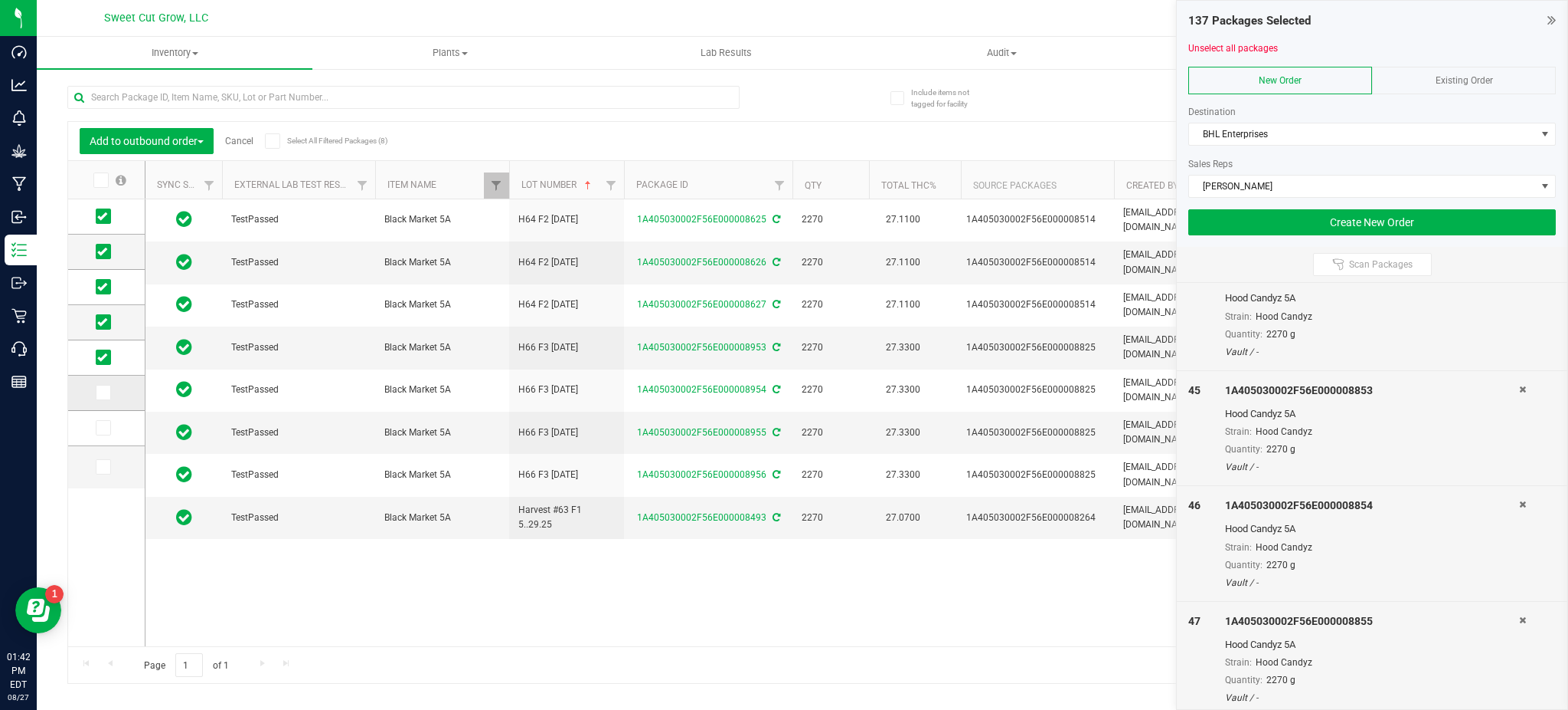
click at [107, 401] on td at bounding box center [106, 392] width 76 height 35
click at [104, 392] on icon at bounding box center [102, 392] width 10 height 0
click at [0, 0] on input "checkbox" at bounding box center [0, 0] width 0 height 0
click at [104, 428] on icon at bounding box center [102, 428] width 10 height 0
click at [0, 0] on input "checkbox" at bounding box center [0, 0] width 0 height 0
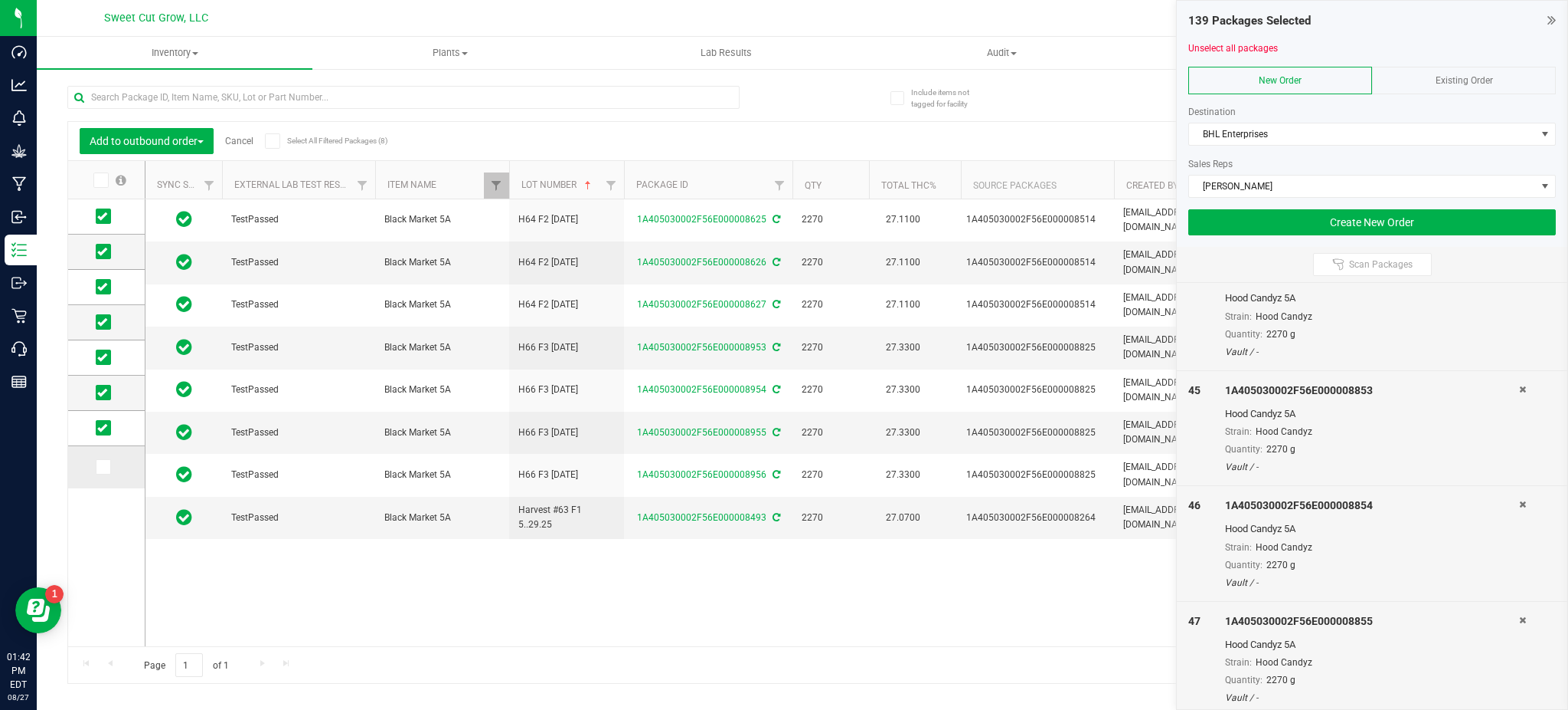
click at [107, 469] on span at bounding box center [102, 466] width 15 height 15
click at [0, 0] on input "checkbox" at bounding box center [0, 0] width 0 height 0
click at [1424, 221] on button "Create New Order" at bounding box center [1372, 222] width 367 height 26
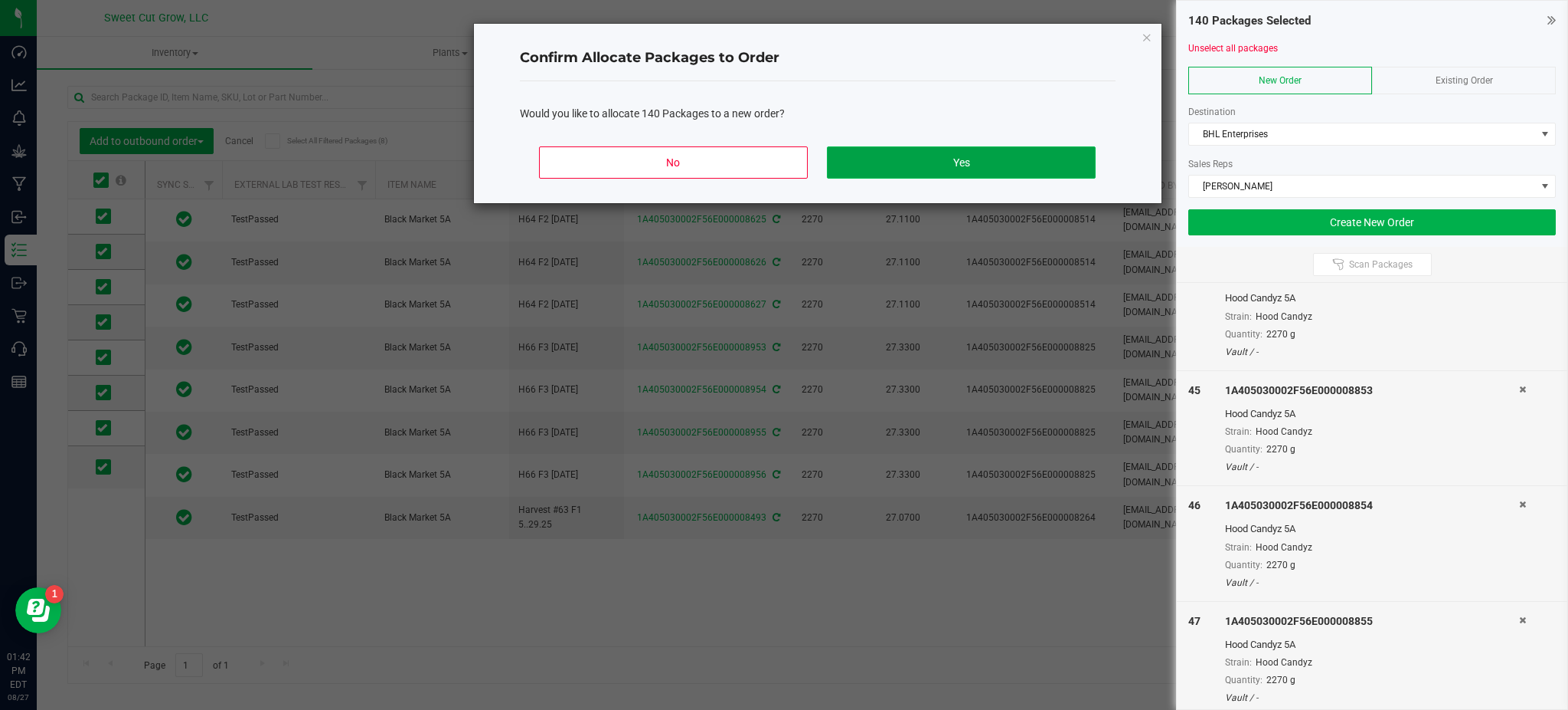
click at [977, 157] on button "Yes" at bounding box center [961, 162] width 268 height 32
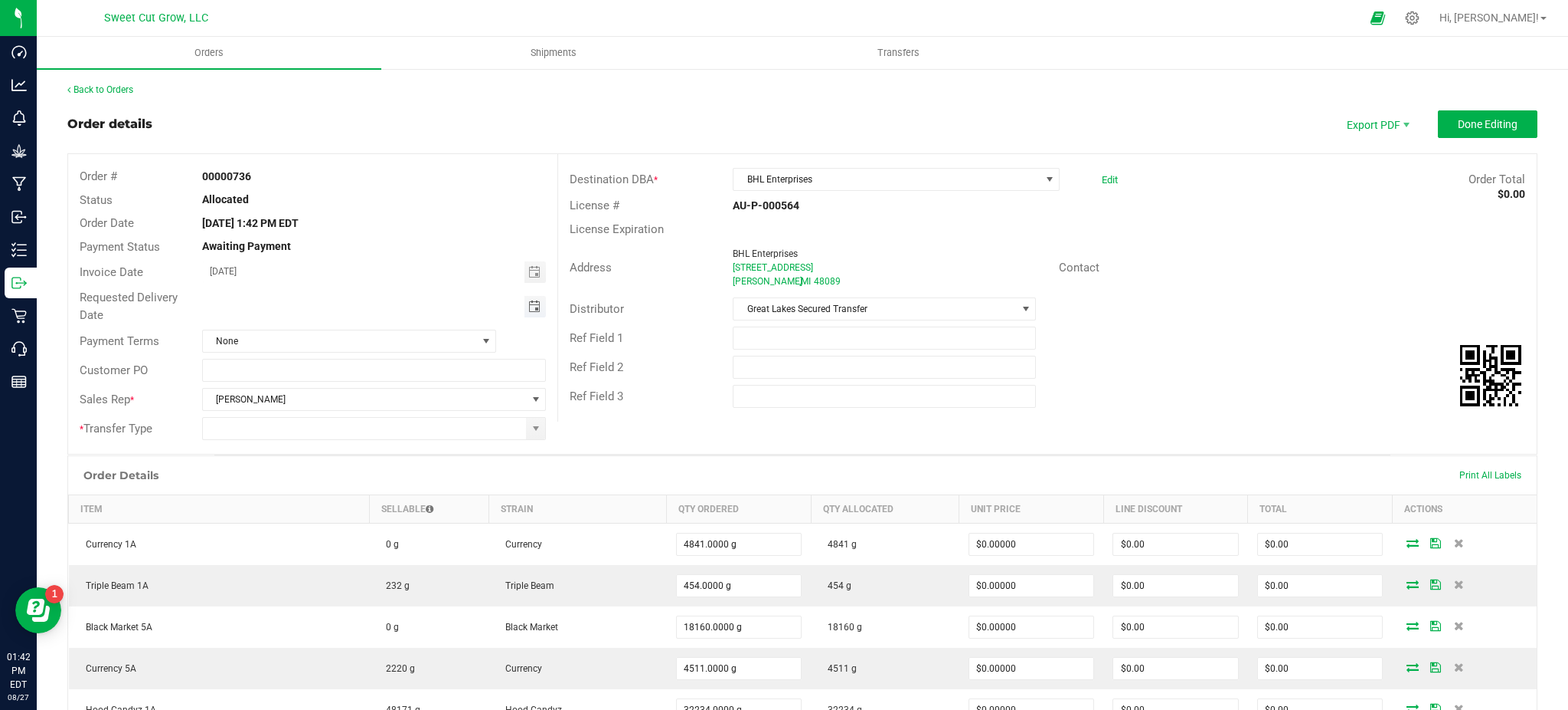
click at [528, 310] on span "Toggle calendar" at bounding box center [534, 307] width 12 height 12
click at [357, 477] on span "28" at bounding box center [360, 479] width 22 height 24
click at [534, 305] on span "Toggle calendar" at bounding box center [534, 307] width 12 height 12
click at [382, 479] on span "29" at bounding box center [382, 479] width 22 height 24
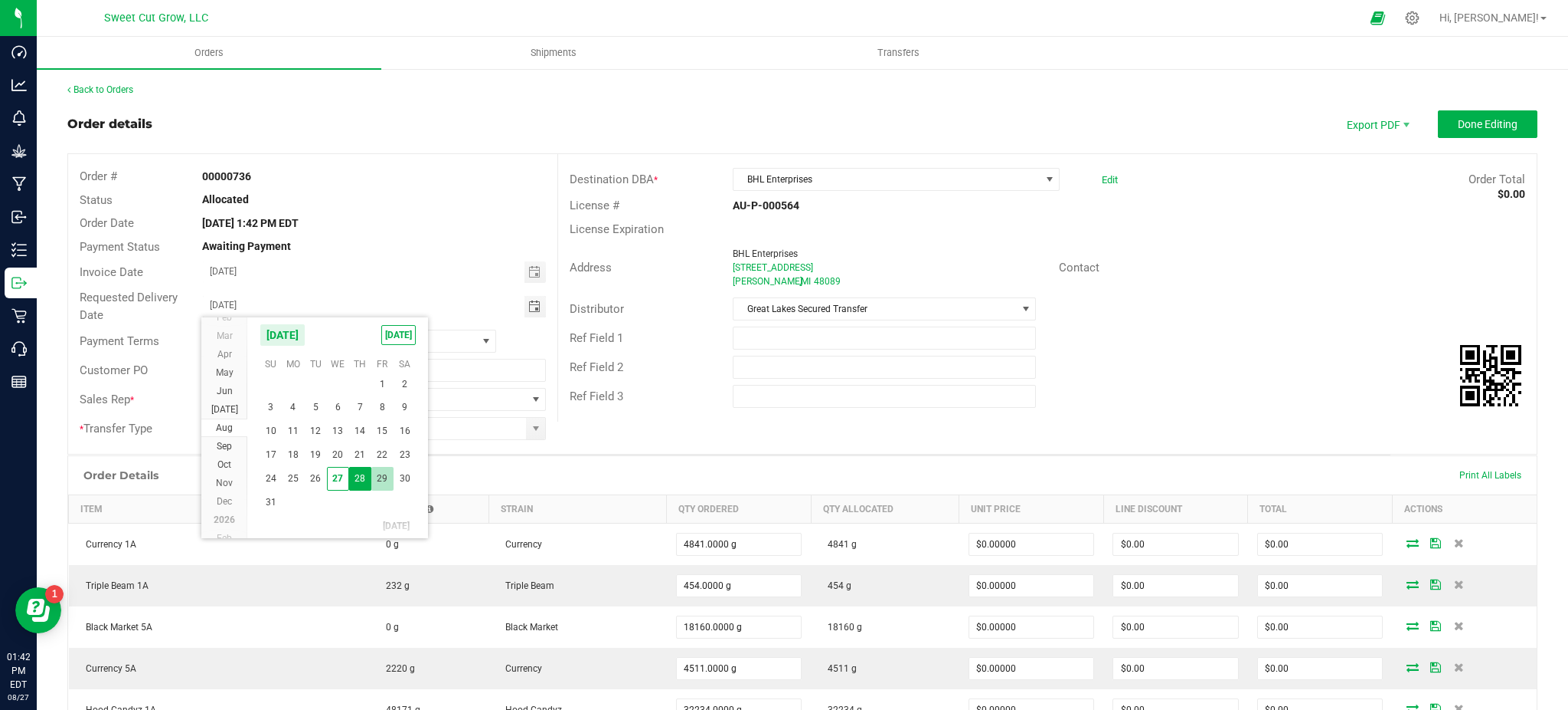
type input "[DATE]"
click at [299, 339] on span "None" at bounding box center [339, 342] width 274 height 22
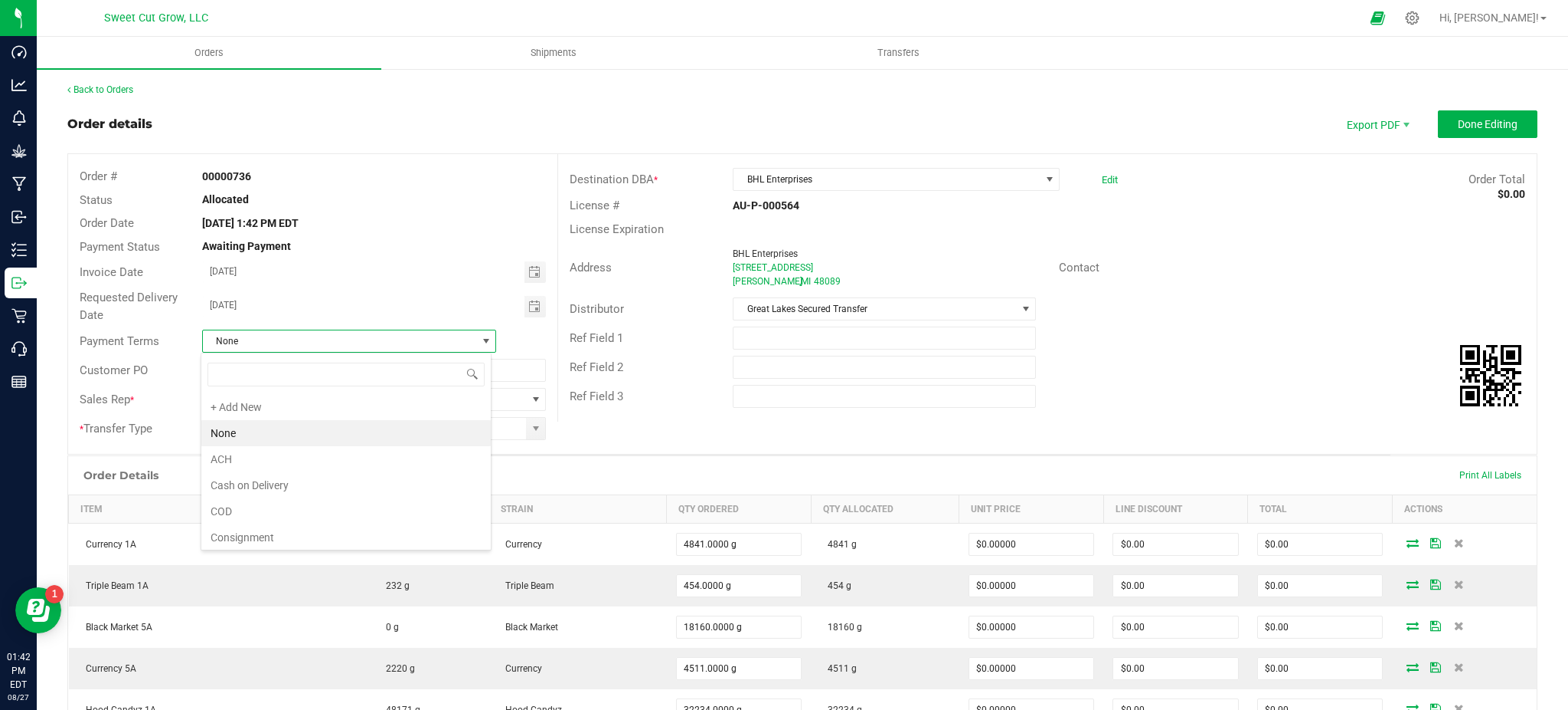
scroll to position [23, 290]
click at [266, 508] on li "COD" at bounding box center [346, 511] width 290 height 26
click at [307, 339] on span "COD" at bounding box center [339, 342] width 274 height 22
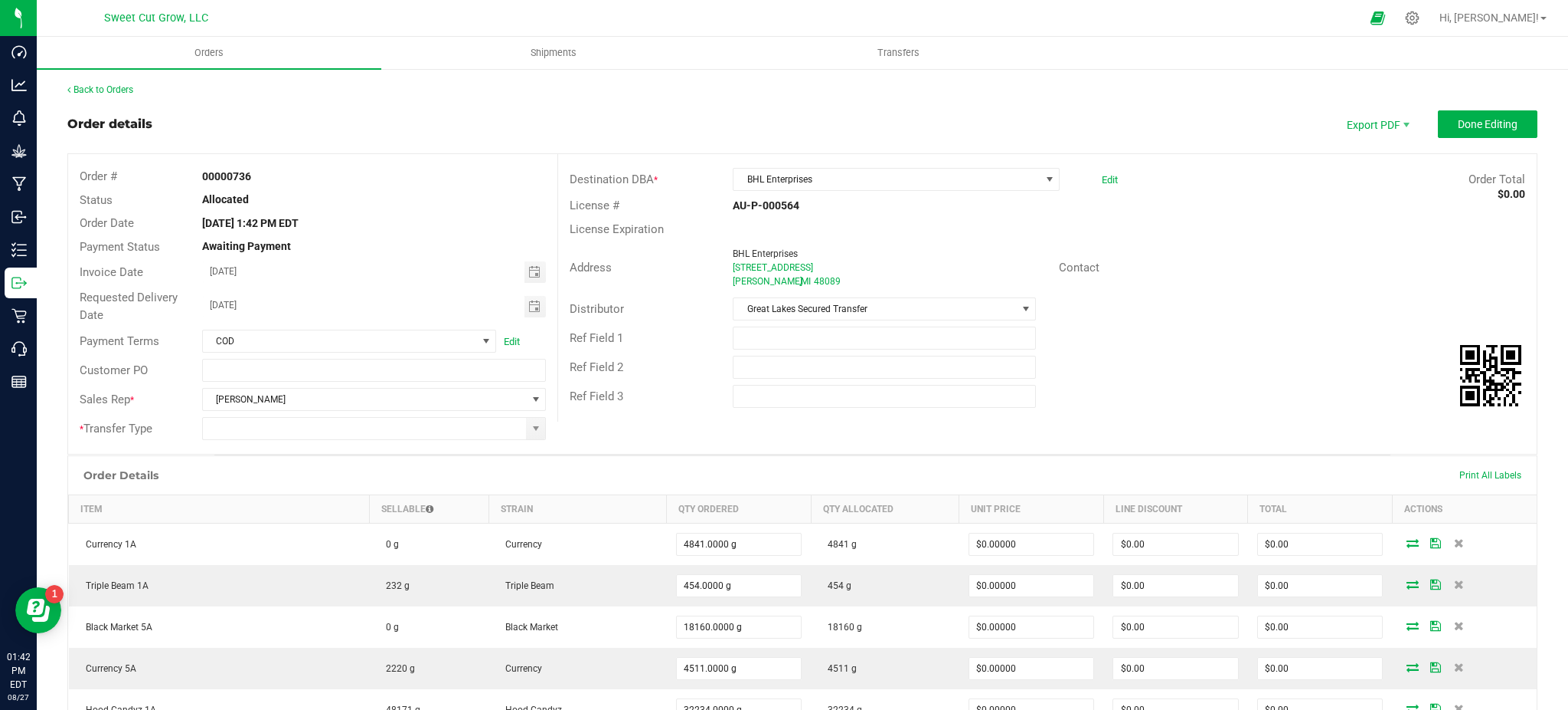
click at [363, 284] on div "Invoice Date [DATE]" at bounding box center [313, 272] width 489 height 28
click at [530, 428] on span at bounding box center [536, 428] width 12 height 12
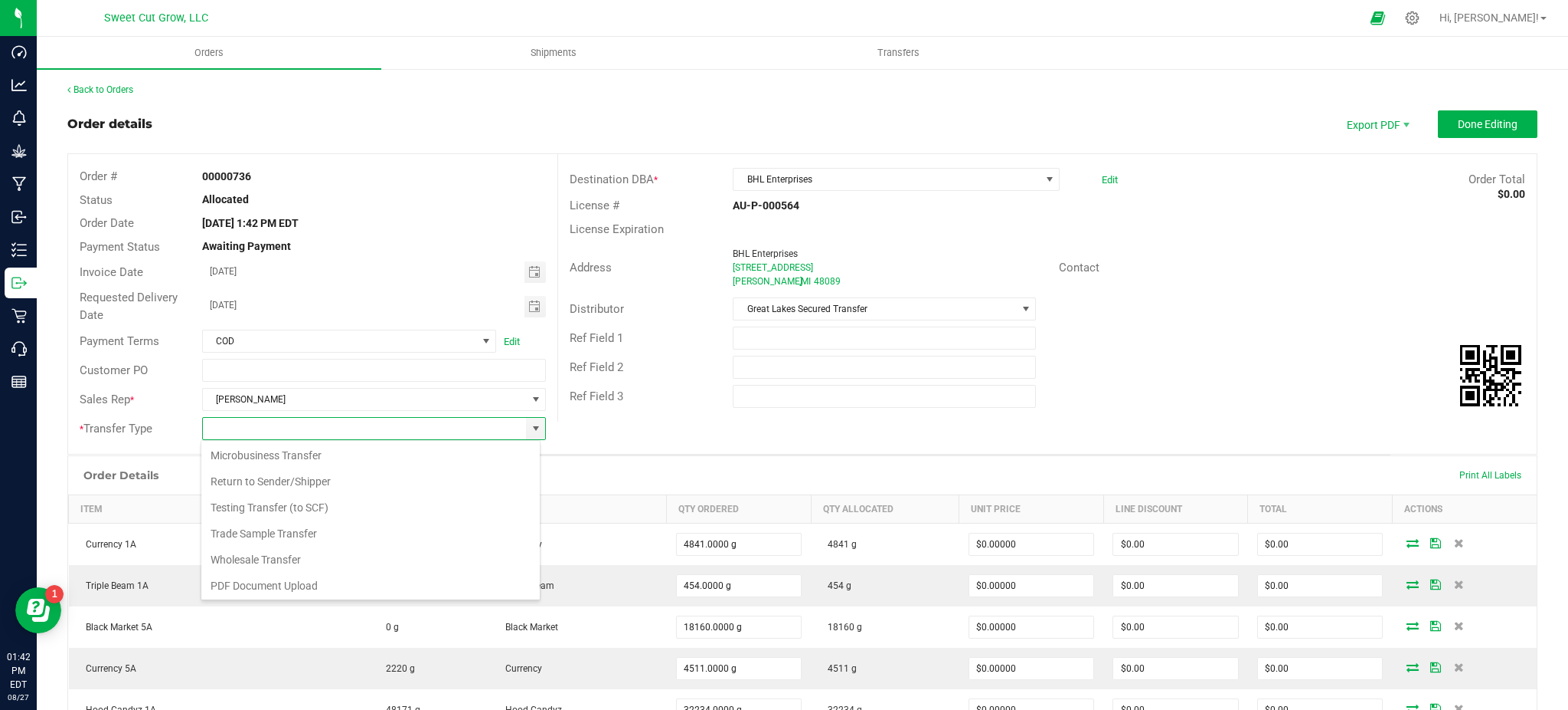
scroll to position [160, 0]
click at [287, 553] on li "Wholesale Transfer" at bounding box center [370, 558] width 338 height 26
type input "Wholesale Transfer"
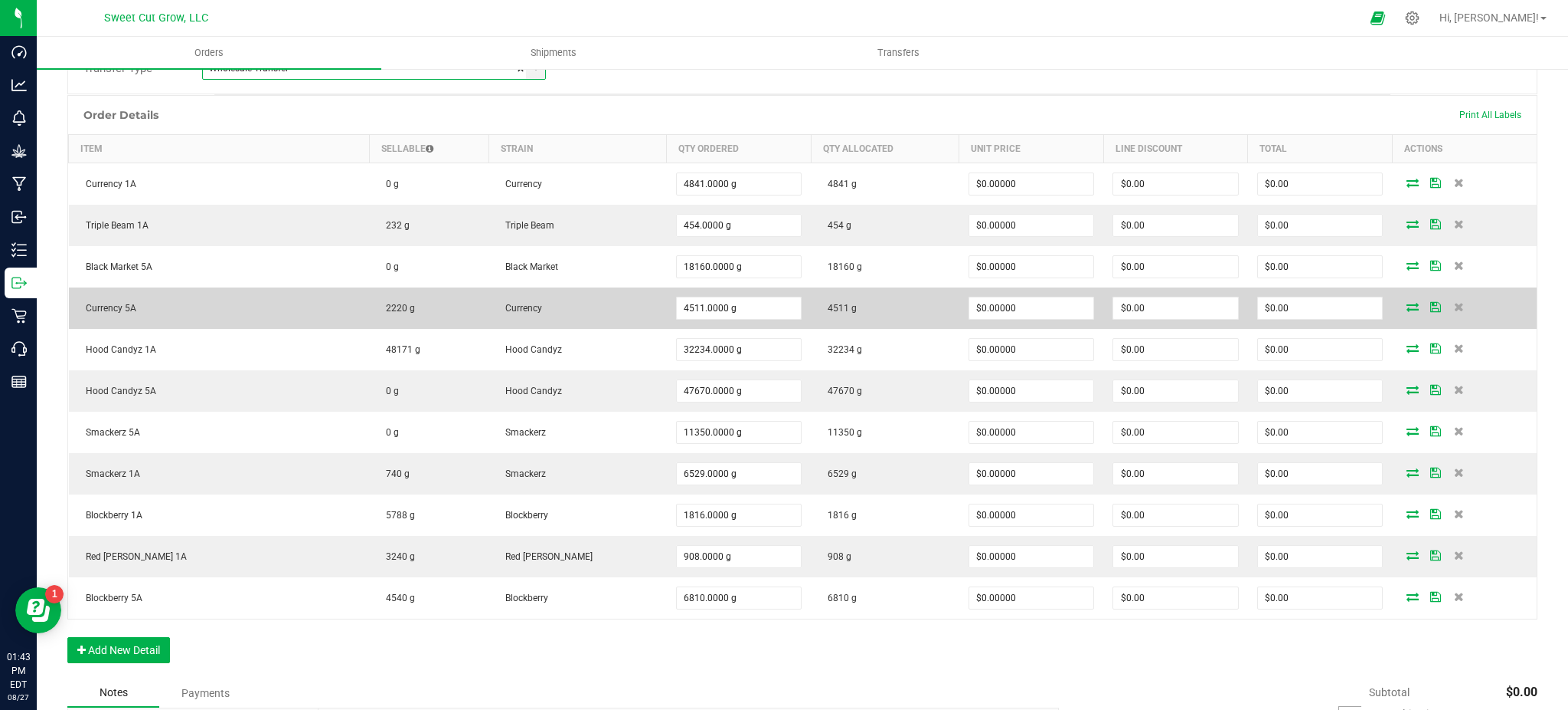
scroll to position [358, 0]
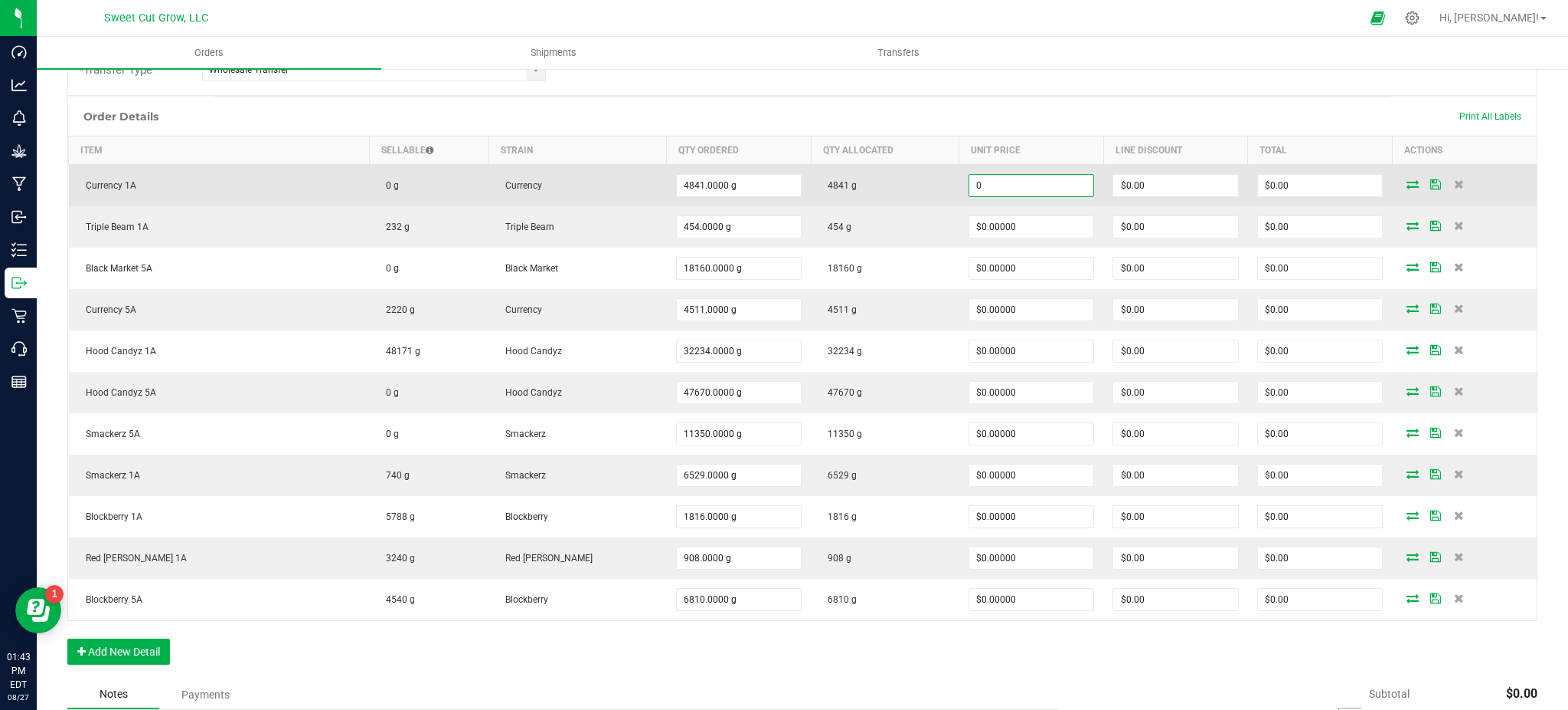
click at [1012, 196] on input "0" at bounding box center [1032, 186] width 125 height 22
paste input "1.321585903"
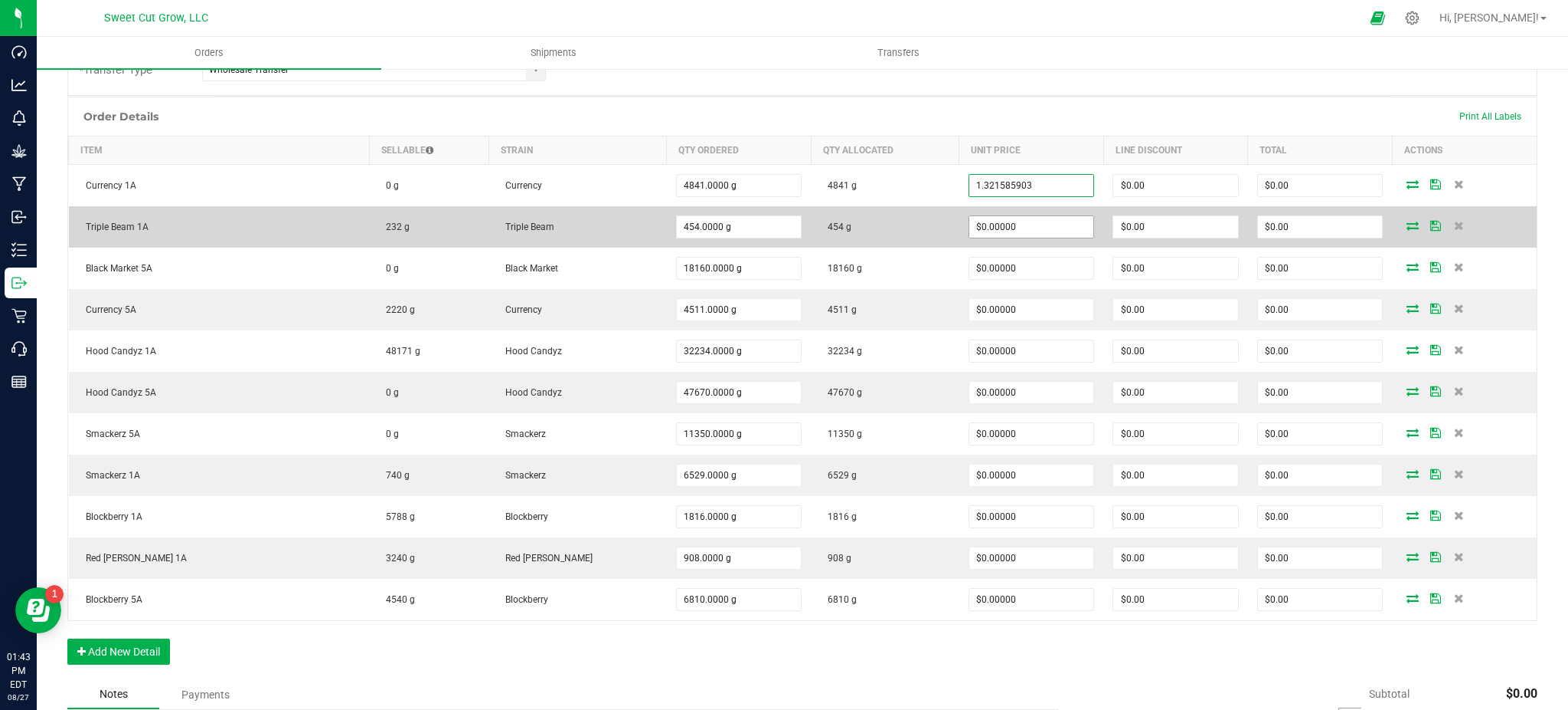
type input "$1.32159"
type input "$6,397.80"
click at [994, 224] on input "0" at bounding box center [1032, 227] width 125 height 22
paste input "1.321585903"
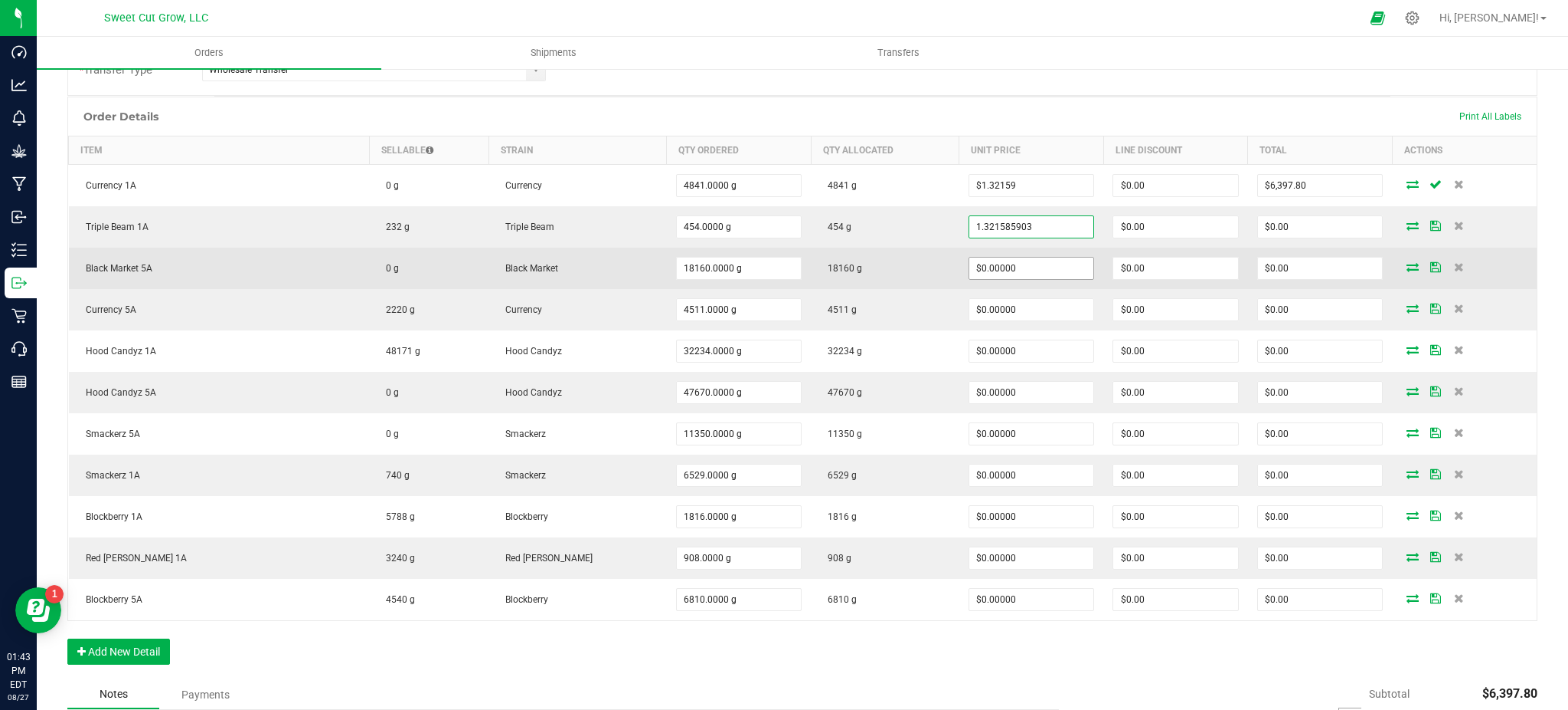
type input "$1.32159"
type input "$600.00"
click at [993, 266] on input "0" at bounding box center [1032, 268] width 125 height 22
paste input "1.321585903"
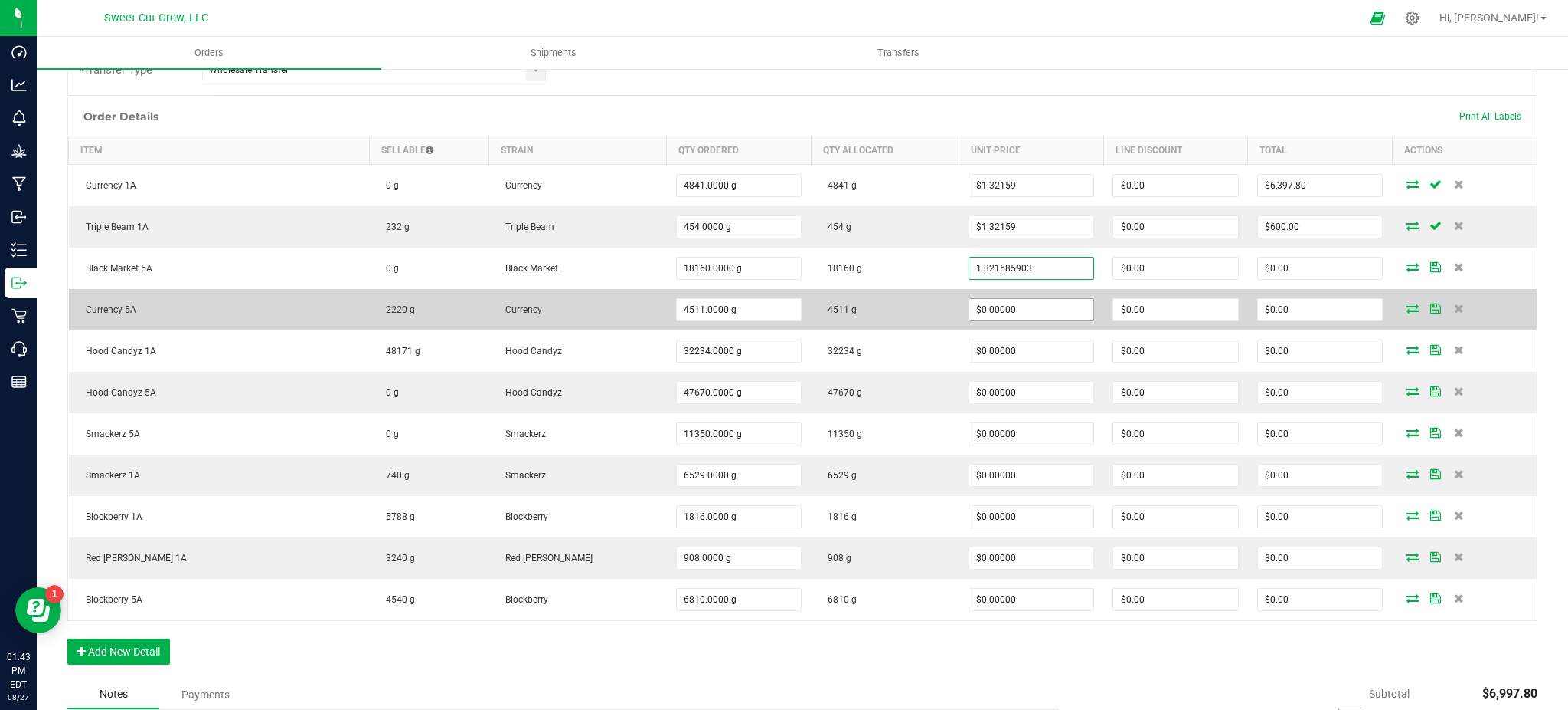
type input "$1.32159"
type input "$24,000.00"
click at [988, 311] on input "0" at bounding box center [1032, 310] width 125 height 22
paste input "1.321585903"
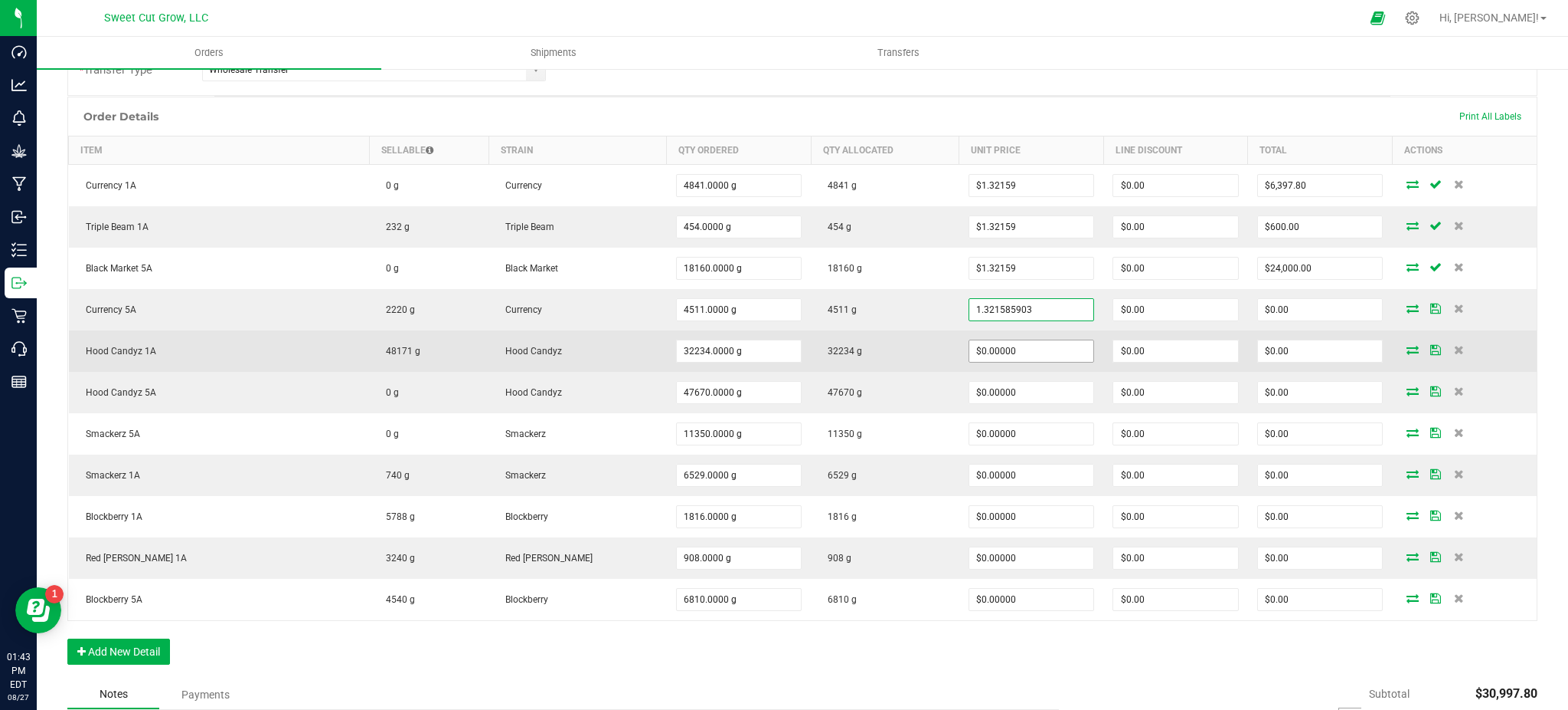
type input "$1.32159"
type input "$5,961.67"
click at [987, 349] on input "0" at bounding box center [1032, 352] width 125 height 22
paste input "1.321585903"
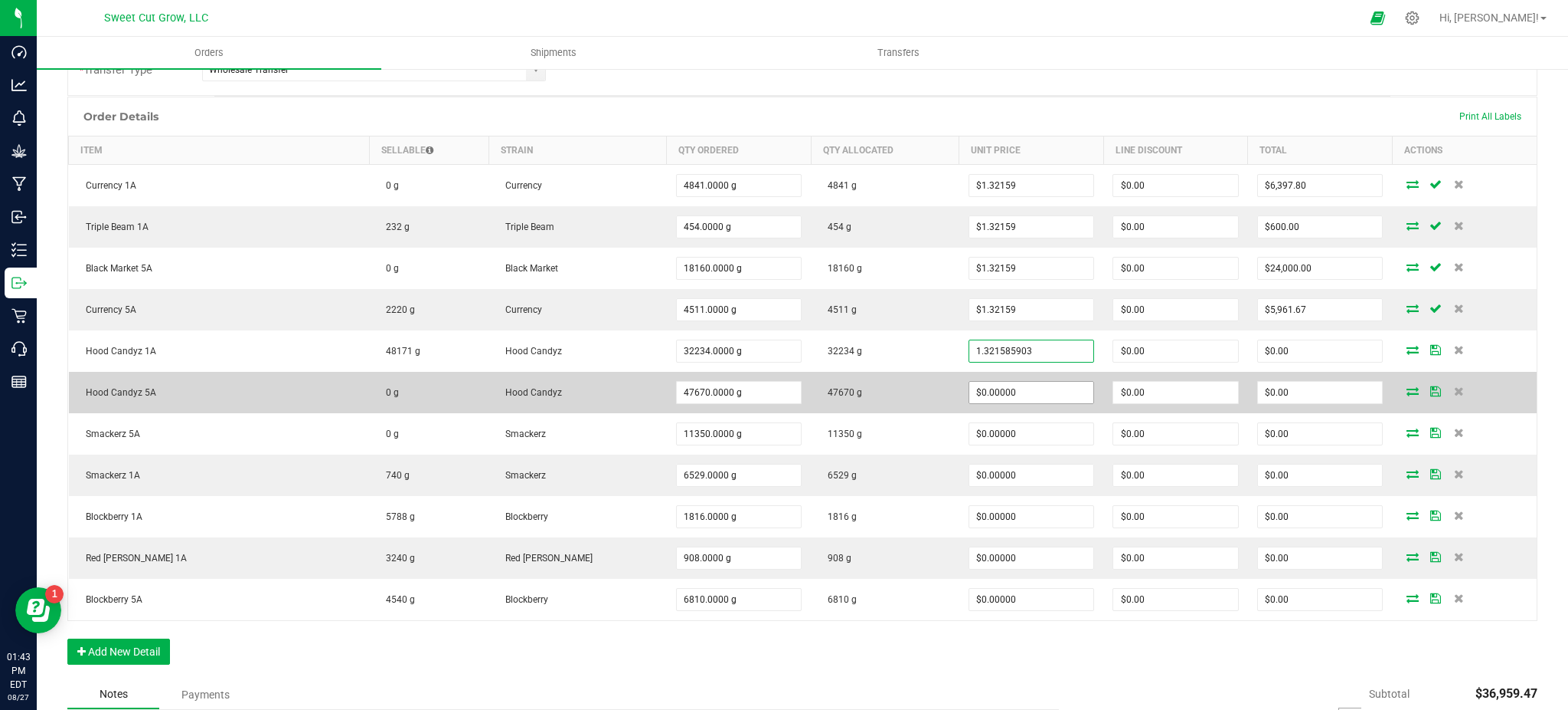
type input "$1.32159"
type input "$42,600.00"
click at [989, 393] on input "0" at bounding box center [1032, 392] width 125 height 22
paste input "1.321585903"
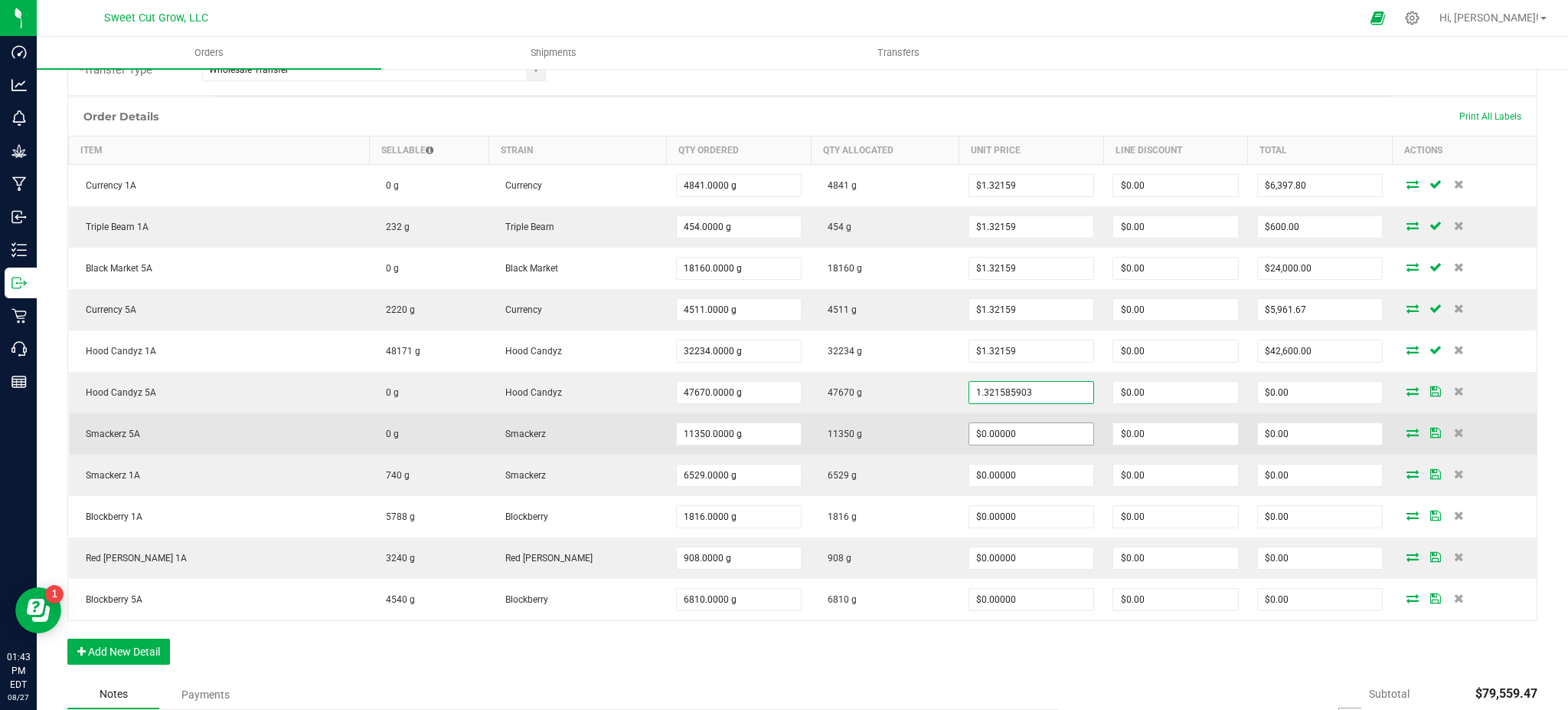
type input "$1.32159"
type input "$63,000.00"
click at [990, 427] on input "0" at bounding box center [1032, 434] width 125 height 22
paste input "1.321585903"
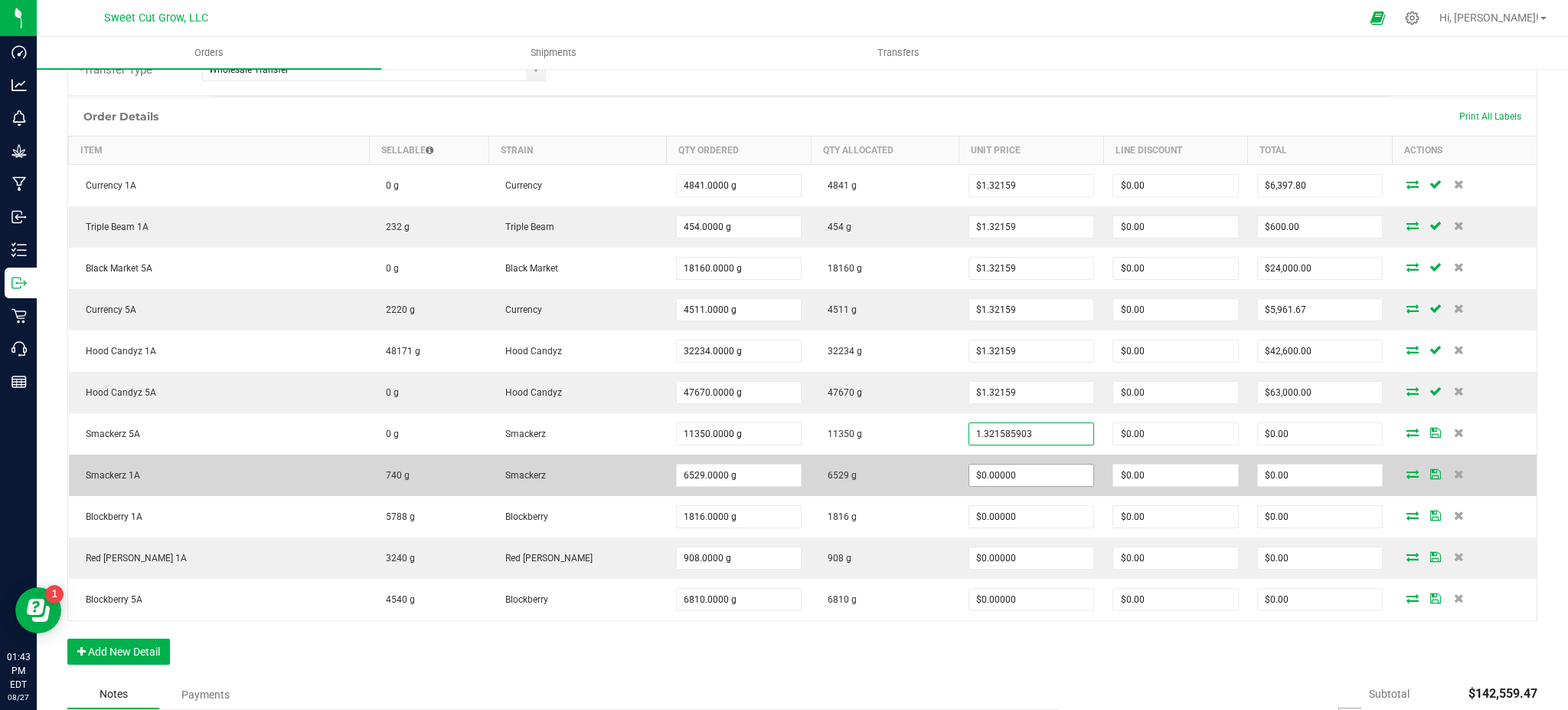
type input "$1.32159"
type input "$15,000.00"
click at [977, 480] on input "0" at bounding box center [1032, 476] width 125 height 22
paste input "1.321585903"
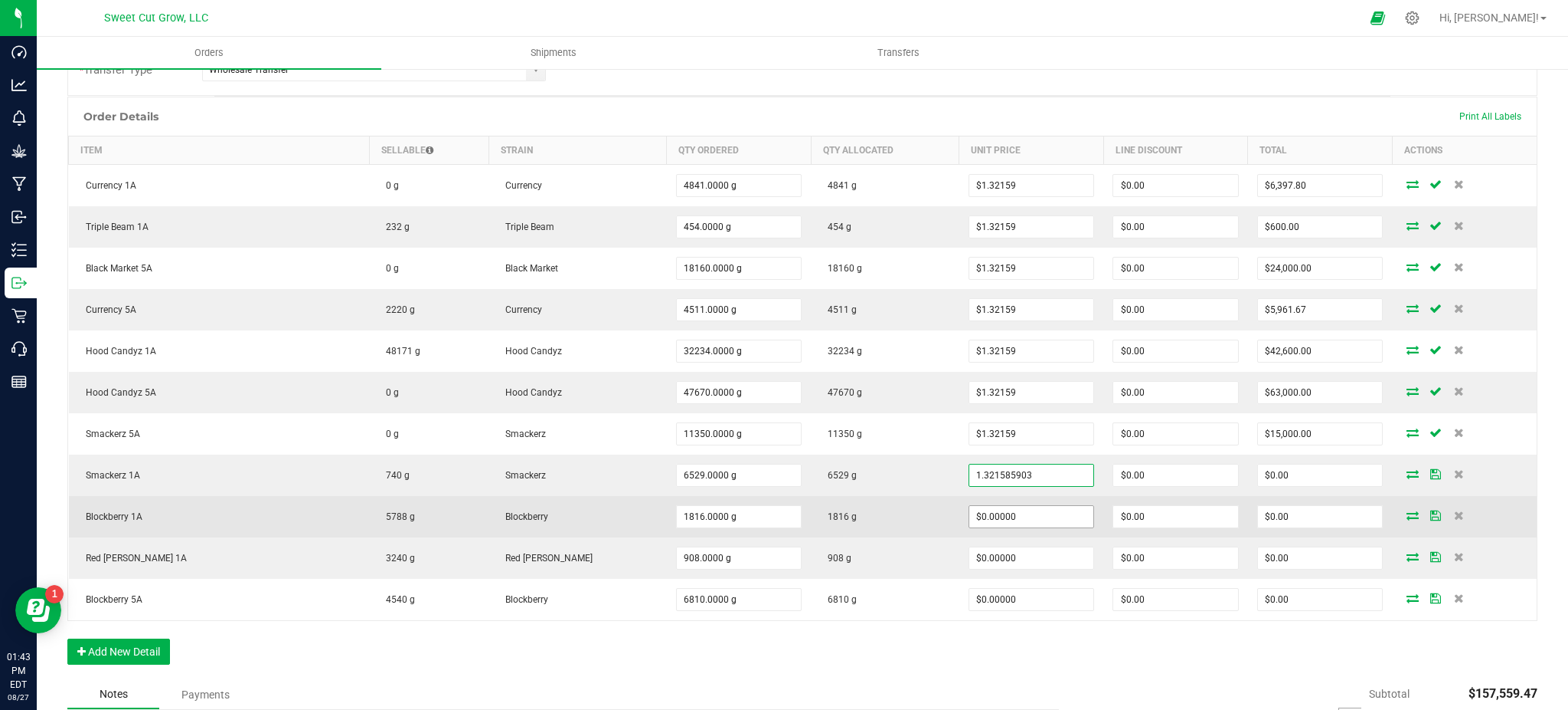
type input "$1.32159"
type input "$8,628.63"
click at [985, 522] on input "0" at bounding box center [1032, 516] width 125 height 22
paste input "1.321585903"
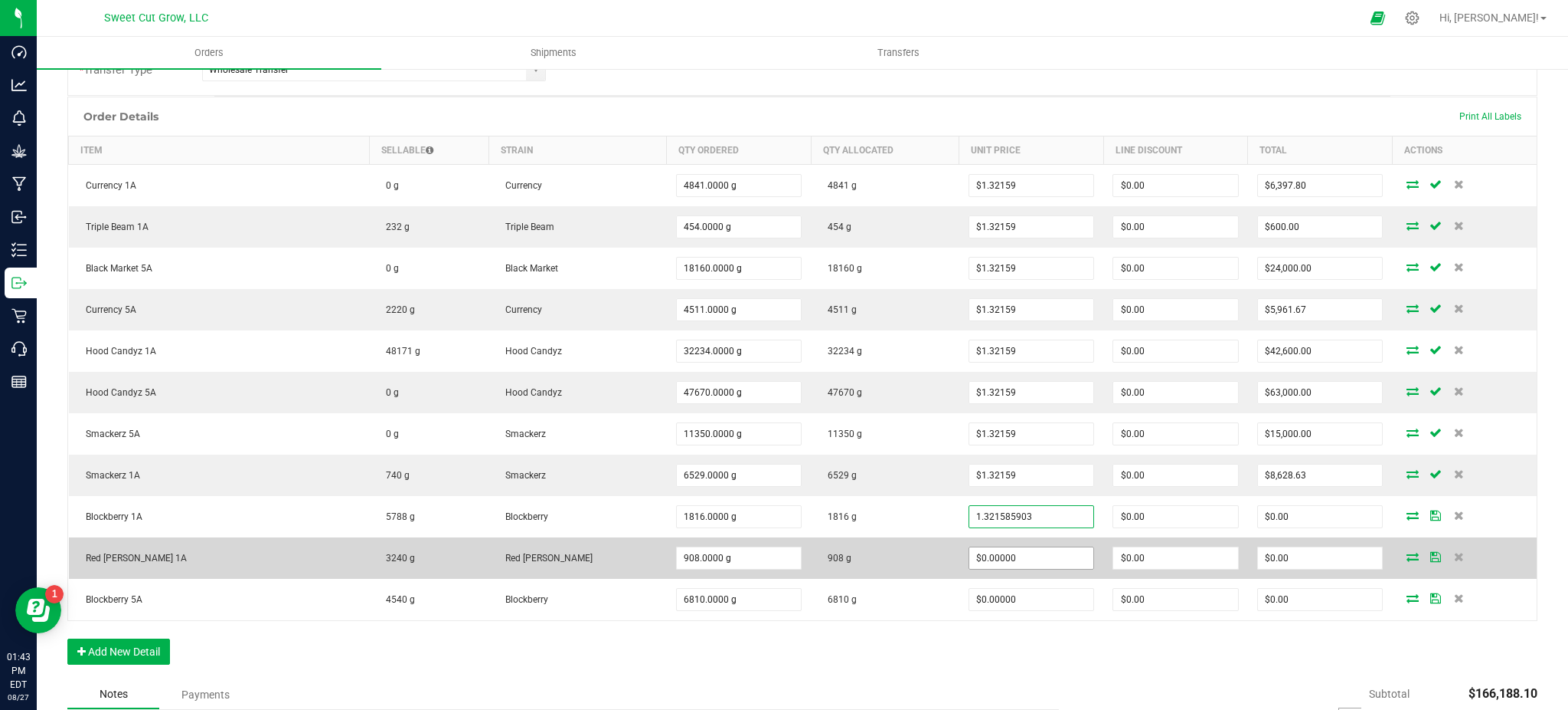
type input "$1.32159"
type input "$2,400.00"
click at [989, 555] on input "0" at bounding box center [1032, 558] width 125 height 22
paste input "1.321585903"
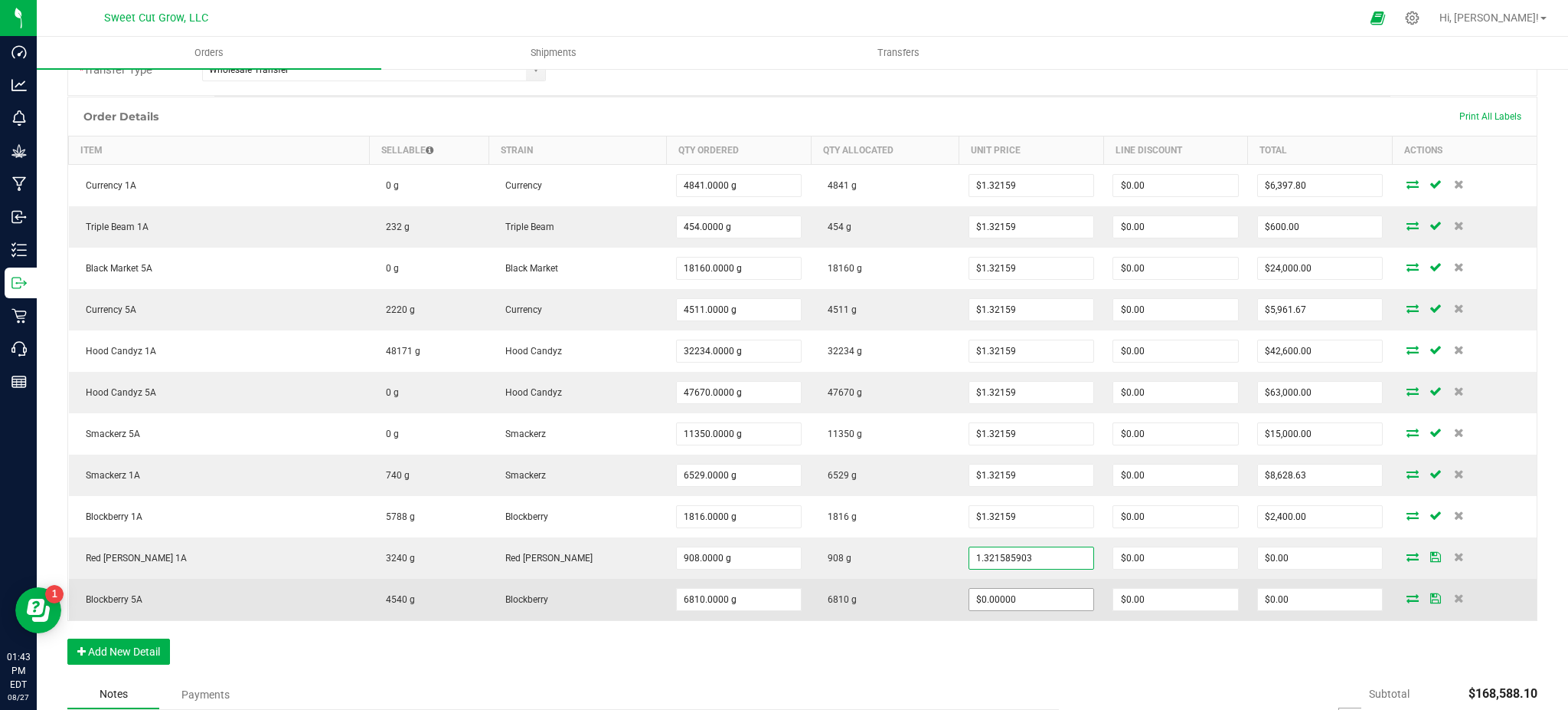
type input "$1.32159"
type input "$1,200.00"
click at [997, 603] on input "0" at bounding box center [1032, 600] width 125 height 22
paste input "1.321585903"
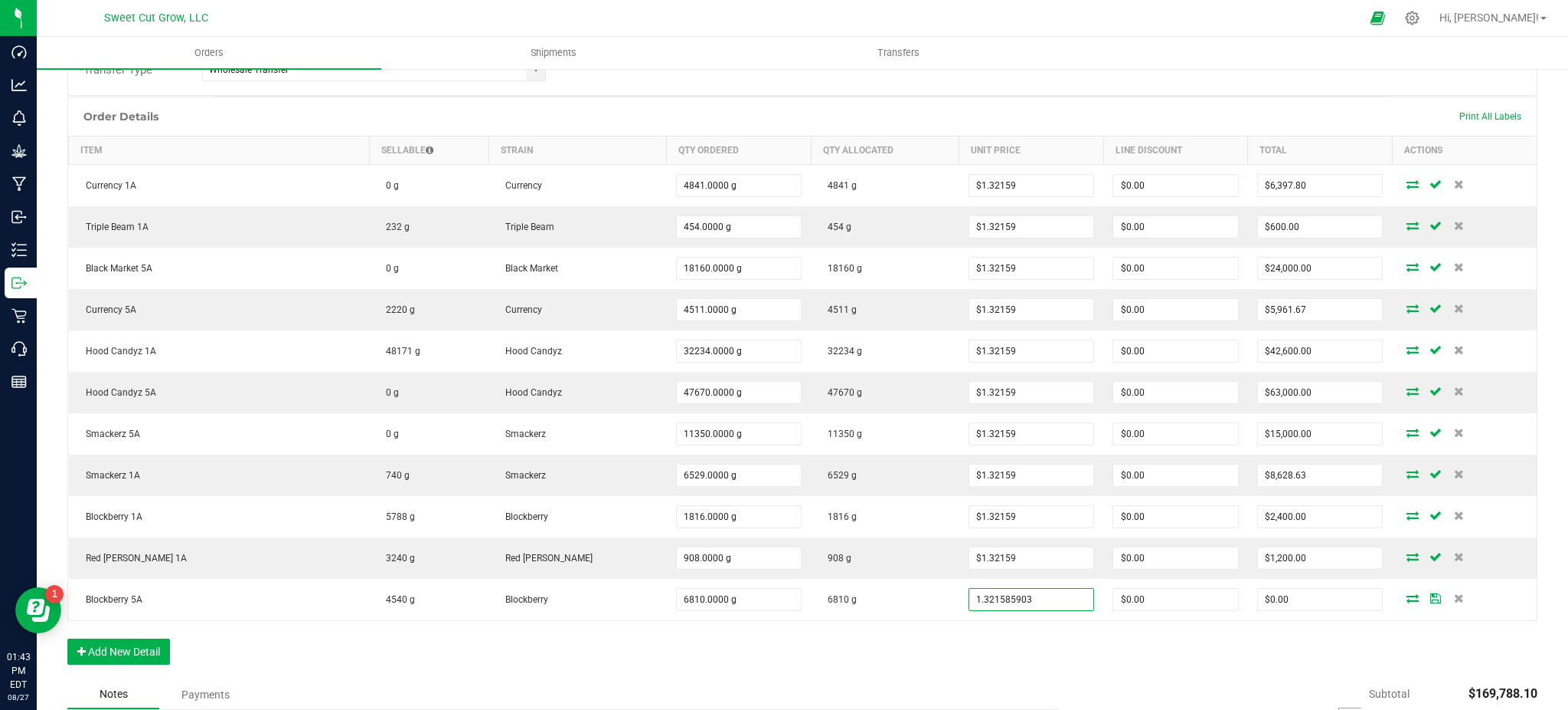
type input "$1.32159"
type input "$9,000.00"
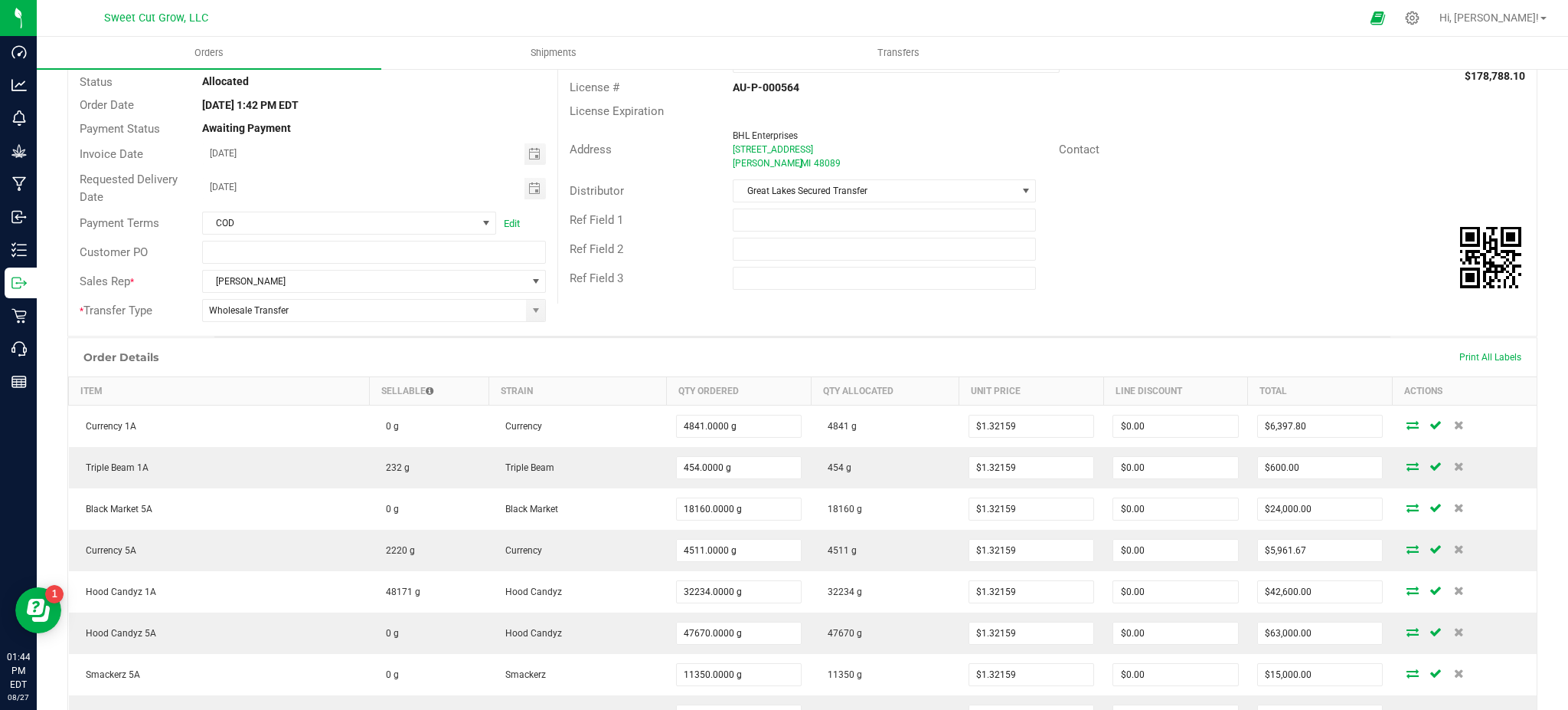
scroll to position [0, 0]
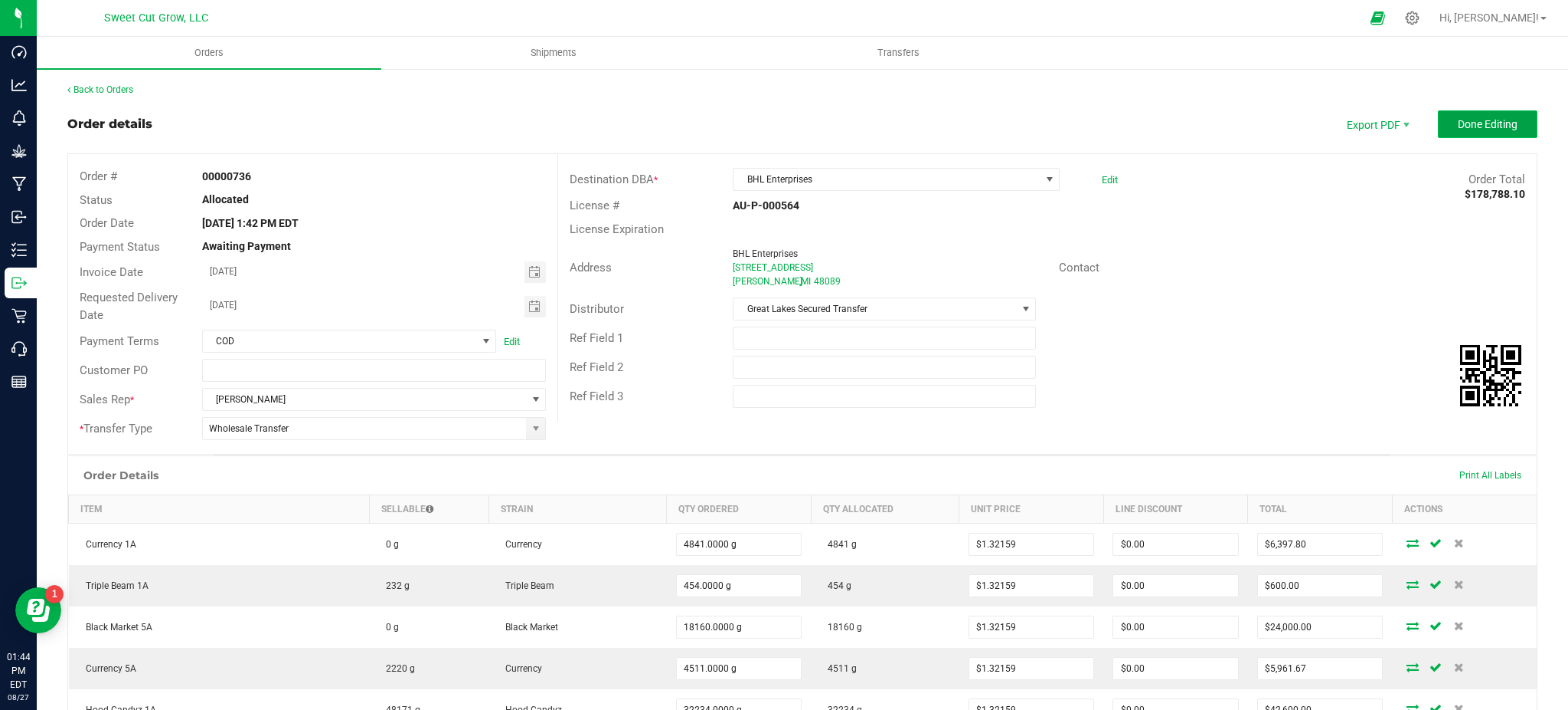
click at [1458, 126] on span "Done Editing" at bounding box center [1488, 124] width 60 height 12
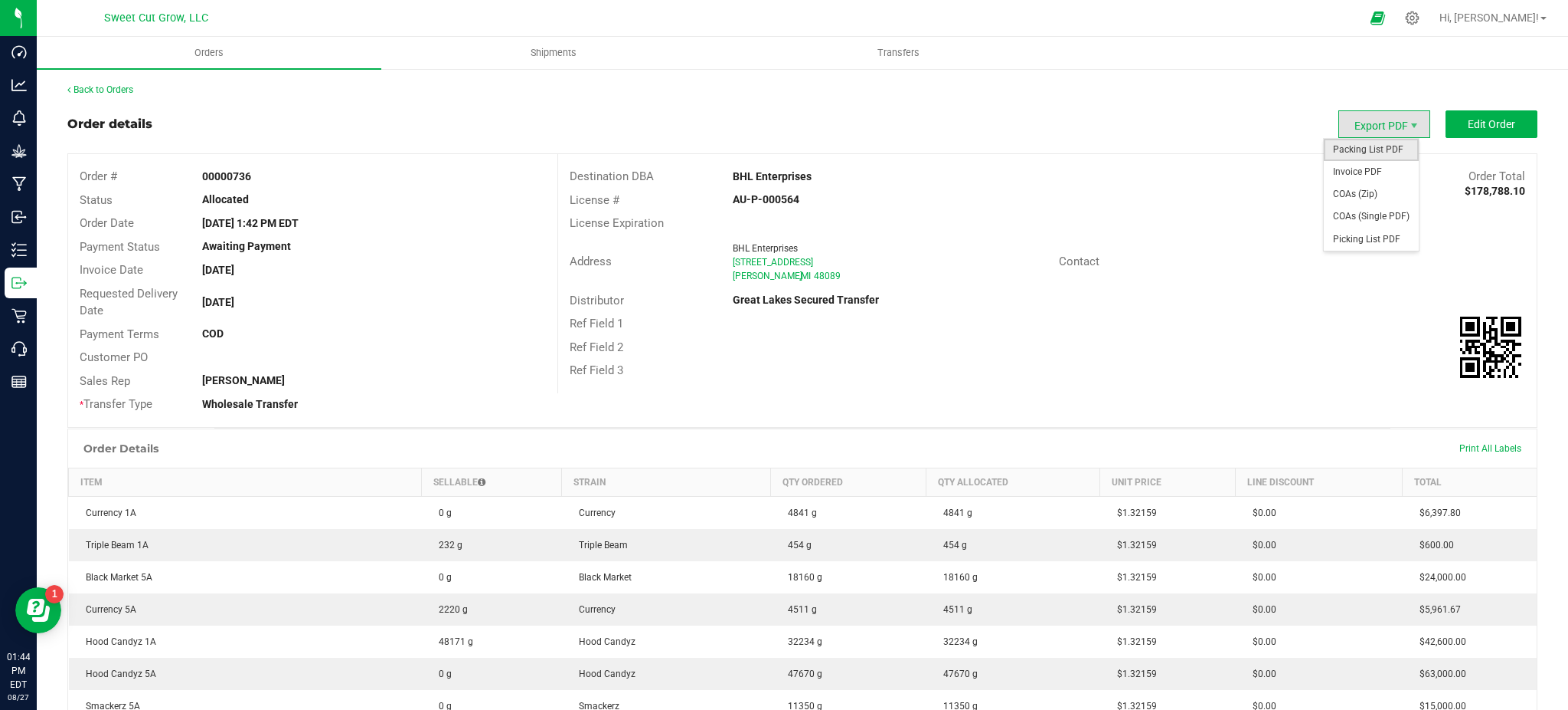
click at [1361, 151] on span "Packing List PDF" at bounding box center [1372, 150] width 95 height 22
click at [103, 92] on link "Back to Orders" at bounding box center [100, 89] width 65 height 11
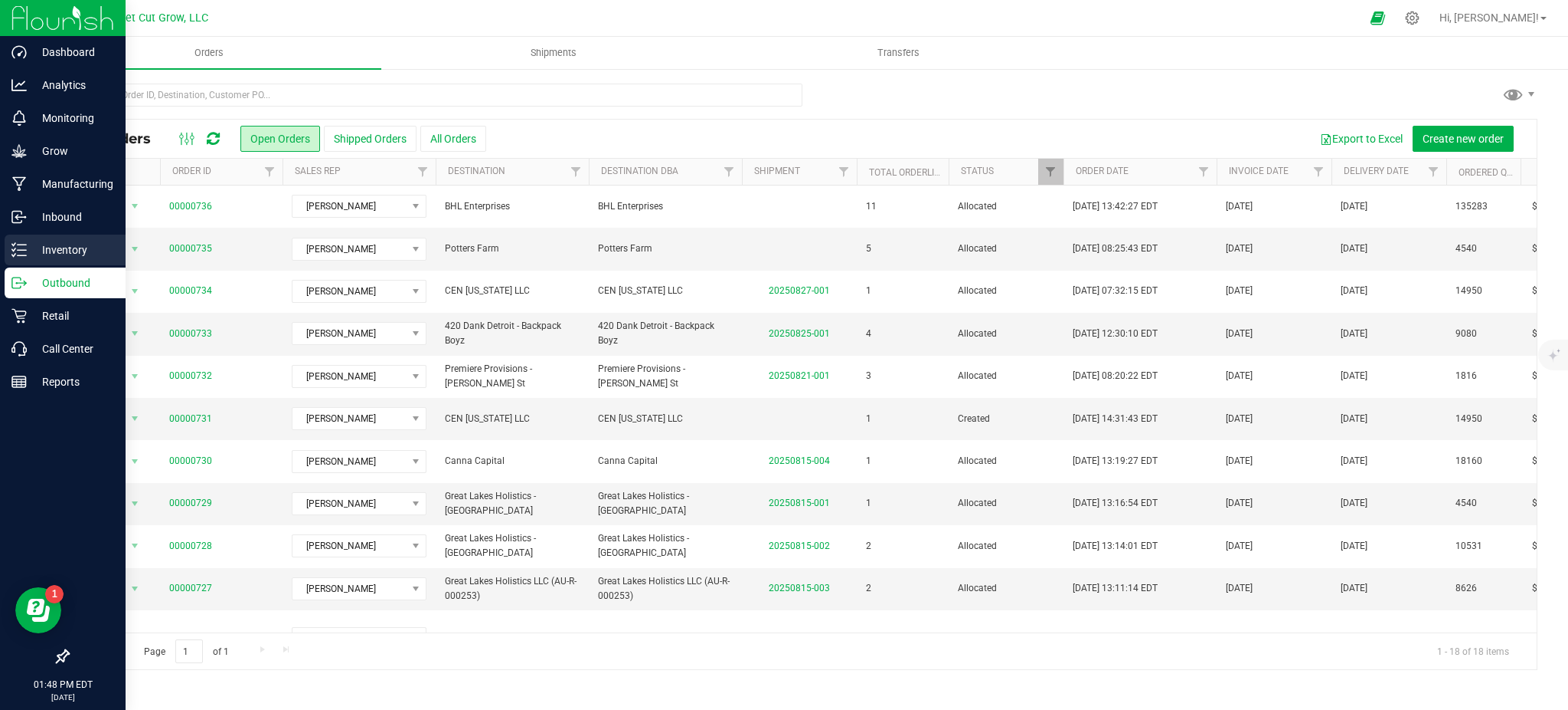
click at [35, 250] on p "Inventory" at bounding box center [72, 249] width 92 height 19
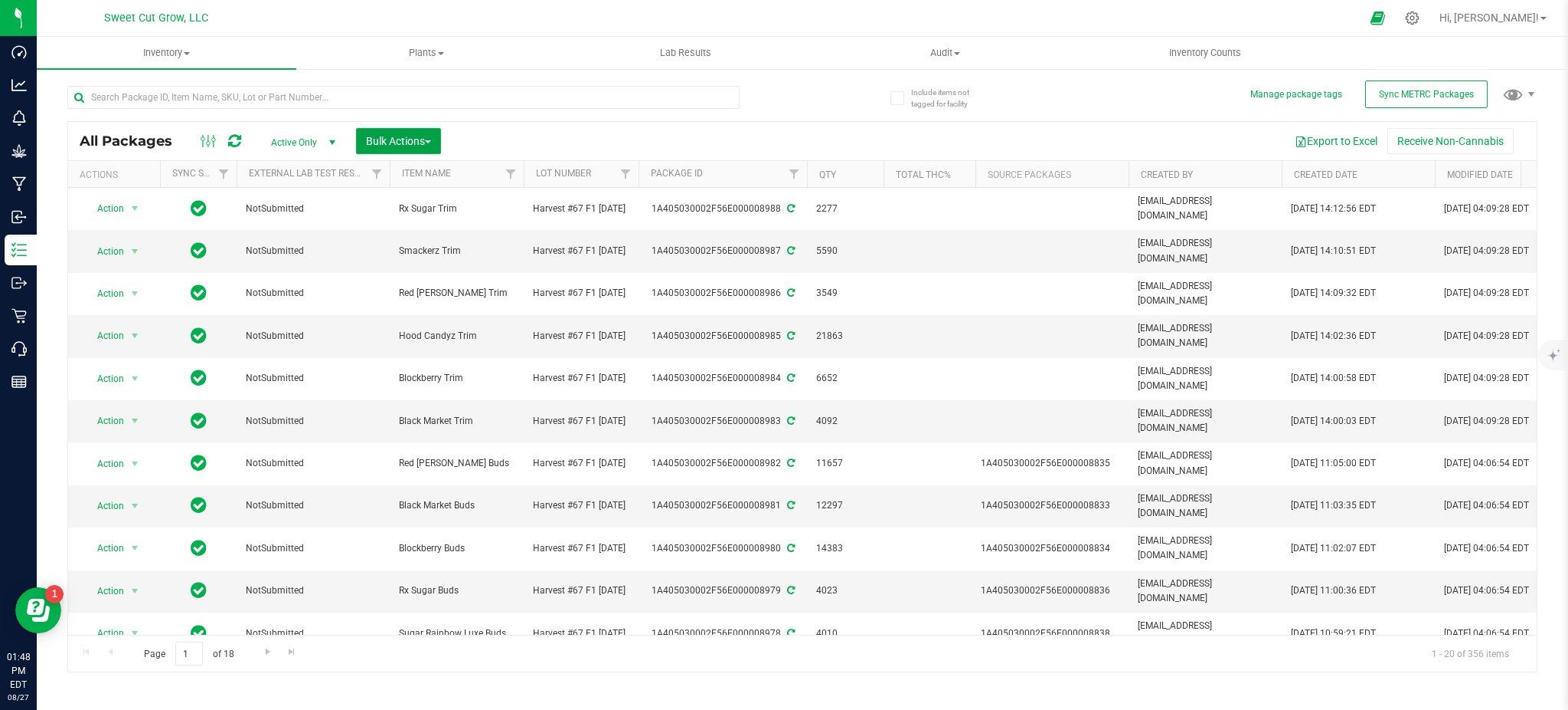
click at [430, 136] on span "Bulk Actions" at bounding box center [399, 141] width 65 height 12
click at [429, 214] on div "Add to outbound order" at bounding box center [428, 205] width 125 height 25
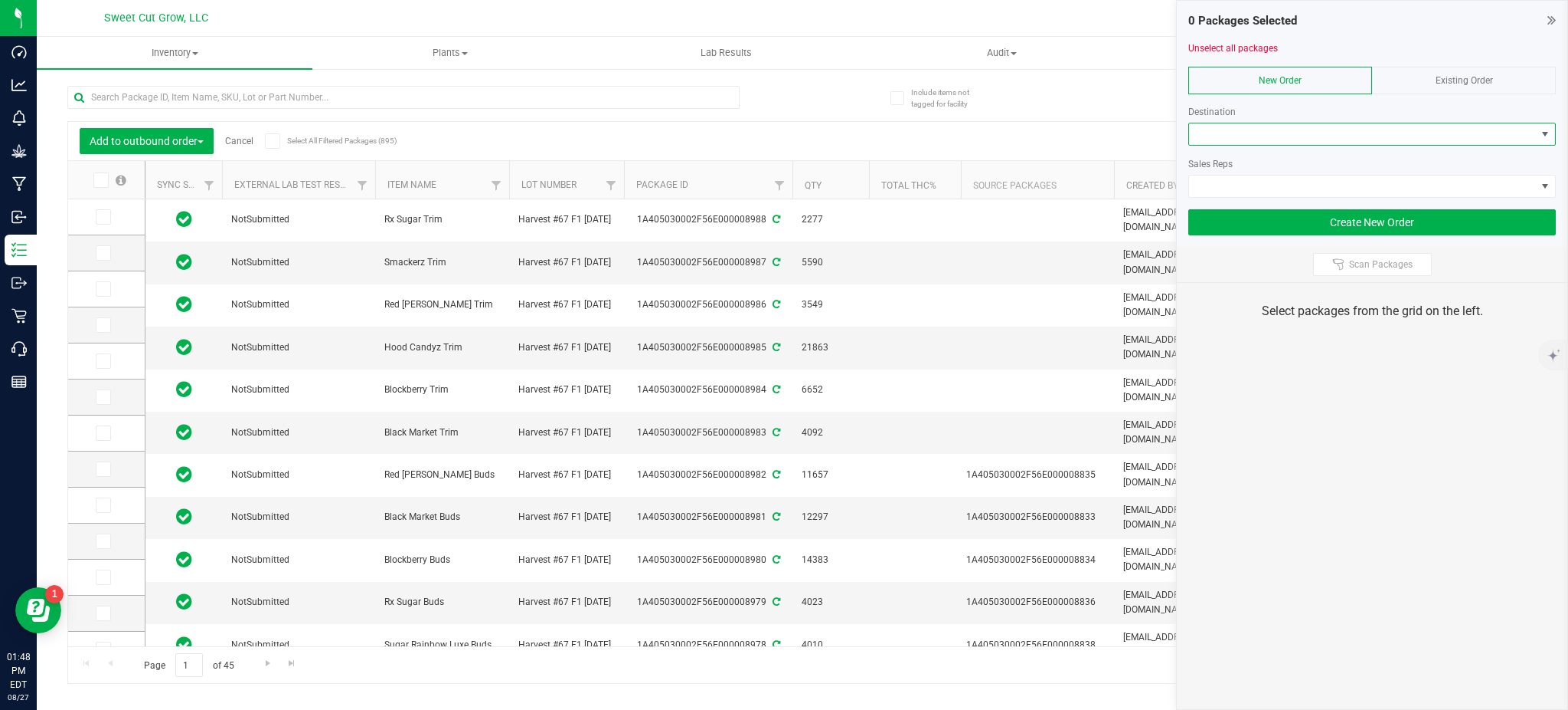
click at [1269, 132] on span at bounding box center [1363, 134] width 347 height 22
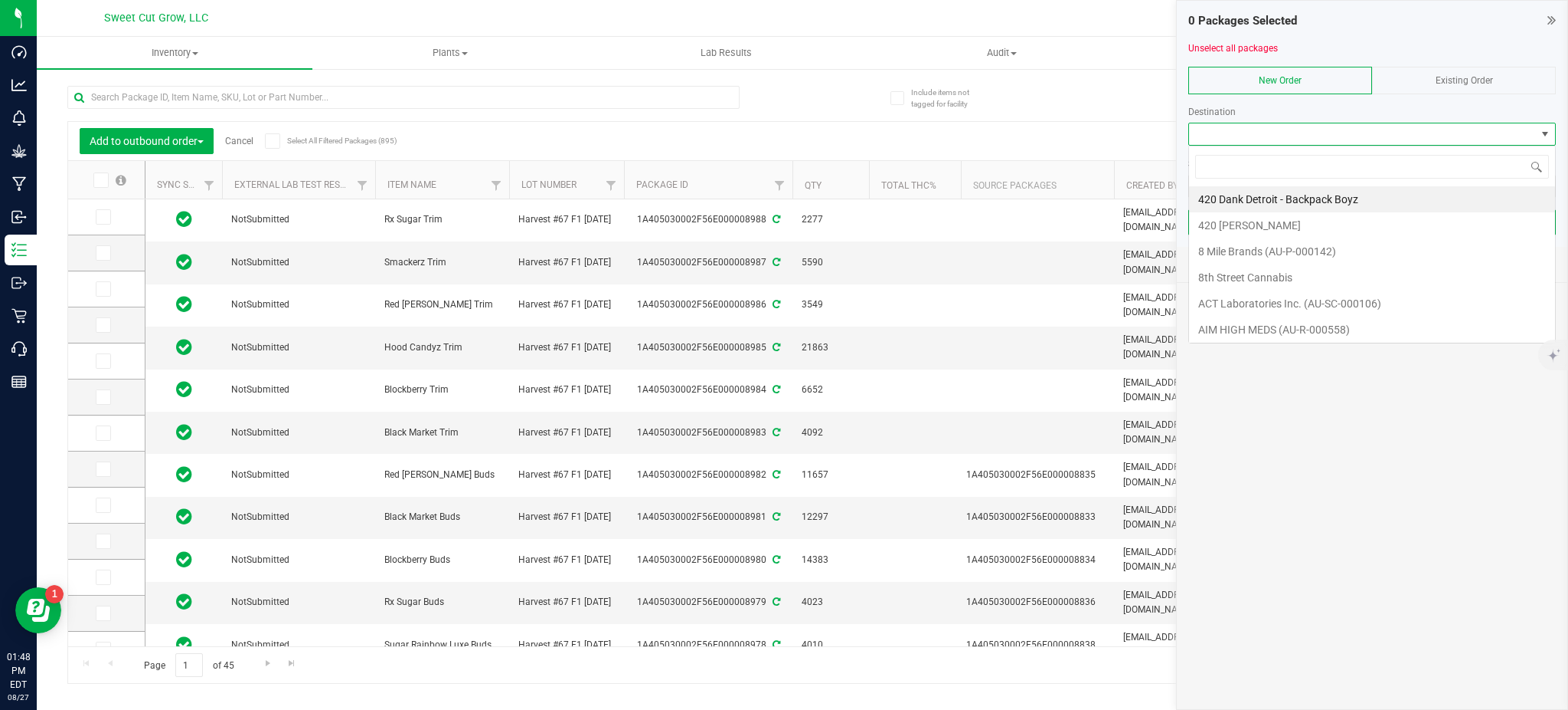
scroll to position [23, 367]
type input "ca"
click at [1293, 303] on li "Canna Capital" at bounding box center [1372, 303] width 366 height 26
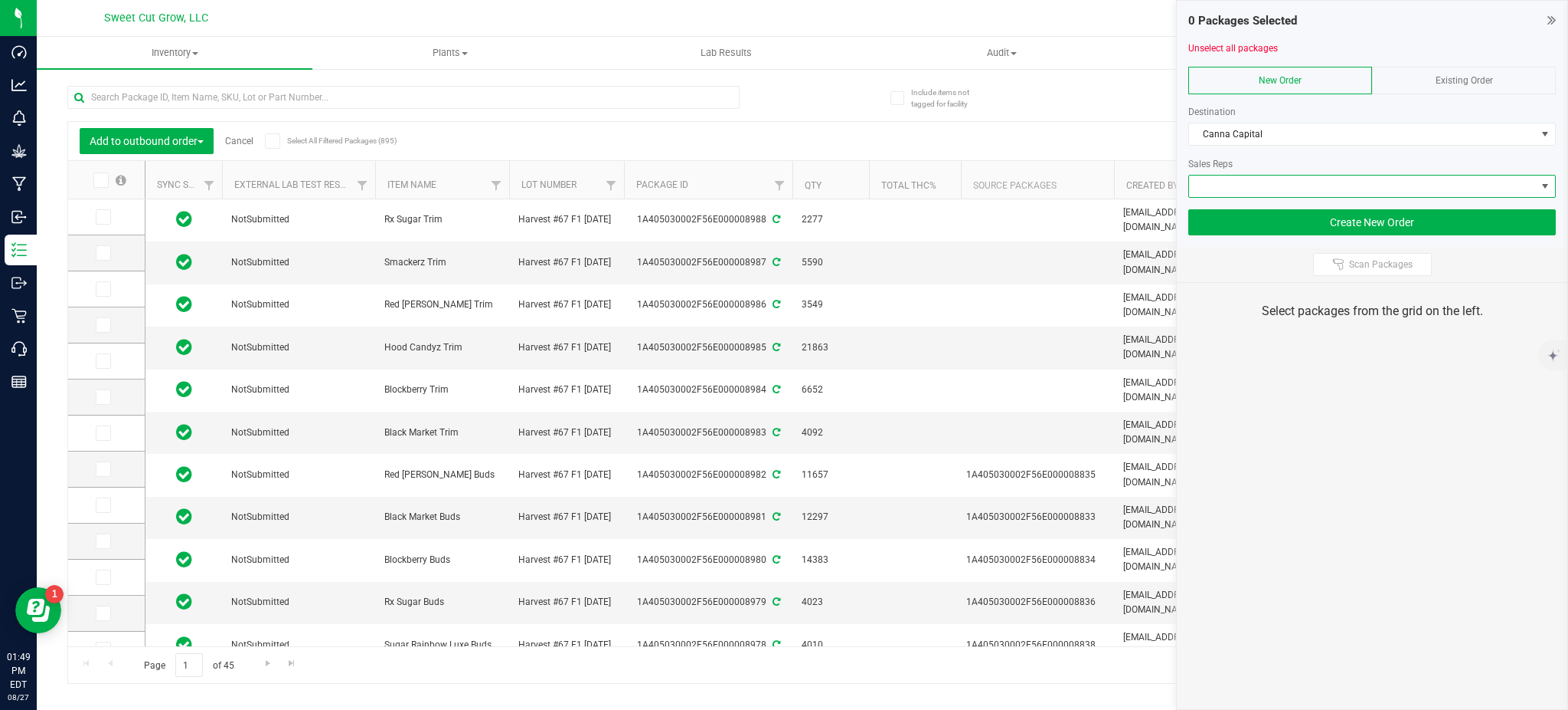
click at [1414, 188] on span at bounding box center [1363, 187] width 347 height 22
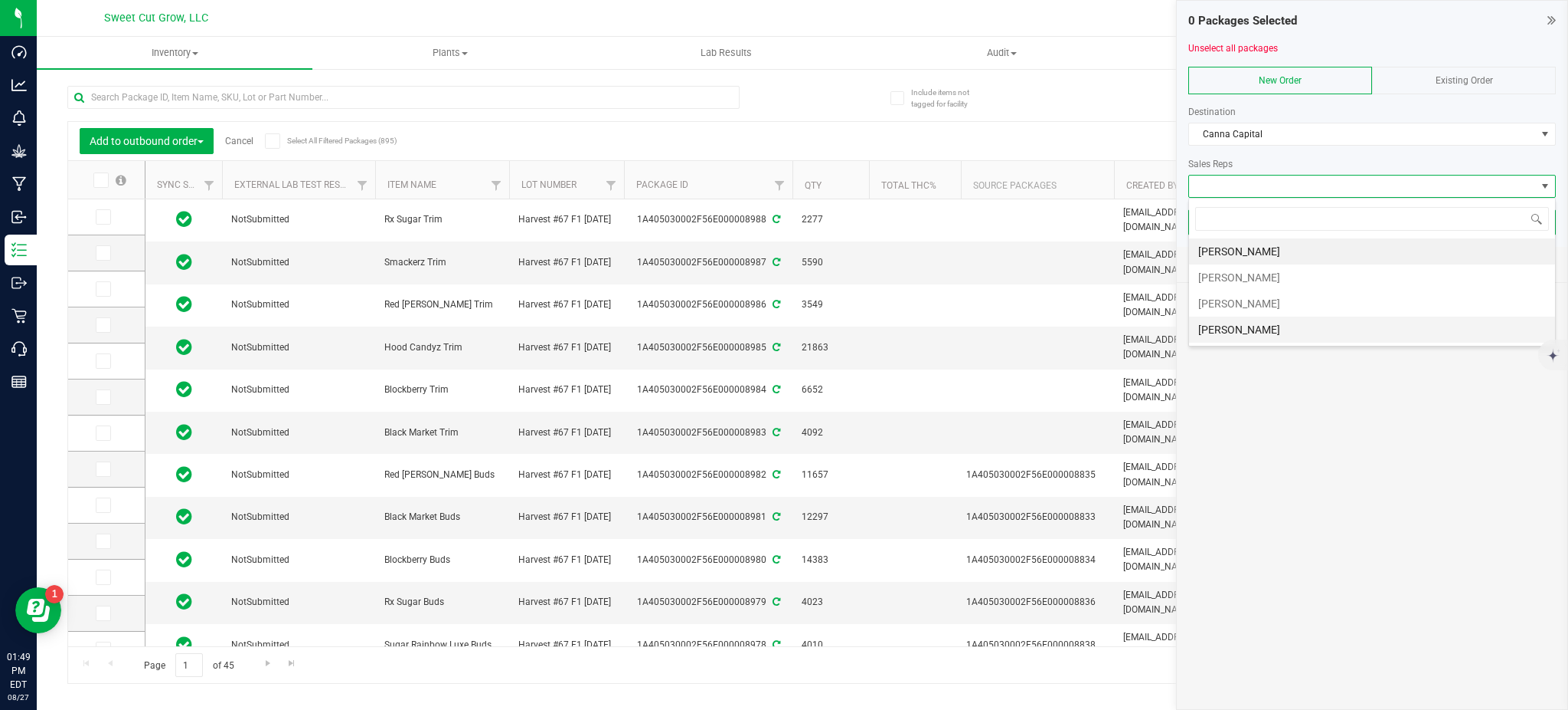
click at [1271, 331] on li "[PERSON_NAME]" at bounding box center [1372, 330] width 366 height 26
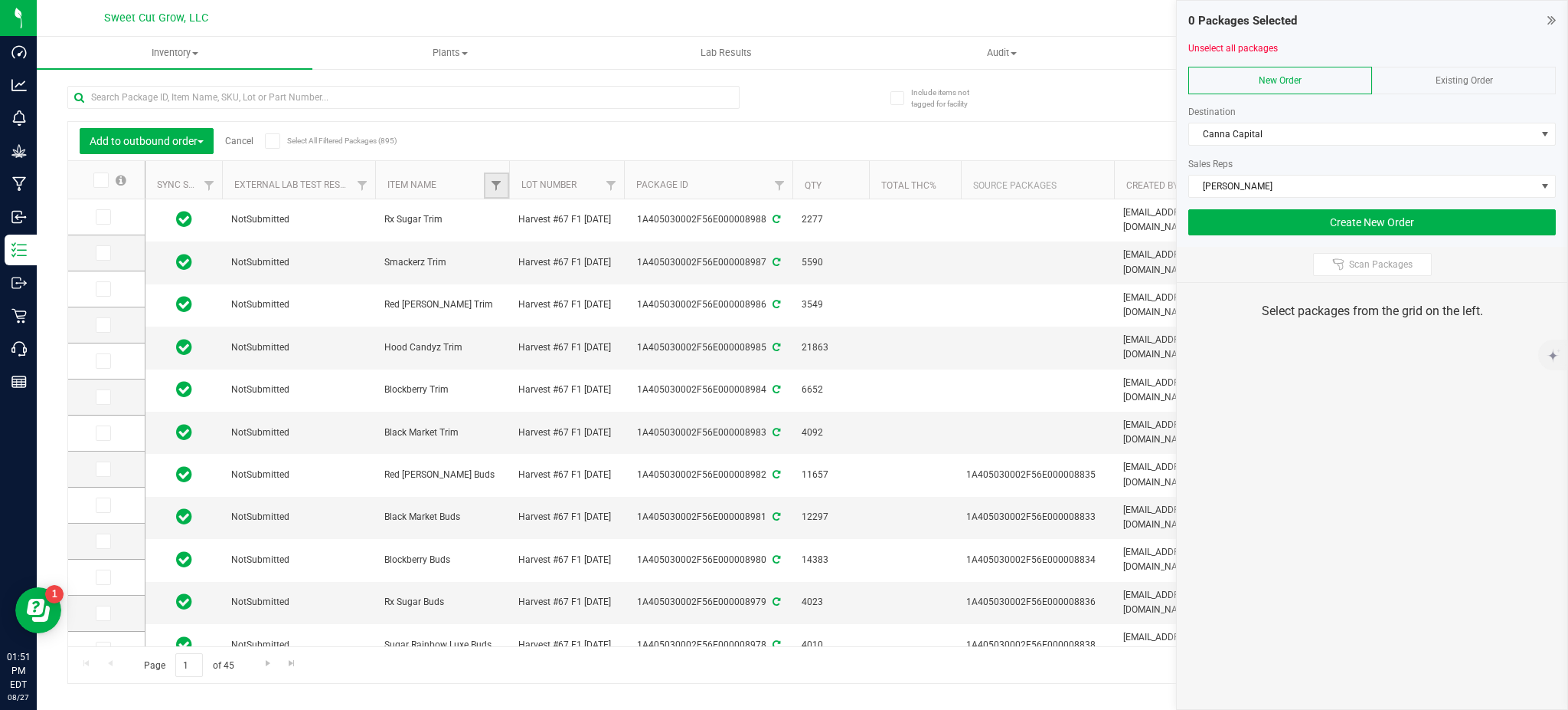
click at [484, 177] on link "Filter" at bounding box center [496, 186] width 25 height 26
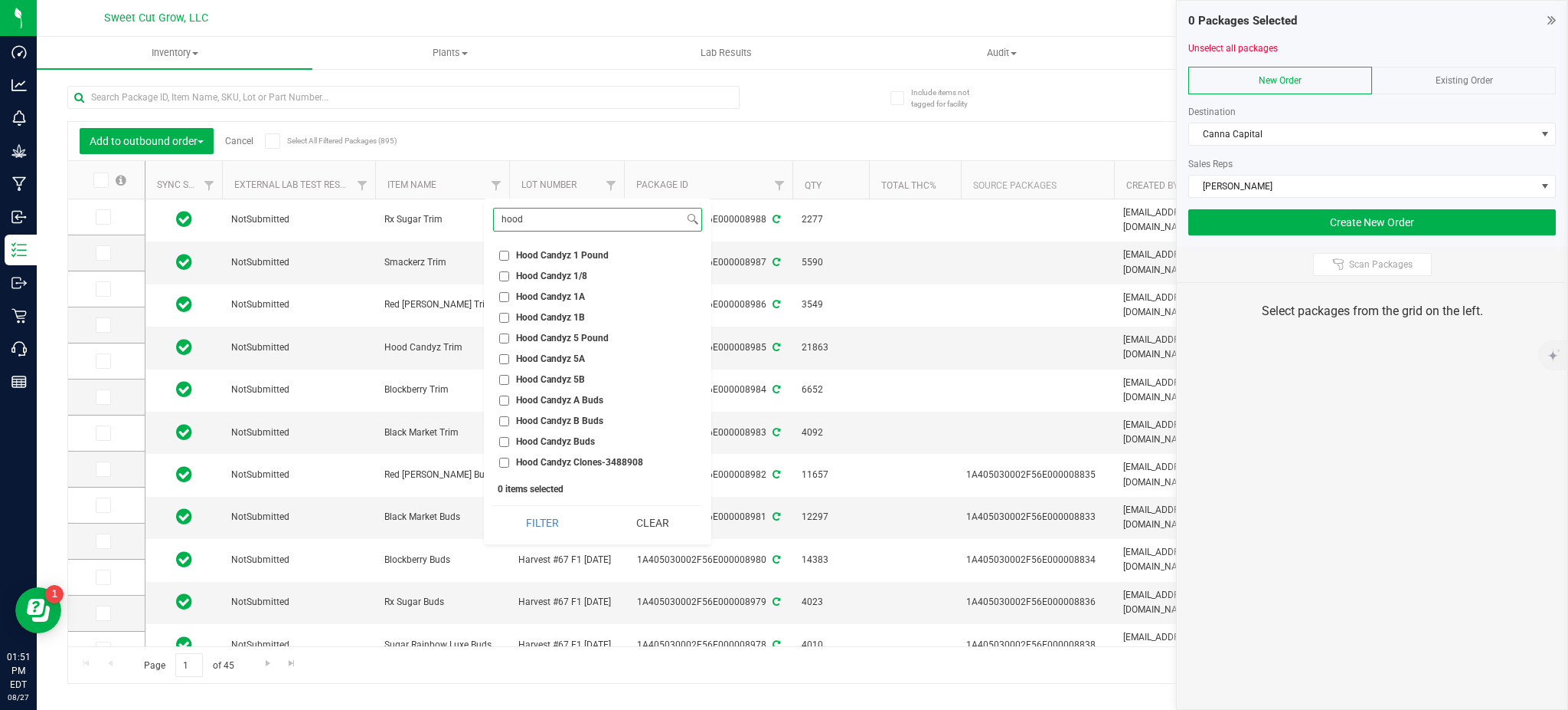
type input "hood"
click at [552, 292] on span "Hood Candyz 1A" at bounding box center [550, 296] width 68 height 9
click at [509, 292] on input "Hood Candyz 1A" at bounding box center [504, 297] width 10 height 10
checkbox input "true"
click at [529, 520] on button "Filter" at bounding box center [543, 522] width 99 height 34
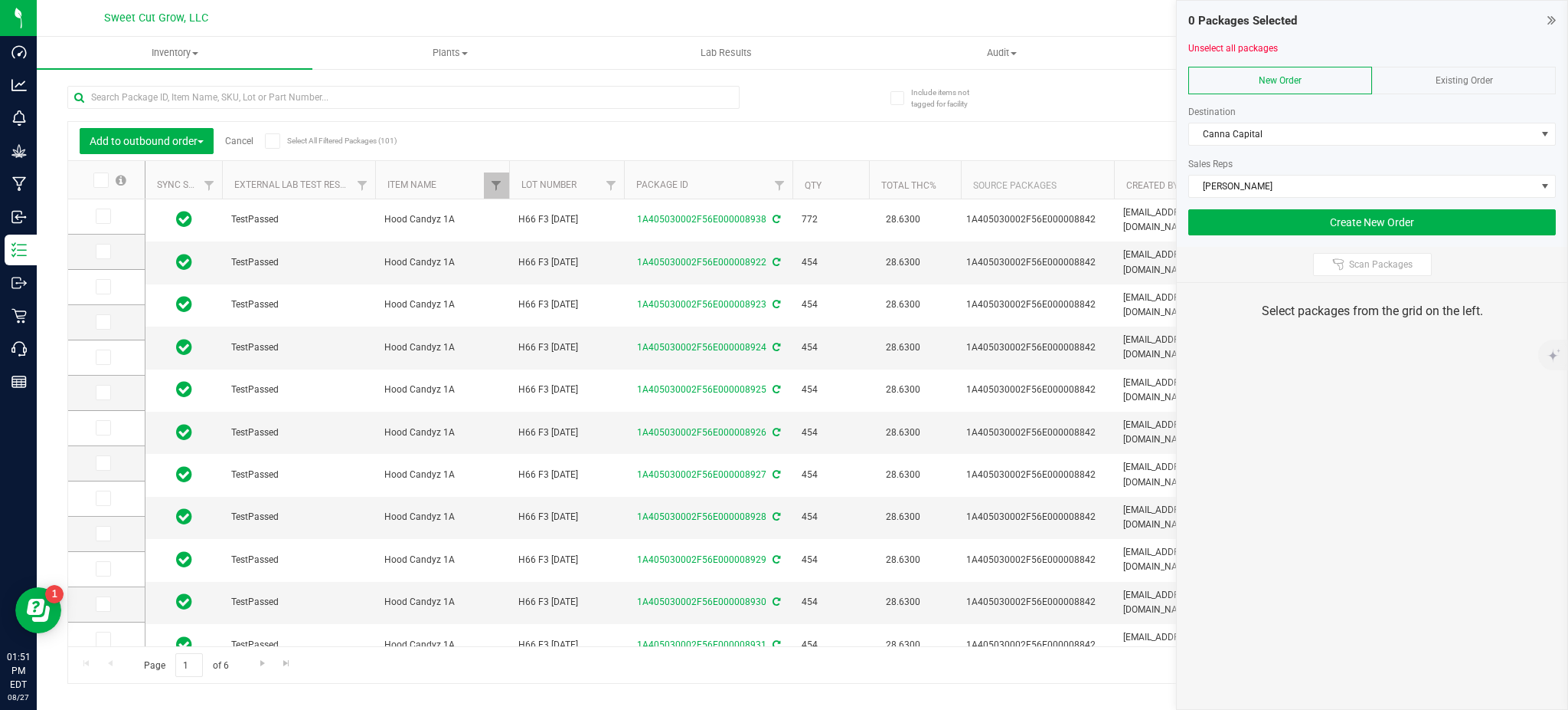
click at [588, 170] on th "Lot Number" at bounding box center [567, 180] width 115 height 39
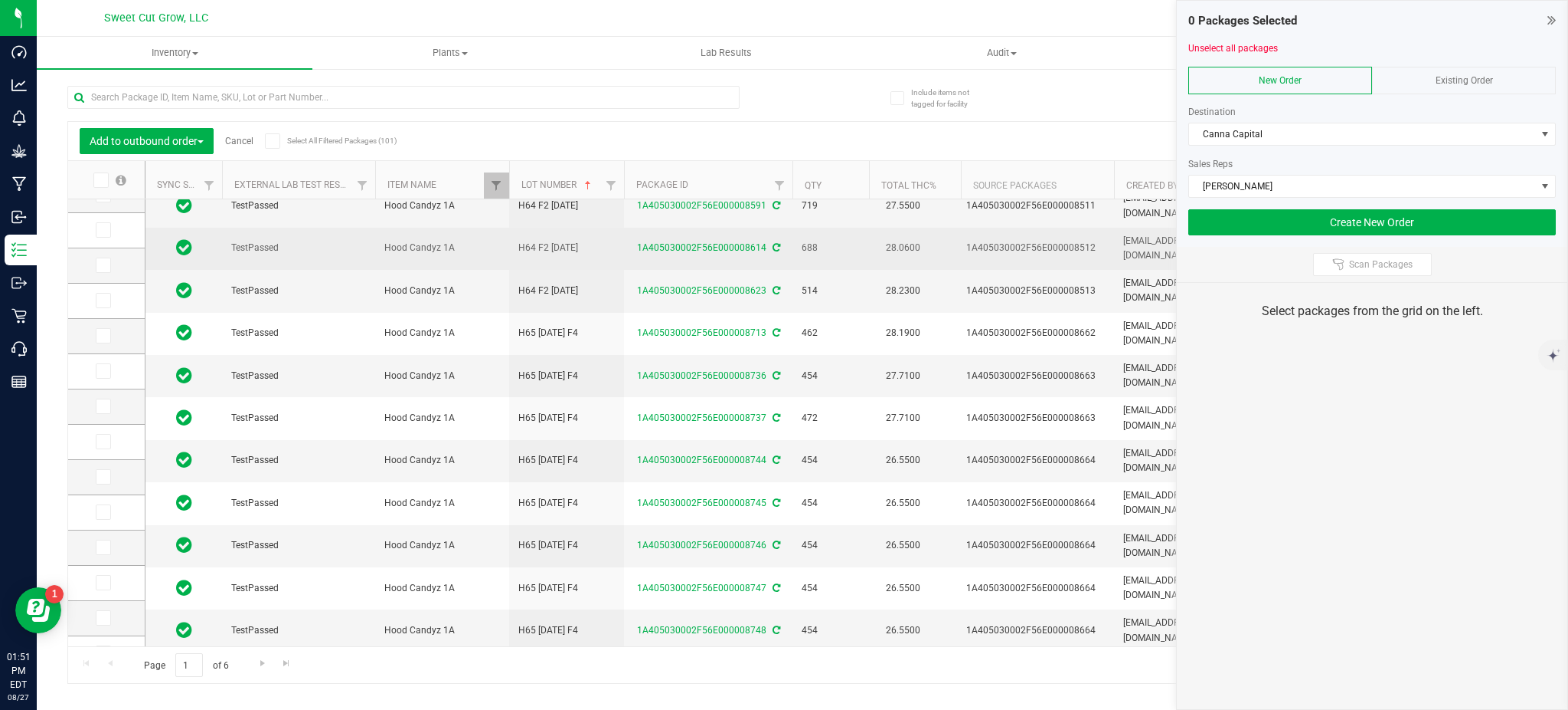
scroll to position [60, 0]
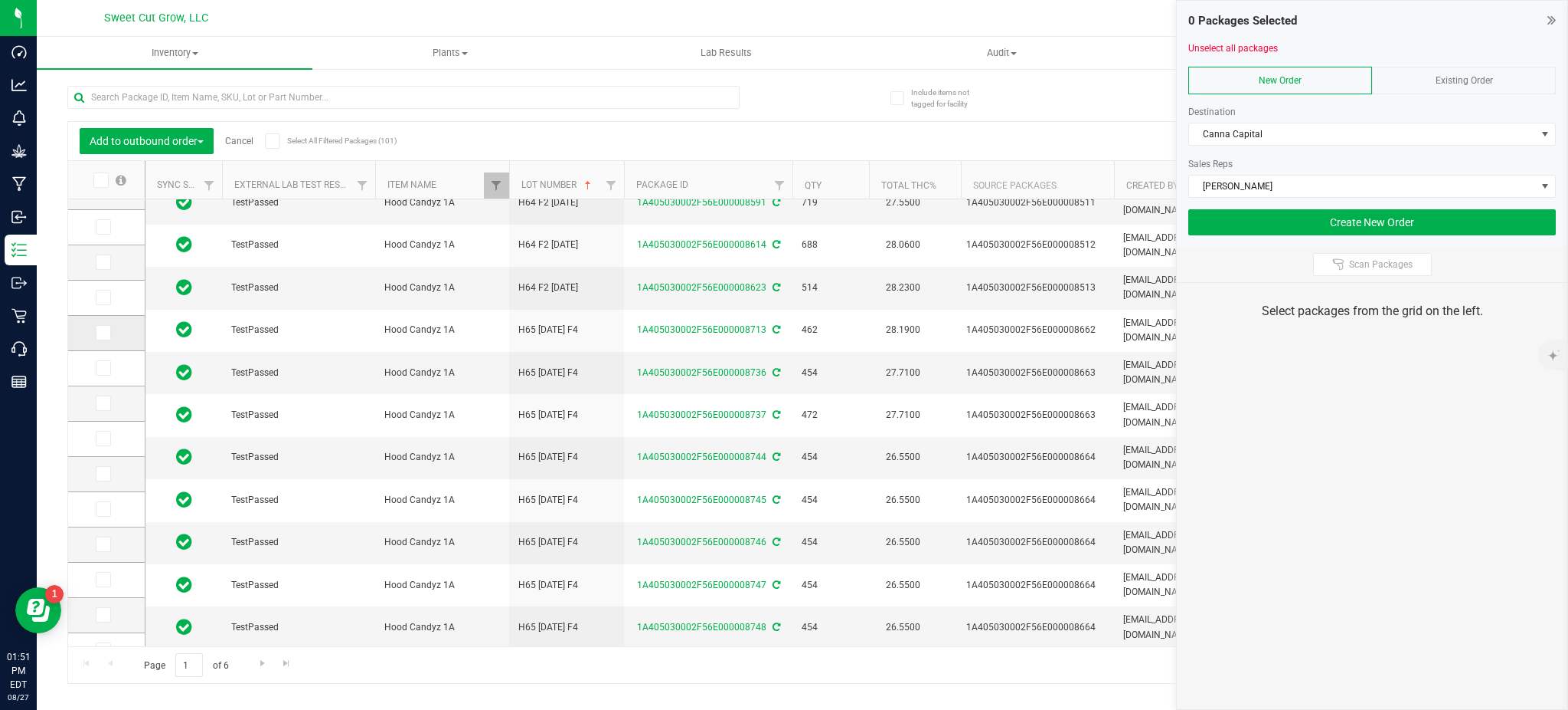
click at [102, 333] on icon at bounding box center [102, 333] width 10 height 0
click at [0, 0] on input "checkbox" at bounding box center [0, 0] width 0 height 0
click at [106, 401] on span at bounding box center [102, 402] width 15 height 15
click at [0, 0] on input "checkbox" at bounding box center [0, 0] width 0 height 0
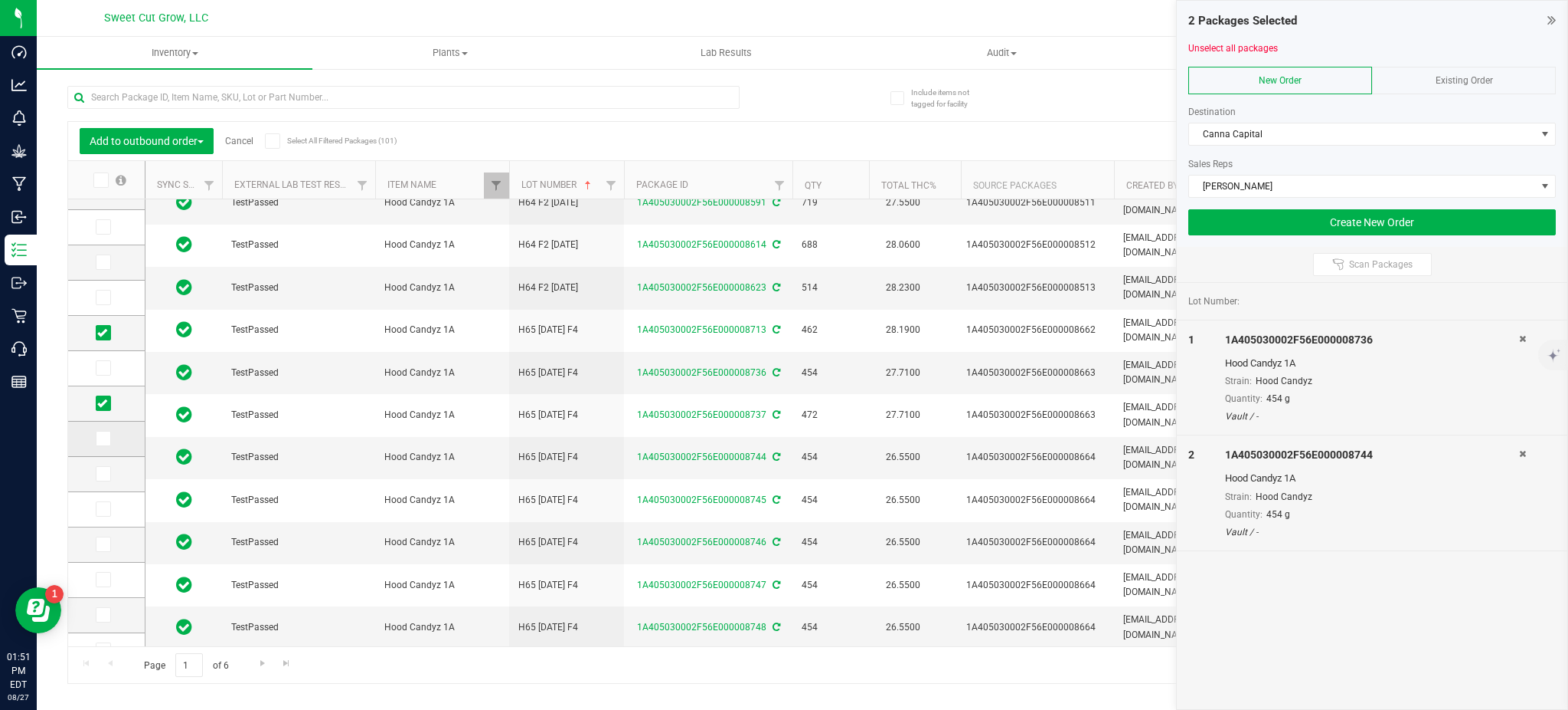
click at [100, 438] on icon at bounding box center [102, 438] width 10 height 0
click at [0, 0] on input "checkbox" at bounding box center [0, 0] width 0 height 0
click at [99, 474] on icon at bounding box center [102, 474] width 10 height 0
click at [0, 0] on input "checkbox" at bounding box center [0, 0] width 0 height 0
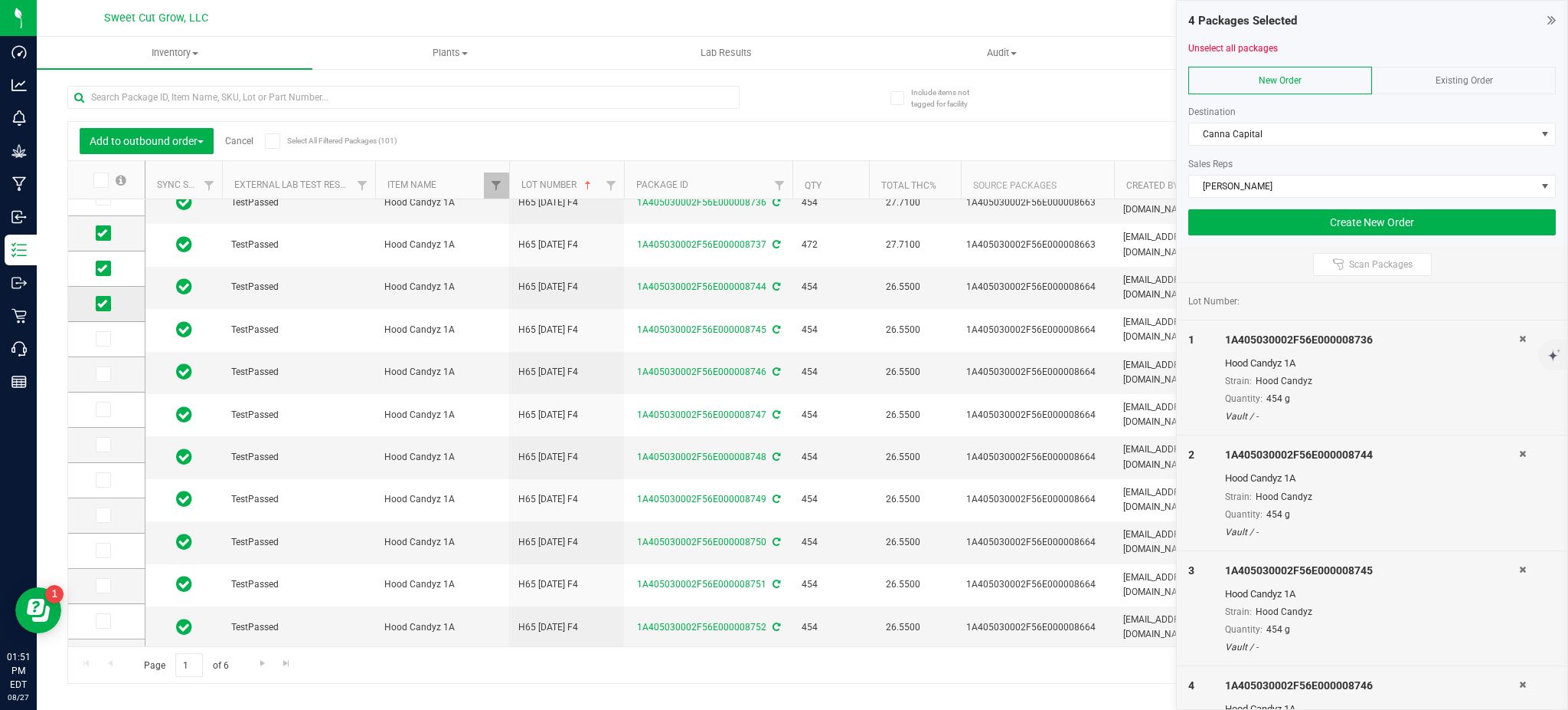
scroll to position [258, 0]
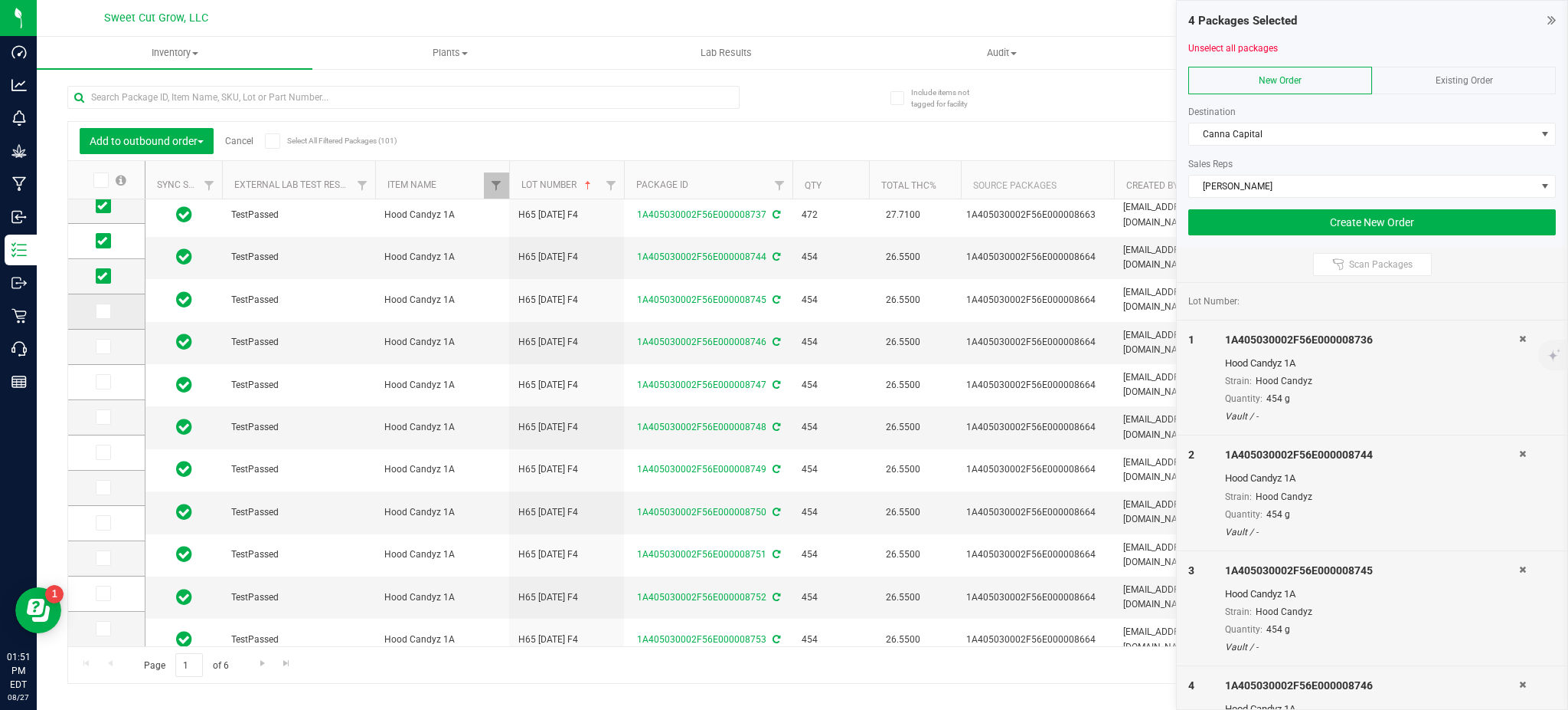
click at [110, 304] on span at bounding box center [102, 311] width 15 height 15
click at [0, 0] on input "checkbox" at bounding box center [0, 0] width 0 height 0
click at [99, 347] on icon at bounding box center [102, 347] width 10 height 0
click at [0, 0] on input "checkbox" at bounding box center [0, 0] width 0 height 0
click at [100, 381] on icon at bounding box center [102, 381] width 10 height 0
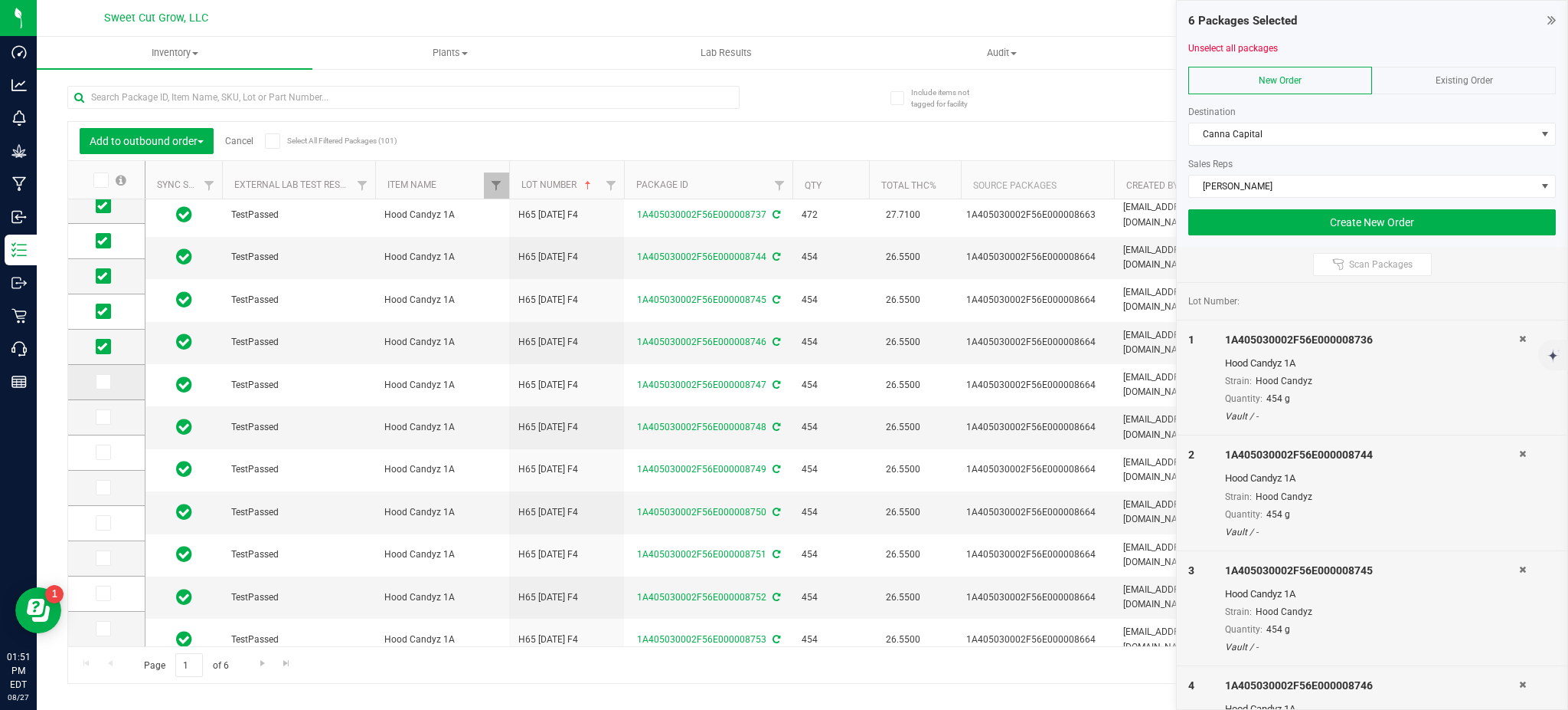
click at [0, 0] on input "checkbox" at bounding box center [0, 0] width 0 height 0
click at [102, 417] on icon at bounding box center [102, 417] width 10 height 0
click at [0, 0] on input "checkbox" at bounding box center [0, 0] width 0 height 0
click at [99, 452] on icon at bounding box center [102, 452] width 10 height 0
click at [0, 0] on input "checkbox" at bounding box center [0, 0] width 0 height 0
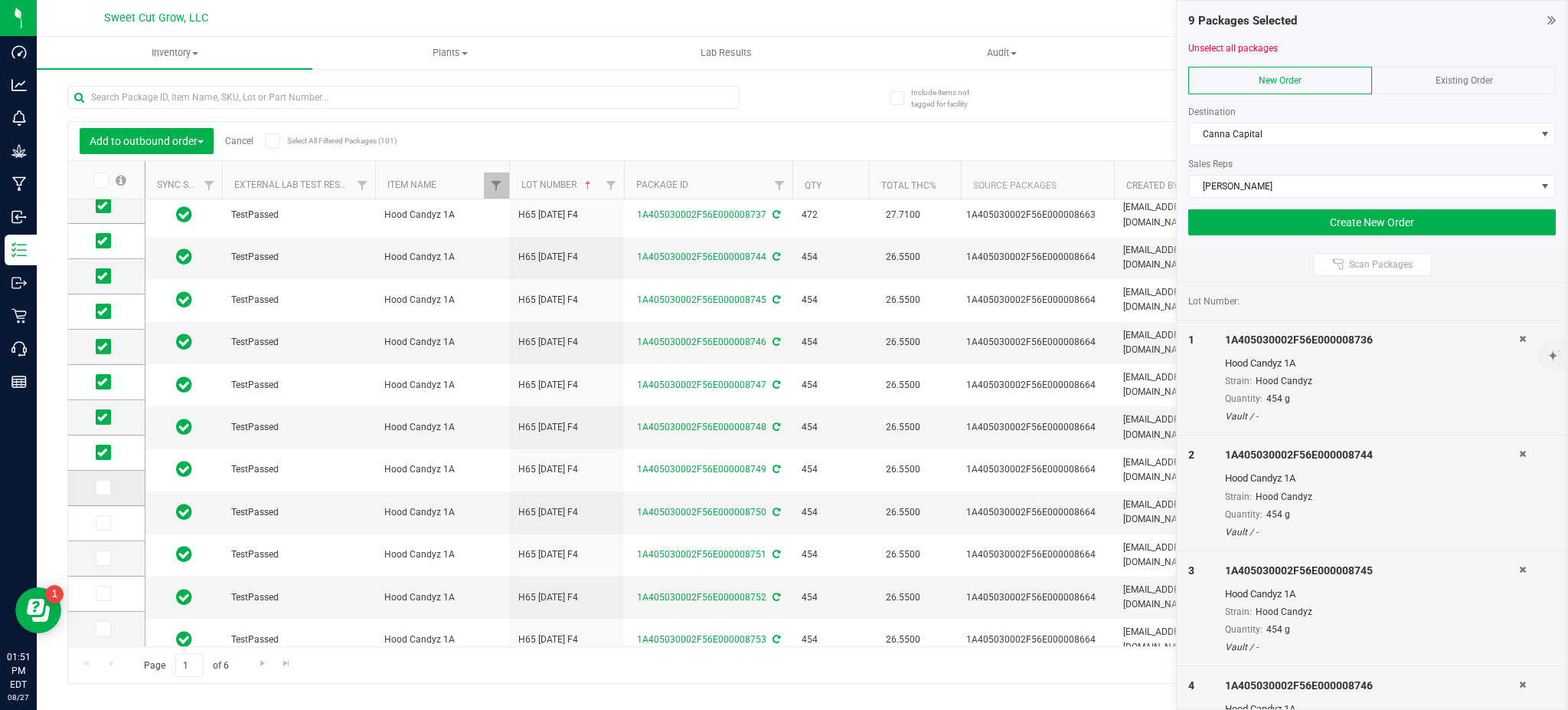
click at [112, 489] on label at bounding box center [106, 487] width 22 height 15
click at [0, 0] on input "checkbox" at bounding box center [0, 0] width 0 height 0
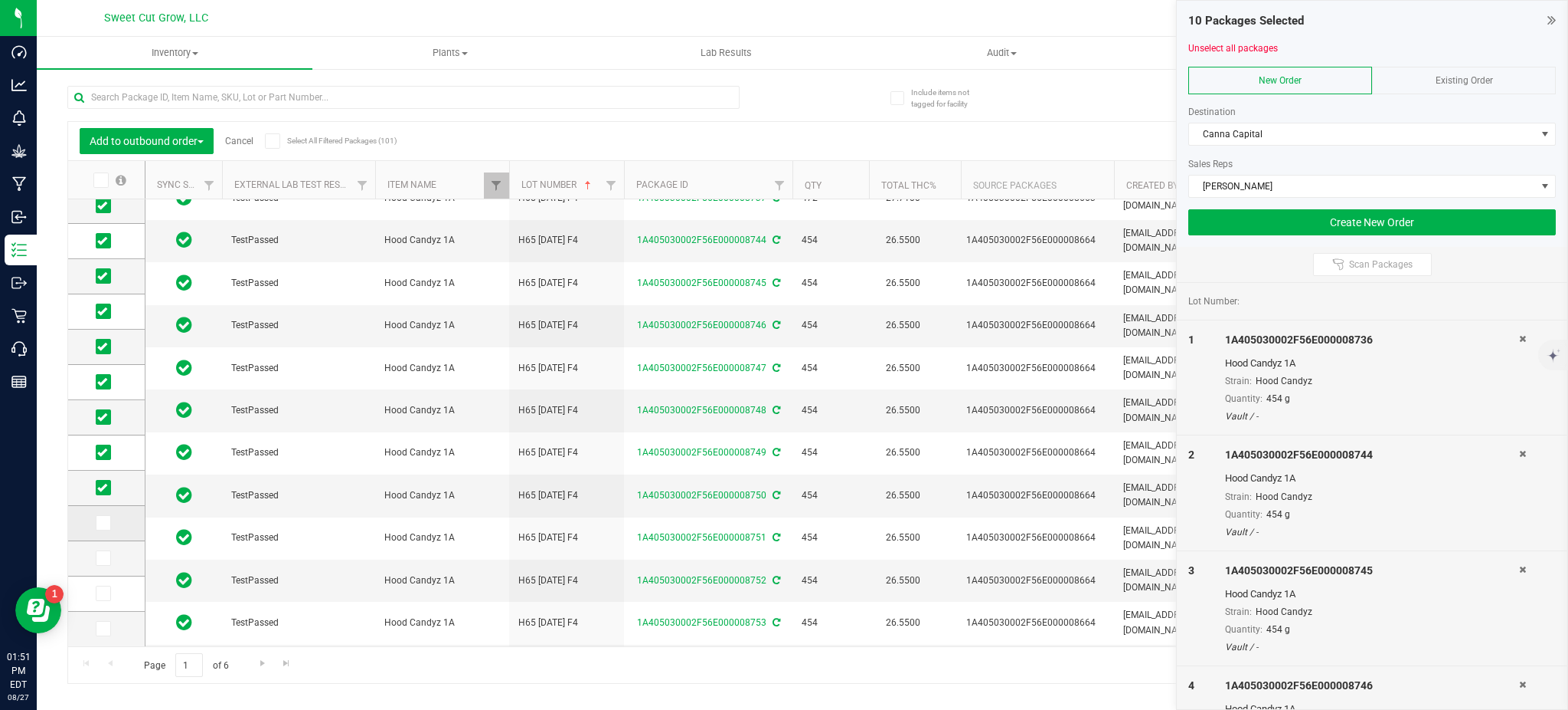
click at [105, 522] on icon at bounding box center [102, 522] width 10 height 0
click at [0, 0] on input "checkbox" at bounding box center [0, 0] width 0 height 0
click at [105, 558] on icon at bounding box center [102, 558] width 10 height 0
click at [0, 0] on input "checkbox" at bounding box center [0, 0] width 0 height 0
click at [101, 593] on icon at bounding box center [102, 593] width 10 height 0
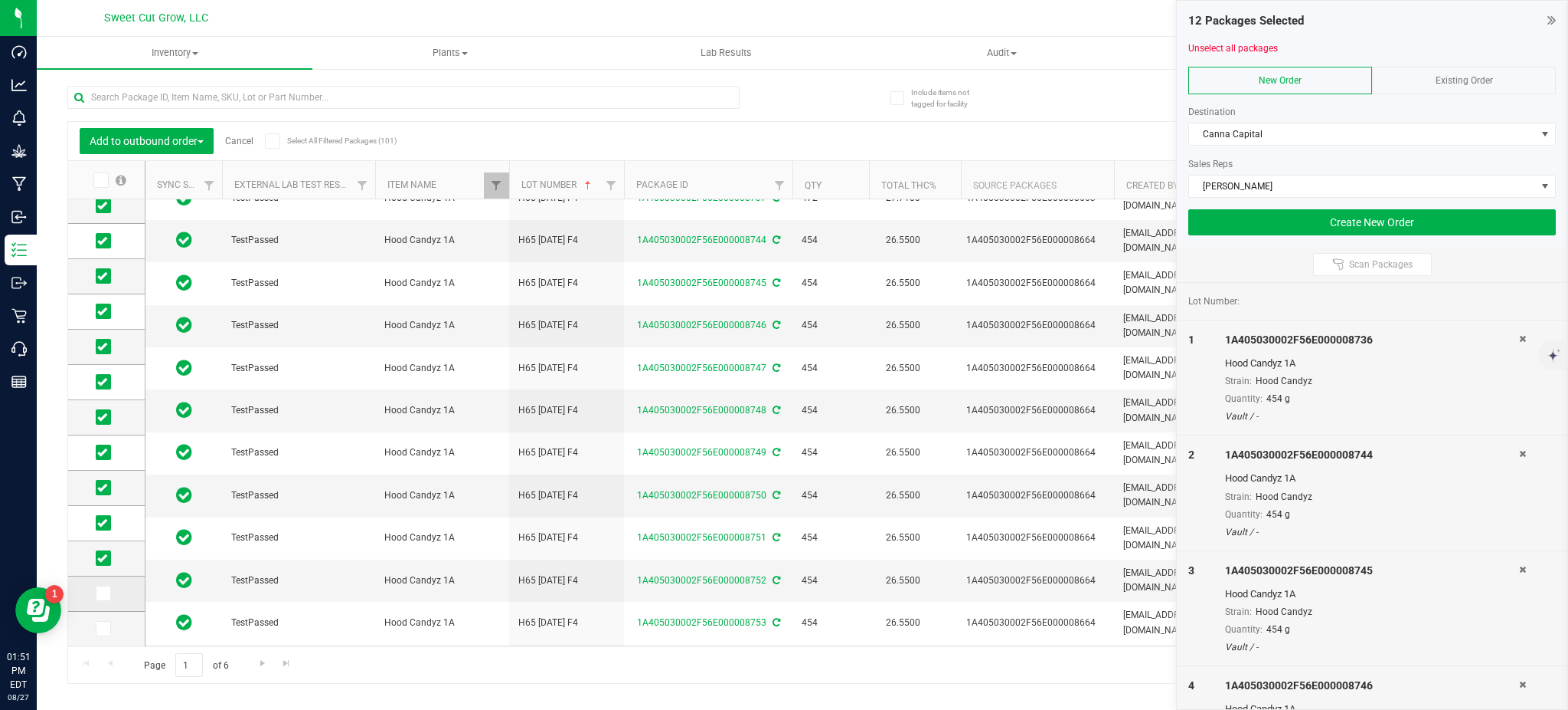
click at [0, 0] on input "checkbox" at bounding box center [0, 0] width 0 height 0
click at [104, 637] on td at bounding box center [106, 629] width 76 height 35
click at [105, 629] on icon at bounding box center [102, 629] width 10 height 0
click at [0, 0] on input "checkbox" at bounding box center [0, 0] width 0 height 0
click at [254, 663] on link "Go to the next page" at bounding box center [262, 662] width 22 height 21
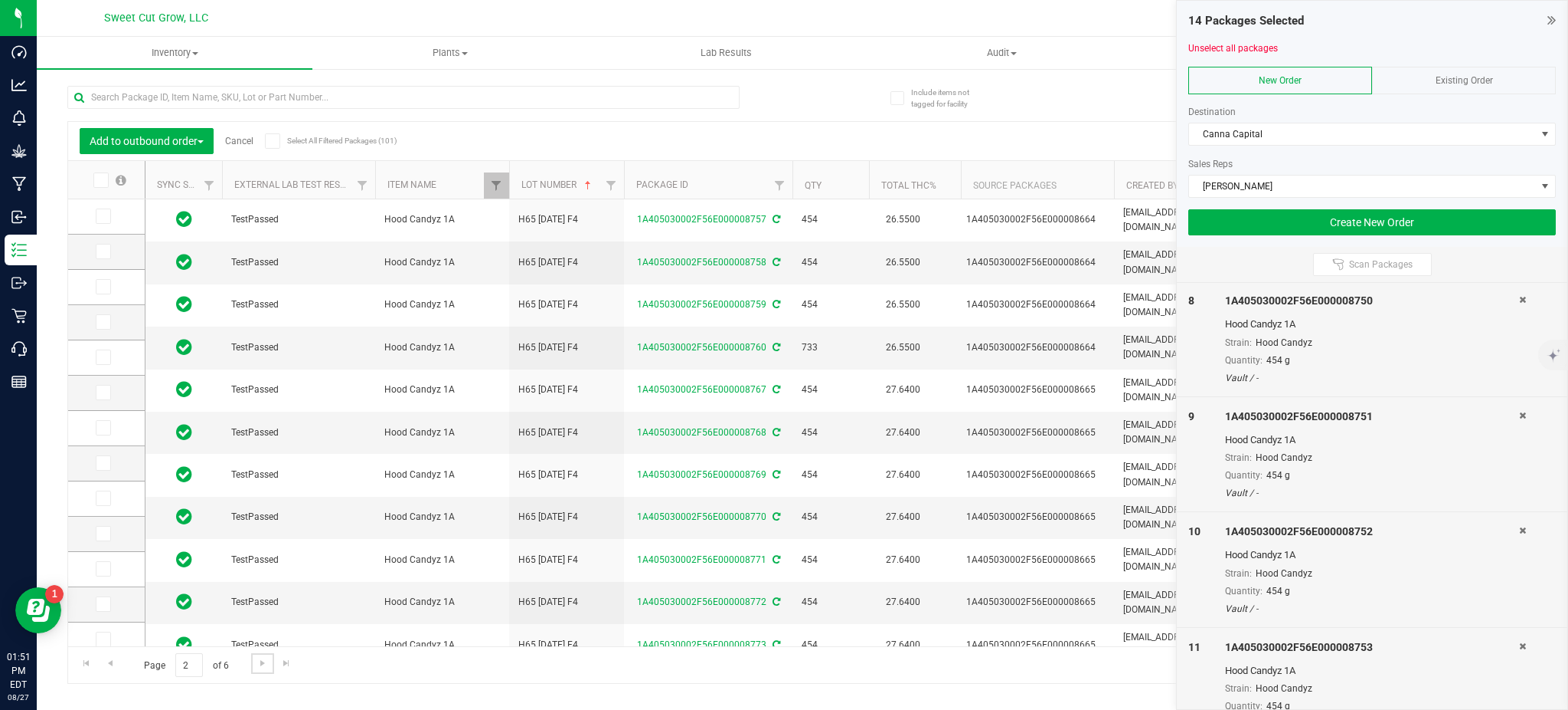
scroll to position [1226, 0]
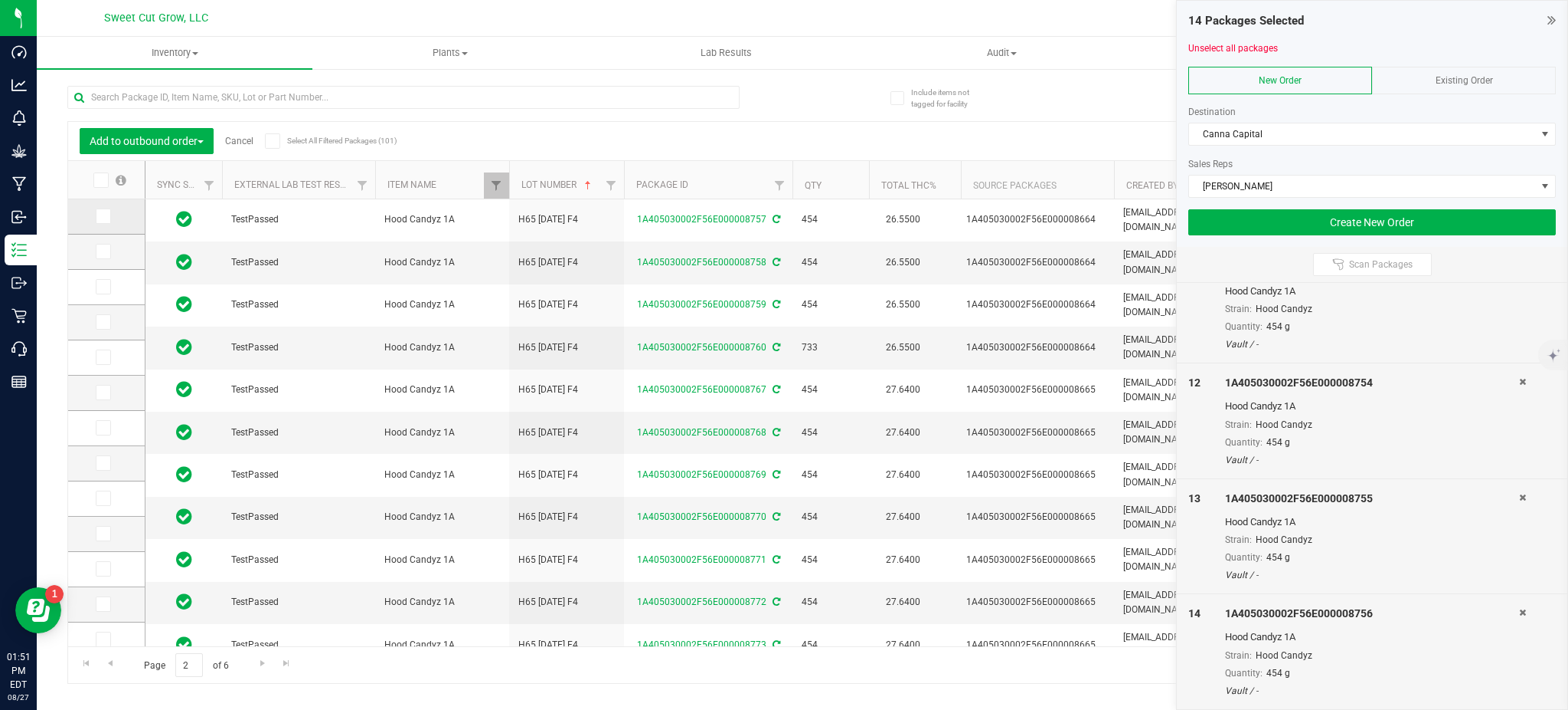
click at [102, 216] on icon at bounding box center [102, 216] width 10 height 0
click at [0, 0] on input "checkbox" at bounding box center [0, 0] width 0 height 0
click at [103, 251] on icon at bounding box center [102, 251] width 10 height 0
click at [0, 0] on input "checkbox" at bounding box center [0, 0] width 0 height 0
click at [107, 284] on span at bounding box center [102, 286] width 15 height 15
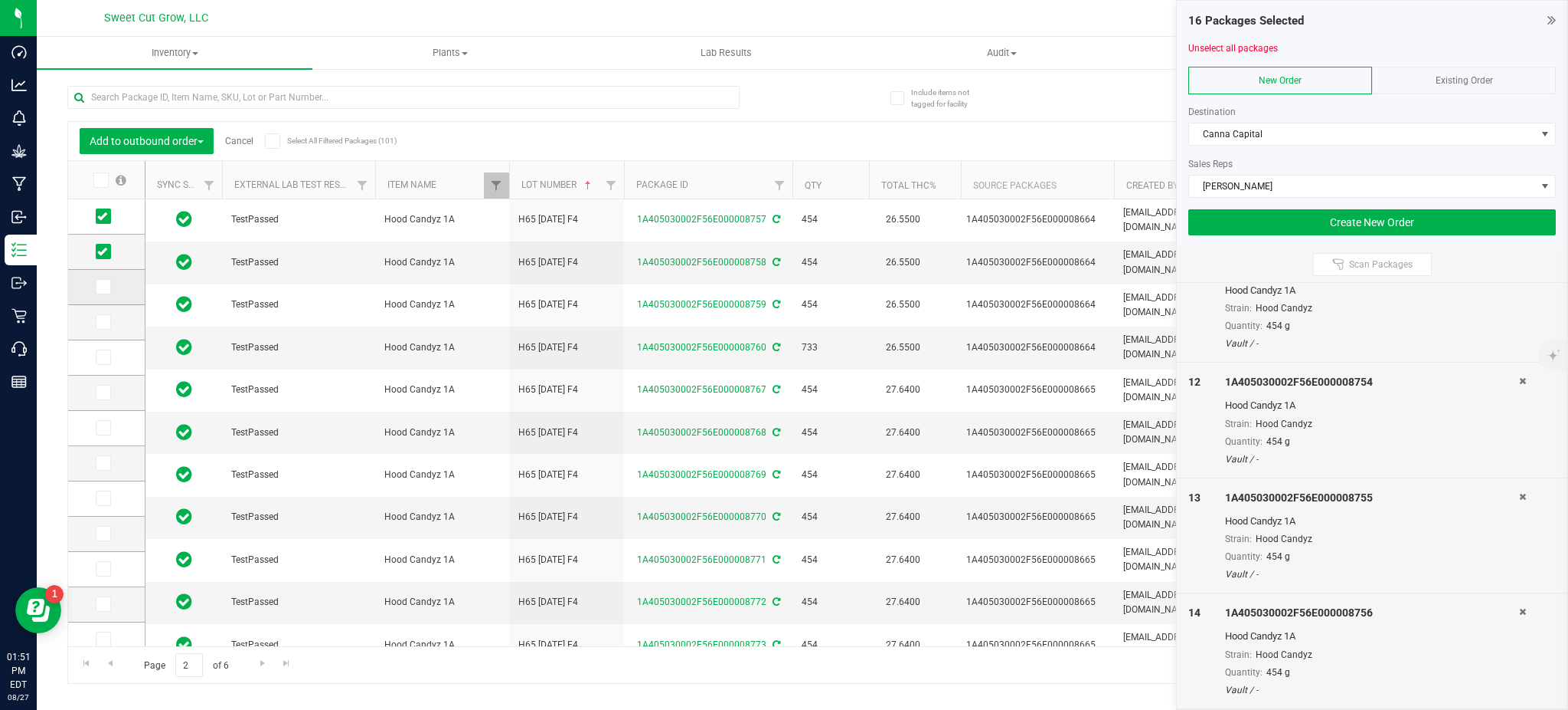
click at [0, 0] on input "checkbox" at bounding box center [0, 0] width 0 height 0
click at [104, 357] on icon at bounding box center [102, 357] width 10 height 0
click at [0, 0] on input "checkbox" at bounding box center [0, 0] width 0 height 0
click at [101, 392] on icon at bounding box center [102, 392] width 10 height 0
click at [0, 0] on input "checkbox" at bounding box center [0, 0] width 0 height 0
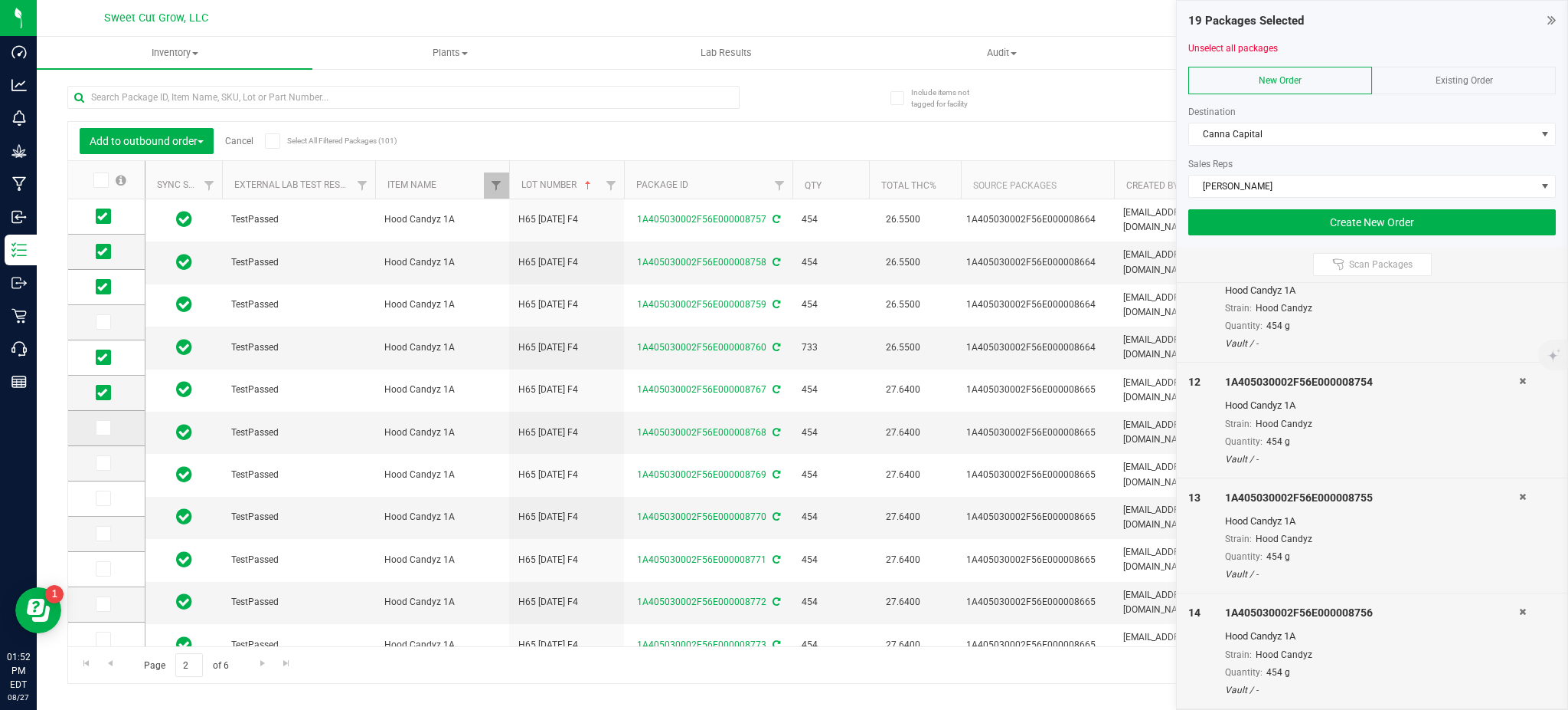
click at [108, 431] on span at bounding box center [102, 427] width 15 height 15
click at [0, 0] on input "checkbox" at bounding box center [0, 0] width 0 height 0
click at [105, 463] on icon at bounding box center [102, 463] width 10 height 0
click at [0, 0] on input "checkbox" at bounding box center [0, 0] width 0 height 0
click at [105, 498] on icon at bounding box center [102, 498] width 10 height 0
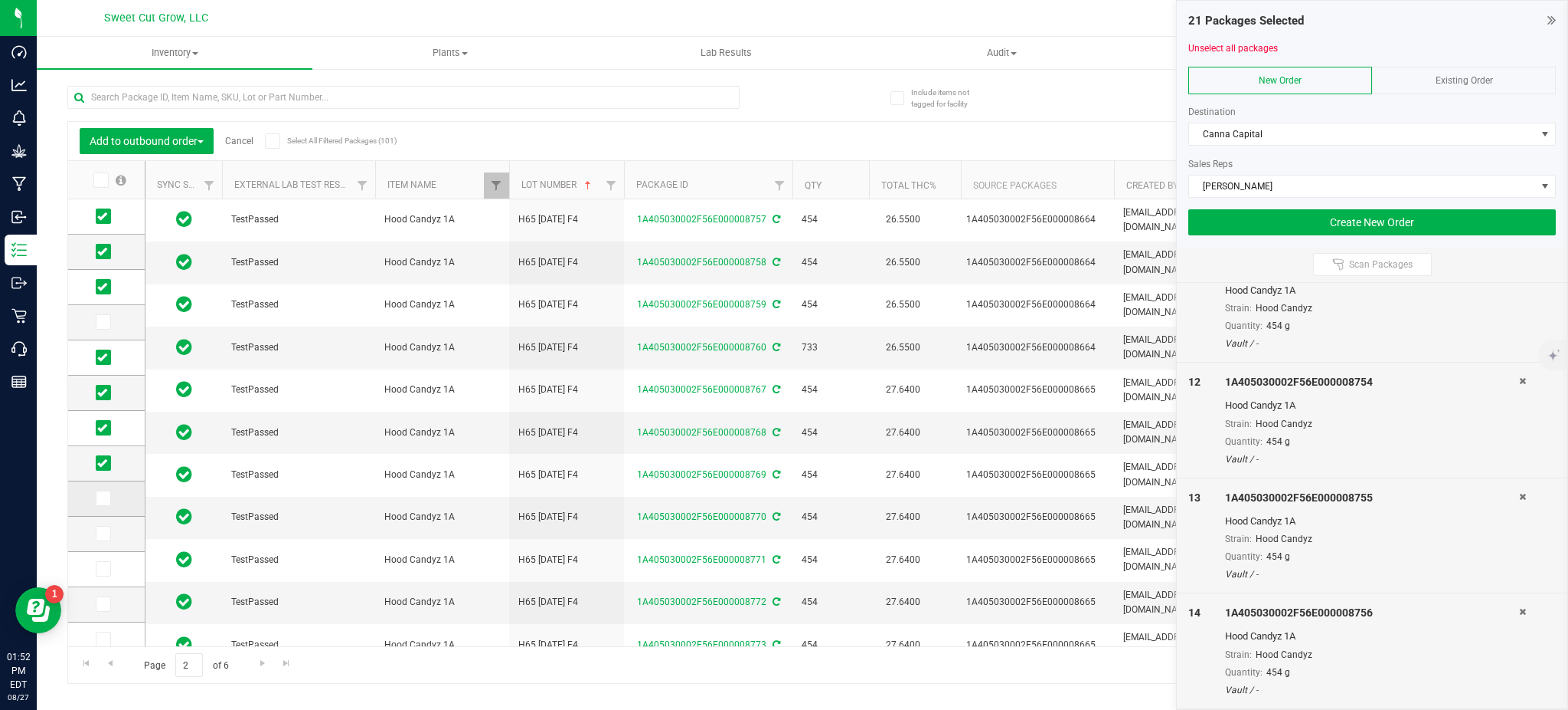
click at [0, 0] on input "checkbox" at bounding box center [0, 0] width 0 height 0
click at [105, 533] on icon at bounding box center [102, 533] width 10 height 0
click at [0, 0] on input "checkbox" at bounding box center [0, 0] width 0 height 0
click at [105, 569] on icon at bounding box center [102, 569] width 10 height 0
click at [0, 0] on input "checkbox" at bounding box center [0, 0] width 0 height 0
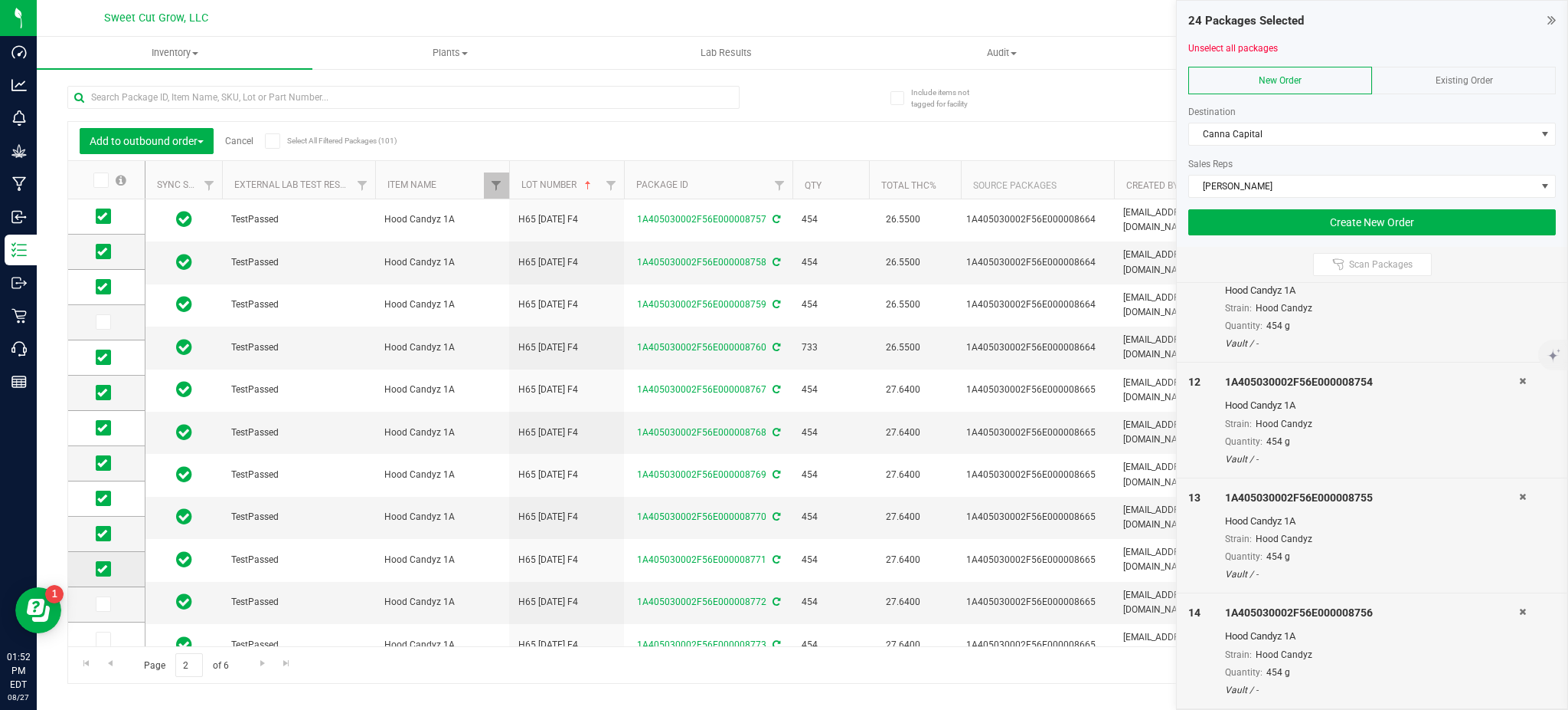
scroll to position [112, 0]
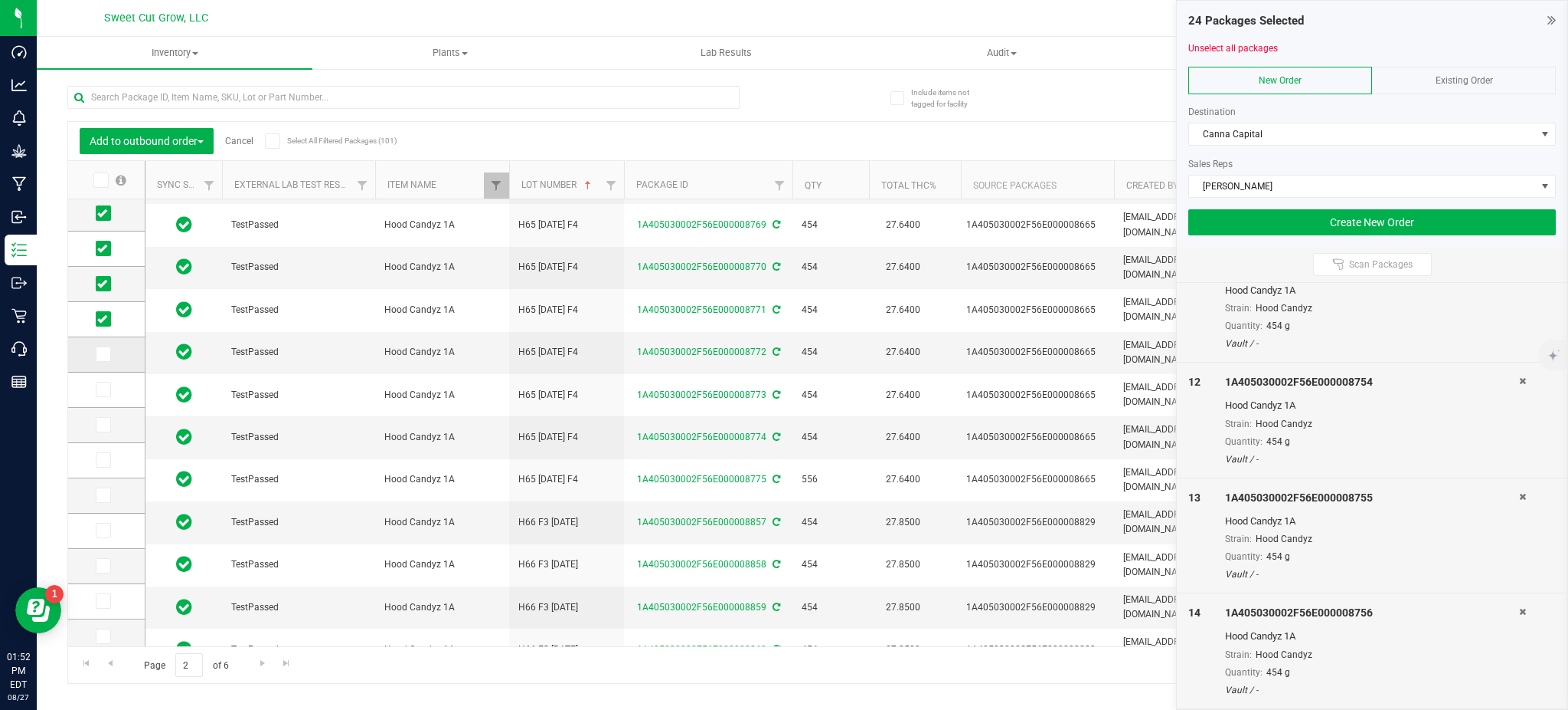
click at [101, 355] on icon at bounding box center [102, 355] width 10 height 0
click at [0, 0] on input "checkbox" at bounding box center [0, 0] width 0 height 0
click at [102, 425] on icon at bounding box center [102, 425] width 10 height 0
click at [0, 0] on input "checkbox" at bounding box center [0, 0] width 0 height 0
click at [102, 460] on icon at bounding box center [102, 460] width 10 height 0
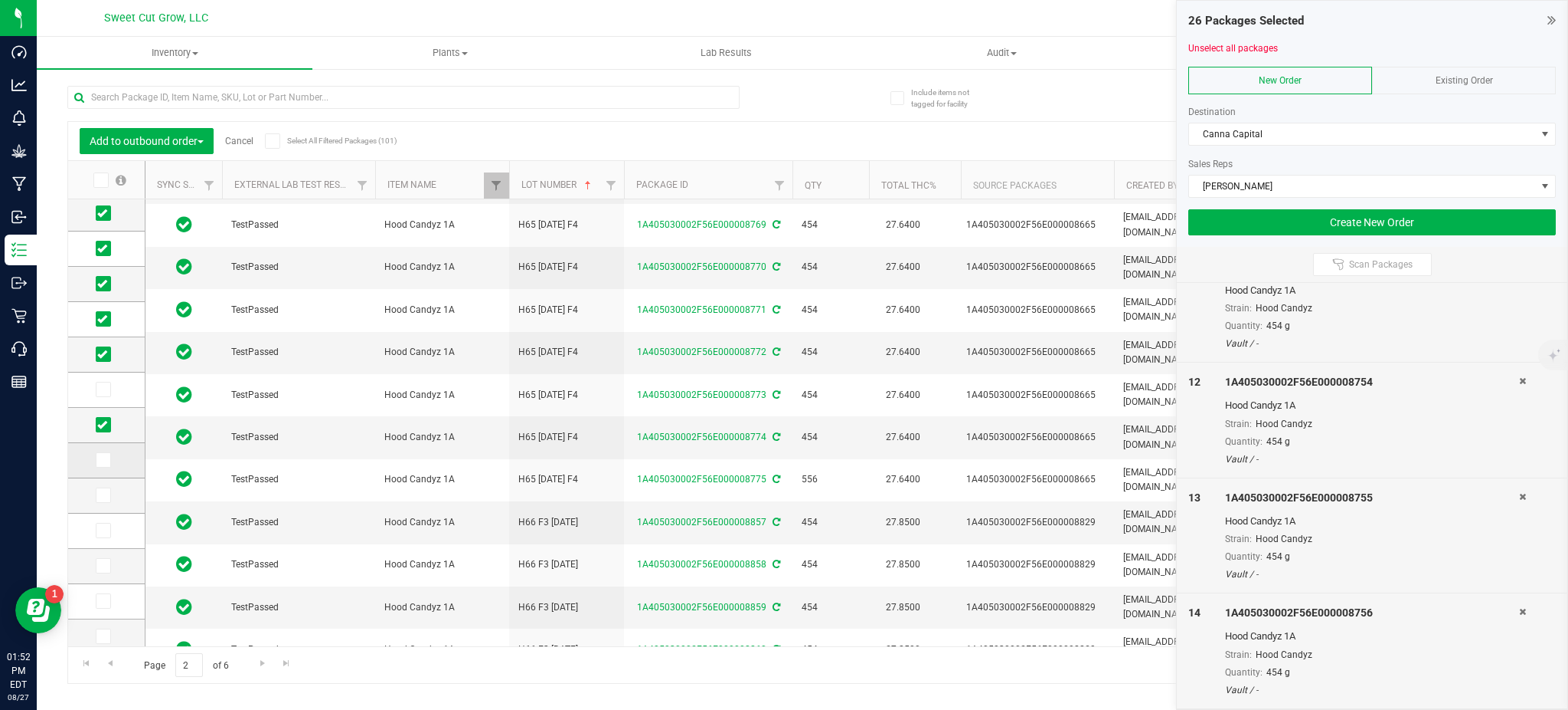
click at [0, 0] on input "checkbox" at bounding box center [0, 0] width 0 height 0
click at [105, 496] on icon at bounding box center [102, 496] width 10 height 0
click at [0, 0] on input "checkbox" at bounding box center [0, 0] width 0 height 0
click at [97, 530] on icon at bounding box center [102, 530] width 10 height 0
click at [0, 0] on input "checkbox" at bounding box center [0, 0] width 0 height 0
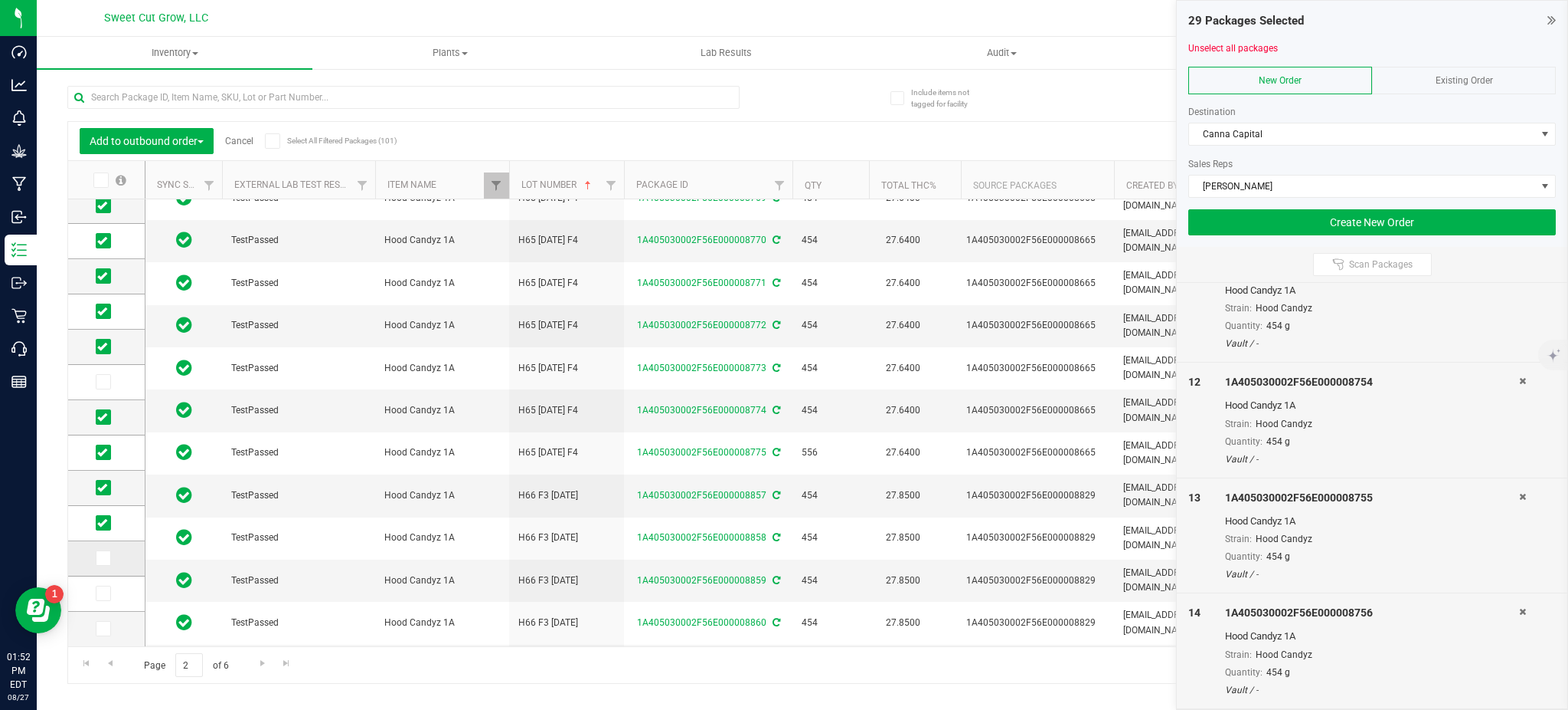
click at [100, 558] on icon at bounding box center [102, 558] width 10 height 0
click at [0, 0] on input "checkbox" at bounding box center [0, 0] width 0 height 0
click at [105, 593] on icon at bounding box center [102, 593] width 10 height 0
click at [0, 0] on input "checkbox" at bounding box center [0, 0] width 0 height 0
click at [105, 629] on icon at bounding box center [102, 629] width 10 height 0
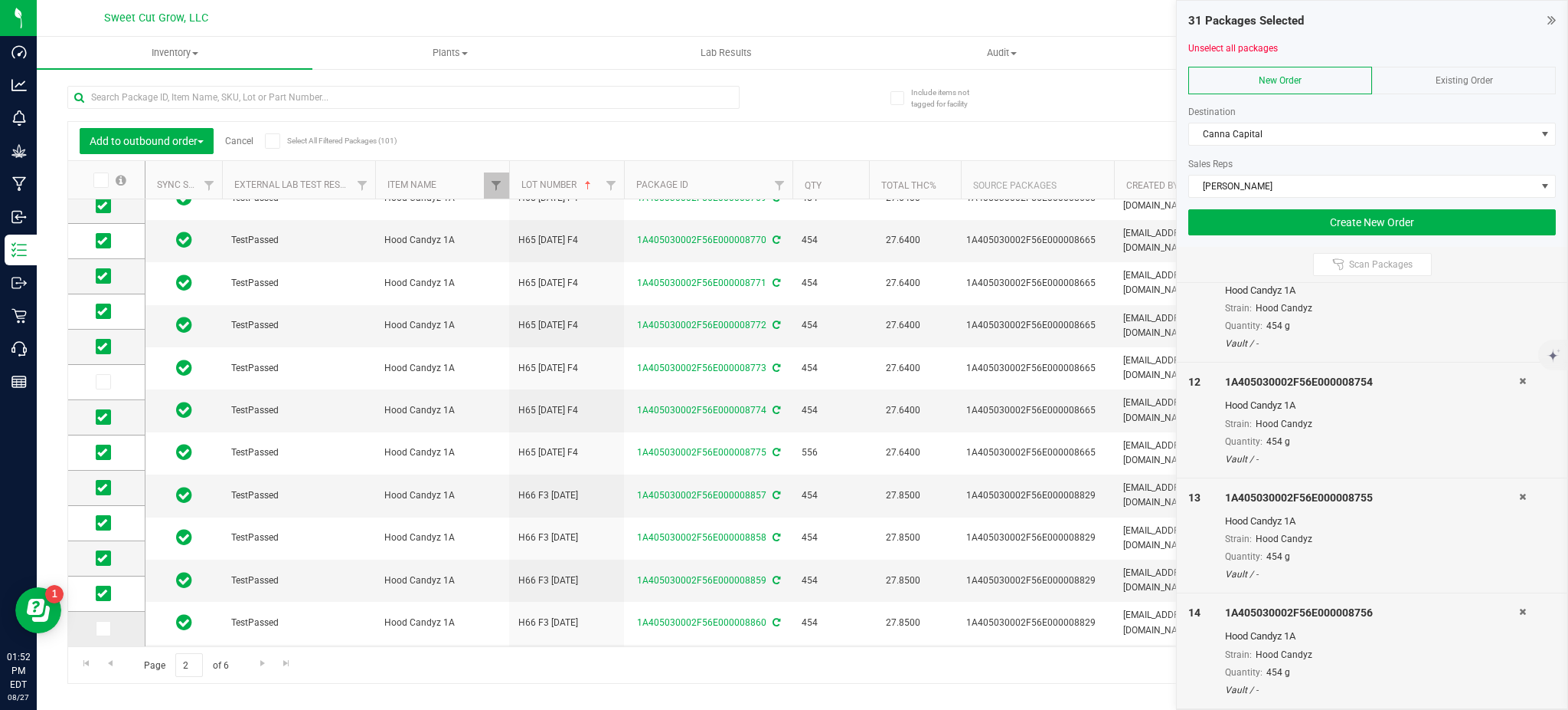
click at [0, 0] on input "checkbox" at bounding box center [0, 0] width 0 height 0
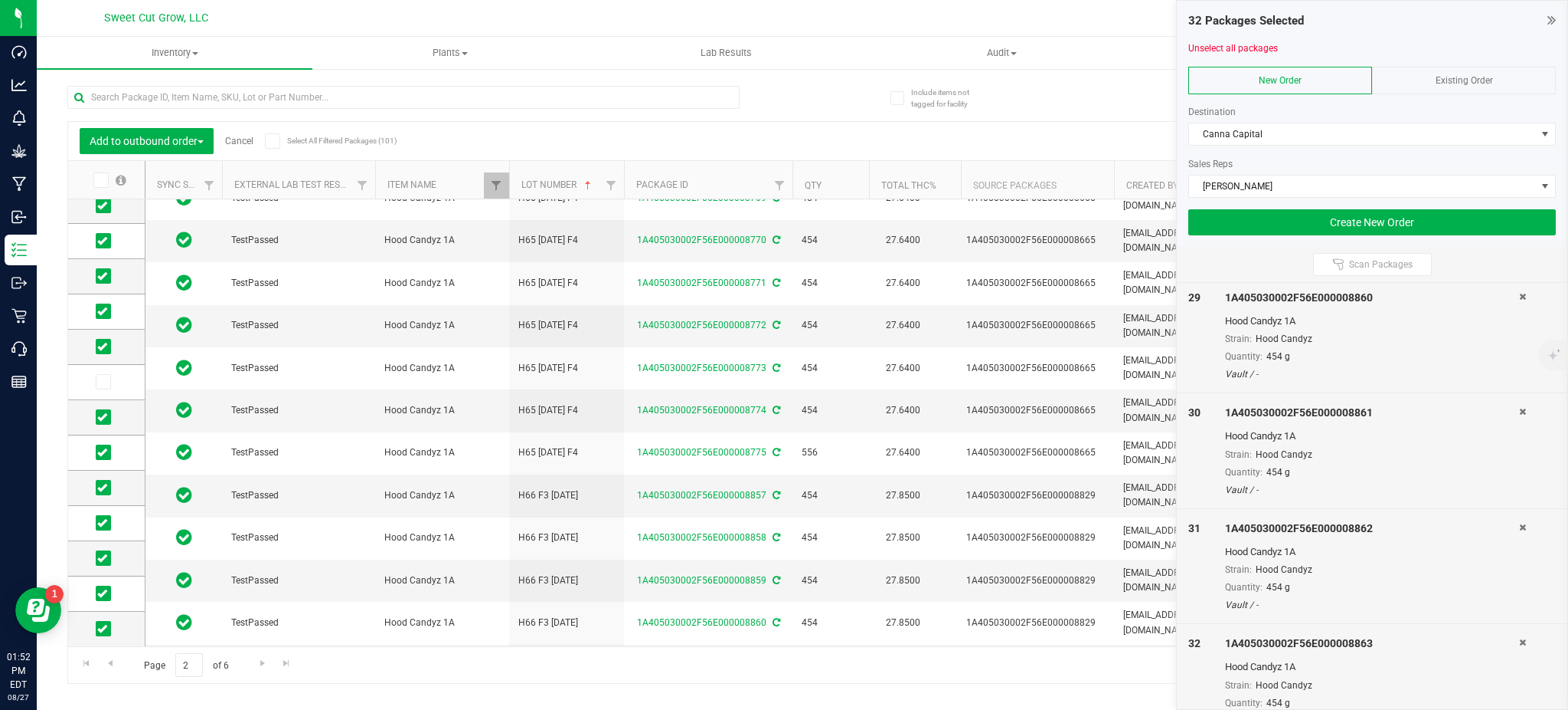
scroll to position [3303, 0]
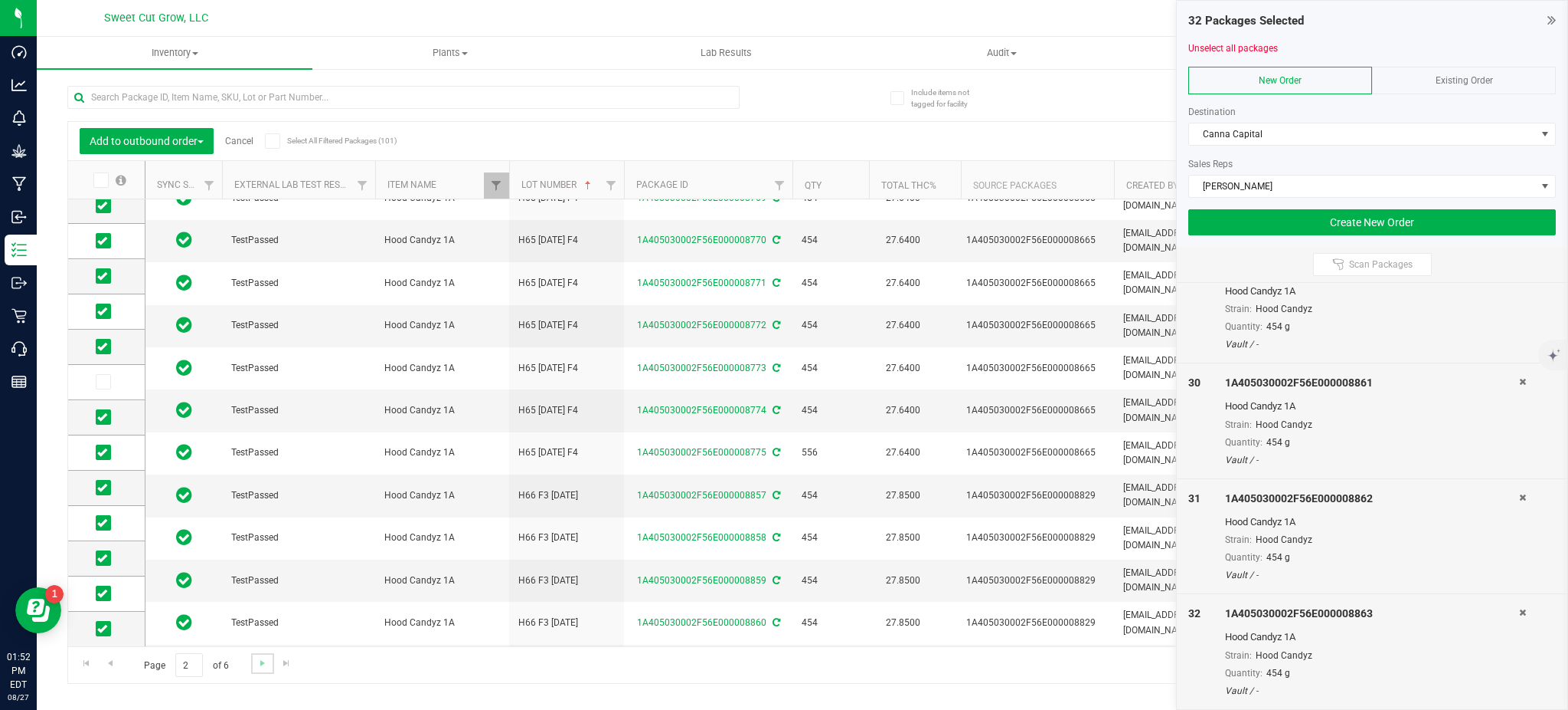
click at [265, 669] on link "Go to the next page" at bounding box center [262, 662] width 22 height 21
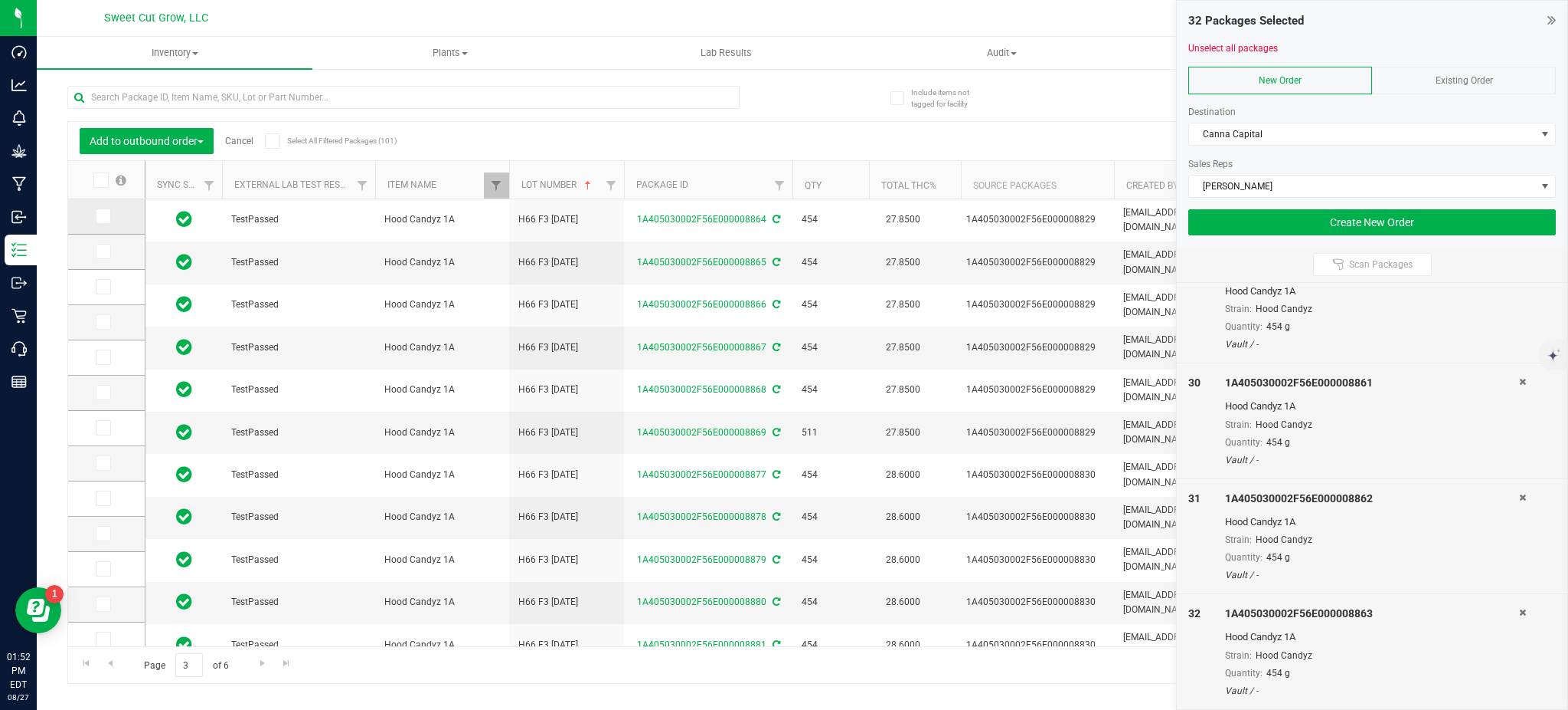
click at [109, 215] on span at bounding box center [102, 215] width 15 height 15
click at [0, 0] on input "checkbox" at bounding box center [0, 0] width 0 height 0
click at [103, 251] on icon at bounding box center [102, 251] width 10 height 0
click at [0, 0] on input "checkbox" at bounding box center [0, 0] width 0 height 0
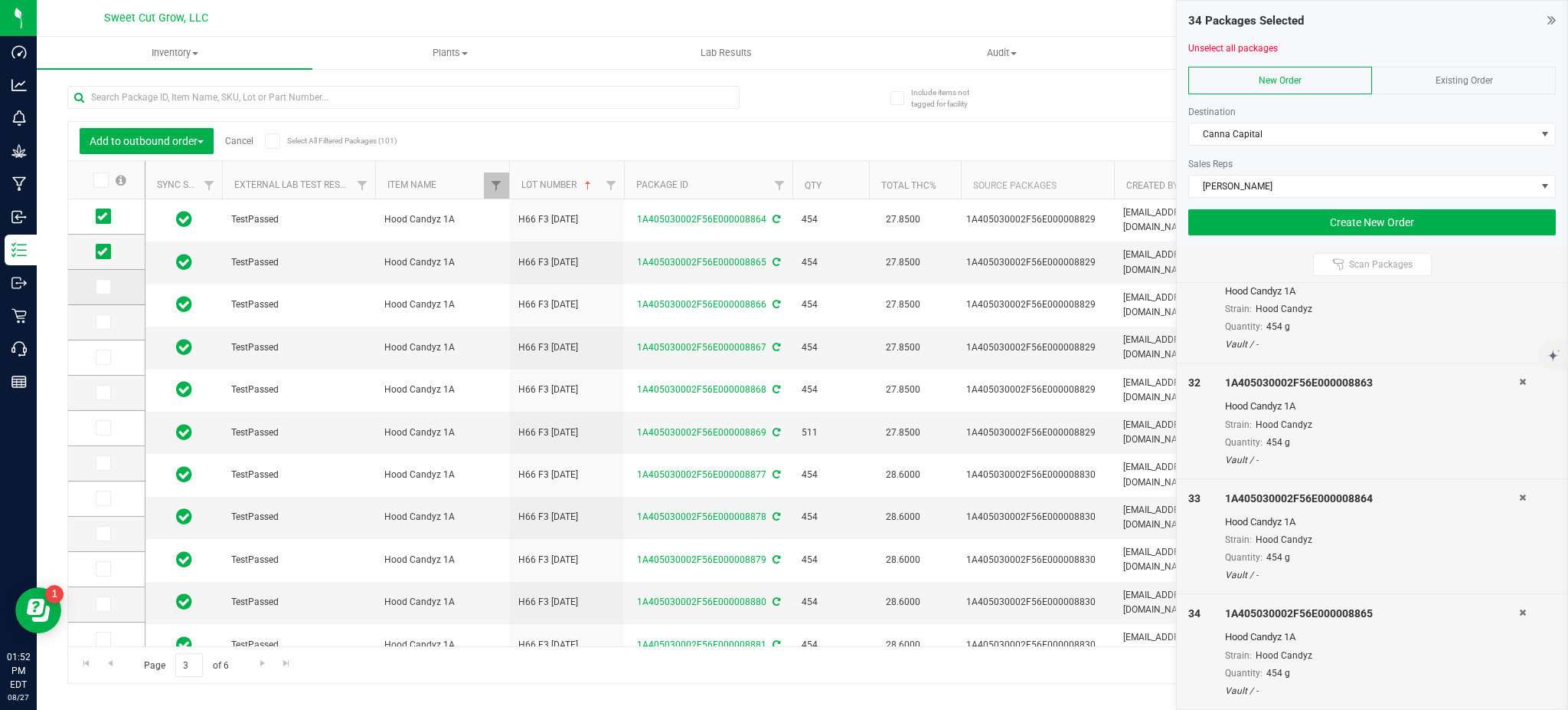
click at [102, 287] on icon at bounding box center [102, 287] width 10 height 0
click at [0, 0] on input "checkbox" at bounding box center [0, 0] width 0 height 0
click at [105, 322] on icon at bounding box center [102, 322] width 10 height 0
click at [0, 0] on input "checkbox" at bounding box center [0, 0] width 0 height 0
click at [104, 357] on icon at bounding box center [102, 357] width 10 height 0
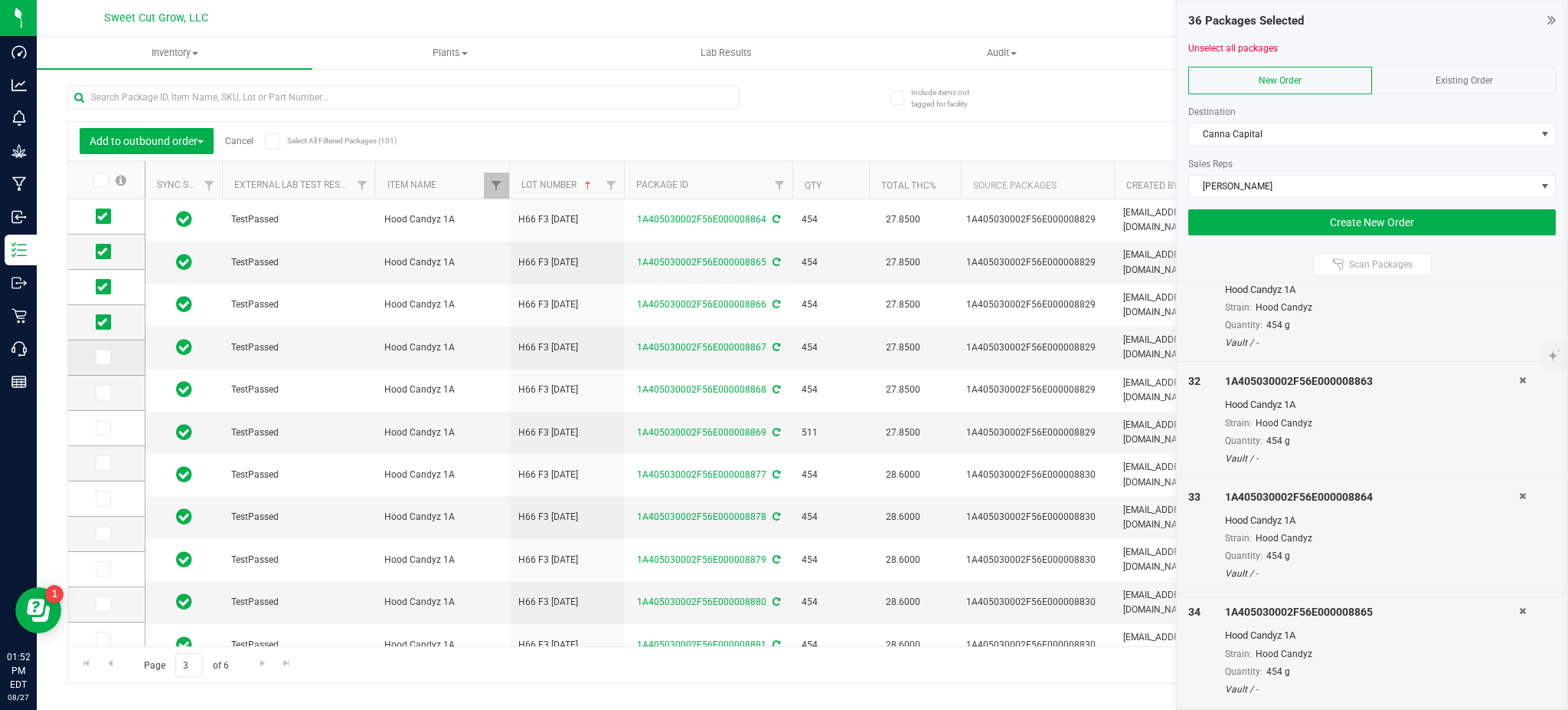
click at [0, 0] on input "checkbox" at bounding box center [0, 0] width 0 height 0
click at [101, 428] on icon at bounding box center [102, 428] width 10 height 0
click at [0, 0] on input "checkbox" at bounding box center [0, 0] width 0 height 0
click at [102, 463] on icon at bounding box center [102, 463] width 10 height 0
click at [0, 0] on input "checkbox" at bounding box center [0, 0] width 0 height 0
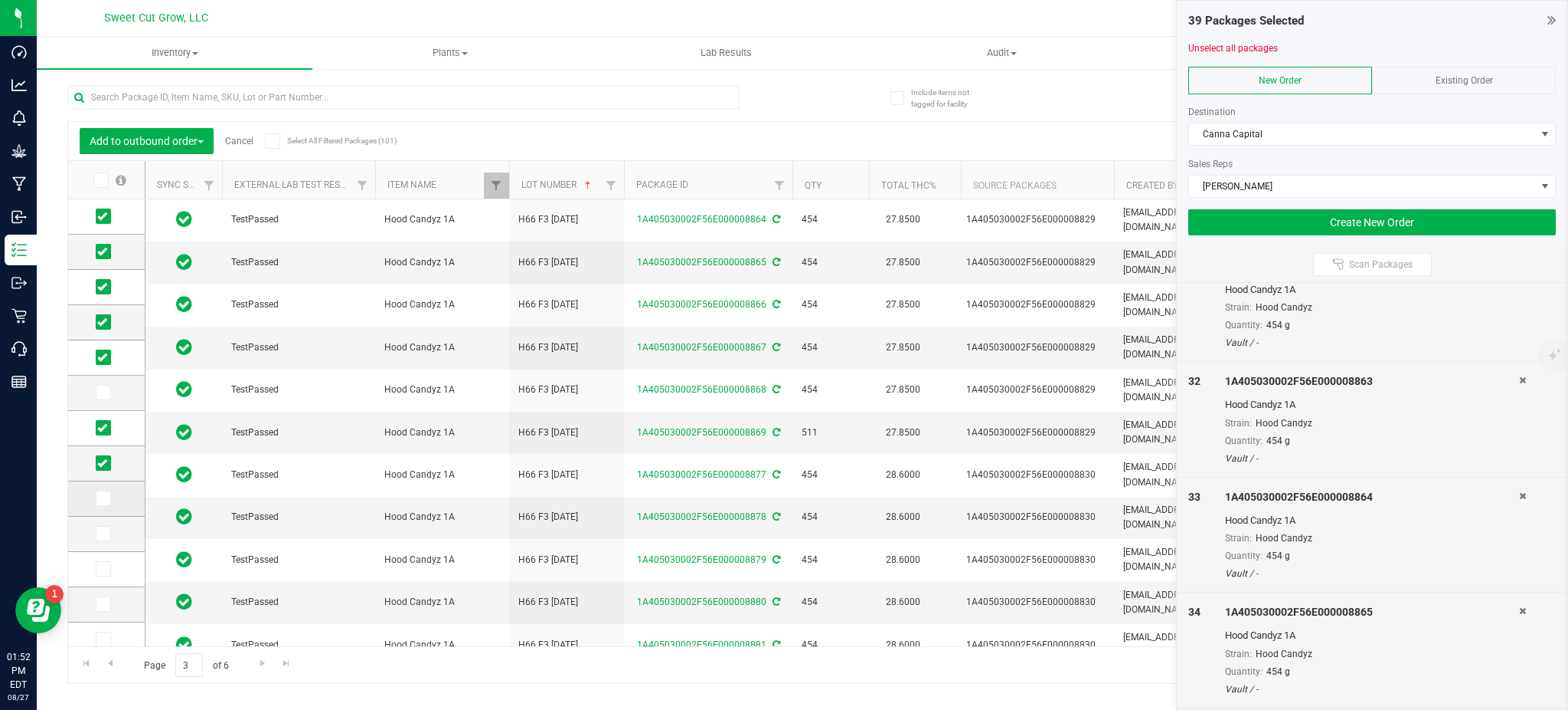
click at [105, 498] on icon at bounding box center [102, 498] width 10 height 0
click at [0, 0] on input "checkbox" at bounding box center [0, 0] width 0 height 0
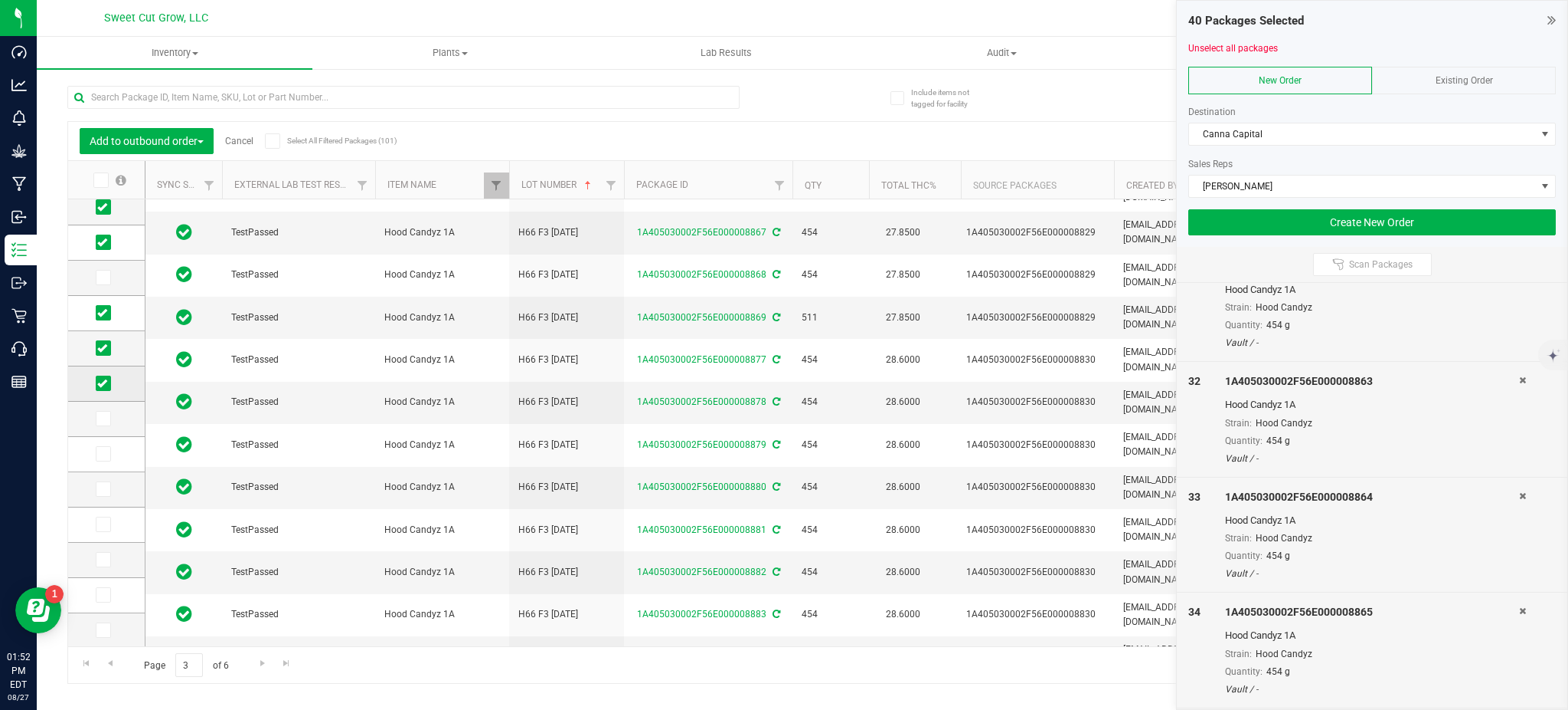
scroll to position [157, 0]
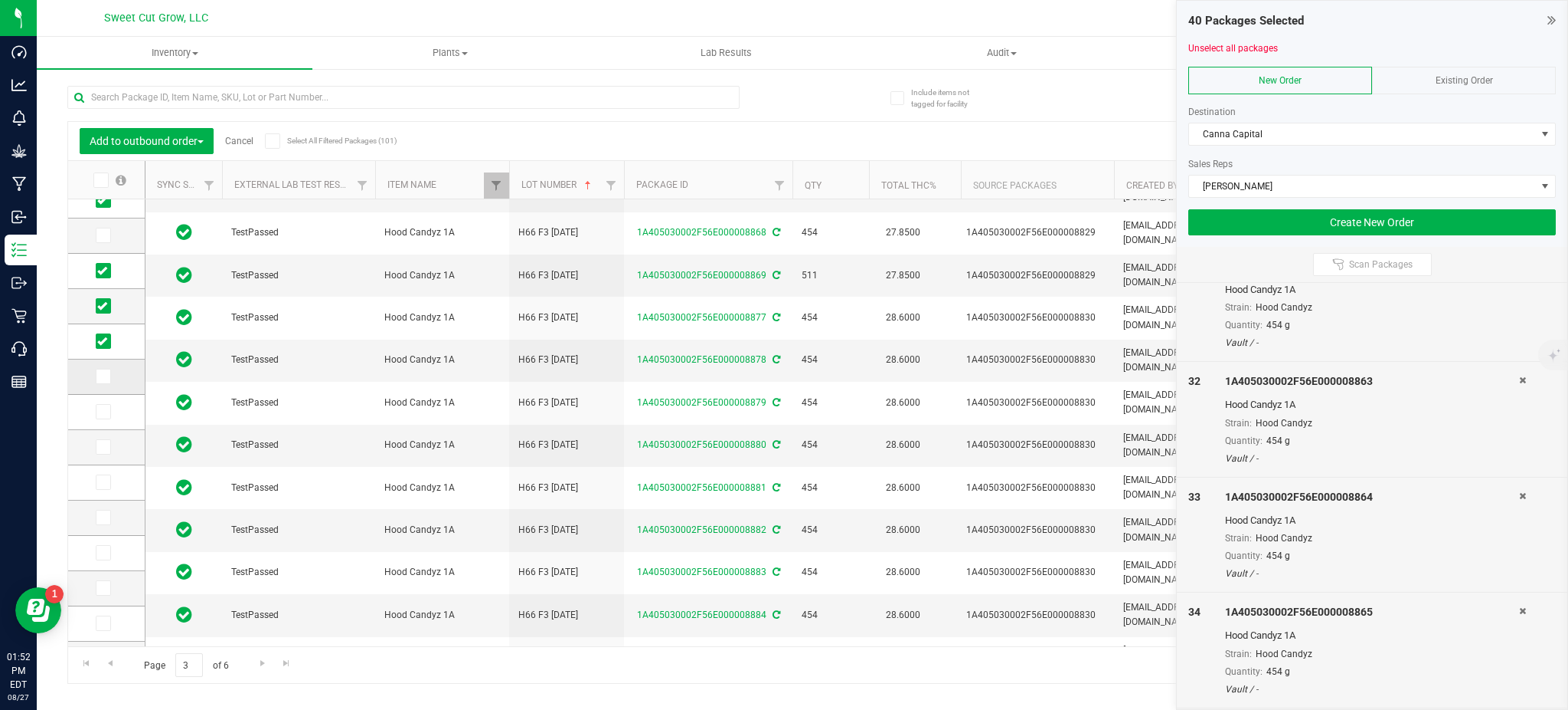
click at [112, 371] on label at bounding box center [106, 375] width 22 height 15
click at [0, 0] on input "checkbox" at bounding box center [0, 0] width 0 height 0
click at [97, 411] on icon at bounding box center [102, 411] width 10 height 0
click at [0, 0] on input "checkbox" at bounding box center [0, 0] width 0 height 0
click at [102, 447] on icon at bounding box center [102, 447] width 10 height 0
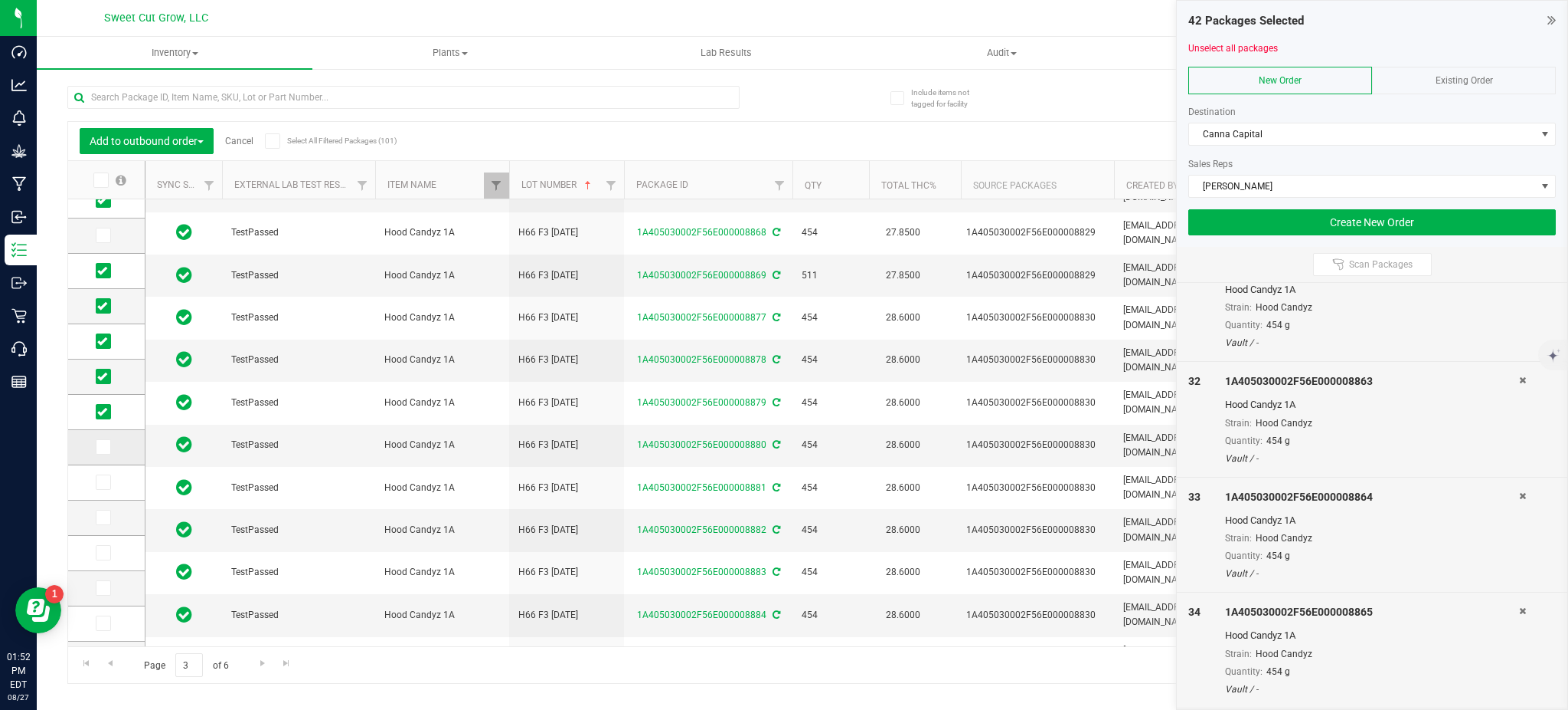
click at [0, 0] on input "checkbox" at bounding box center [0, 0] width 0 height 0
click at [102, 482] on icon at bounding box center [102, 482] width 10 height 0
click at [0, 0] on input "checkbox" at bounding box center [0, 0] width 0 height 0
click at [105, 517] on icon at bounding box center [102, 517] width 10 height 0
click at [0, 0] on input "checkbox" at bounding box center [0, 0] width 0 height 0
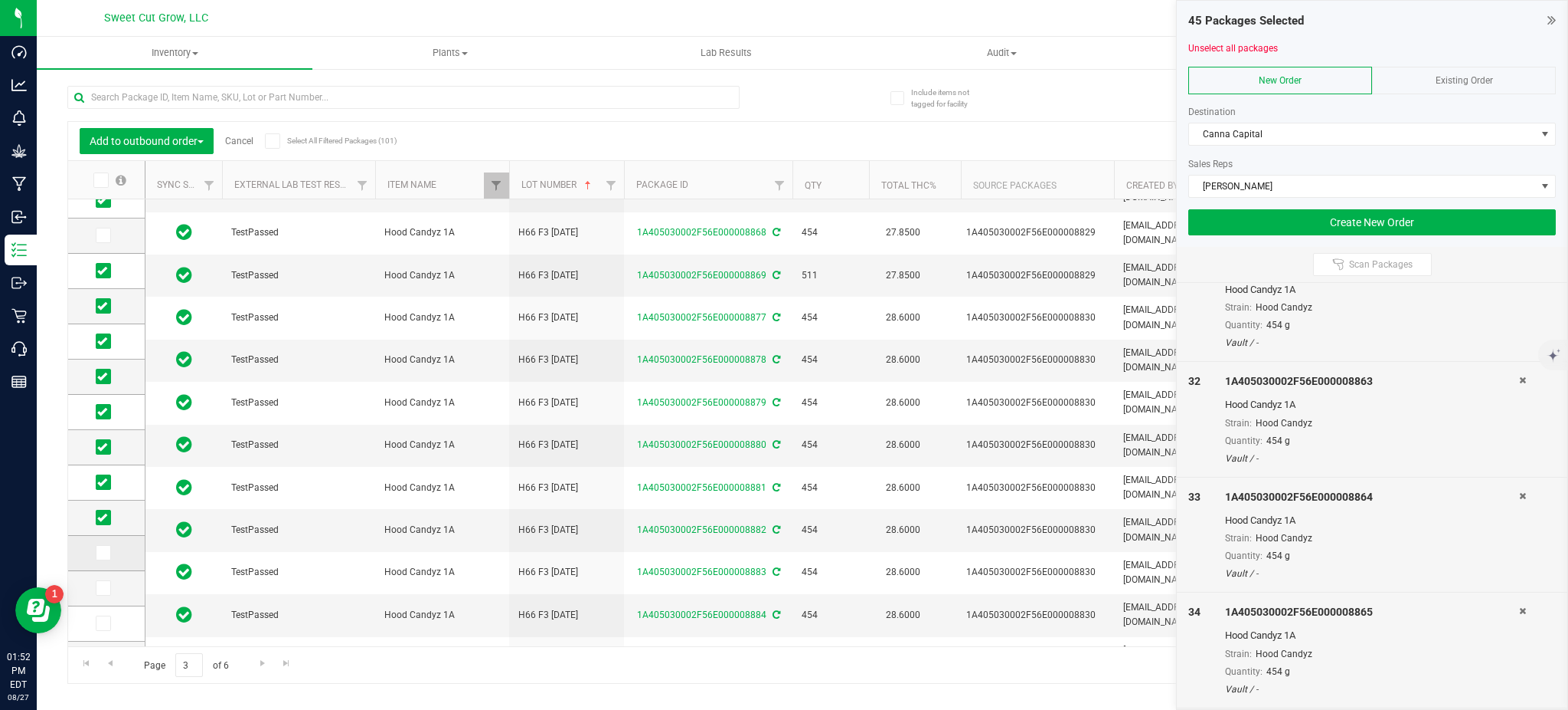
click at [105, 547] on span at bounding box center [102, 552] width 15 height 15
click at [0, 0] on input "checkbox" at bounding box center [0, 0] width 0 height 0
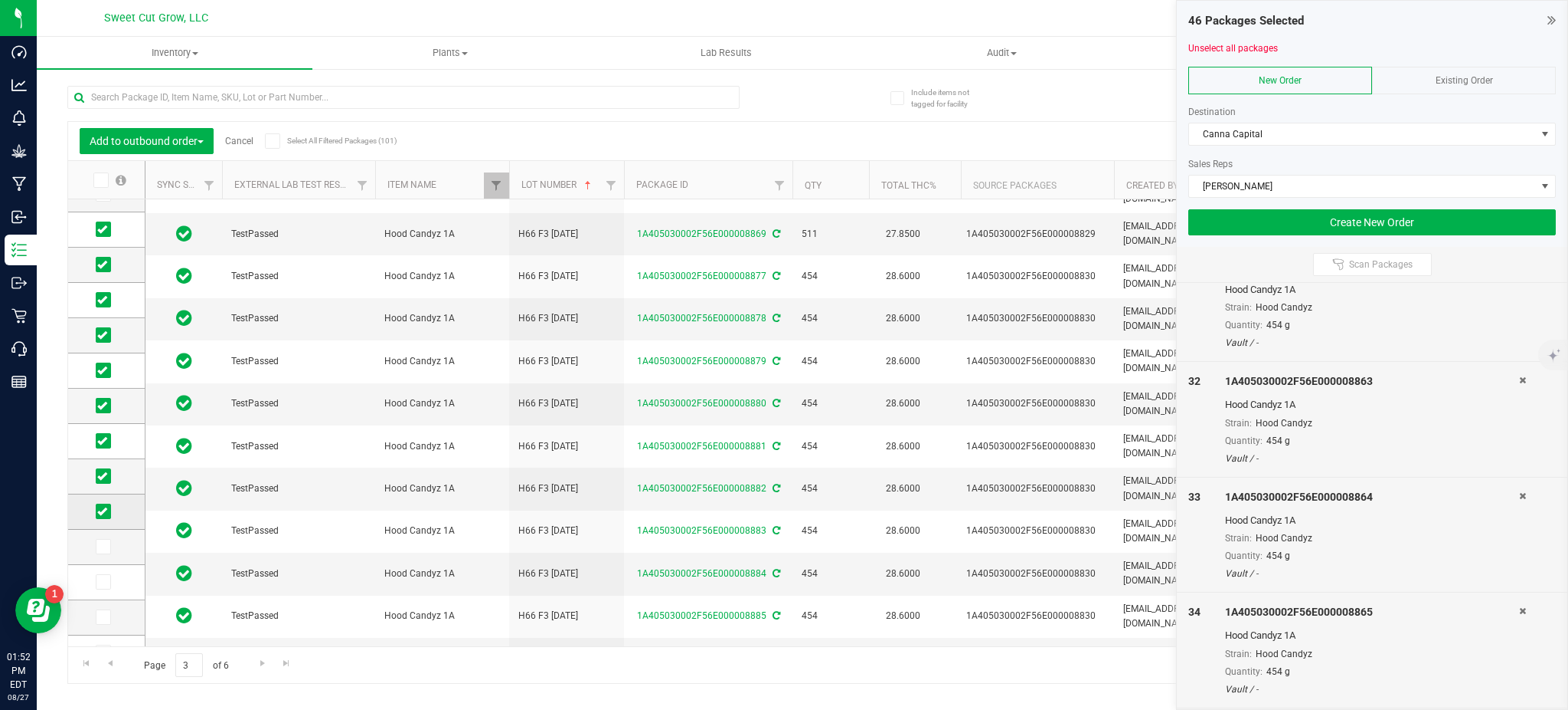
scroll to position [228, 0]
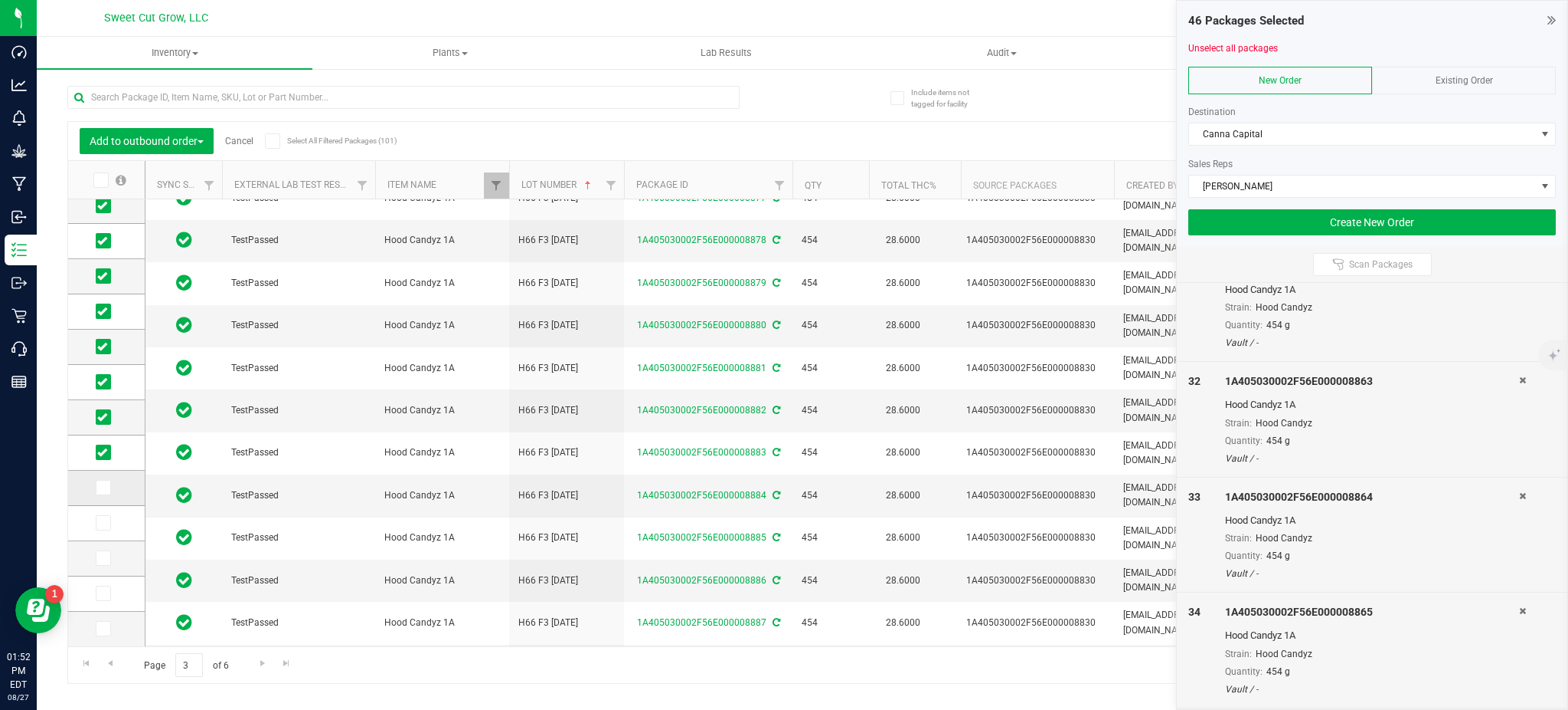
click at [109, 491] on span at bounding box center [102, 487] width 15 height 15
click at [0, 0] on input "checkbox" at bounding box center [0, 0] width 0 height 0
click at [106, 519] on span at bounding box center [102, 522] width 15 height 15
click at [0, 0] on input "checkbox" at bounding box center [0, 0] width 0 height 0
click at [101, 593] on icon at bounding box center [102, 593] width 10 height 0
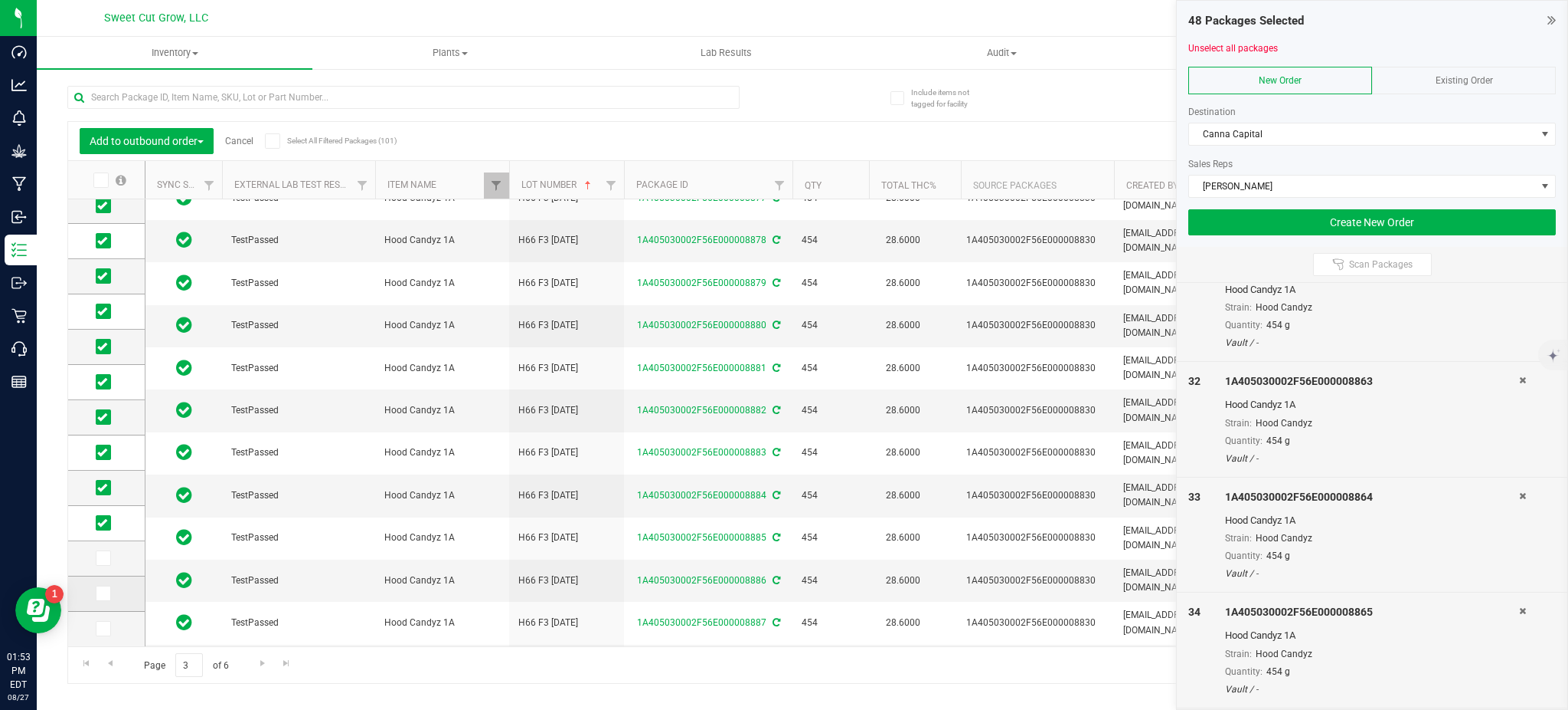
click at [0, 0] on input "checkbox" at bounding box center [0, 0] width 0 height 0
click at [98, 629] on icon at bounding box center [102, 629] width 10 height 0
click at [0, 0] on input "checkbox" at bounding box center [0, 0] width 0 height 0
click at [257, 661] on span "Go to the next page" at bounding box center [263, 662] width 12 height 12
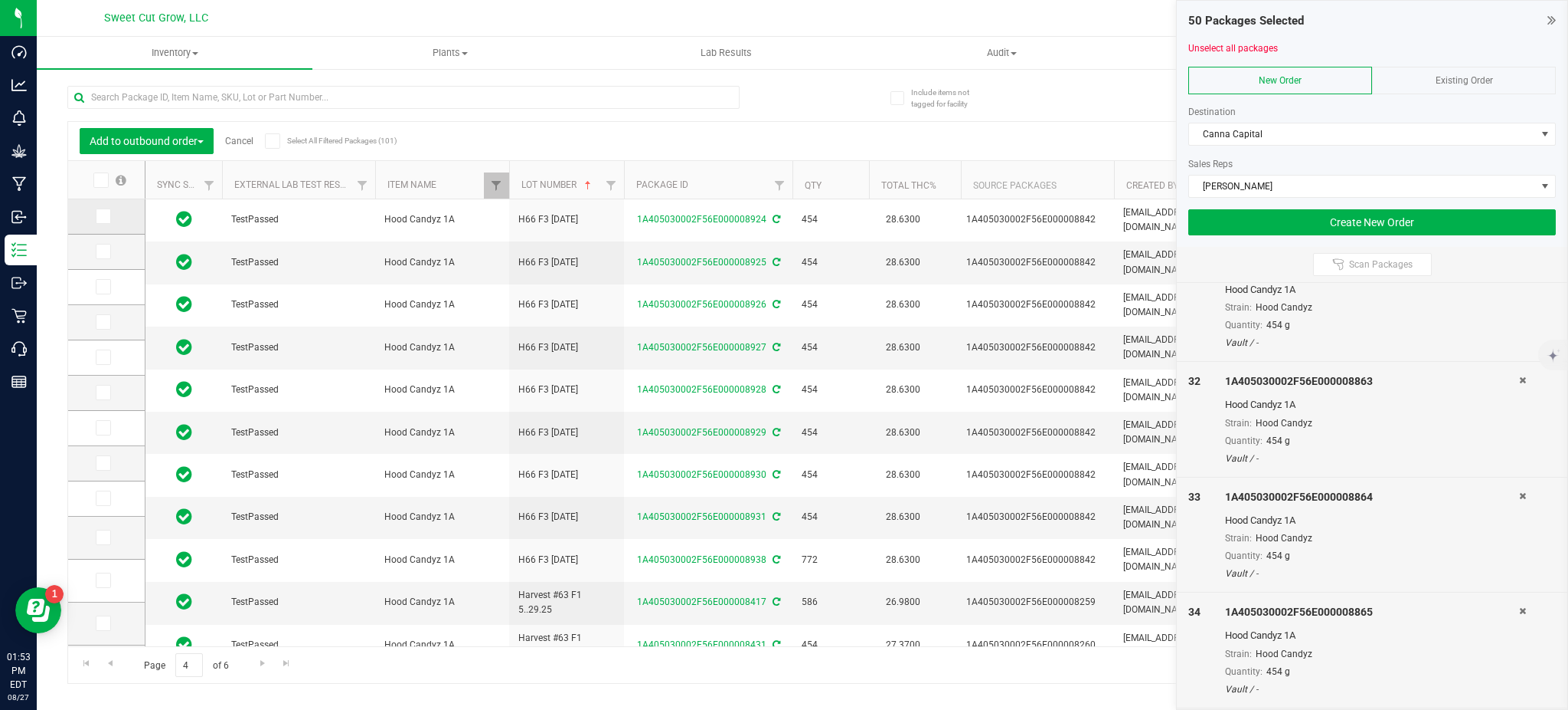
click at [102, 216] on icon at bounding box center [102, 216] width 10 height 0
click at [0, 0] on input "checkbox" at bounding box center [0, 0] width 0 height 0
click at [102, 257] on span at bounding box center [102, 250] width 15 height 15
click at [0, 0] on input "checkbox" at bounding box center [0, 0] width 0 height 0
click at [105, 280] on span at bounding box center [102, 286] width 15 height 15
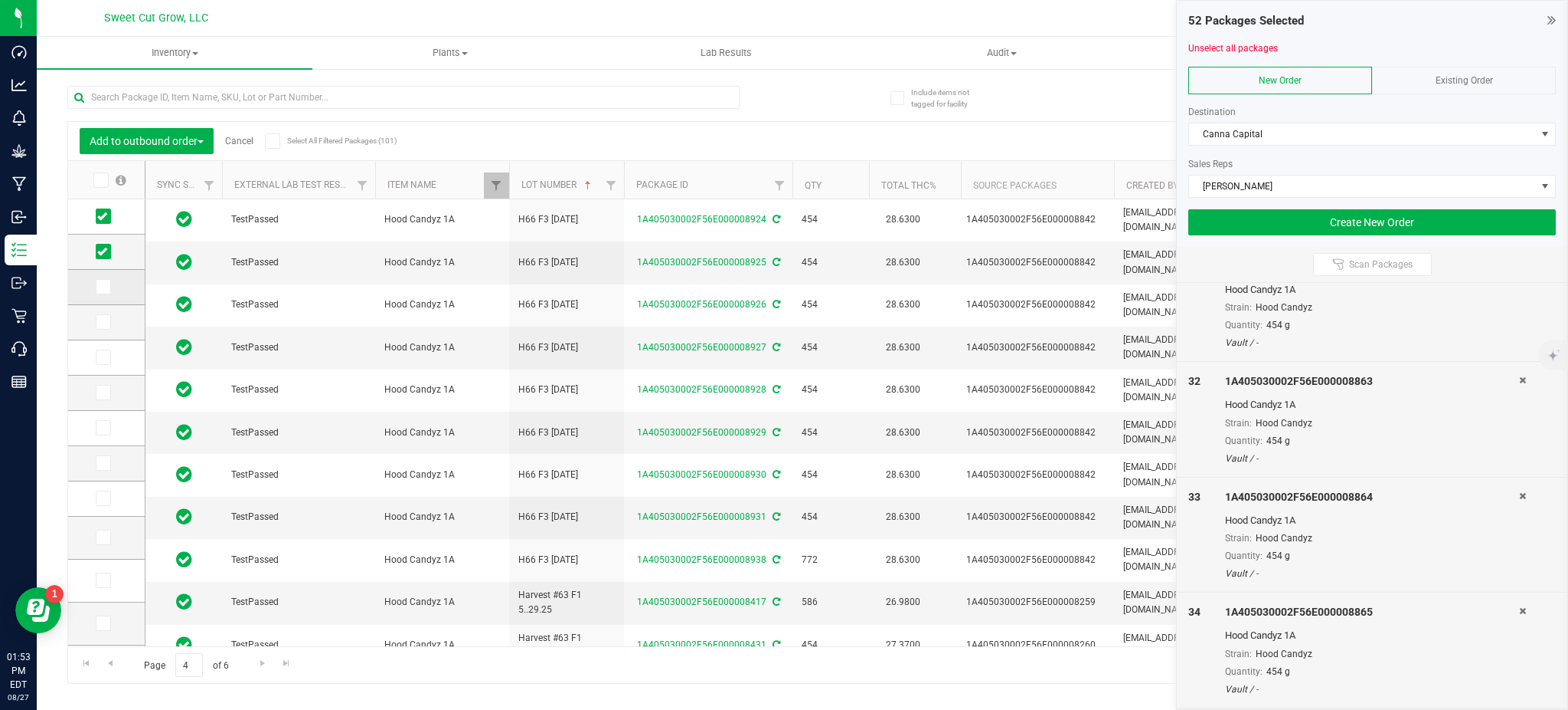
click at [0, 0] on input "checkbox" at bounding box center [0, 0] width 0 height 0
click at [104, 316] on span at bounding box center [102, 321] width 15 height 15
click at [0, 0] on input "checkbox" at bounding box center [0, 0] width 0 height 0
click at [105, 357] on icon at bounding box center [102, 357] width 10 height 0
click at [0, 0] on input "checkbox" at bounding box center [0, 0] width 0 height 0
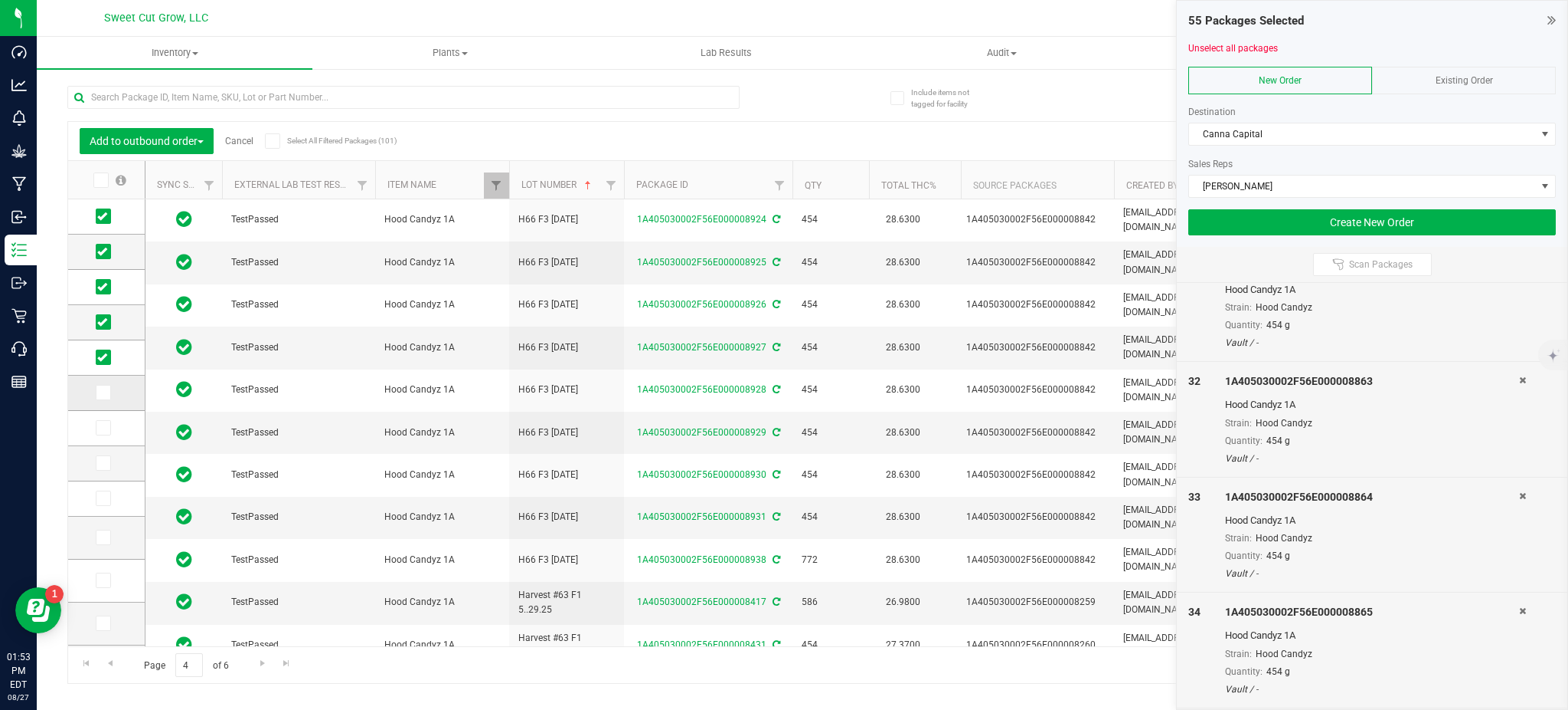
click at [105, 392] on icon at bounding box center [102, 392] width 10 height 0
click at [0, 0] on input "checkbox" at bounding box center [0, 0] width 0 height 0
click at [95, 429] on span at bounding box center [102, 427] width 15 height 15
click at [0, 0] on input "checkbox" at bounding box center [0, 0] width 0 height 0
click at [107, 459] on span at bounding box center [102, 462] width 15 height 15
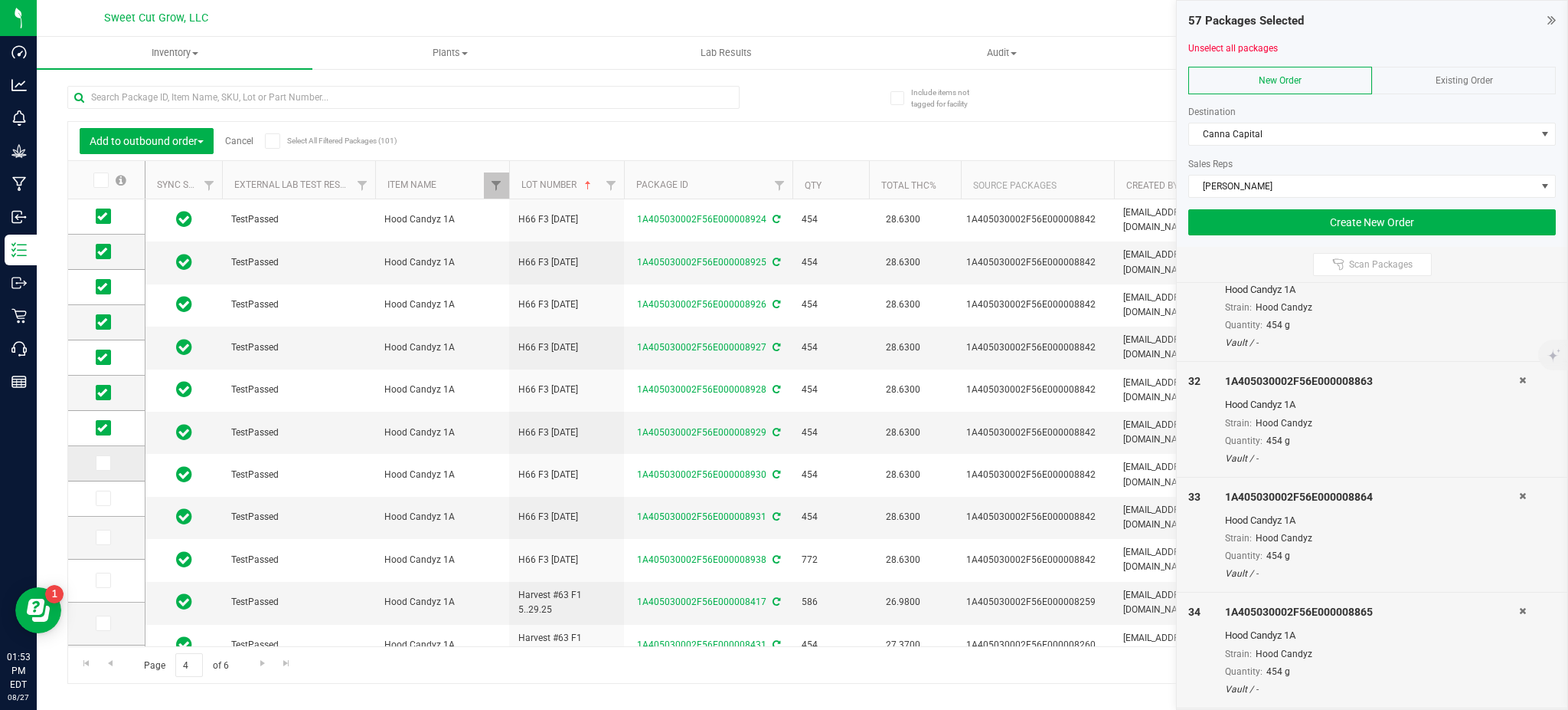
click at [0, 0] on input "checkbox" at bounding box center [0, 0] width 0 height 0
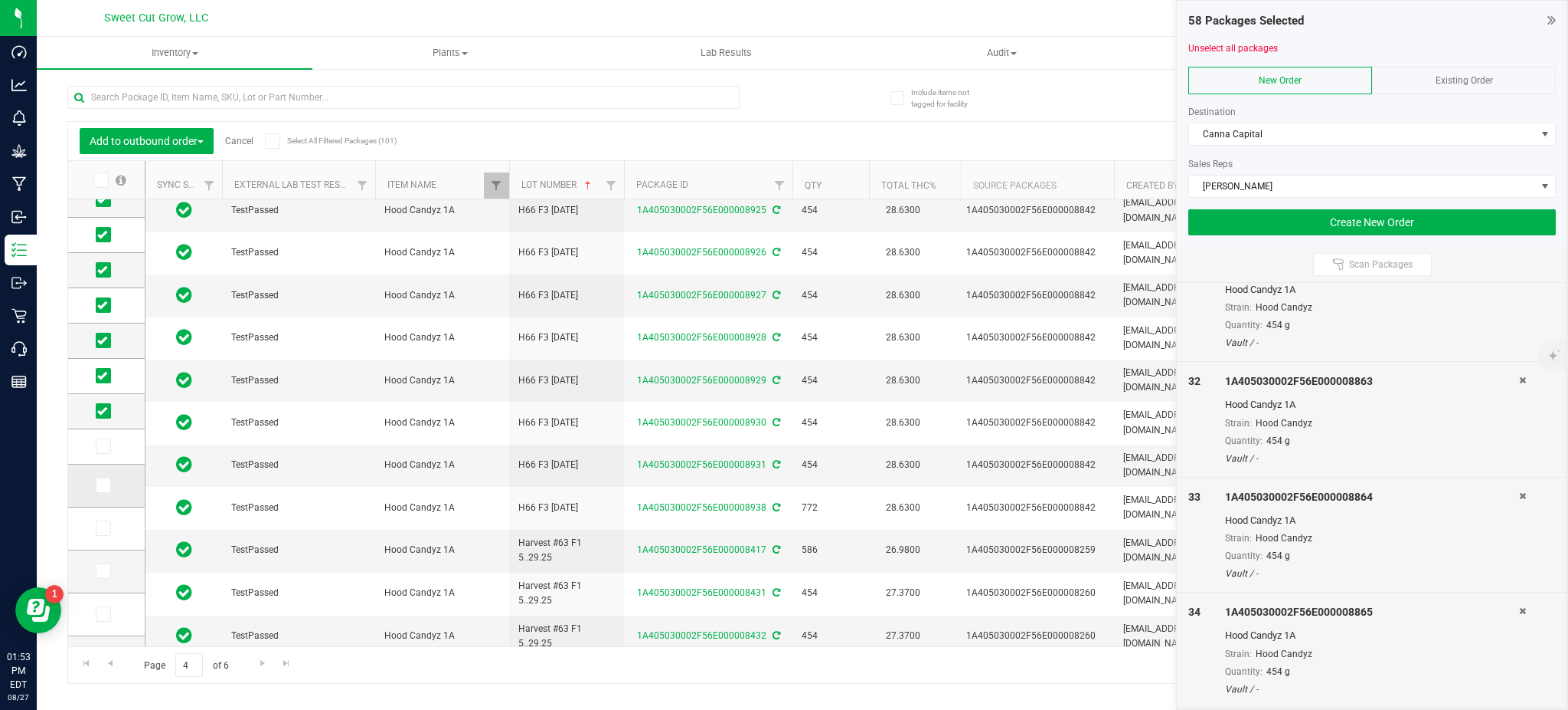
scroll to position [62, 0]
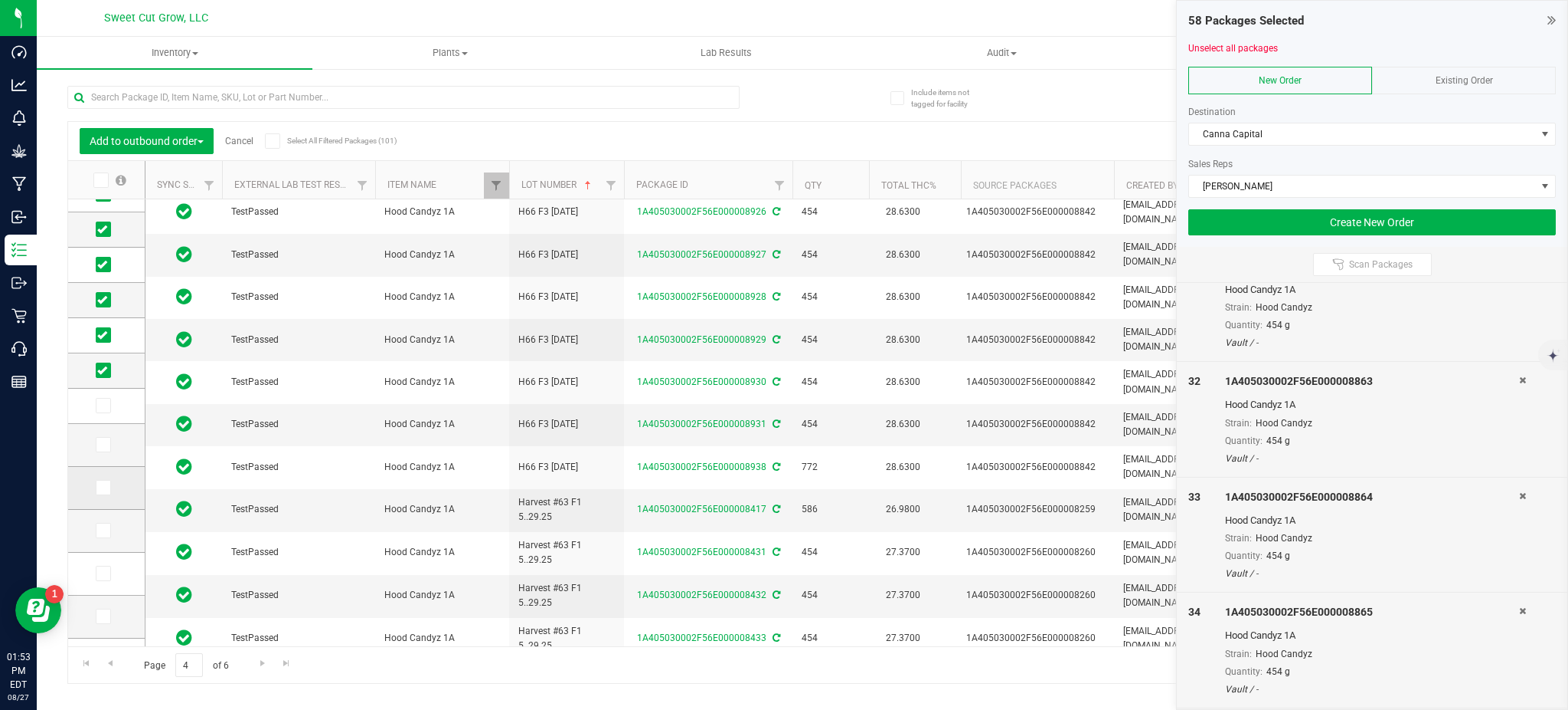
click at [105, 488] on icon at bounding box center [102, 488] width 10 height 0
click at [0, 0] on input "checkbox" at bounding box center [0, 0] width 0 height 0
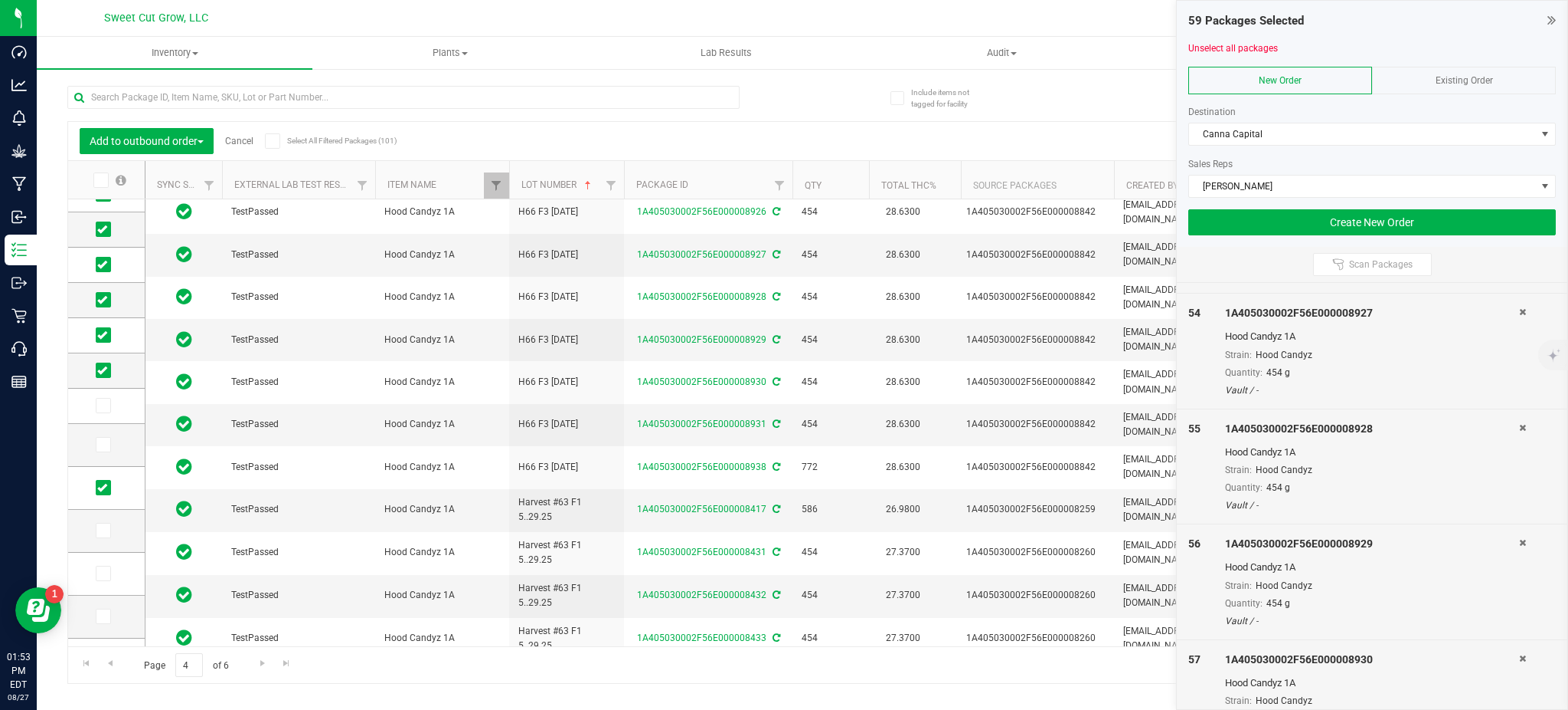
scroll to position [6418, 0]
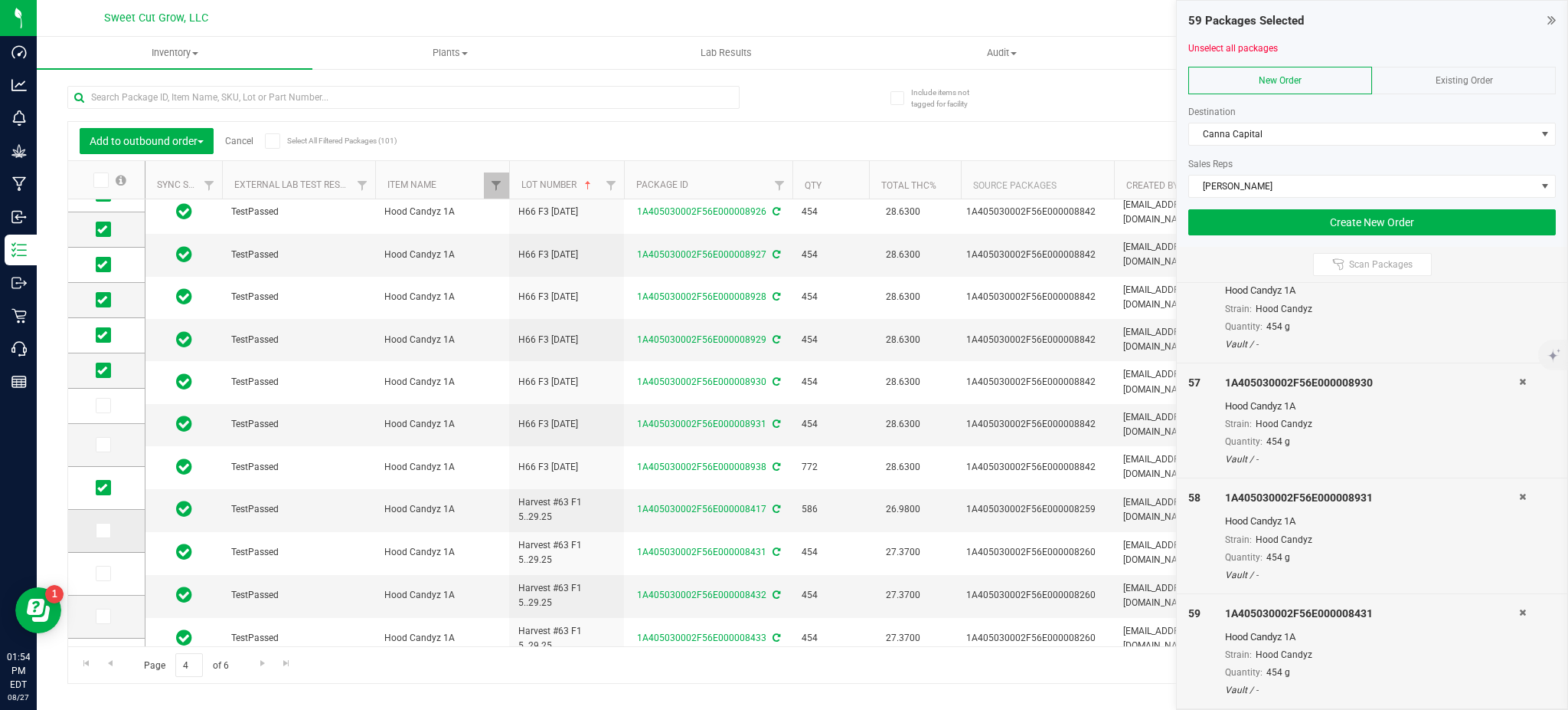
click at [99, 530] on icon at bounding box center [102, 530] width 10 height 0
click at [0, 0] on input "checkbox" at bounding box center [0, 0] width 0 height 0
click at [107, 570] on span at bounding box center [102, 573] width 15 height 15
click at [0, 0] on input "checkbox" at bounding box center [0, 0] width 0 height 0
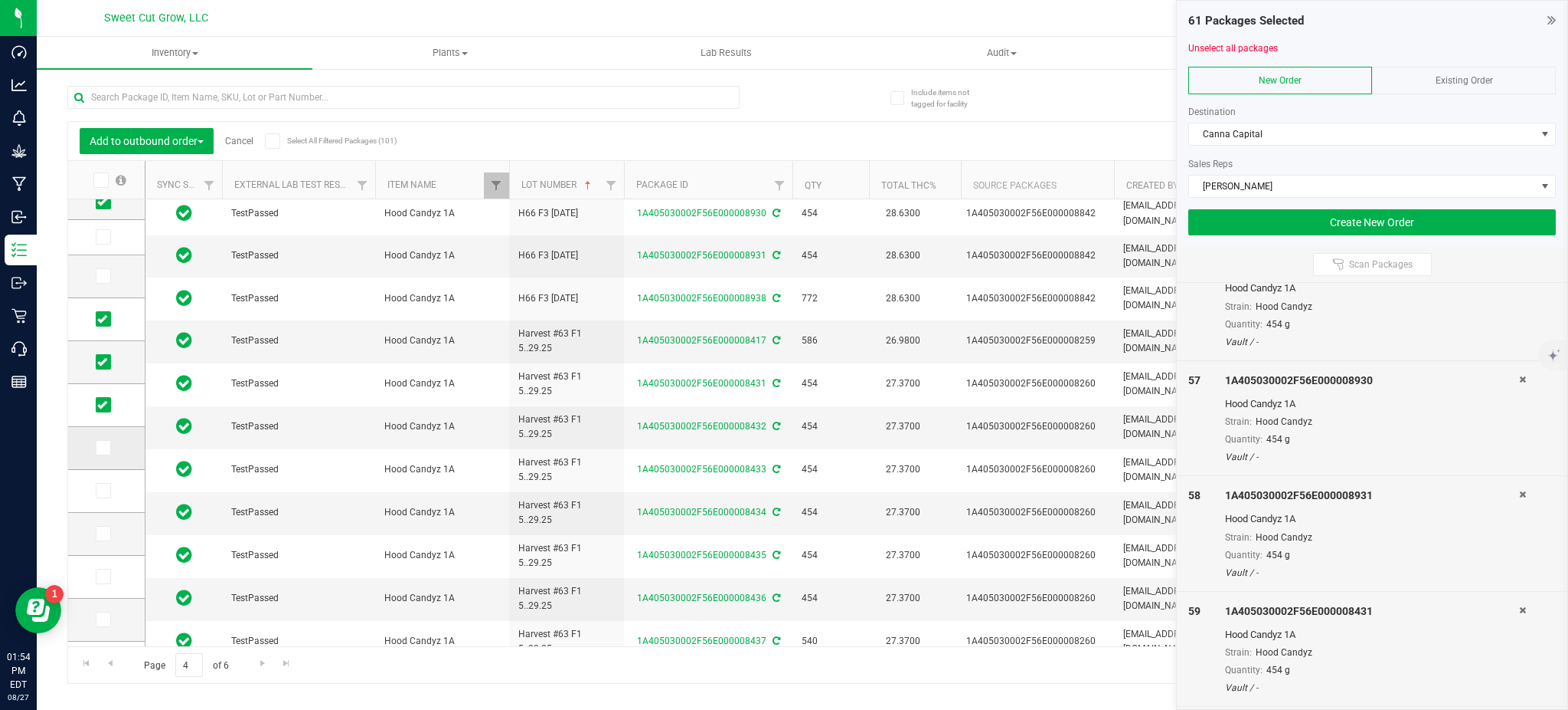
click at [102, 448] on icon at bounding box center [102, 448] width 10 height 0
click at [0, 0] on input "checkbox" at bounding box center [0, 0] width 0 height 0
click at [105, 491] on icon at bounding box center [102, 491] width 10 height 0
click at [0, 0] on input "checkbox" at bounding box center [0, 0] width 0 height 0
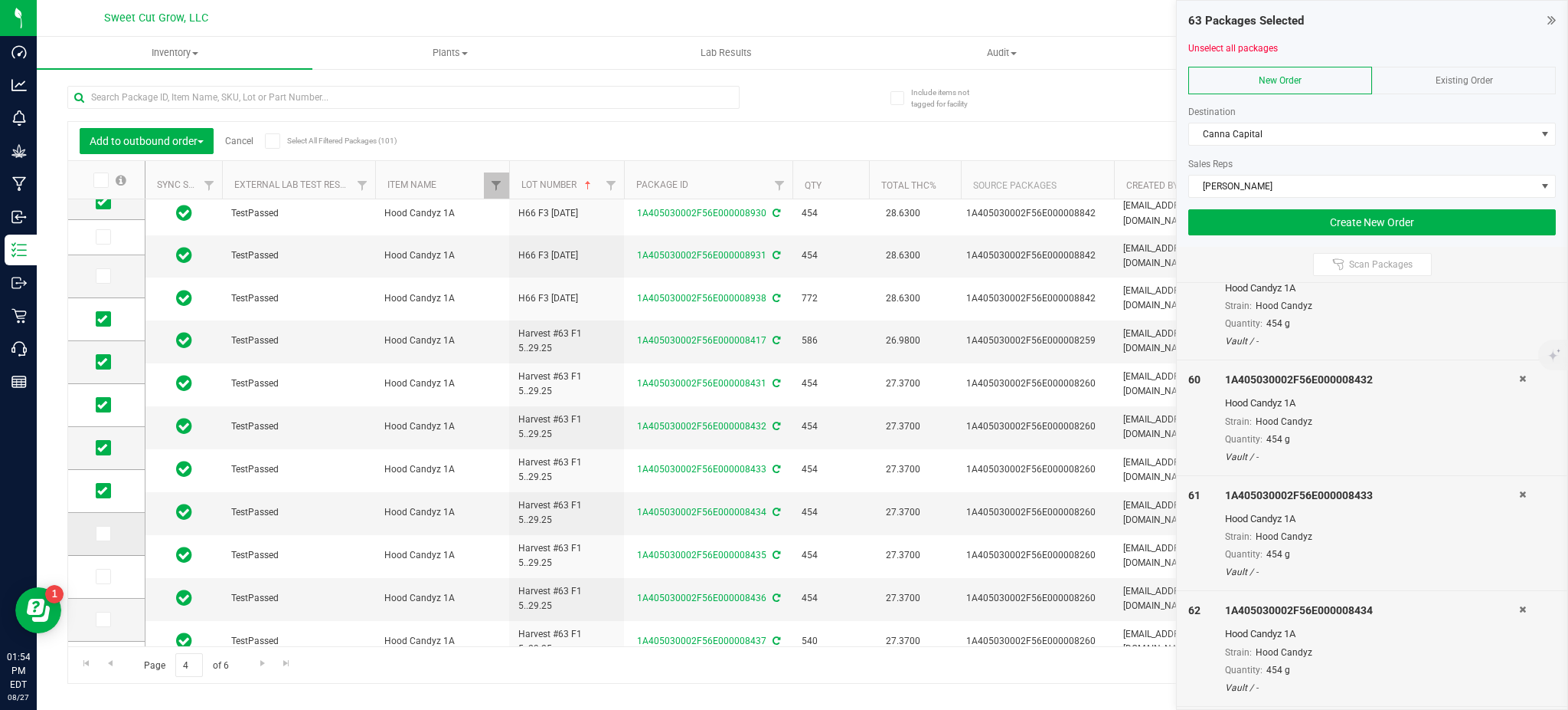
click at [100, 533] on icon at bounding box center [102, 533] width 10 height 0
click at [0, 0] on input "checkbox" at bounding box center [0, 0] width 0 height 0
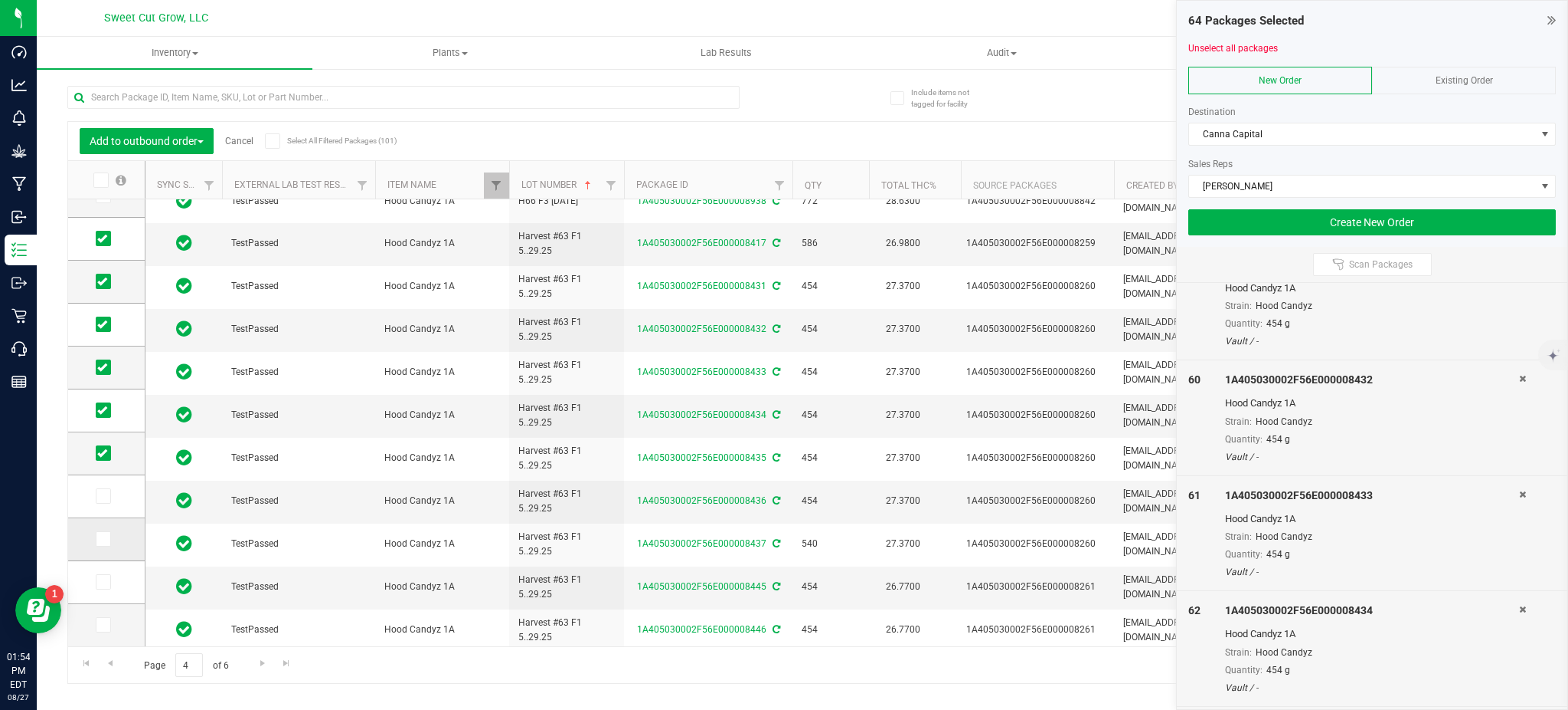
click at [99, 538] on icon at bounding box center [102, 538] width 10 height 0
click at [0, 0] on input "checkbox" at bounding box center [0, 0] width 0 height 0
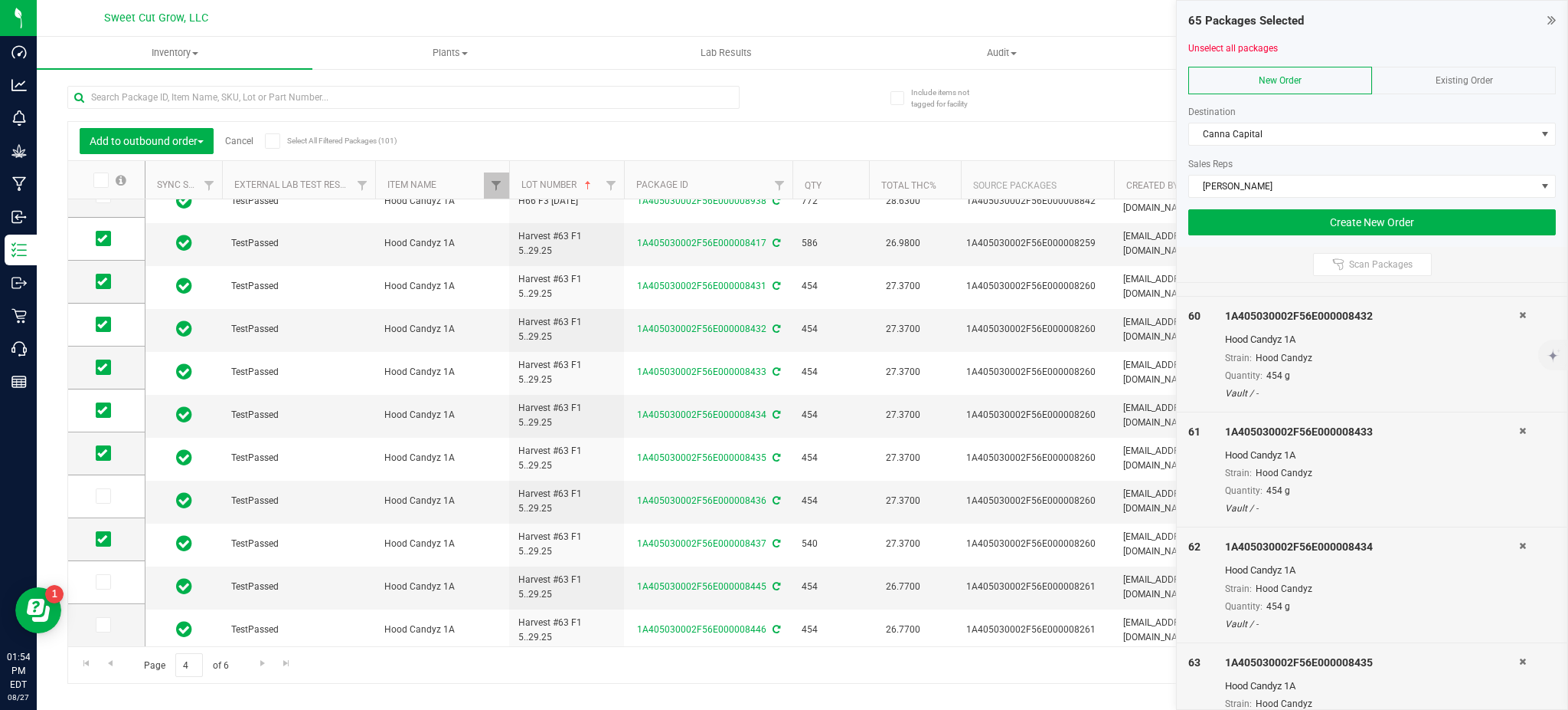
scroll to position [7110, 0]
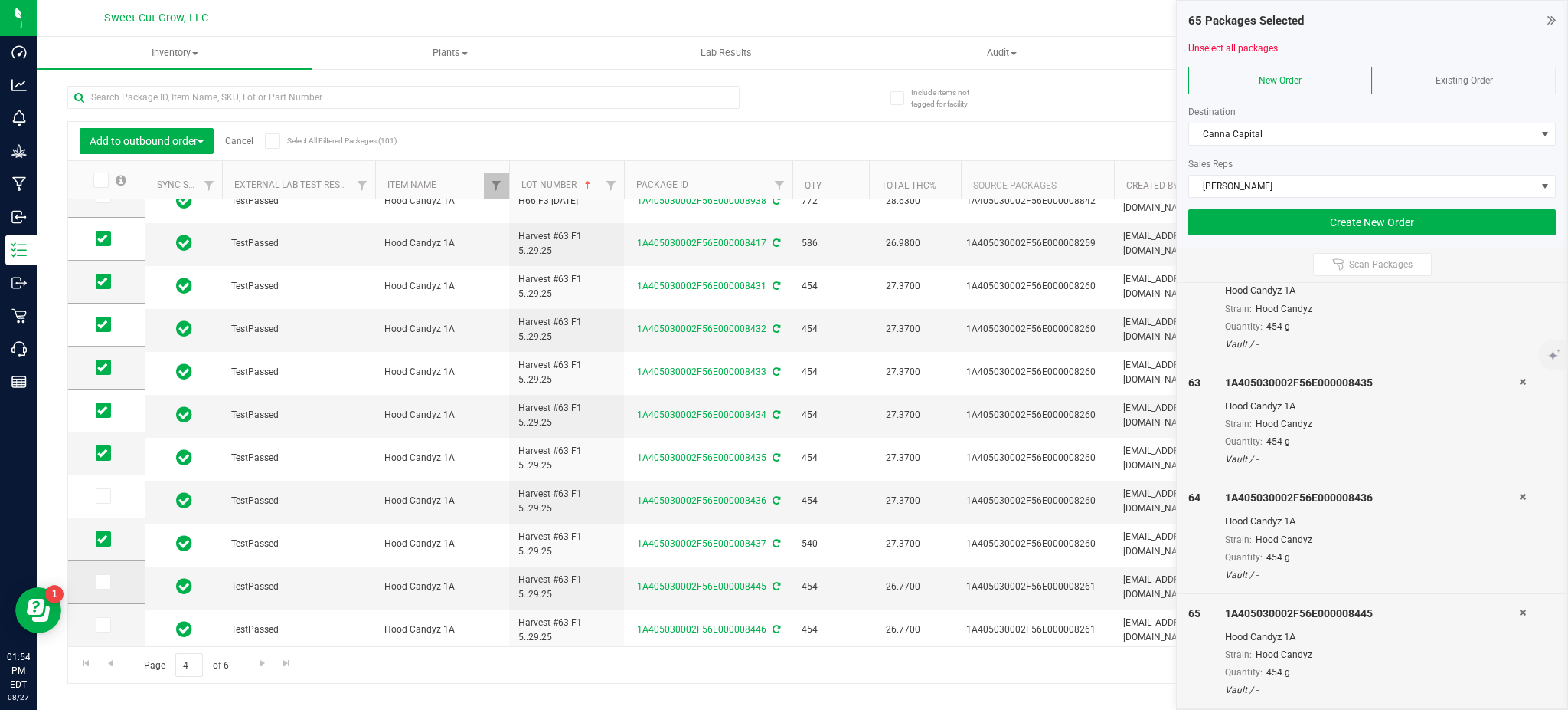
click at [102, 582] on icon at bounding box center [102, 582] width 10 height 0
click at [0, 0] on input "checkbox" at bounding box center [0, 0] width 0 height 0
click at [107, 625] on span at bounding box center [102, 624] width 15 height 15
click at [0, 0] on input "checkbox" at bounding box center [0, 0] width 0 height 0
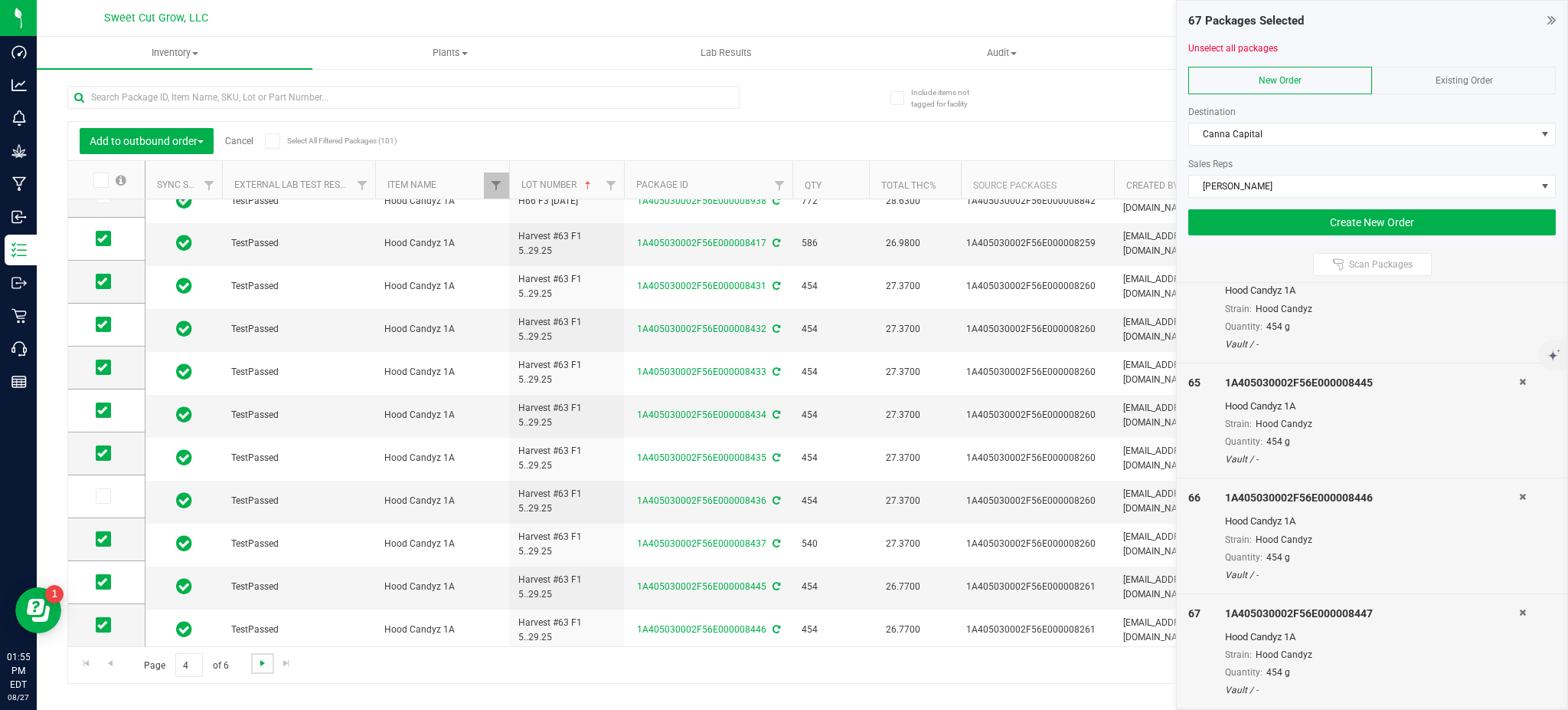
click at [258, 666] on span "Go to the next page" at bounding box center [263, 662] width 12 height 12
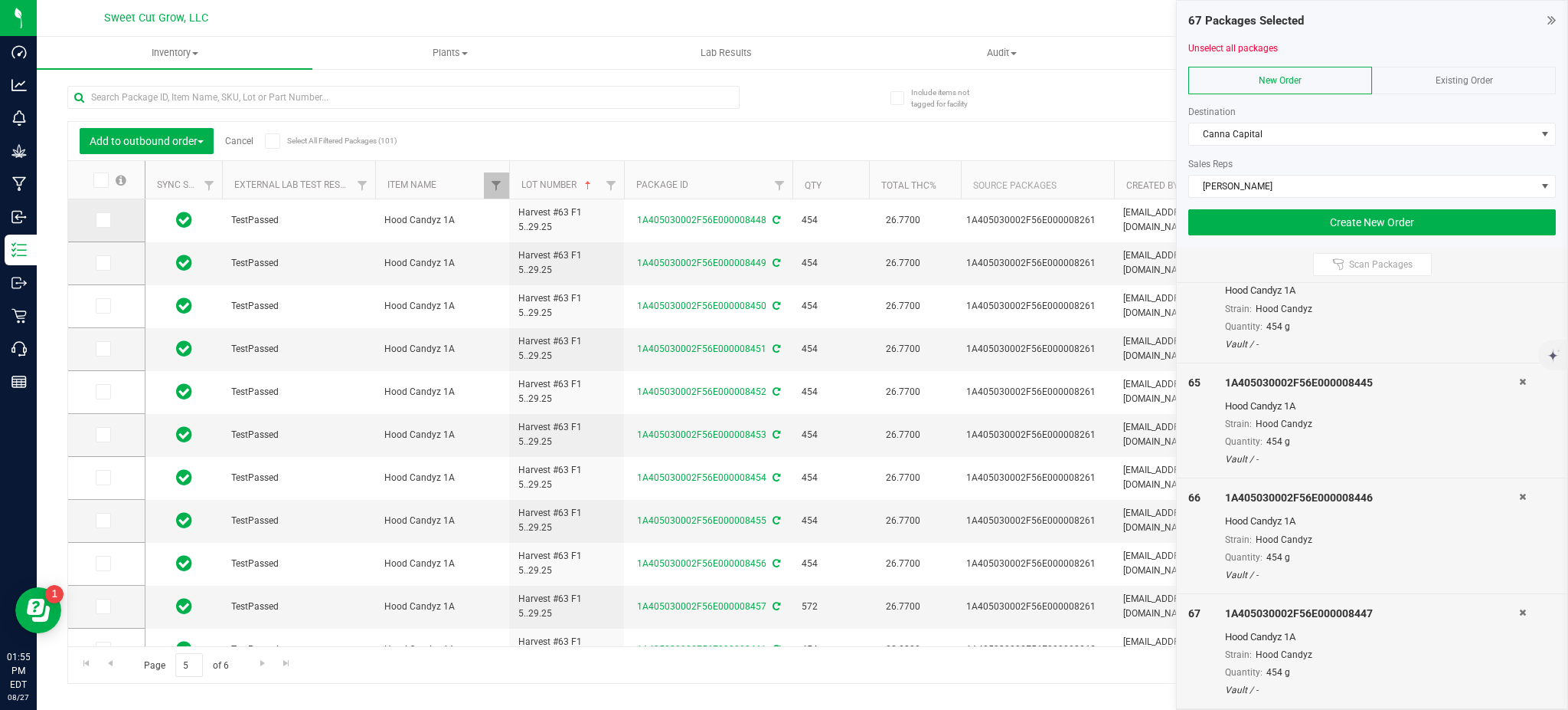
click at [104, 219] on icon at bounding box center [102, 219] width 10 height 0
click at [0, 0] on input "checkbox" at bounding box center [0, 0] width 0 height 0
click at [105, 263] on icon at bounding box center [102, 263] width 10 height 0
click at [0, 0] on input "checkbox" at bounding box center [0, 0] width 0 height 0
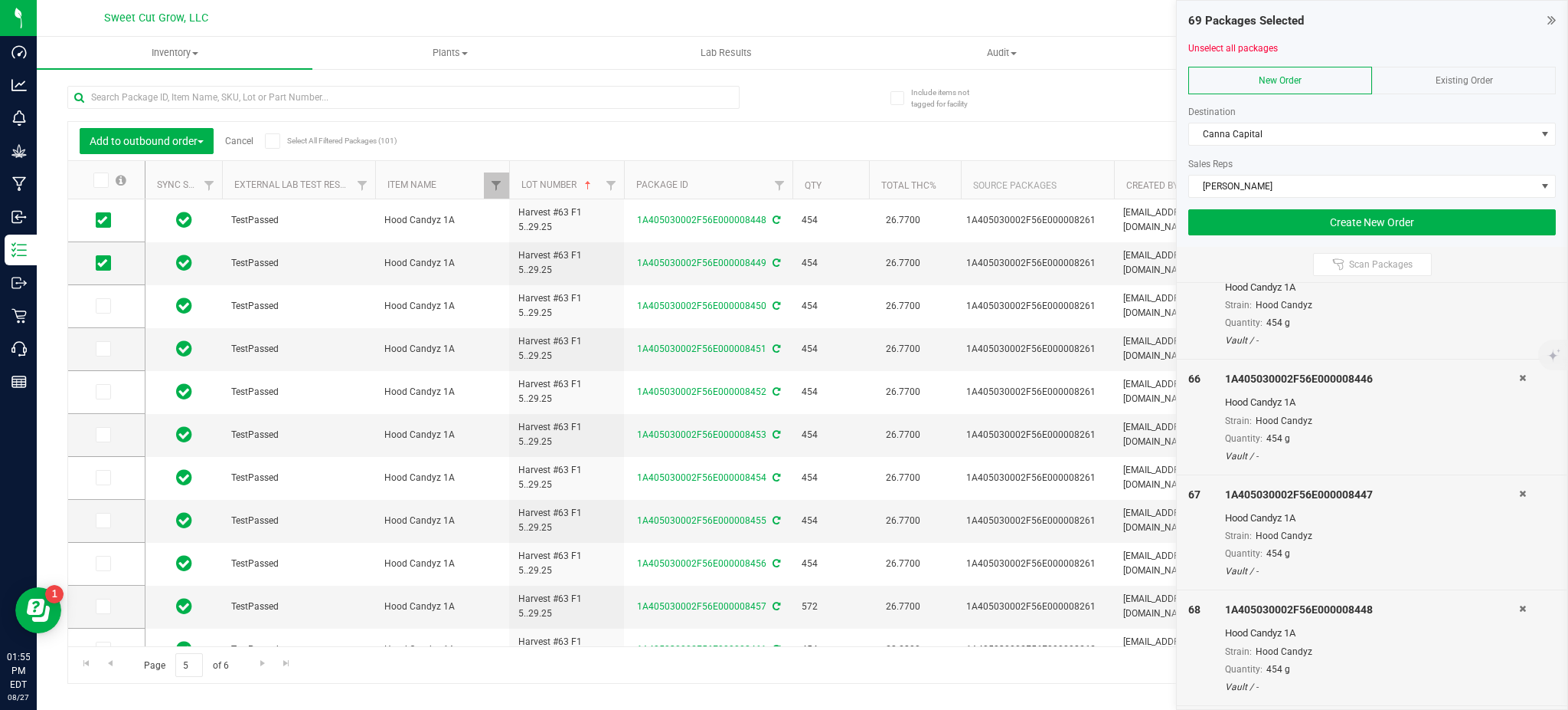
click at [1519, 609] on icon at bounding box center [1522, 608] width 7 height 9
click at [1519, 609] on icon at bounding box center [1522, 612] width 7 height 9
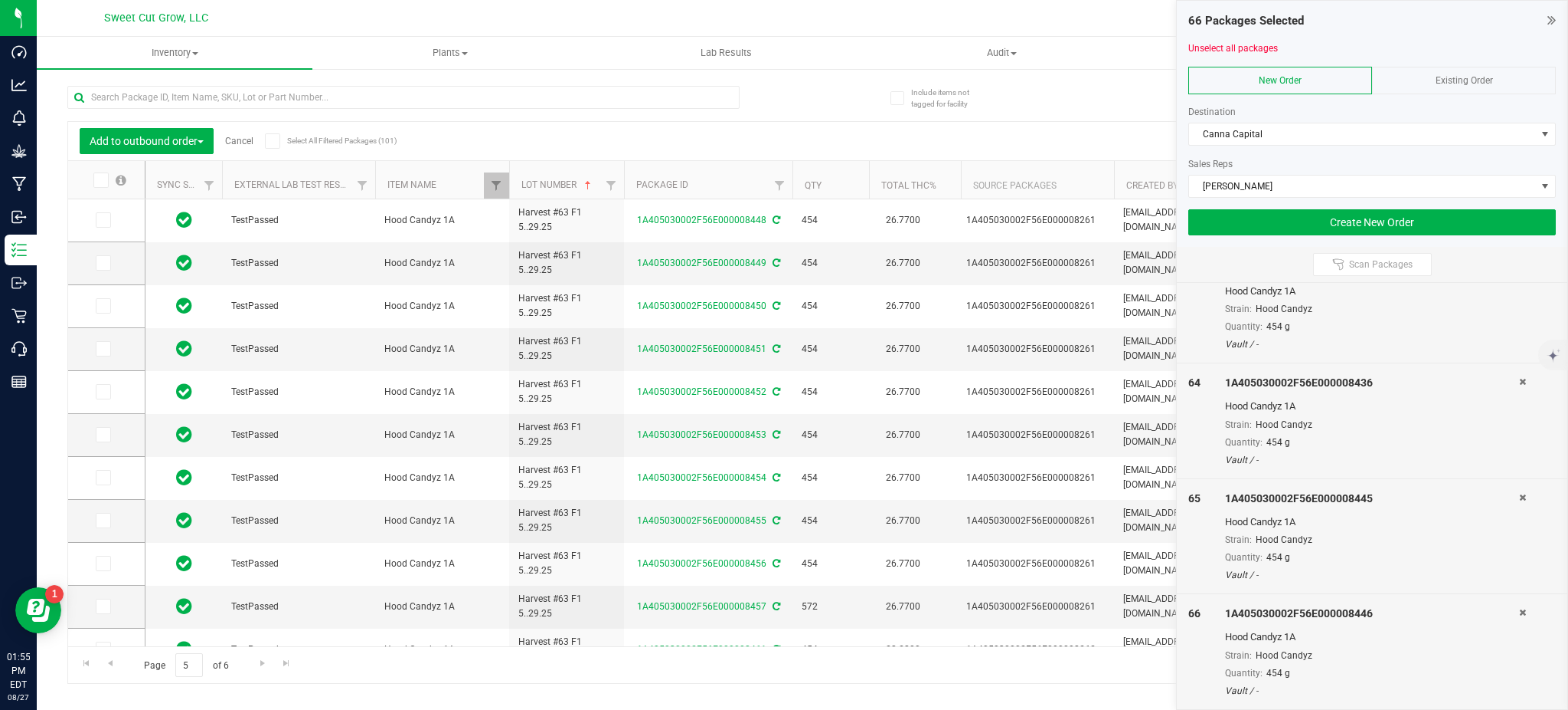
click at [1519, 609] on icon at bounding box center [1522, 612] width 7 height 9
click at [1312, 224] on button "Create New Order" at bounding box center [1372, 222] width 367 height 26
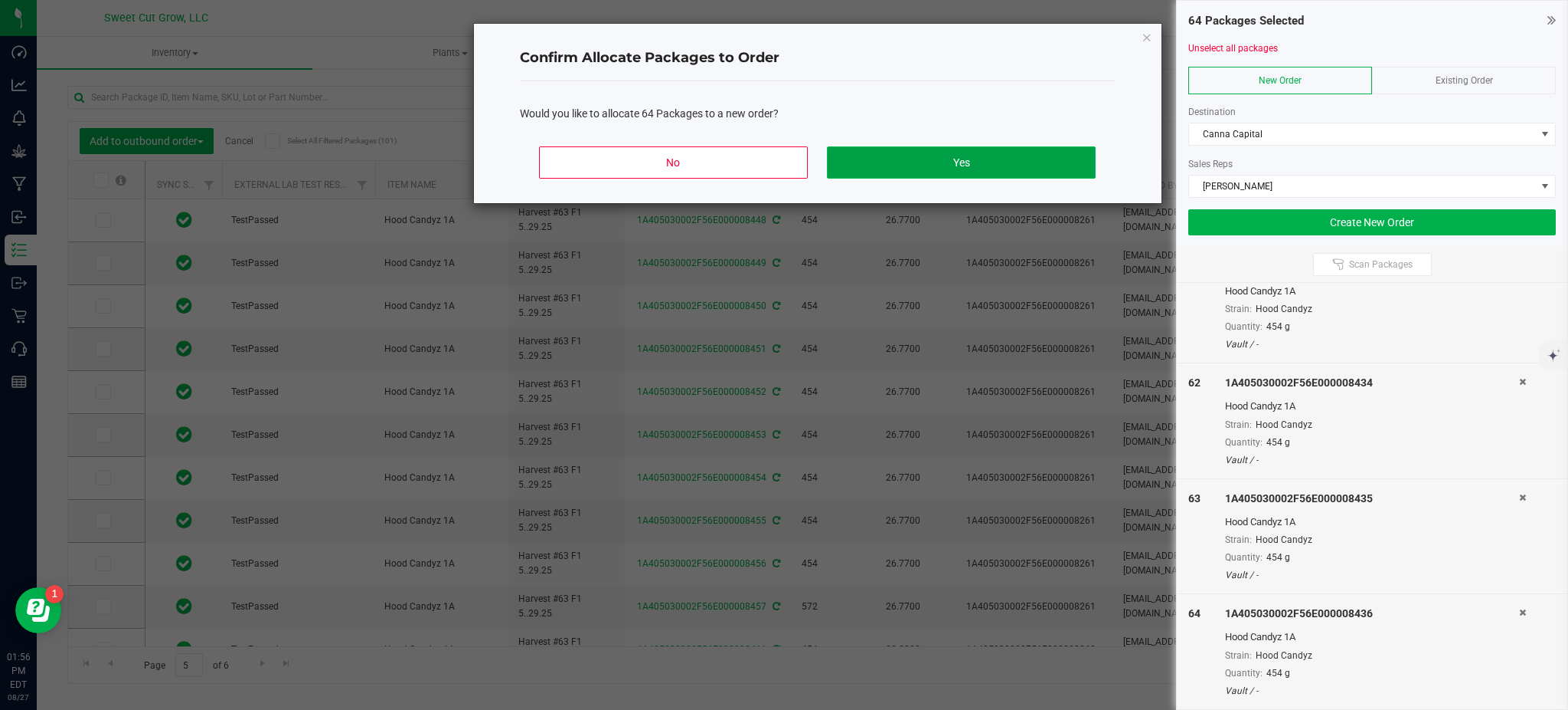
click at [901, 159] on button "Yes" at bounding box center [961, 162] width 268 height 32
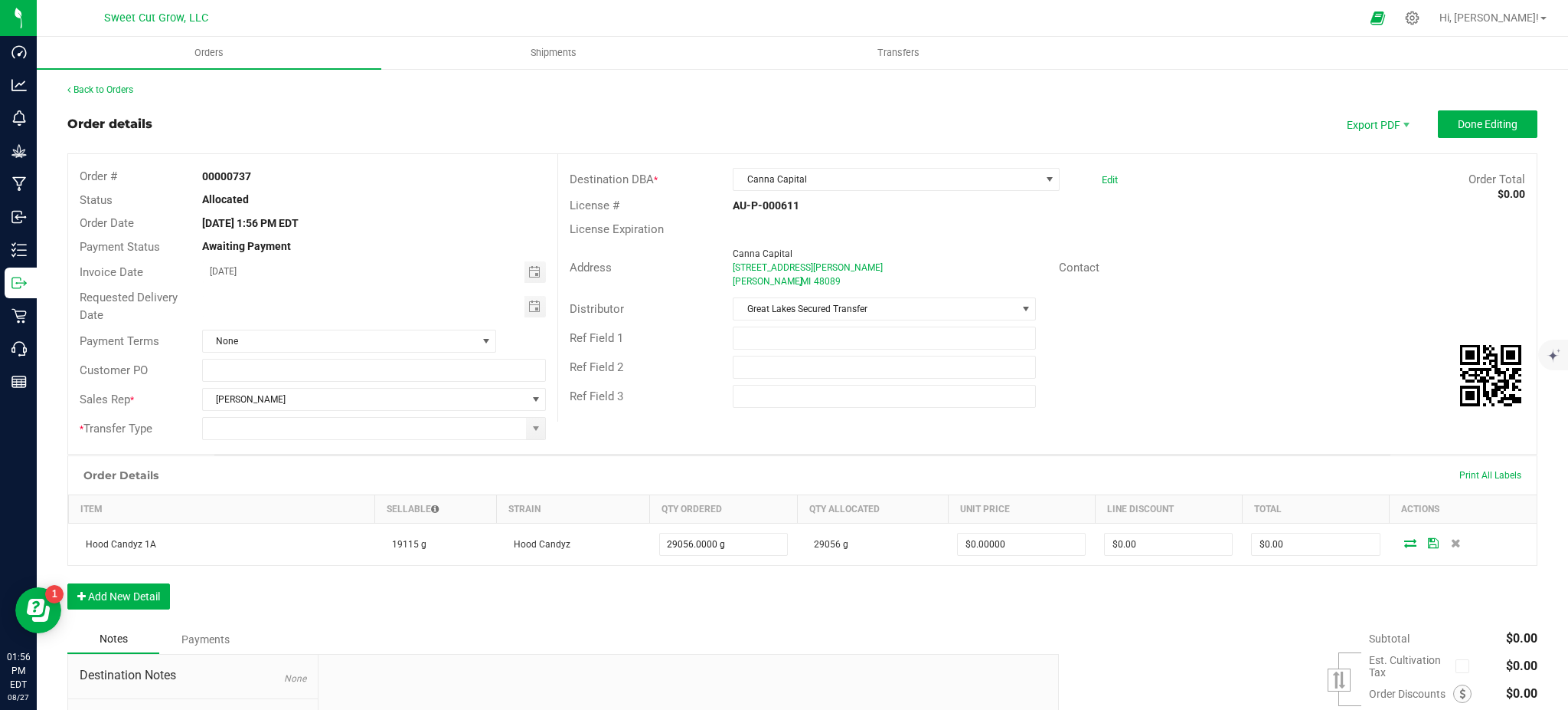
click at [272, 598] on div "Order Details Print All Labels Item Sellable Strain Qty Ordered Qty Allocated U…" at bounding box center [803, 539] width 1471 height 170
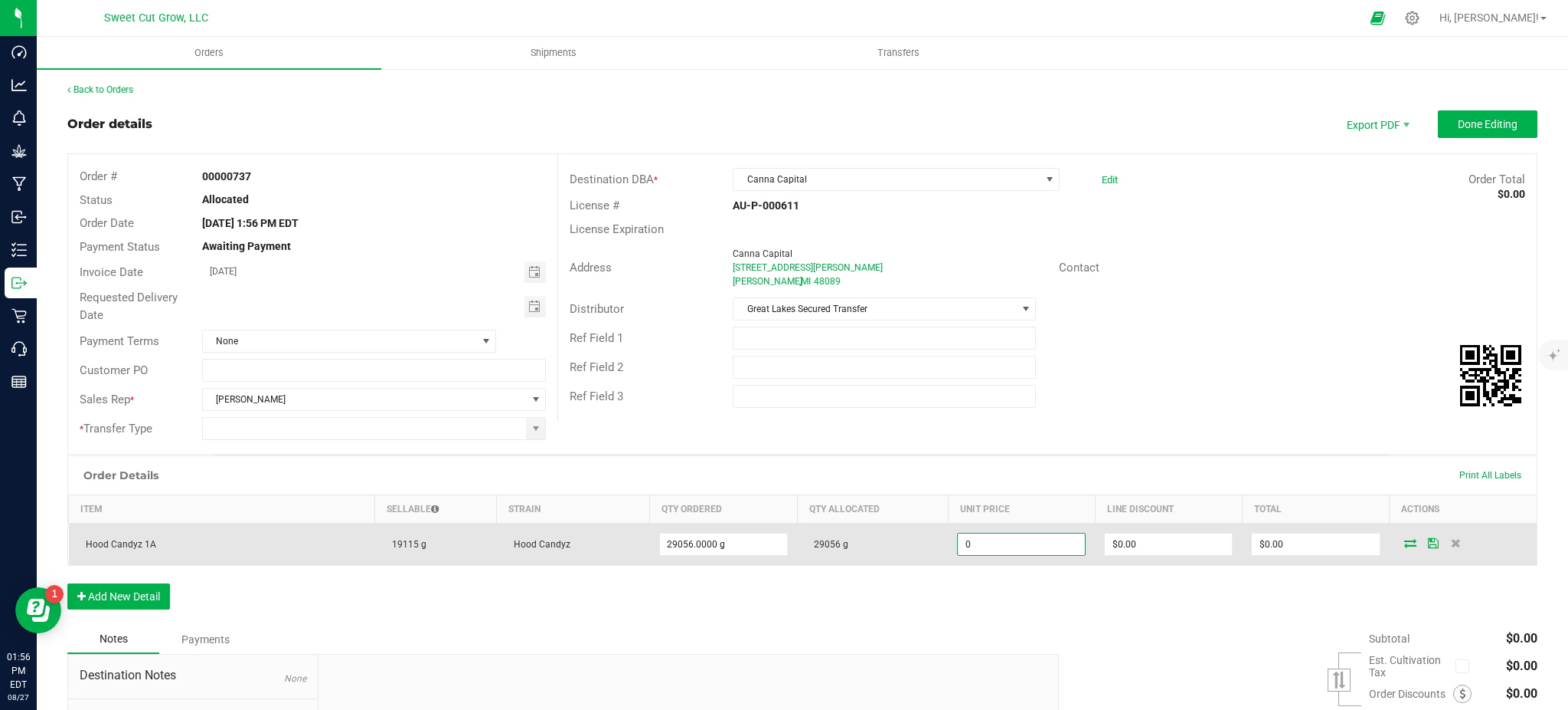
click at [984, 539] on input "0" at bounding box center [1021, 544] width 127 height 22
paste input "1.431718062"
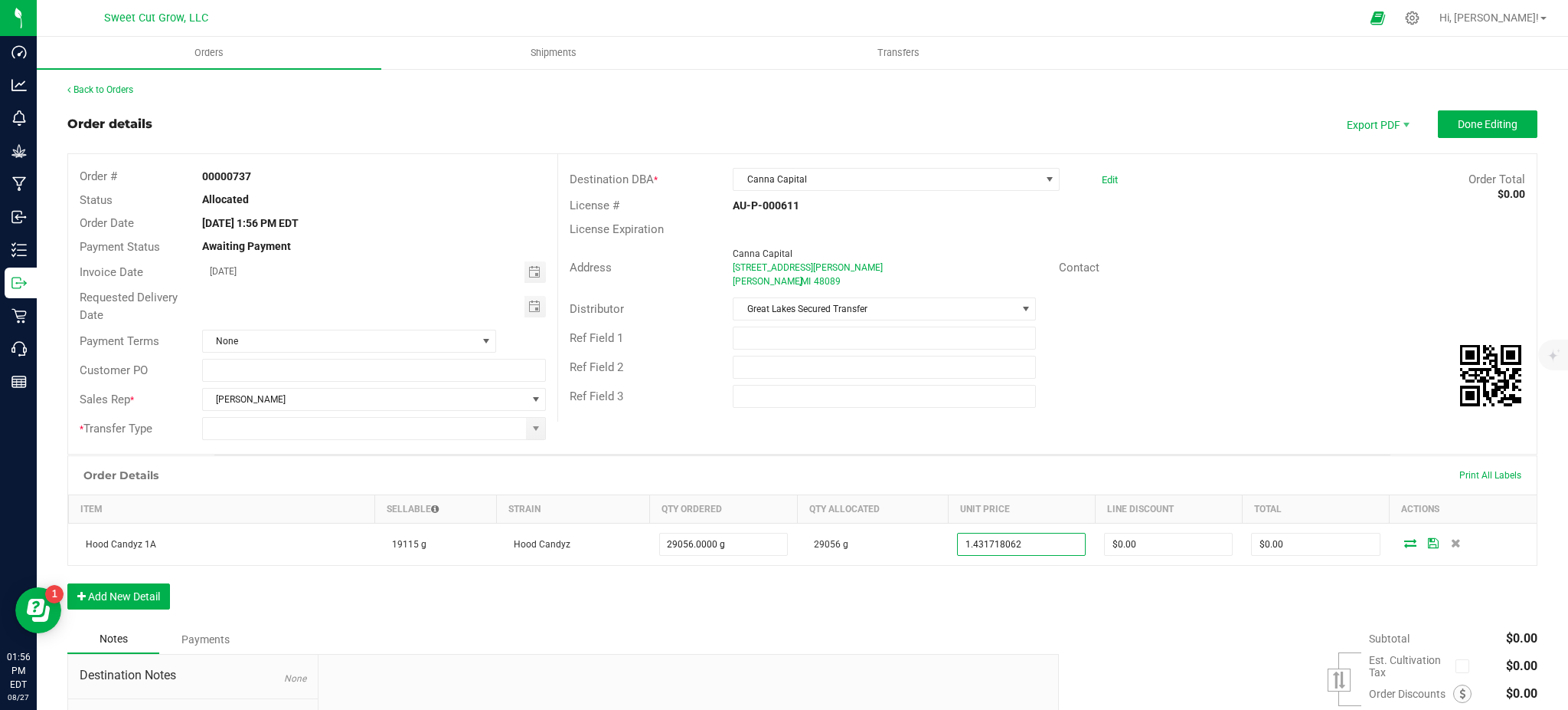
type input "$1.43172"
type input "$41,600.00"
click at [911, 615] on div "Order Details Print All Labels Item Sellable Strain Qty Ordered Qty Allocated U…" at bounding box center [803, 539] width 1471 height 170
click at [530, 307] on span "Toggle calendar" at bounding box center [534, 307] width 12 height 12
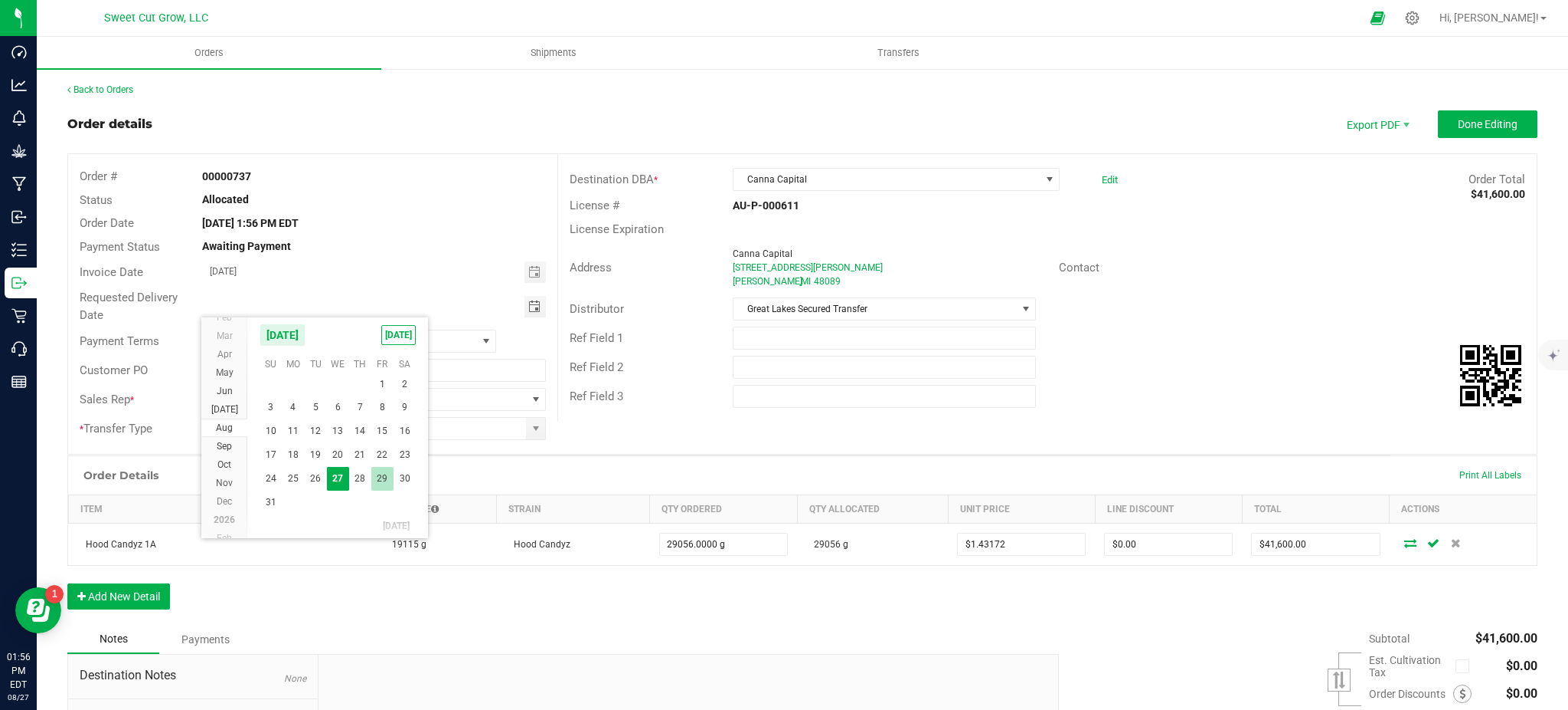
drag, startPoint x: 377, startPoint y: 462, endPoint x: 381, endPoint y: 482, distance: 20.4
click at [381, 482] on tbody "[DATE] 1 2 3 4 5 6 7 8 9 10 11 12 13 14 15 16 17 18 19 20 21 22 23 24 25 26 27 …" at bounding box center [337, 432] width 156 height 165
click at [381, 482] on span "29" at bounding box center [382, 479] width 22 height 24
type input "[DATE]"
click at [252, 348] on span "None" at bounding box center [339, 342] width 274 height 22
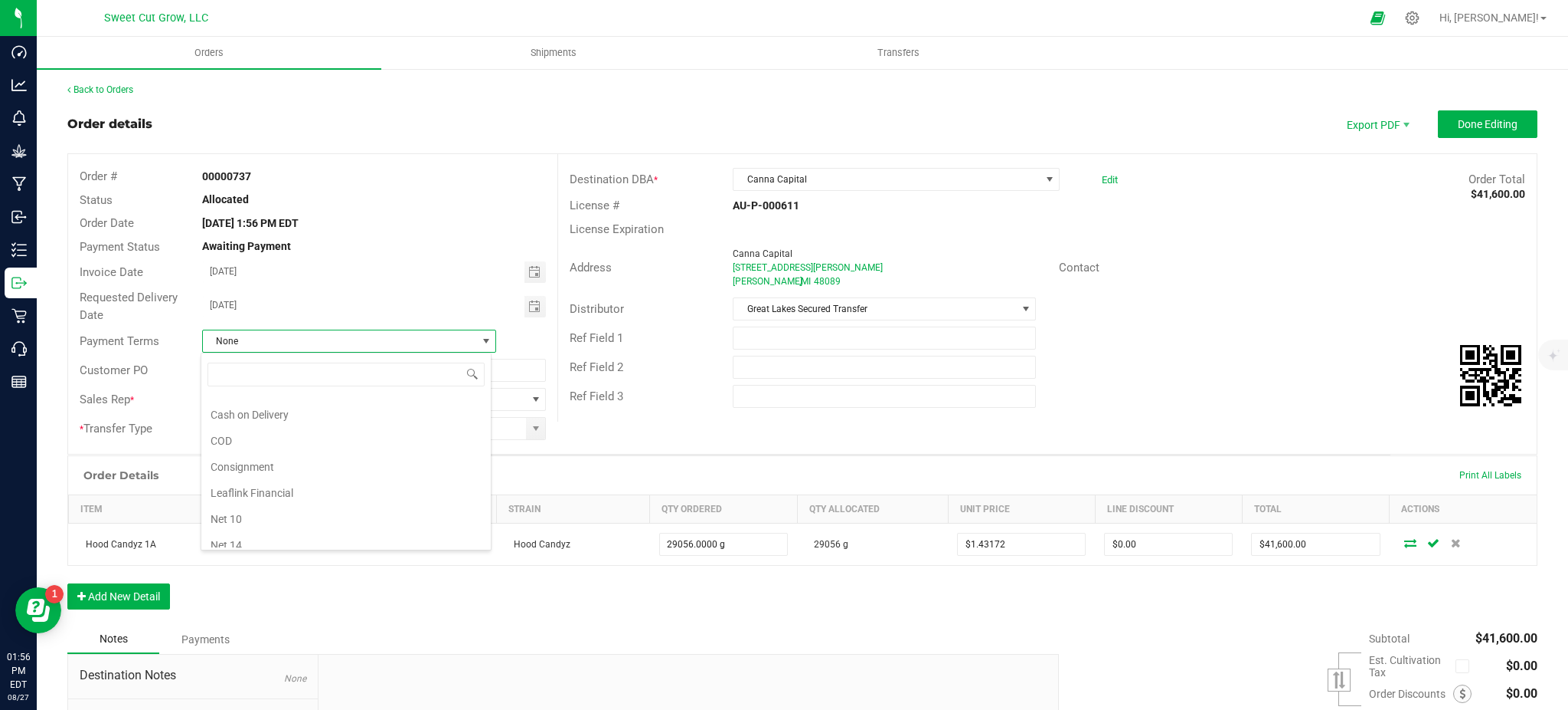
scroll to position [0, 0]
click at [231, 486] on li "COD" at bounding box center [346, 485] width 290 height 26
click at [531, 430] on span at bounding box center [536, 428] width 12 height 12
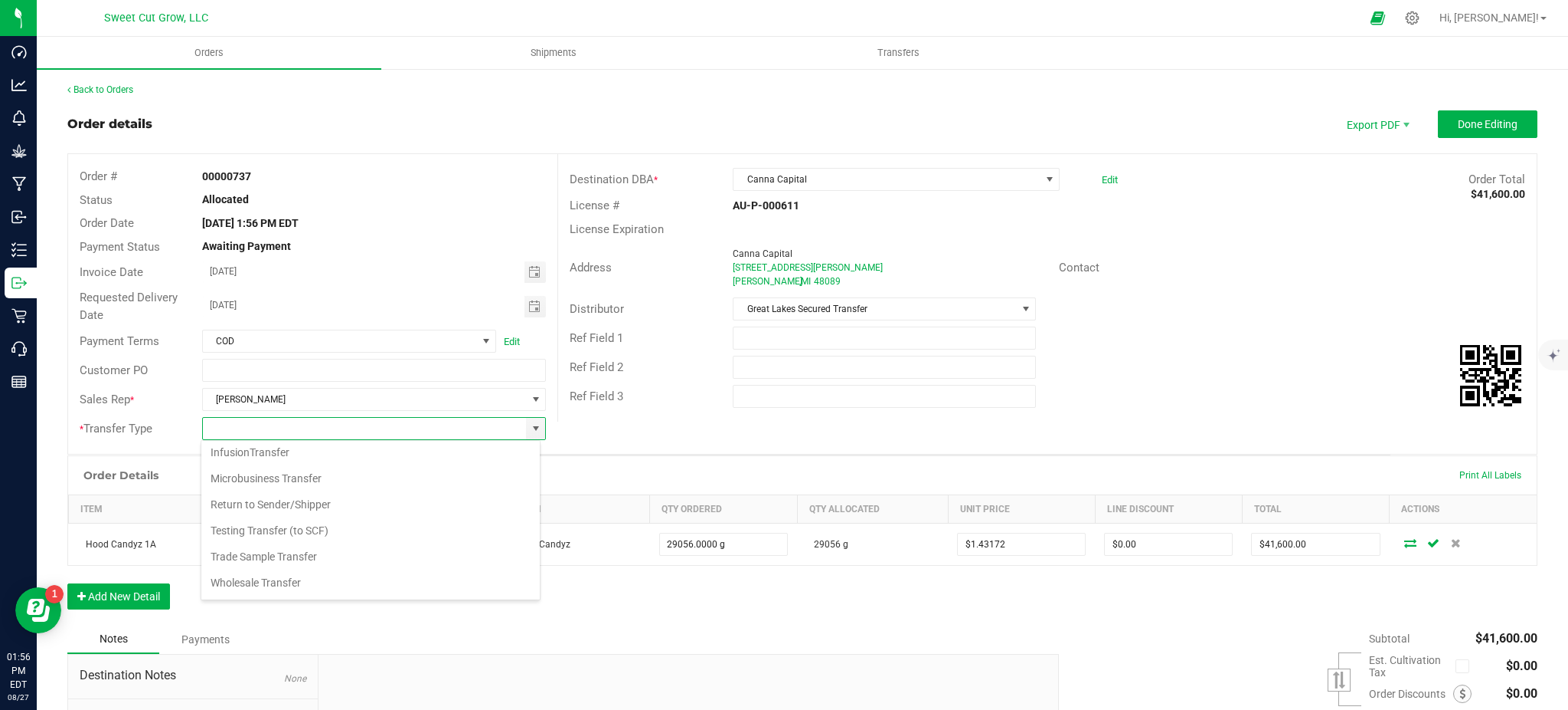
scroll to position [160, 0]
click at [260, 558] on li "Wholesale Transfer" at bounding box center [370, 558] width 338 height 26
type input "Wholesale Transfer"
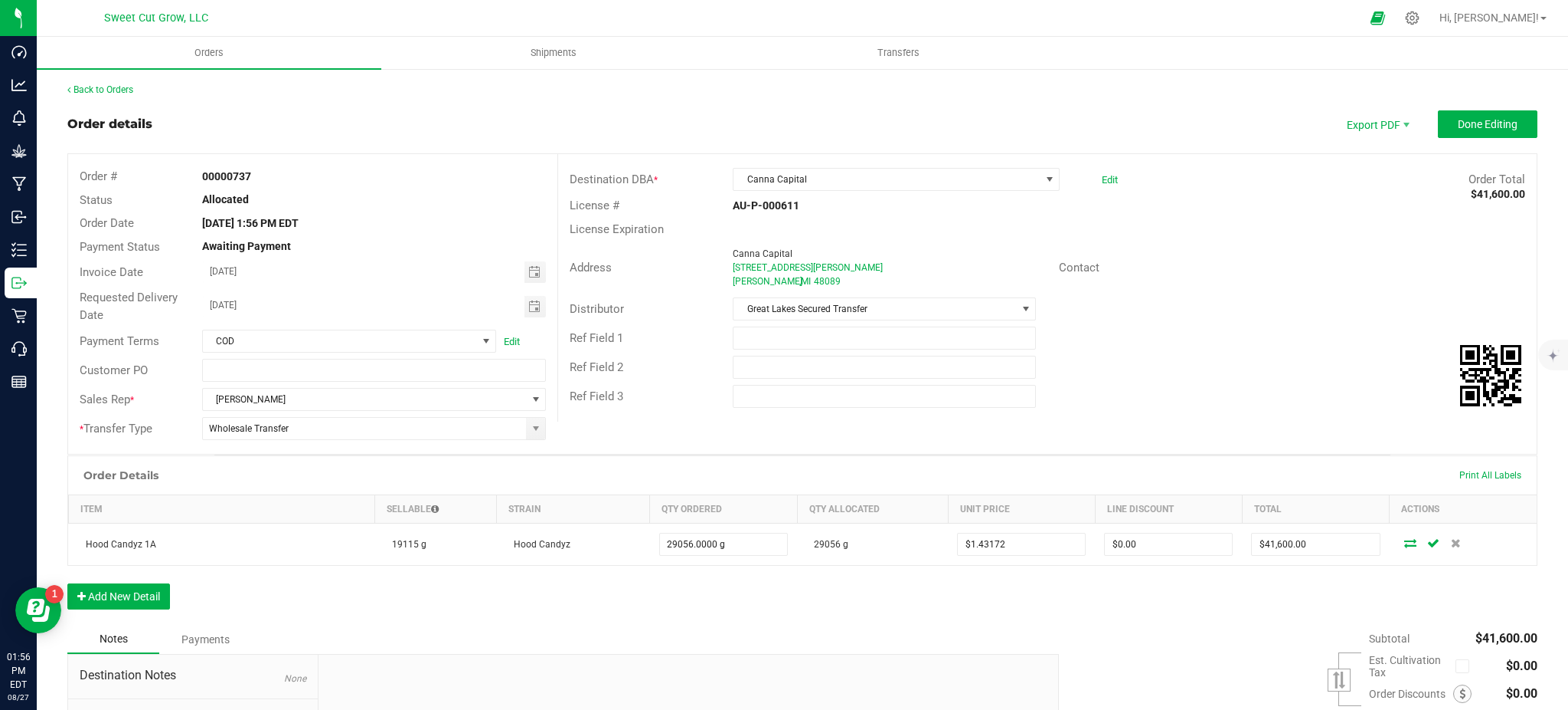
click at [687, 450] on div "Order # 00000737 Status Allocated Order Date [DATE] 1:56 PM EDT Payment Status …" at bounding box center [803, 304] width 1469 height 300
click at [1458, 129] on span "Done Editing" at bounding box center [1488, 124] width 60 height 12
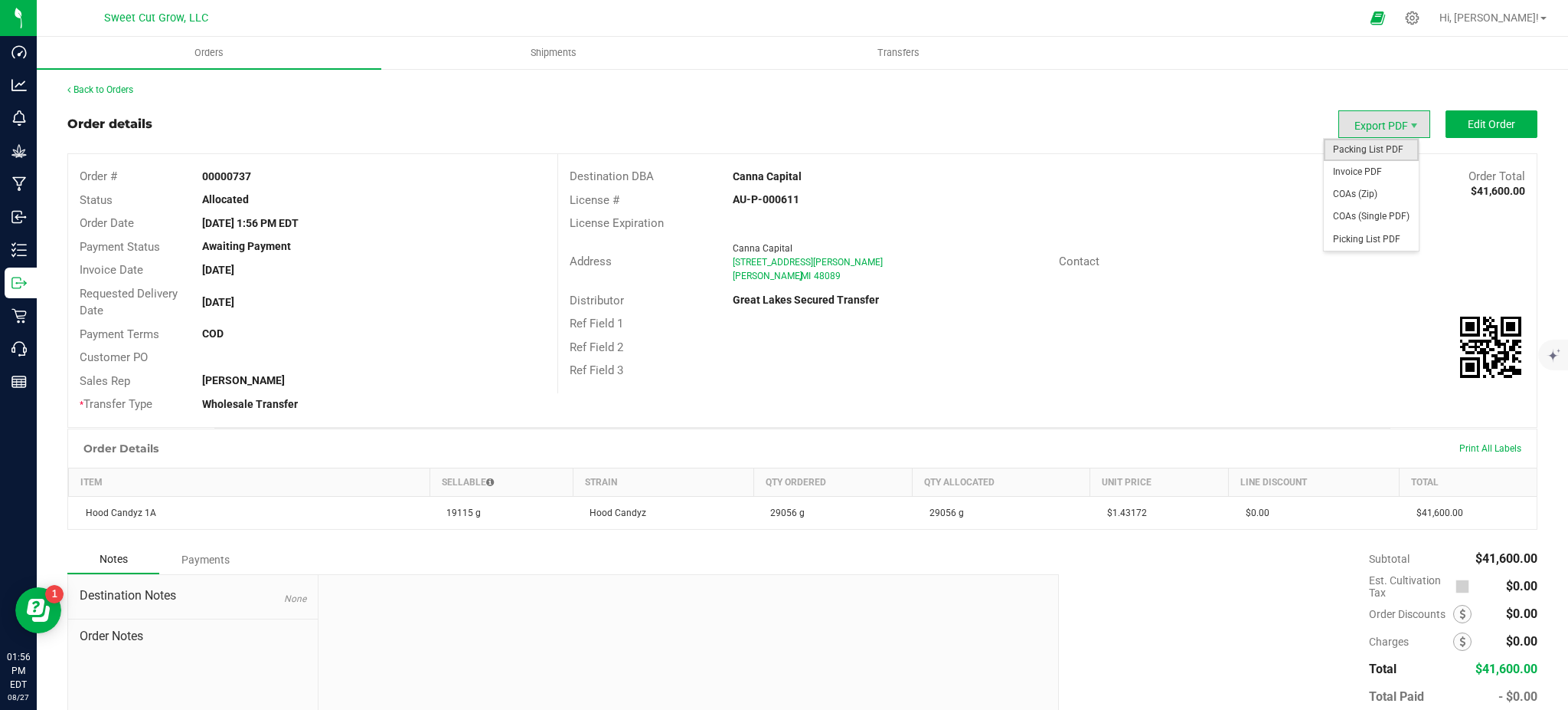
click at [1374, 151] on span "Packing List PDF" at bounding box center [1372, 150] width 95 height 22
